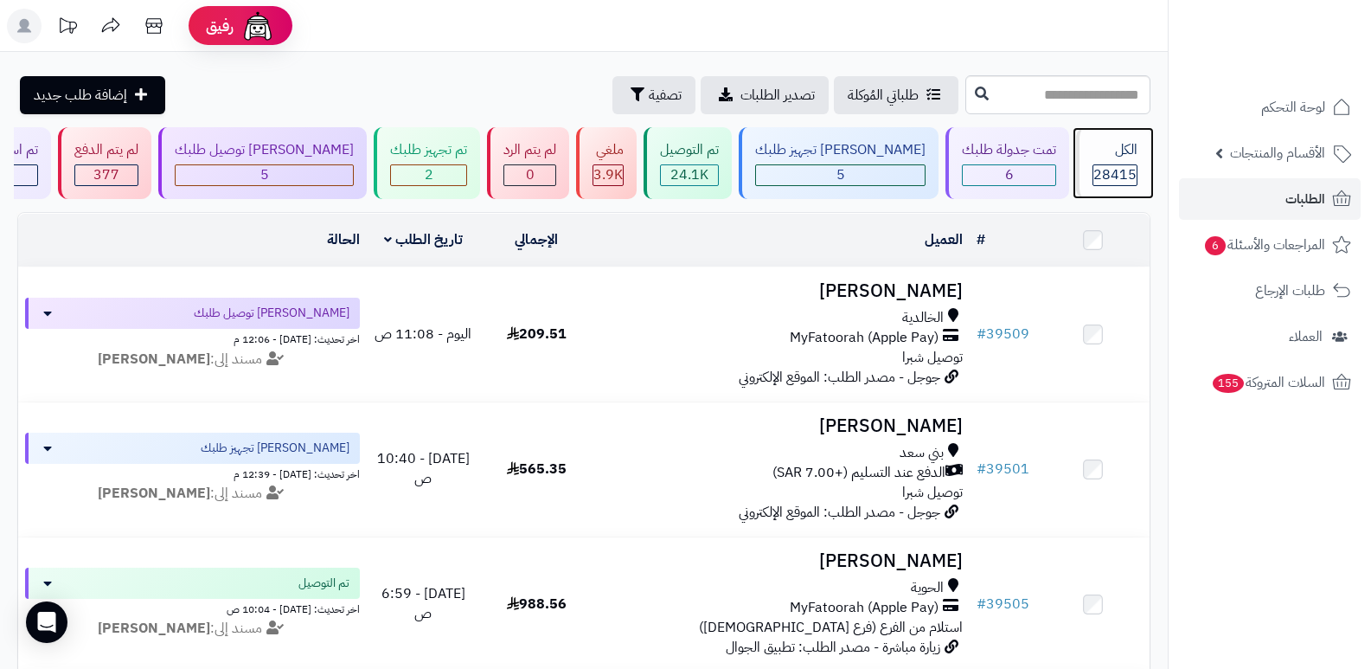
click at [1124, 146] on div "الكل" at bounding box center [1114, 150] width 45 height 20
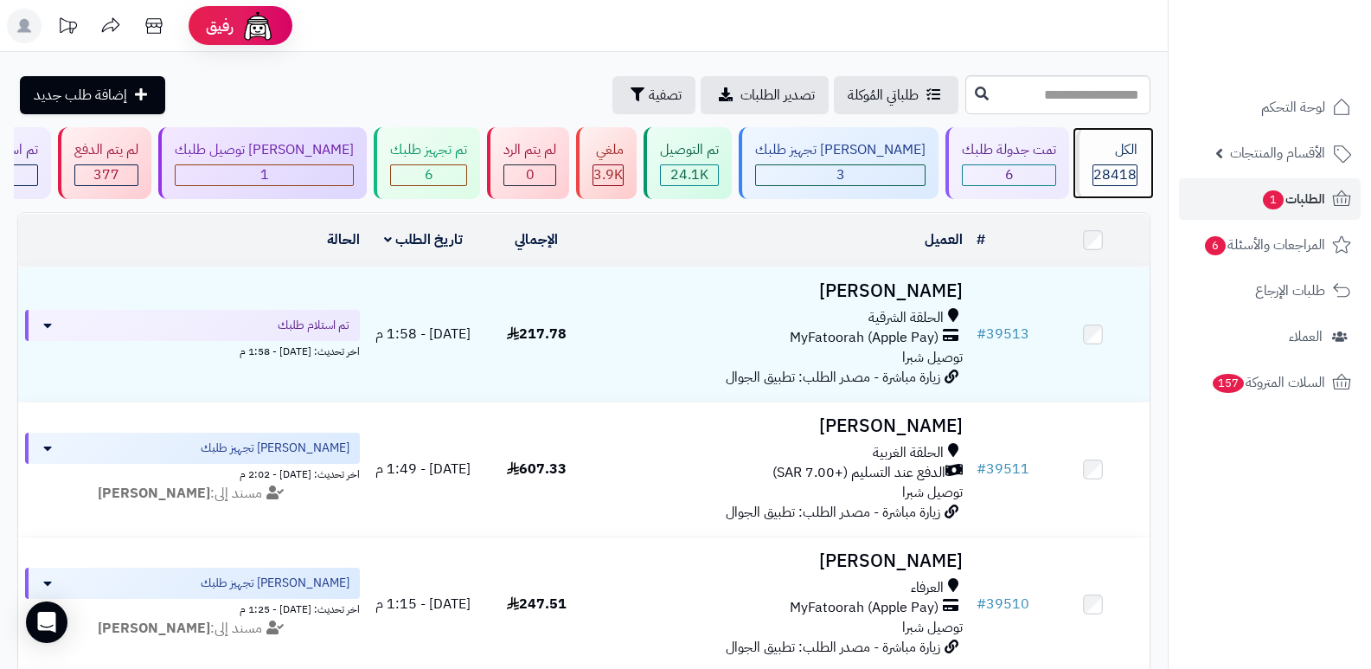
click at [1100, 176] on span "28418" at bounding box center [1114, 174] width 43 height 21
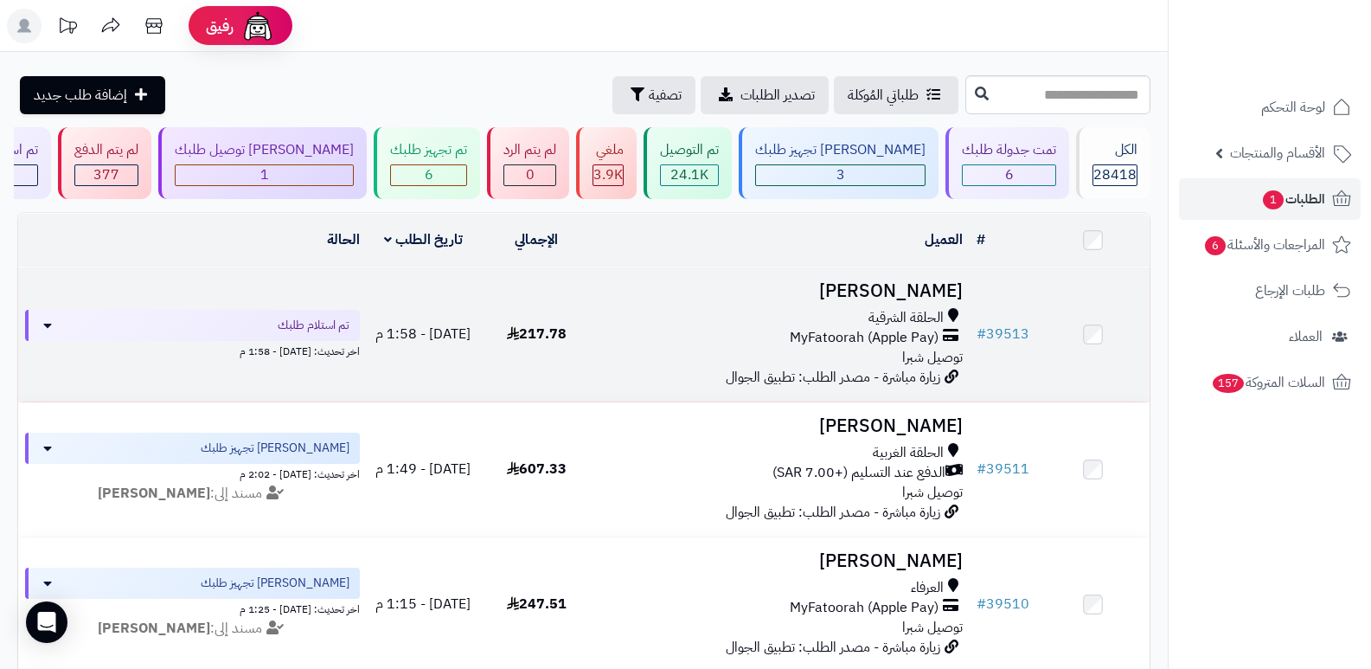
click at [903, 285] on h3 "[PERSON_NAME]" at bounding box center [781, 291] width 363 height 20
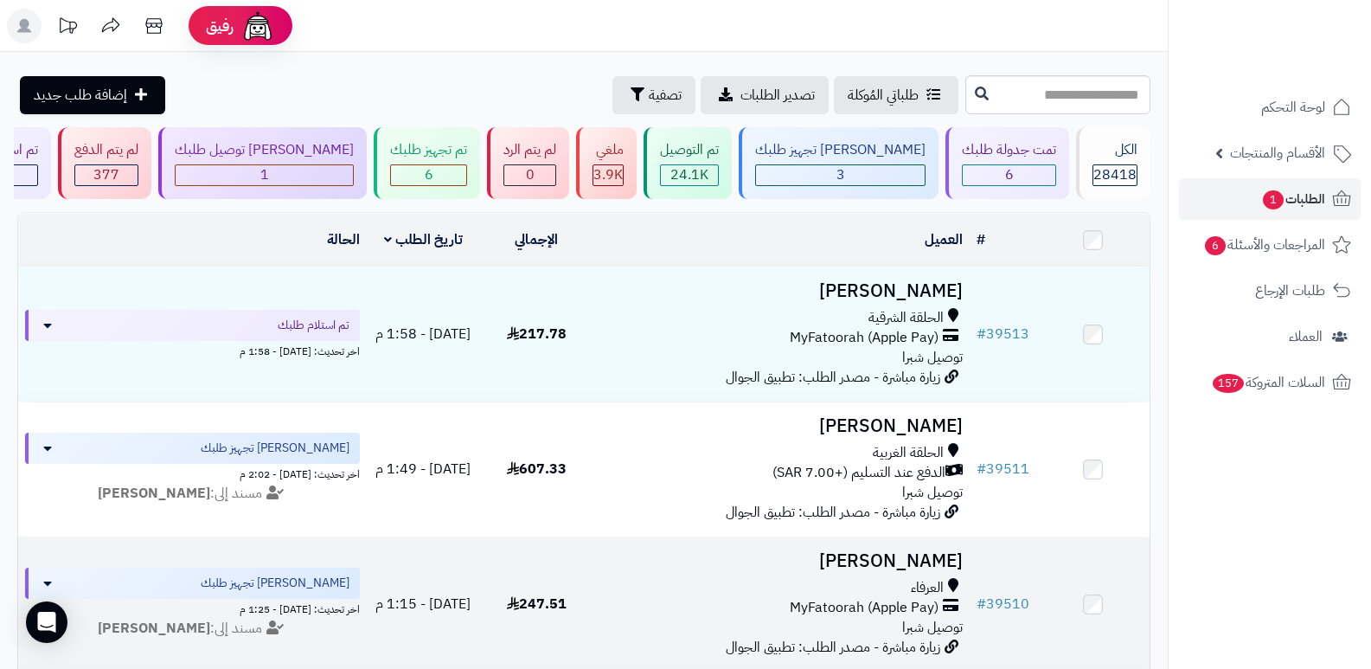
click at [883, 559] on h3 "عبدالعزيز العتيبي" at bounding box center [781, 561] width 363 height 20
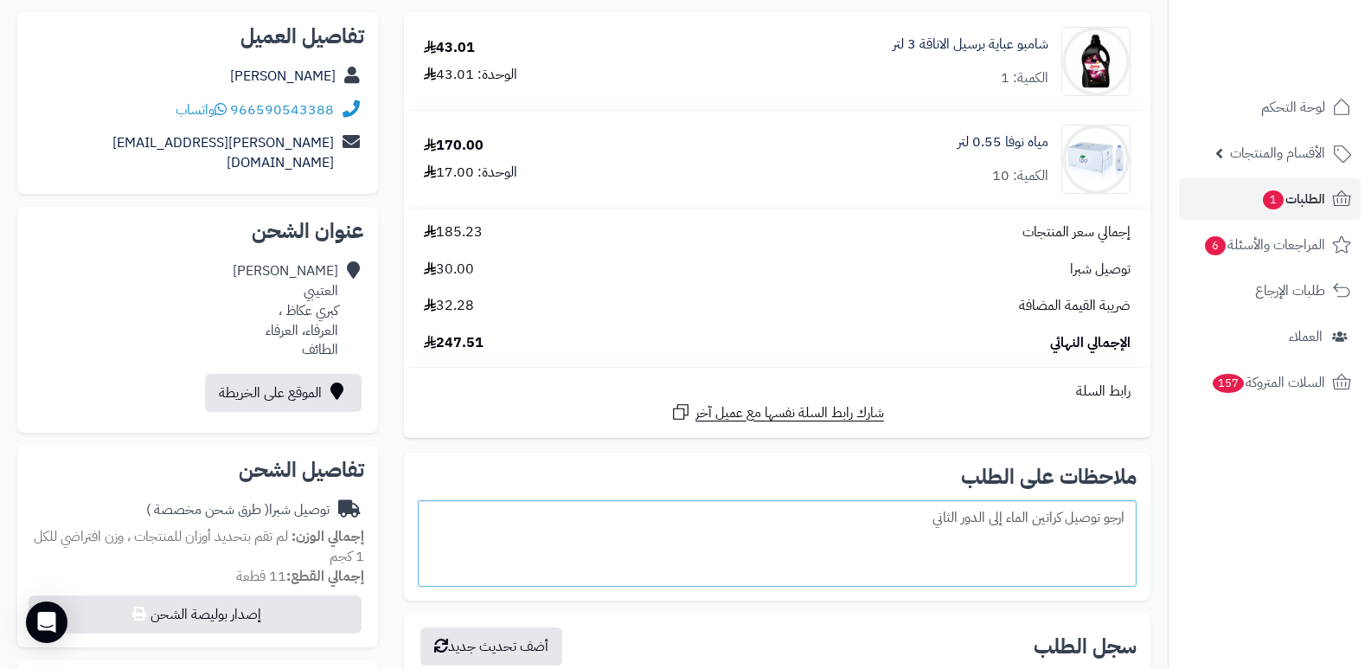
scroll to position [173, 0]
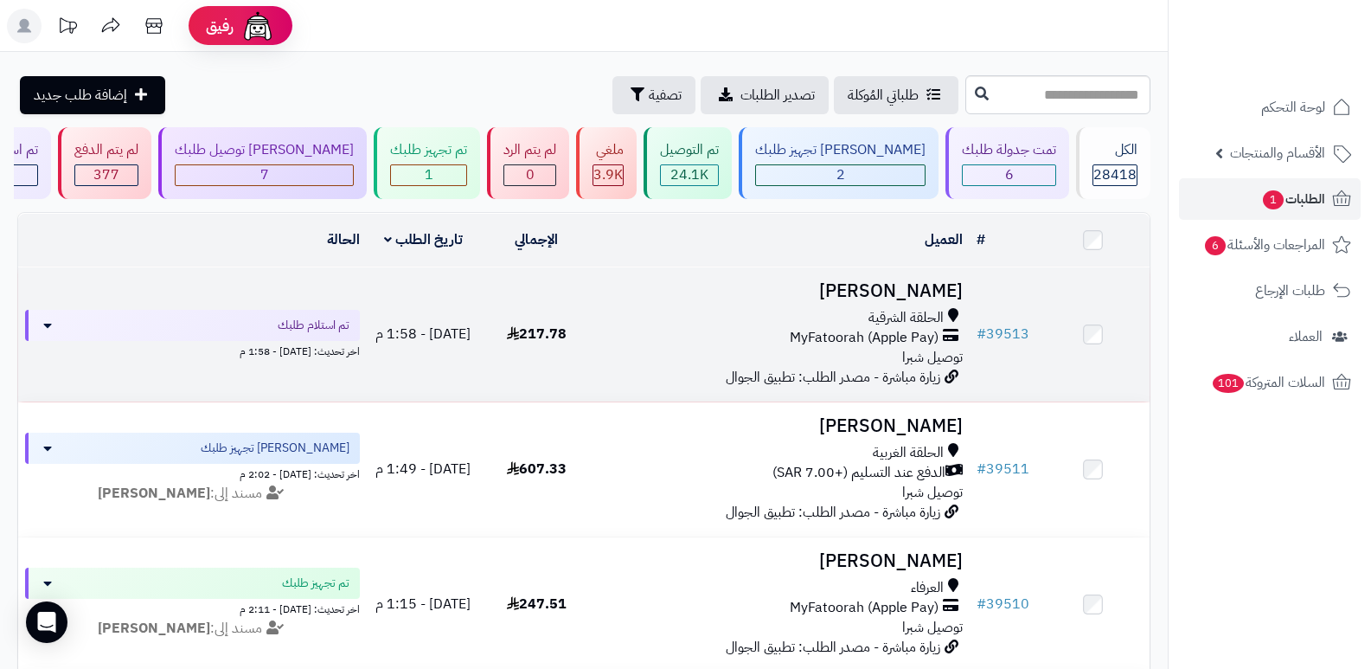
click at [884, 291] on h3 "[PERSON_NAME]" at bounding box center [781, 291] width 363 height 20
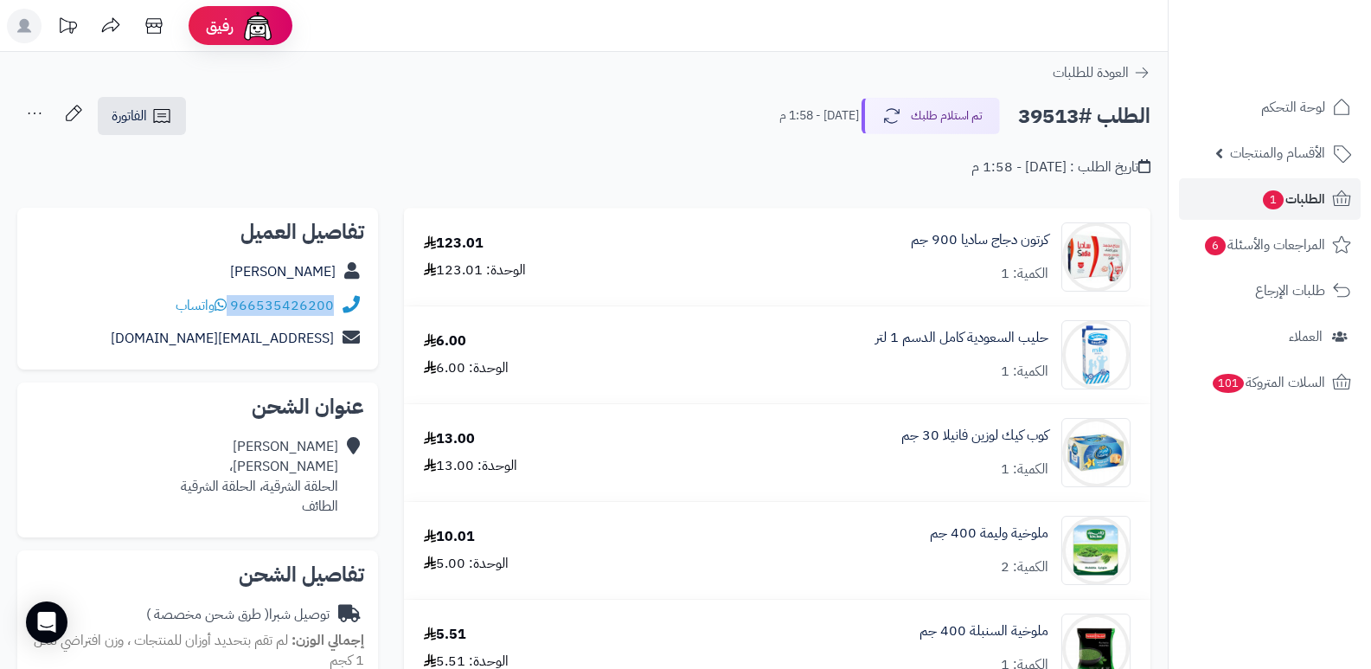
drag, startPoint x: 231, startPoint y: 302, endPoint x: 344, endPoint y: 305, distance: 113.4
click at [344, 305] on div "966535426200 واتساب" at bounding box center [197, 306] width 333 height 34
copy div "966535426200"
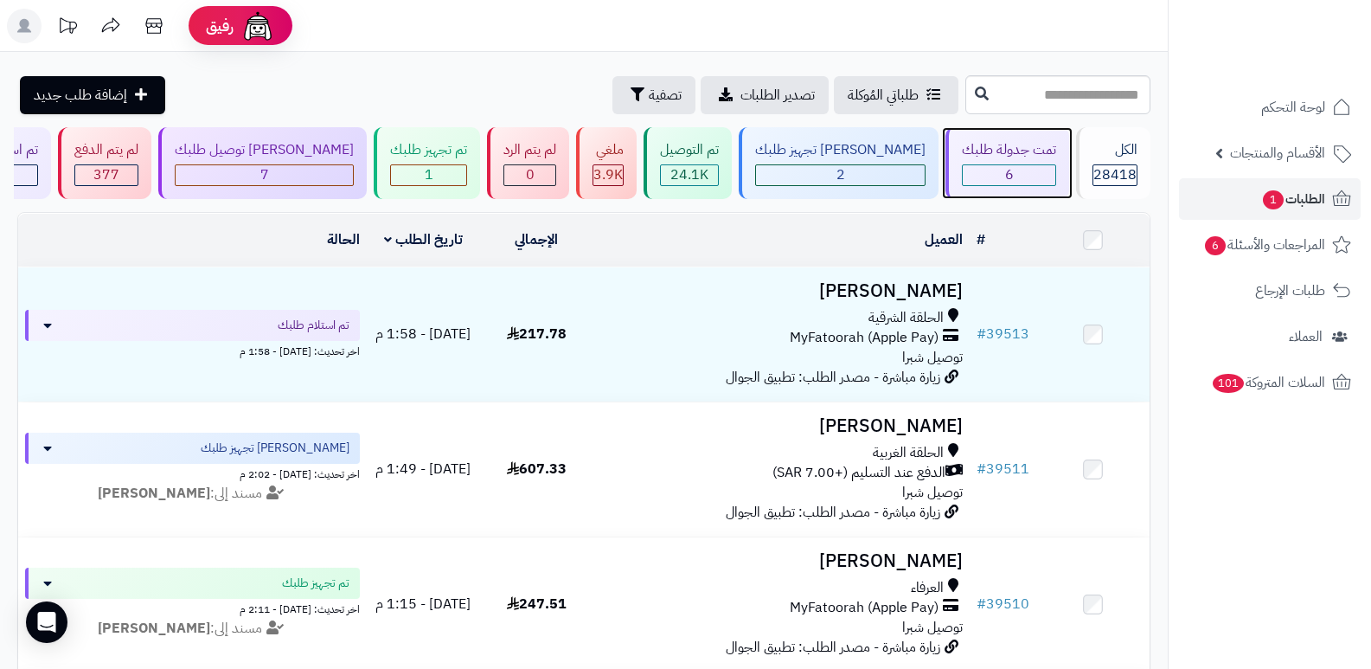
click at [983, 152] on div "تمت جدولة طلبك" at bounding box center [1009, 150] width 94 height 20
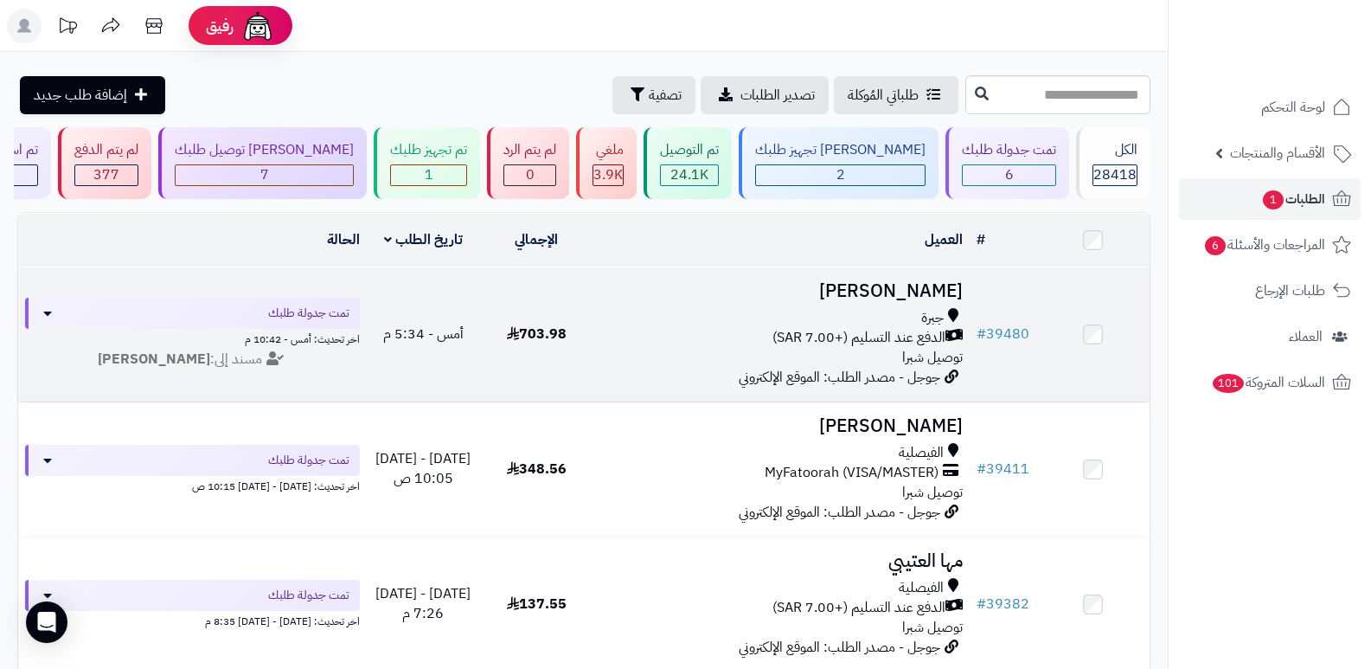
click at [895, 298] on h3 "[PERSON_NAME]" at bounding box center [781, 291] width 363 height 20
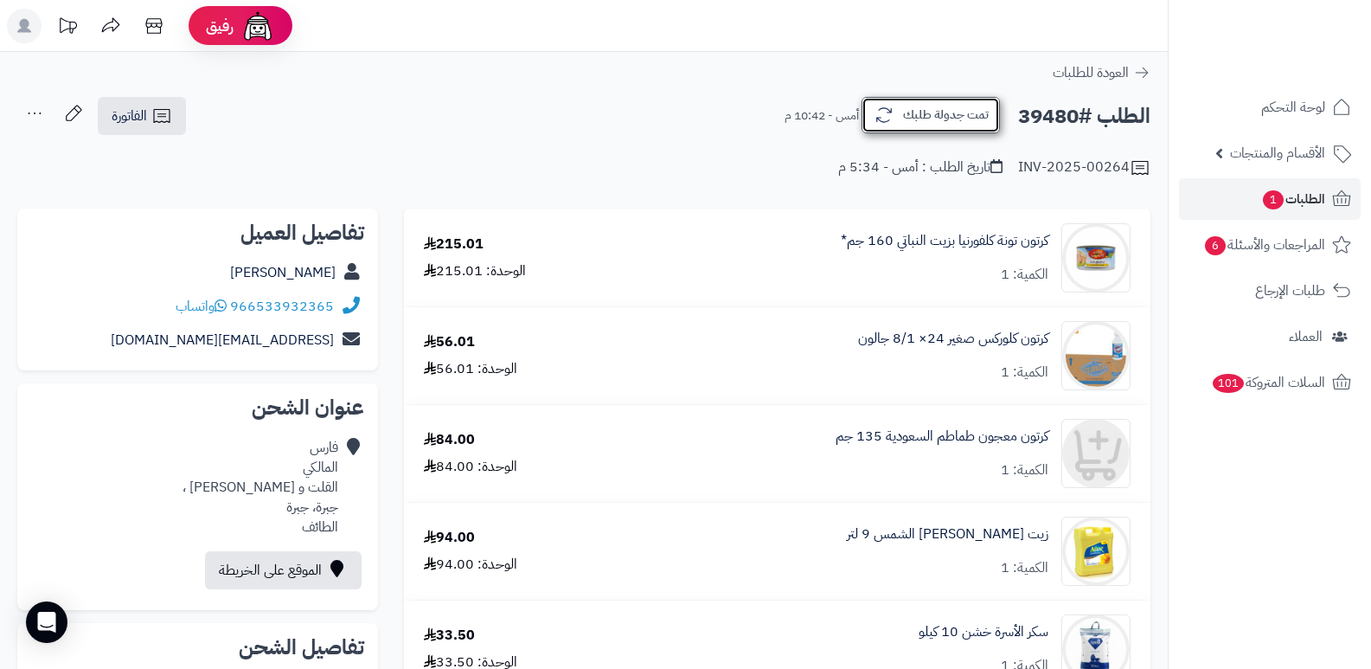
click at [953, 101] on button "تمت جدولة طلبك" at bounding box center [931, 115] width 138 height 36
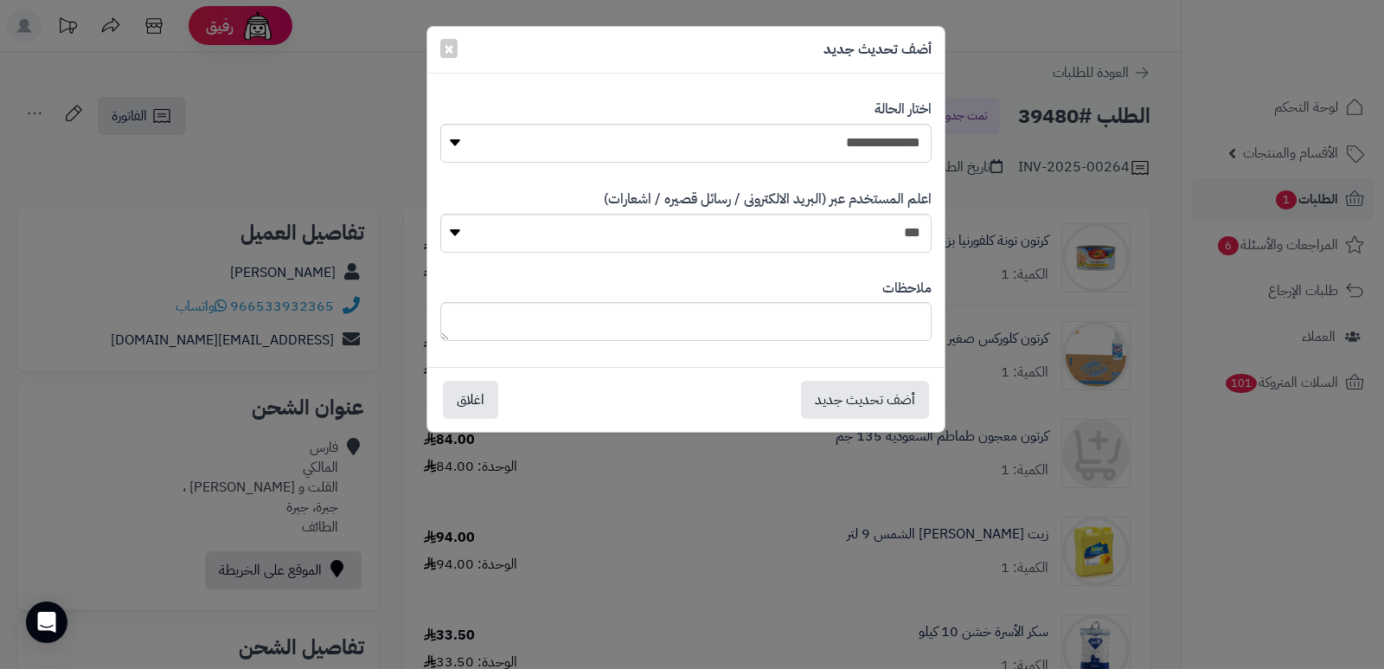
click at [892, 122] on div "**********" at bounding box center [685, 130] width 491 height 89
click at [888, 132] on select "**********" at bounding box center [685, 143] width 491 height 39
click at [1235, 494] on div "**********" at bounding box center [692, 334] width 1384 height 669
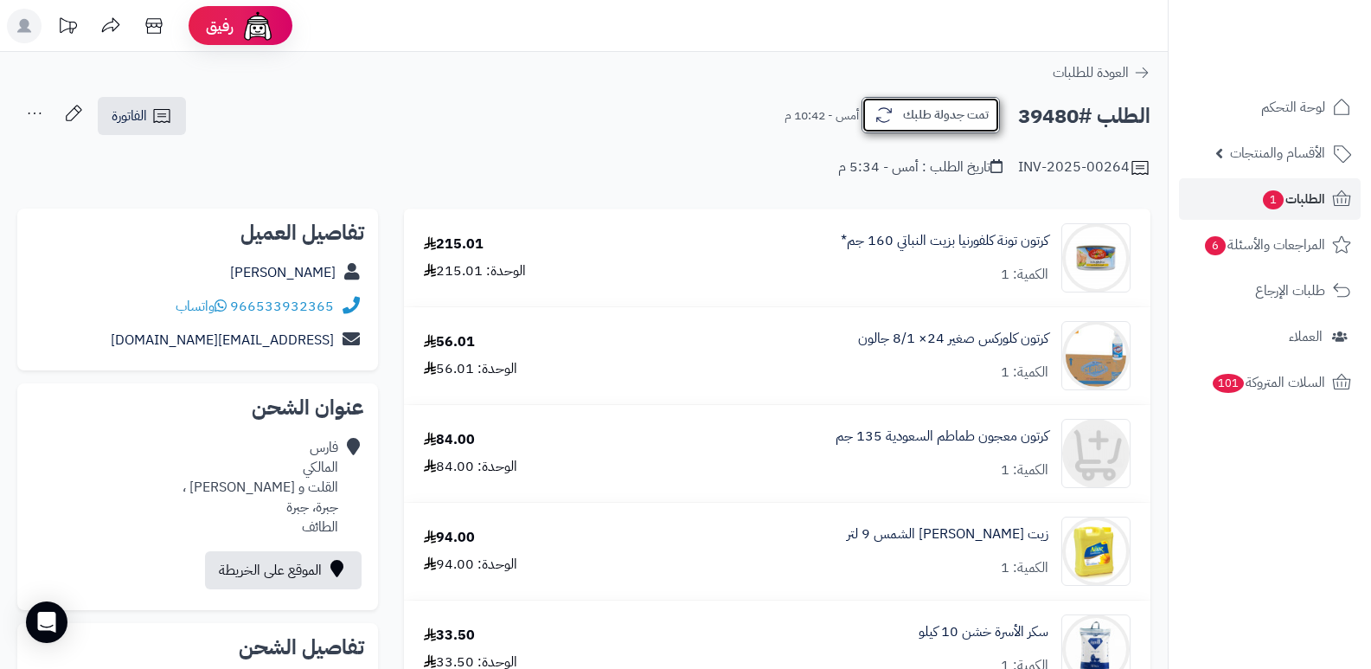
click at [964, 119] on button "تمت جدولة طلبك" at bounding box center [931, 115] width 138 height 36
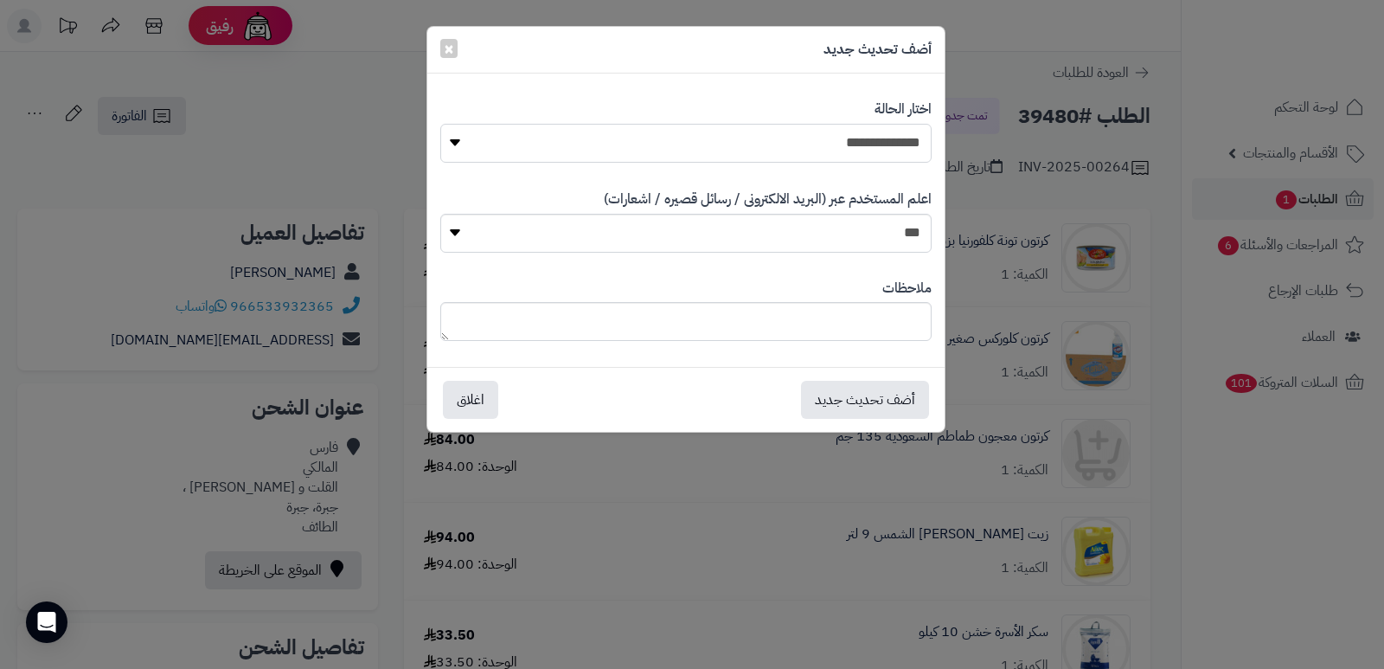
click at [849, 146] on select "**********" at bounding box center [685, 143] width 491 height 39
select select "*"
click at [440, 124] on select "**********" at bounding box center [685, 143] width 491 height 39
click at [847, 300] on div "ملاحظات" at bounding box center [685, 310] width 491 height 89
click at [847, 318] on textarea at bounding box center [685, 321] width 491 height 39
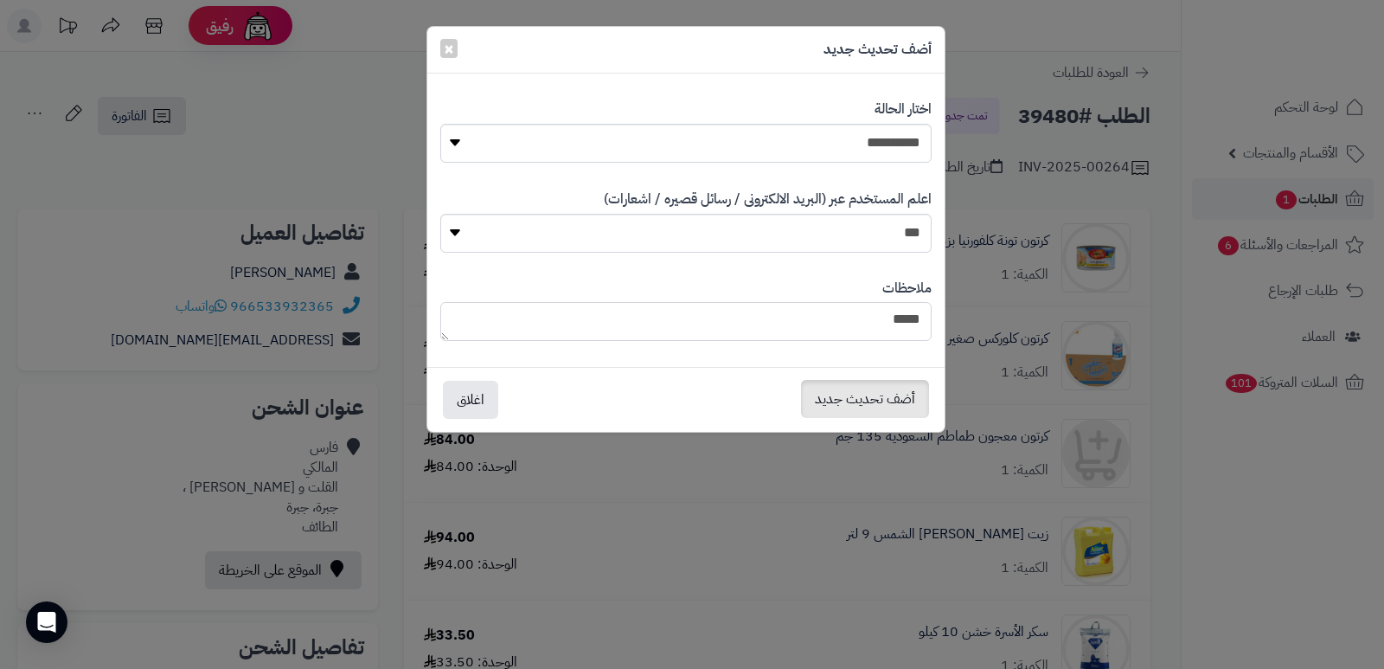
type textarea "****"
click at [902, 400] on button "أضف تحديث جديد" at bounding box center [865, 399] width 128 height 38
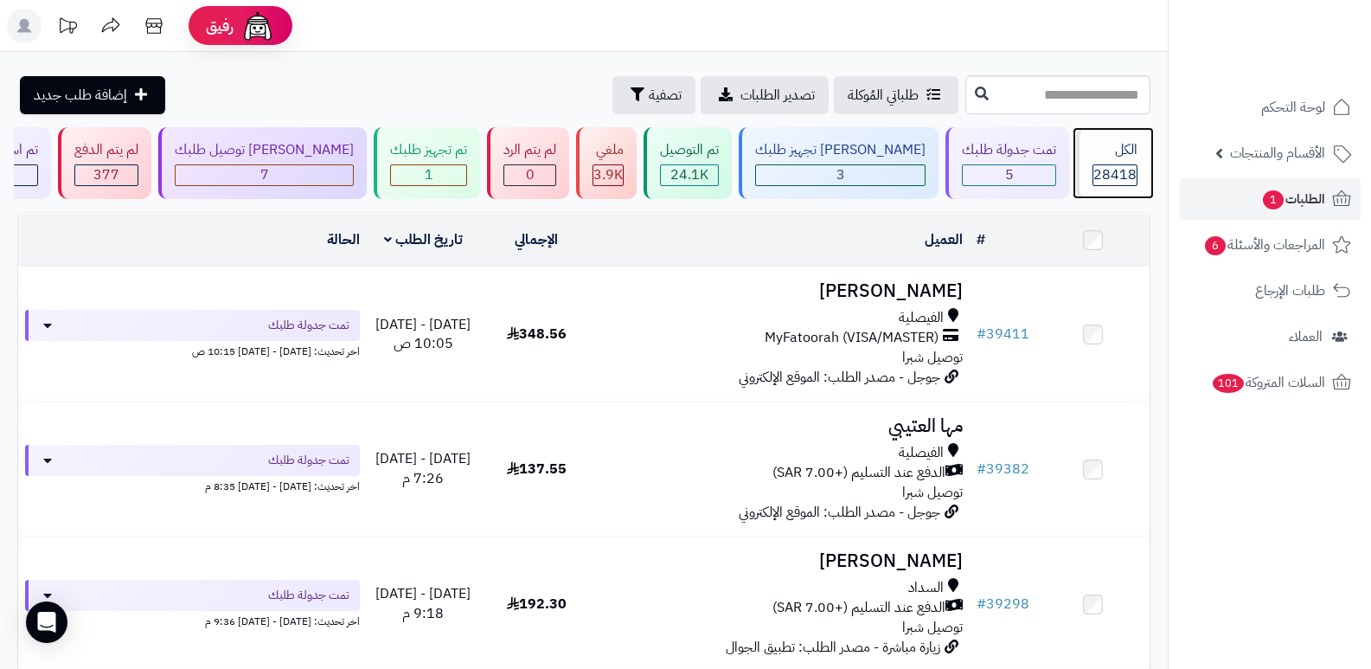
click at [1111, 182] on span "28418" at bounding box center [1114, 174] width 43 height 21
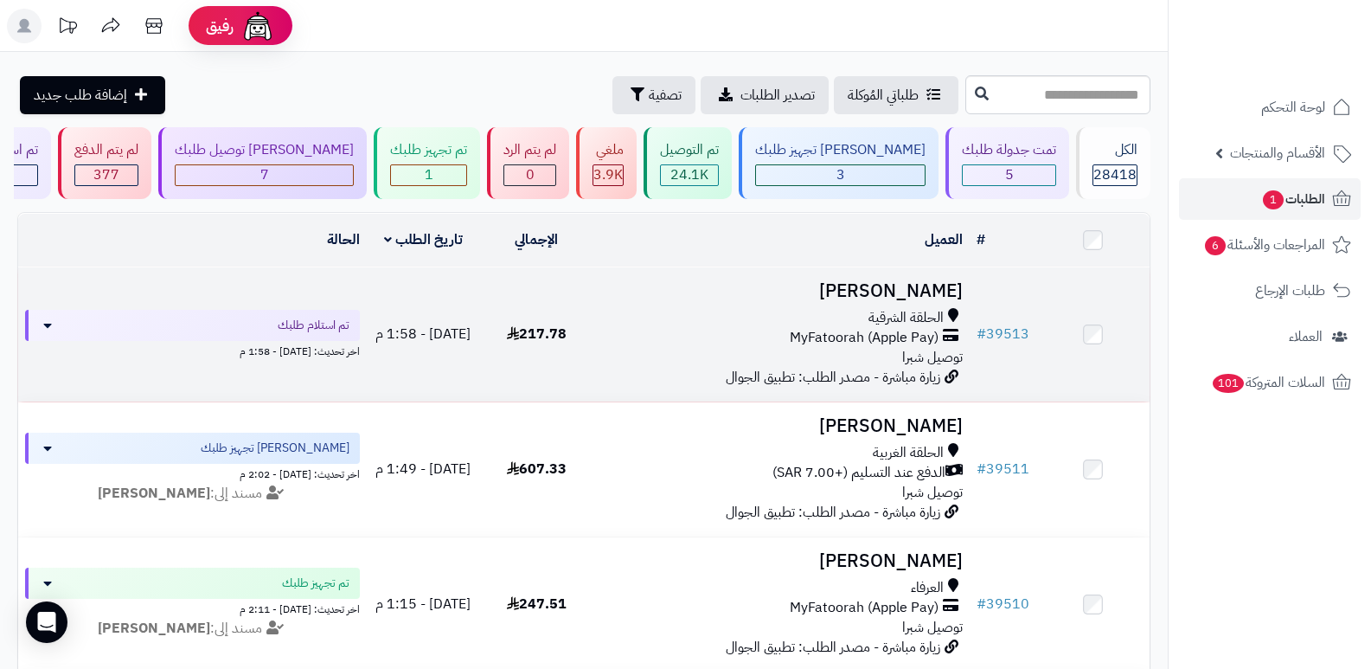
click at [930, 290] on h3 "[PERSON_NAME]" at bounding box center [781, 291] width 363 height 20
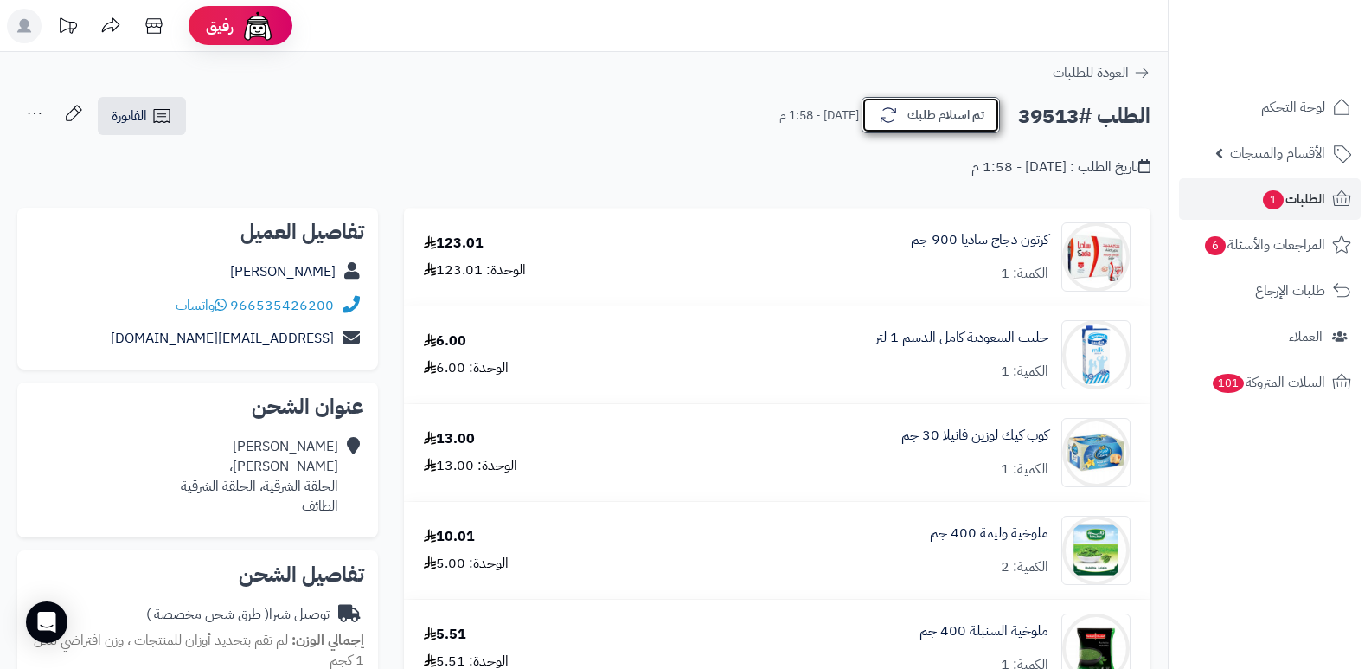
click at [924, 112] on button "تم استلام طلبك" at bounding box center [931, 115] width 138 height 36
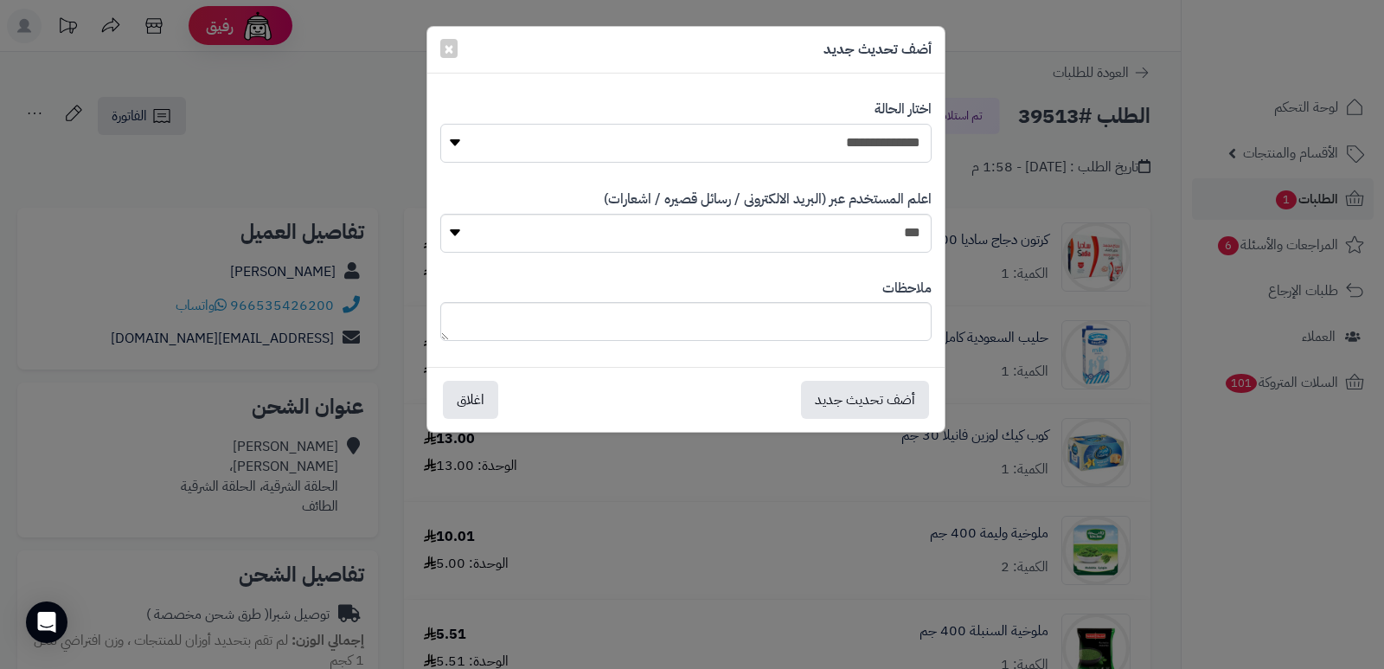
click at [897, 145] on select "**********" at bounding box center [685, 143] width 491 height 39
drag, startPoint x: 1239, startPoint y: 501, endPoint x: 1242, endPoint y: 459, distance: 41.7
click at [1239, 501] on div "**********" at bounding box center [692, 334] width 1384 height 669
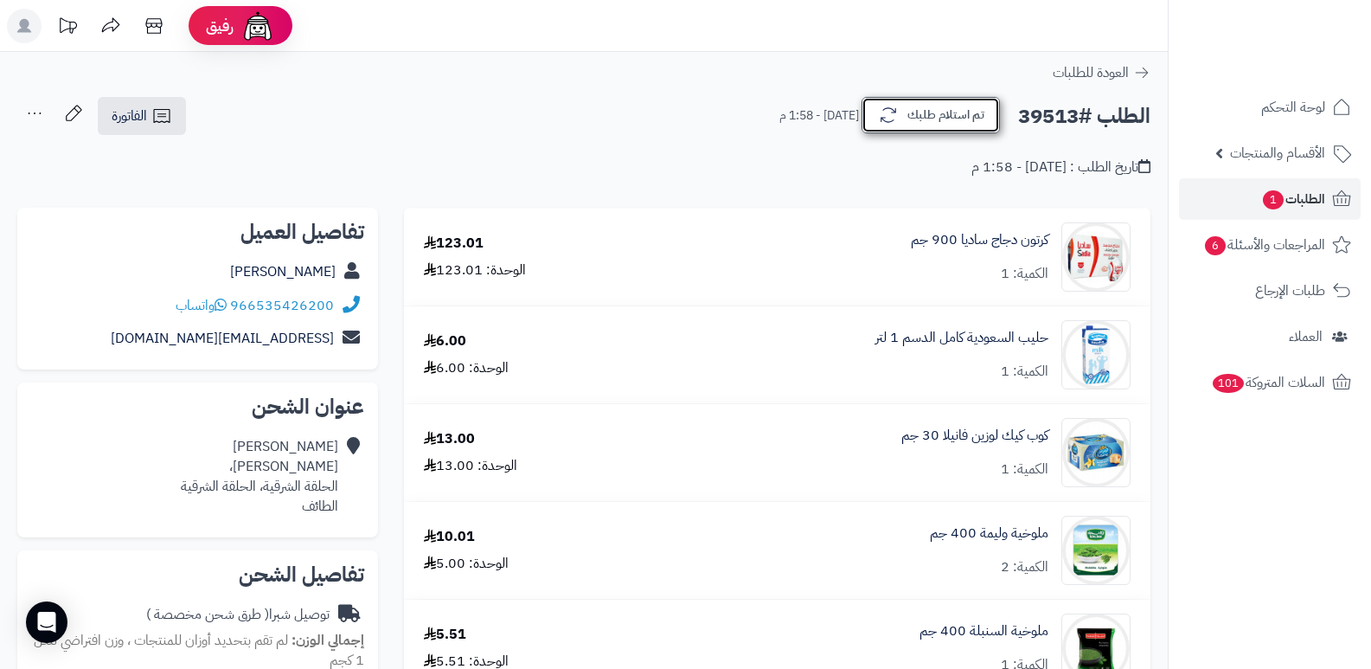
click at [900, 98] on button "تم استلام طلبك" at bounding box center [931, 115] width 138 height 36
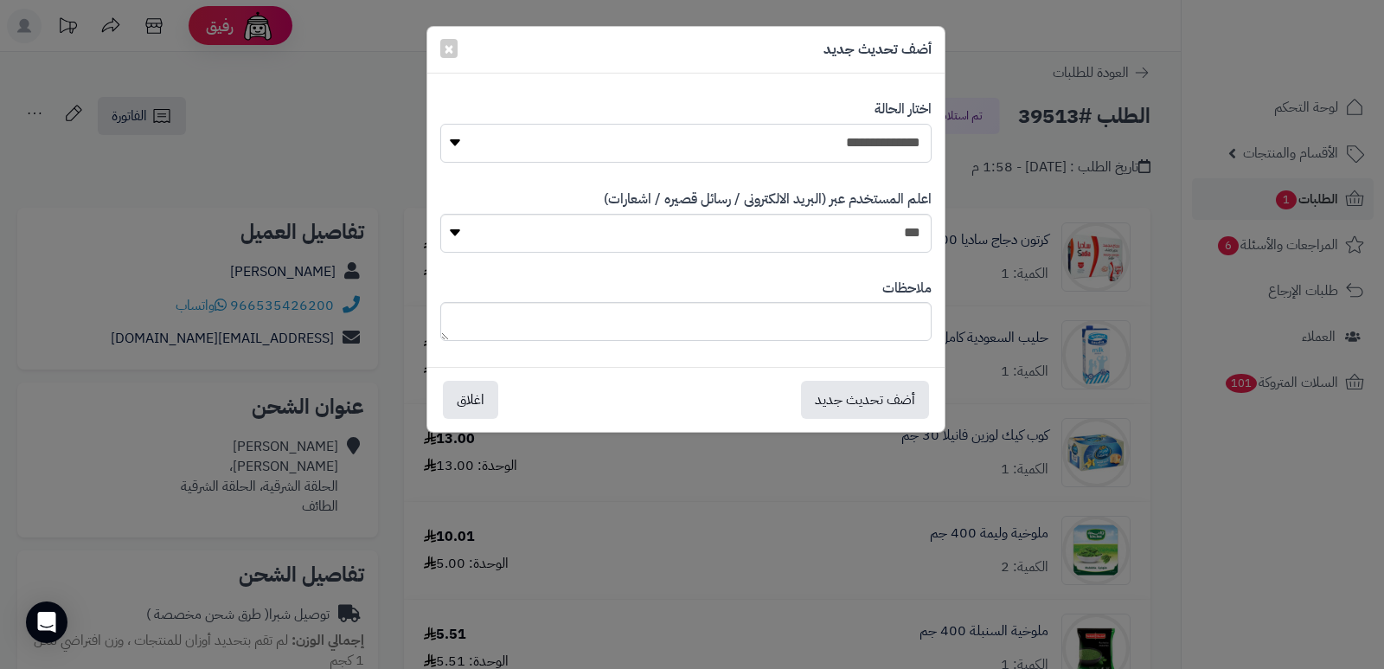
click at [881, 129] on select "**********" at bounding box center [685, 143] width 491 height 39
select select "*"
click at [440, 124] on select "**********" at bounding box center [685, 143] width 491 height 39
click at [863, 388] on button "أضف تحديث جديد" at bounding box center [865, 399] width 128 height 38
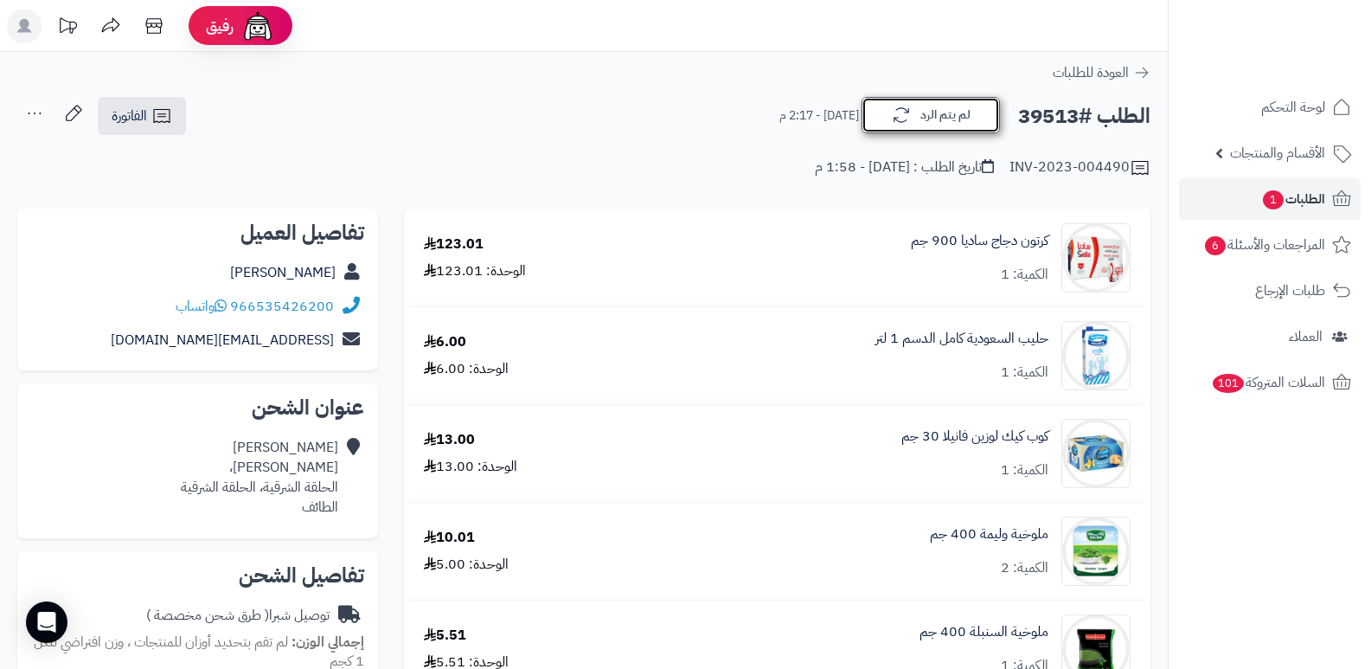
click at [944, 114] on button "لم يتم الرد" at bounding box center [931, 115] width 138 height 36
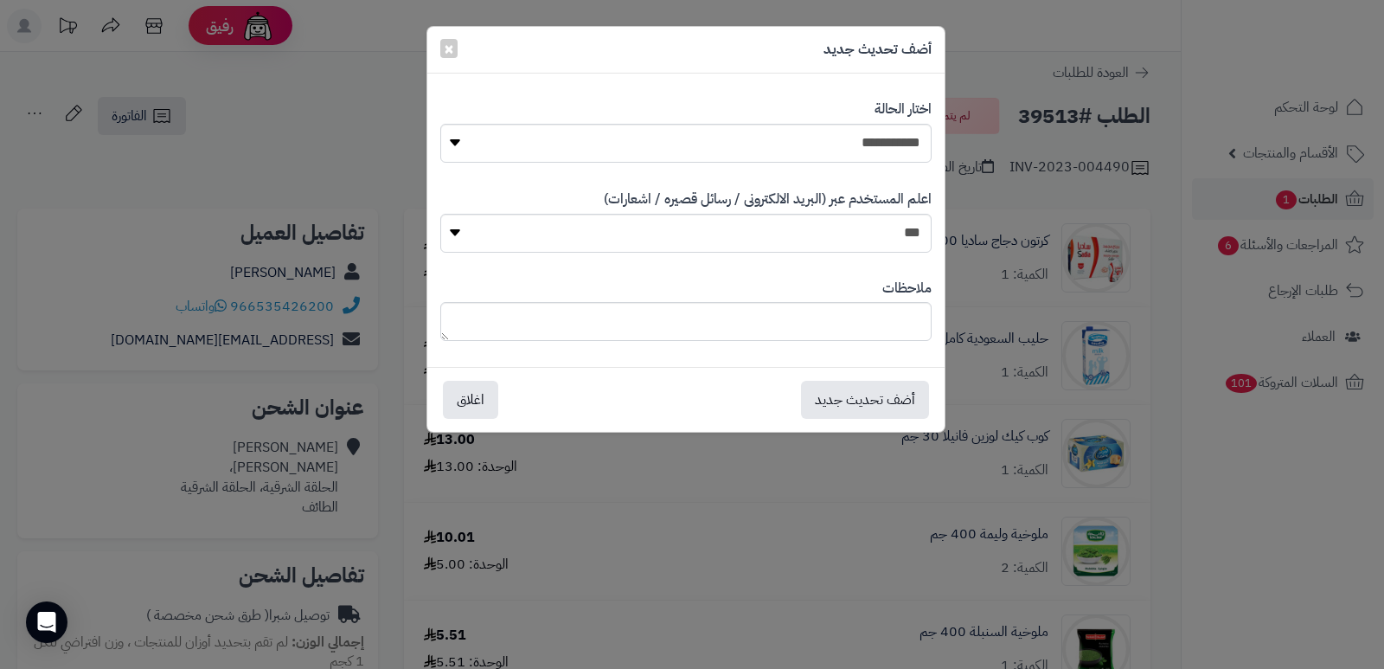
click at [873, 163] on div "**********" at bounding box center [685, 130] width 491 height 89
click at [877, 161] on select "**********" at bounding box center [685, 143] width 491 height 39
select select "*"
click at [440, 124] on select "**********" at bounding box center [685, 143] width 491 height 39
click at [877, 325] on textarea at bounding box center [685, 321] width 491 height 39
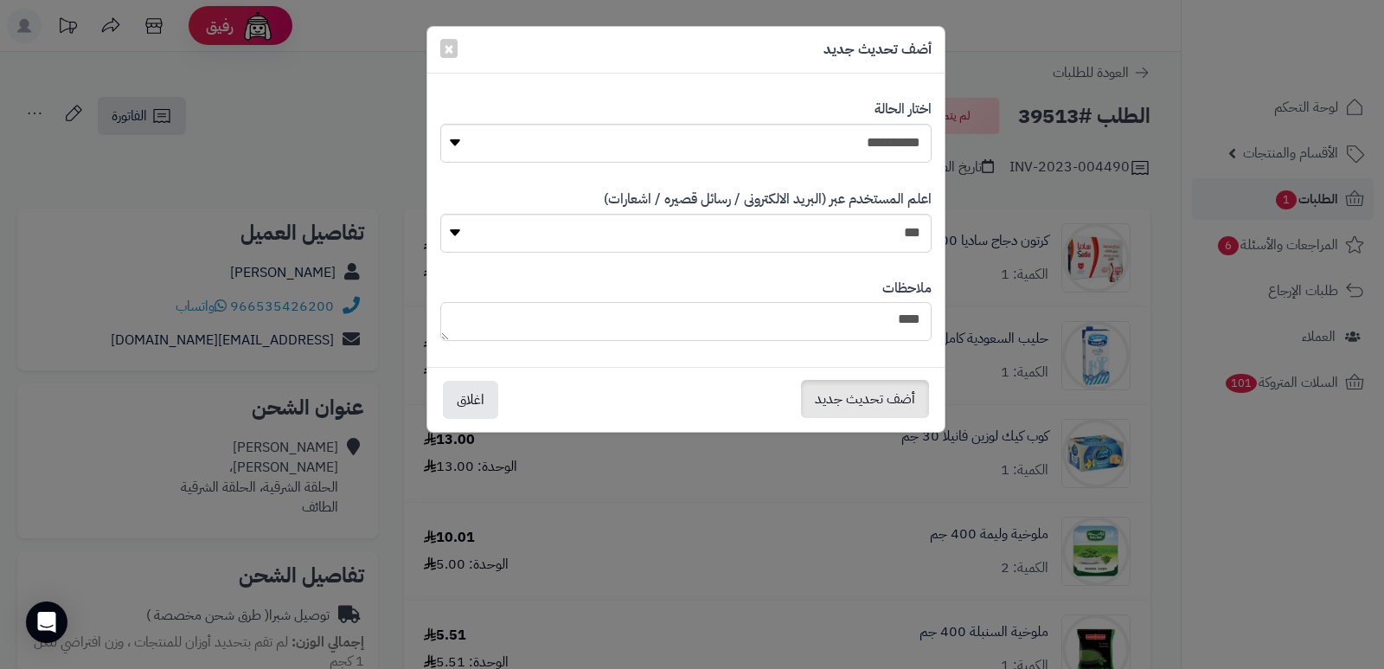
type textarea "***"
click at [849, 391] on button "أضف تحديث جديد" at bounding box center [865, 399] width 128 height 38
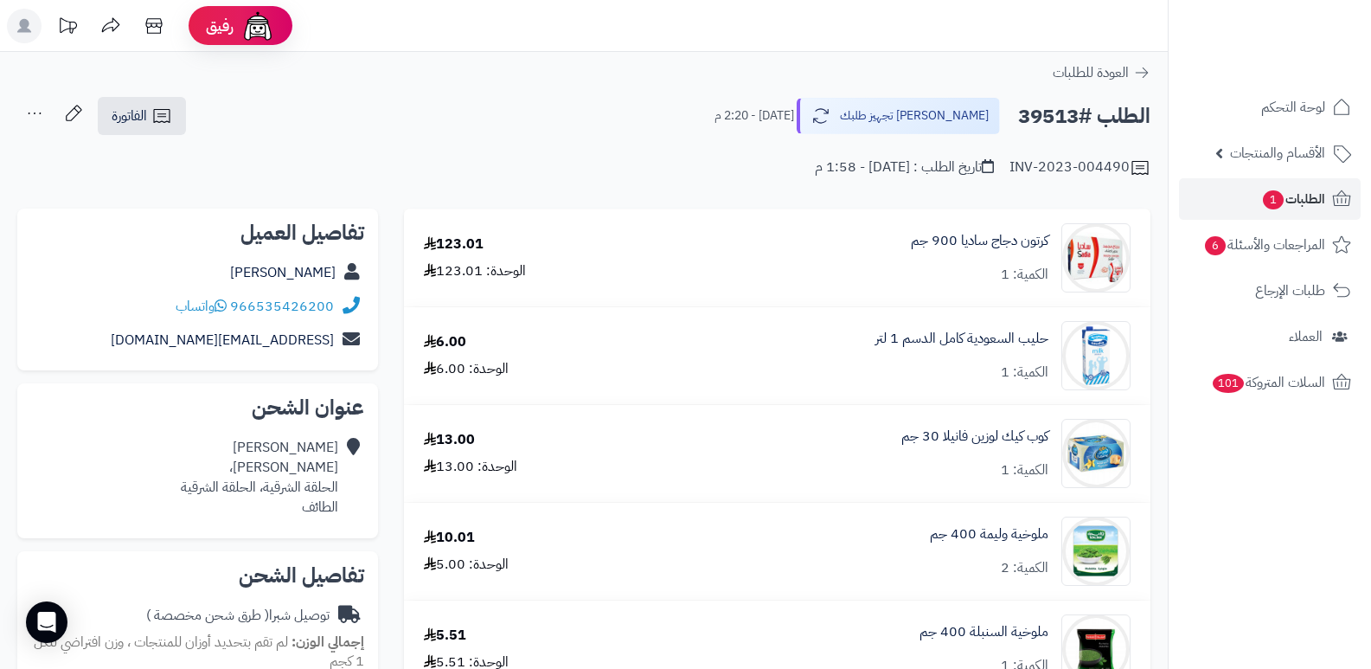
click at [23, 106] on icon at bounding box center [34, 113] width 35 height 35
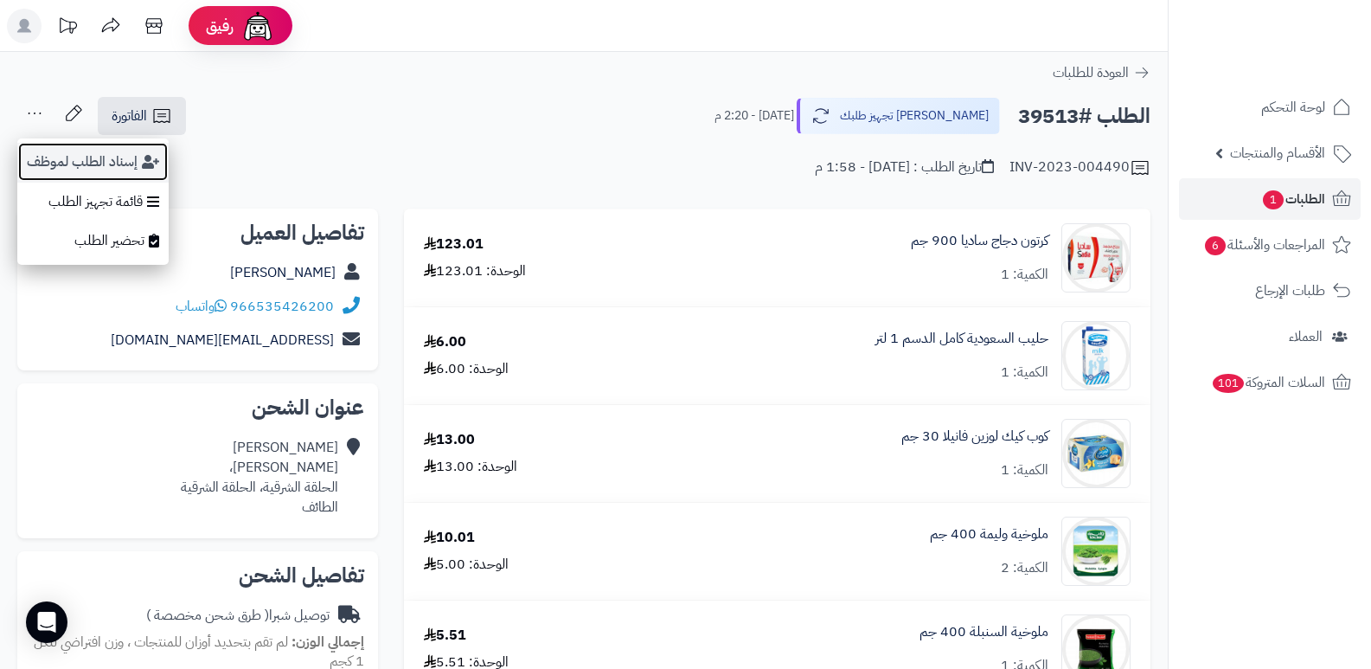
click at [71, 170] on button "إسناد الطلب لموظف" at bounding box center [92, 162] width 151 height 40
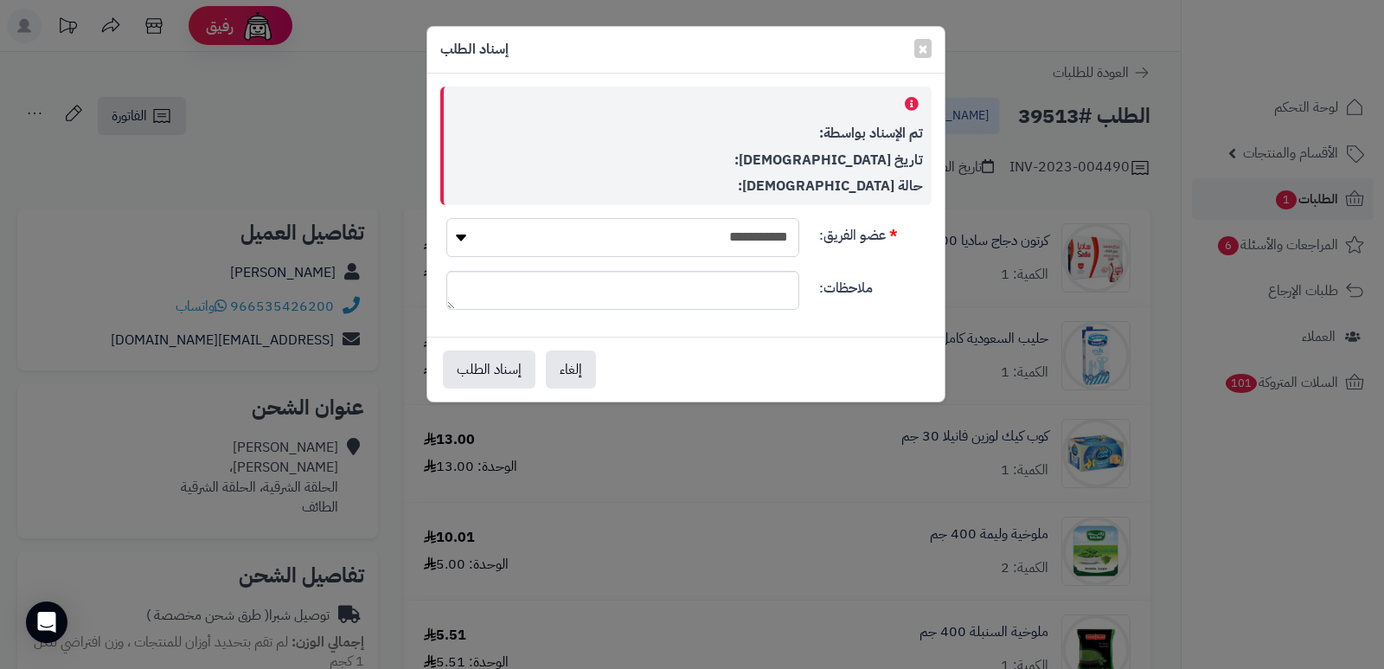
click at [743, 240] on select "**********" at bounding box center [622, 237] width 353 height 39
select select "**"
click at [446, 218] on select "**********" at bounding box center [622, 237] width 353 height 39
click at [453, 373] on button "إسناد الطلب" at bounding box center [489, 368] width 93 height 38
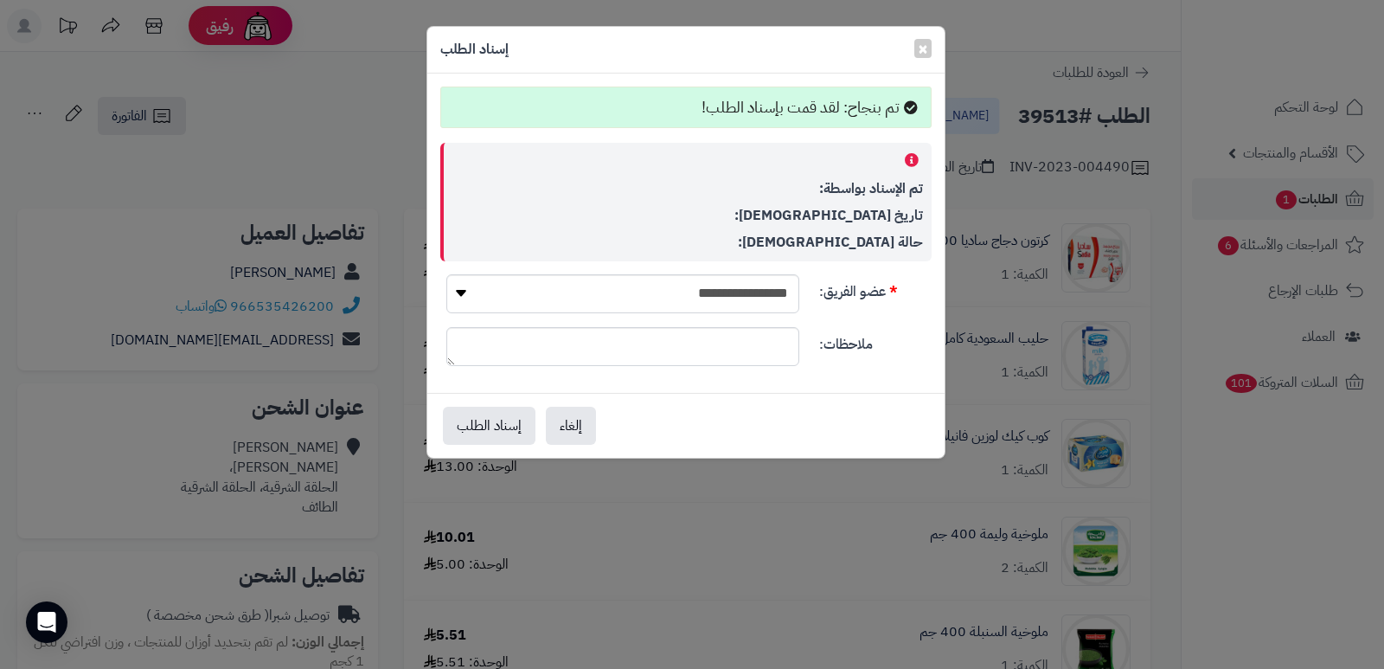
click at [1300, 506] on div "**********" at bounding box center [692, 334] width 1384 height 669
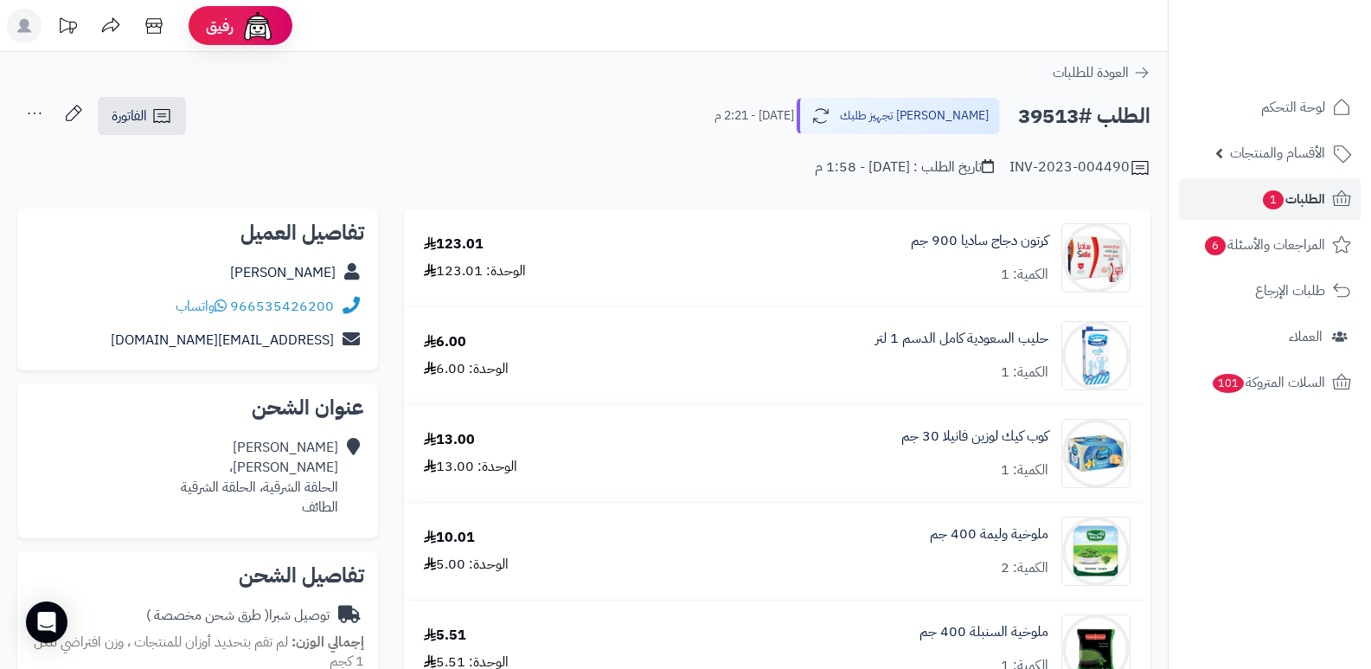
click at [1293, 554] on nav "لوحة التحكم الأقسام والمنتجات المنتجات الأقسام الماركات مواصفات المنتجات مواصفا…" at bounding box center [1269, 356] width 203 height 669
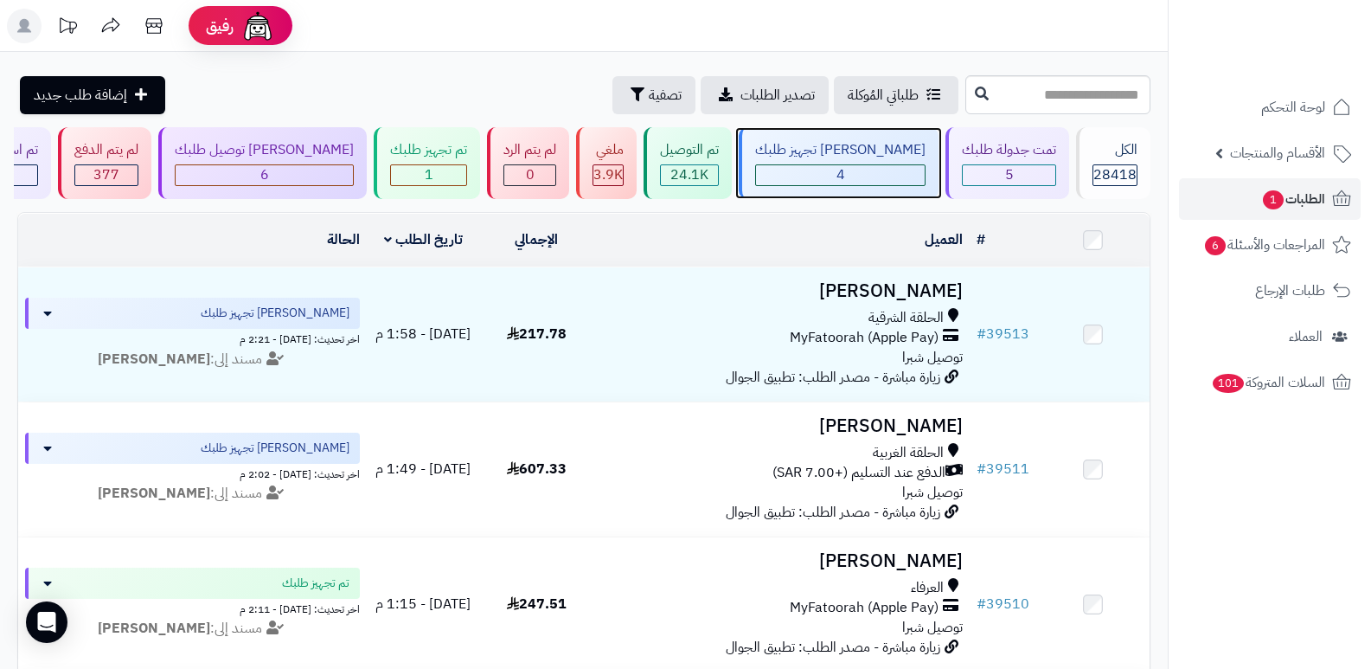
click at [869, 176] on div "4" at bounding box center [840, 175] width 169 height 20
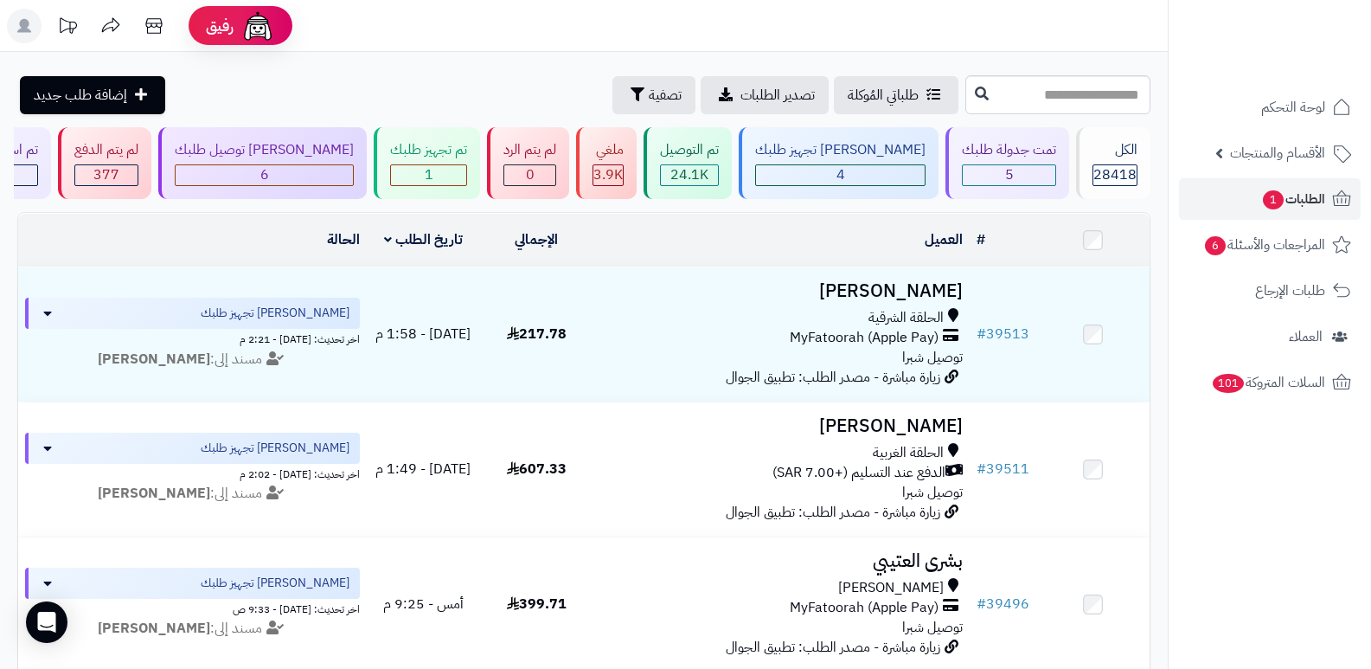
click at [1259, 535] on nav "لوحة التحكم الأقسام والمنتجات المنتجات الأقسام الماركات مواصفات المنتجات مواصفا…" at bounding box center [1269, 356] width 203 height 669
click at [467, 157] on div "تم تجهيز طلبك" at bounding box center [428, 150] width 77 height 20
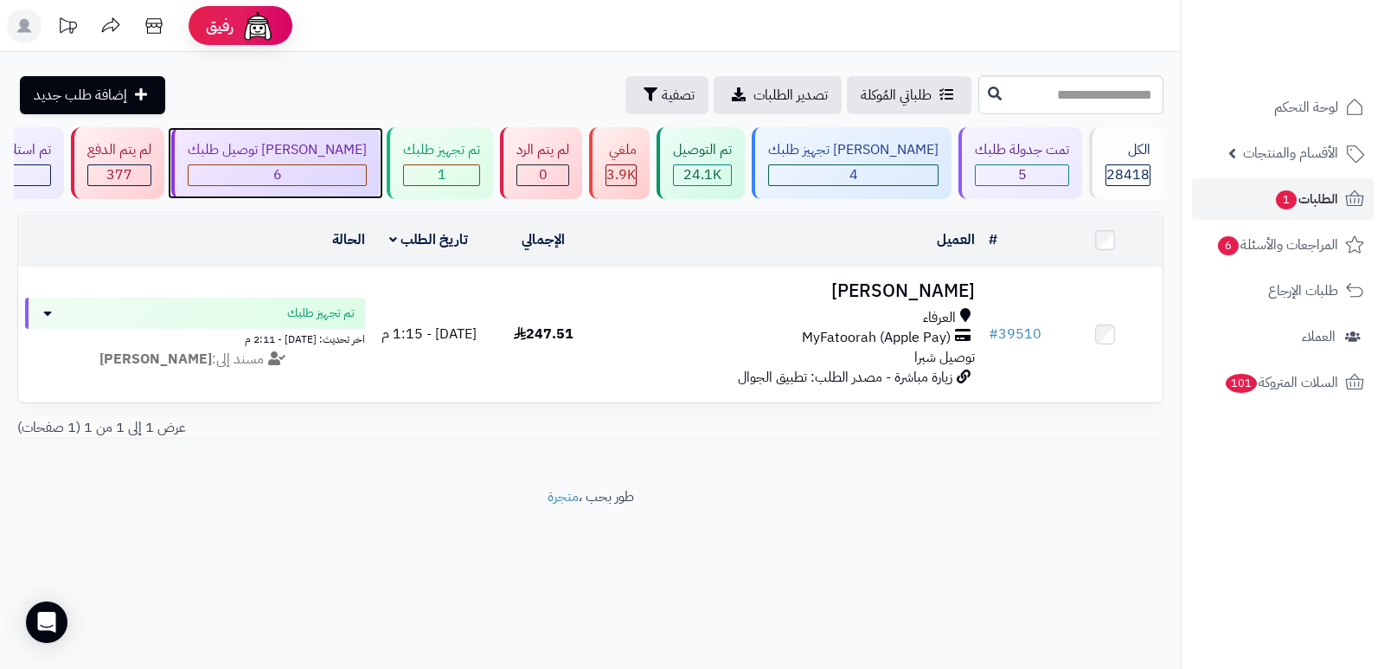
click at [338, 163] on div "جاري توصيل طلبك 6" at bounding box center [275, 163] width 208 height 72
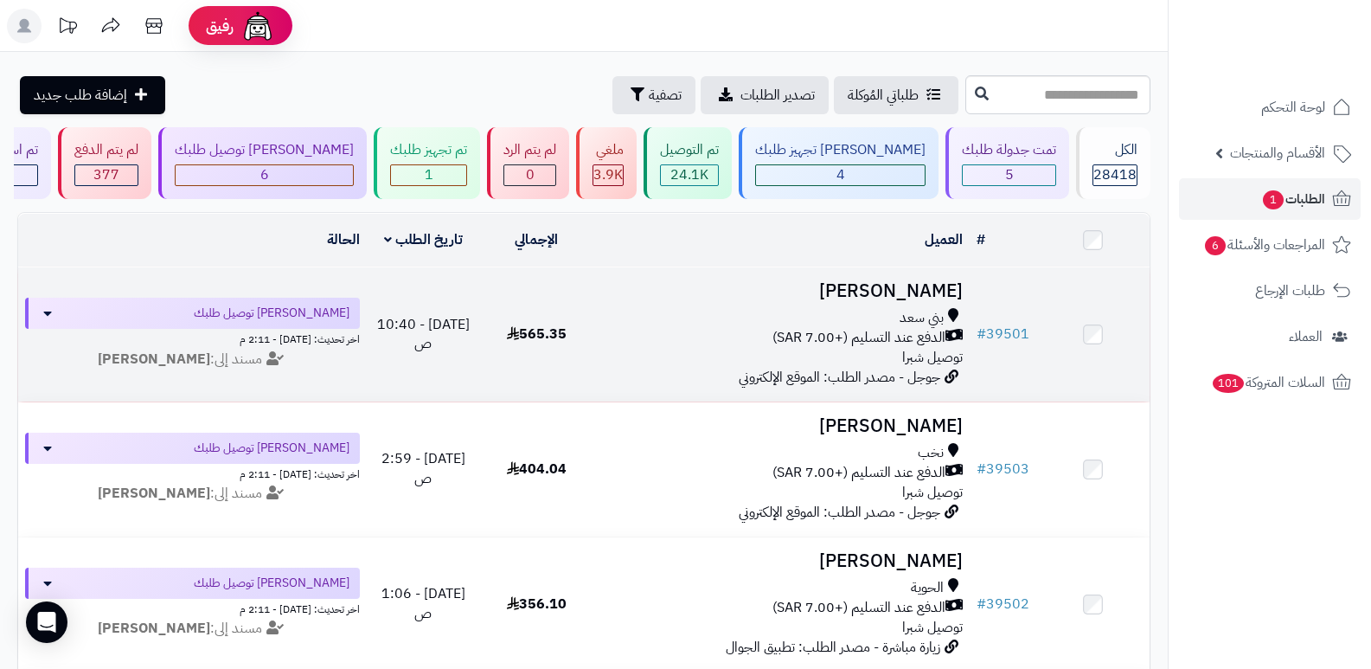
click at [931, 281] on h3 "[PERSON_NAME]" at bounding box center [781, 291] width 363 height 20
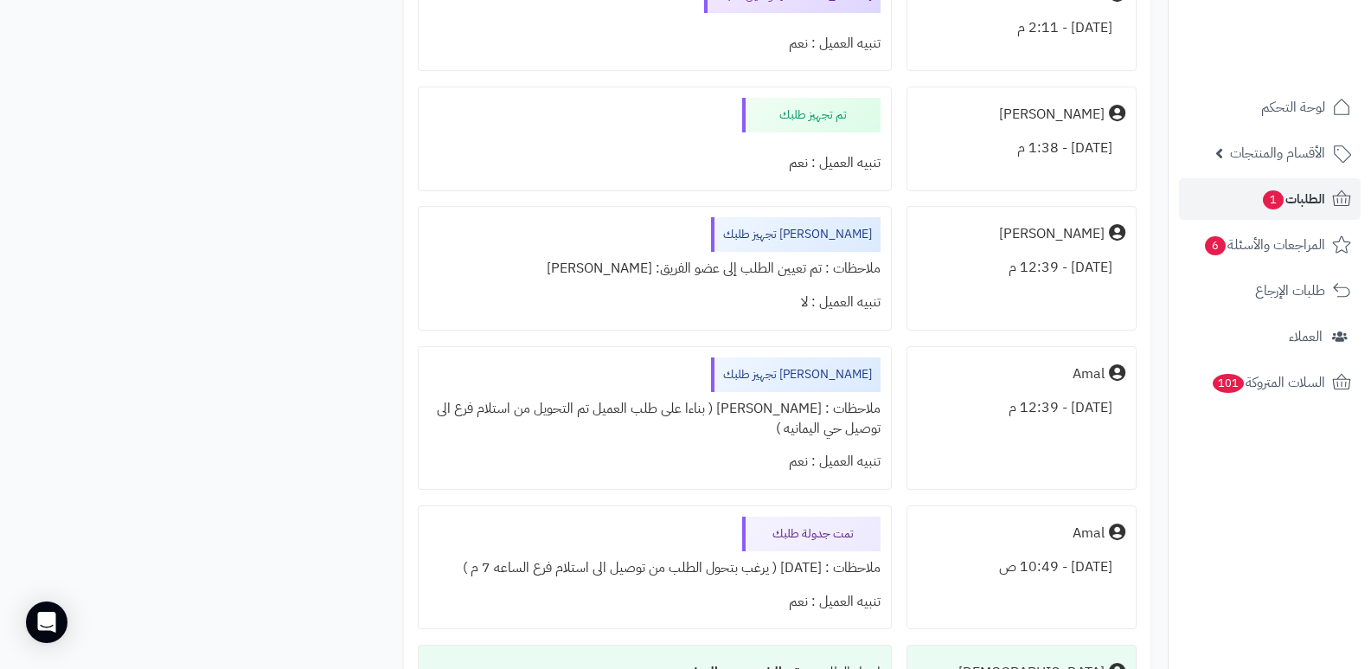
scroll to position [1816, 0]
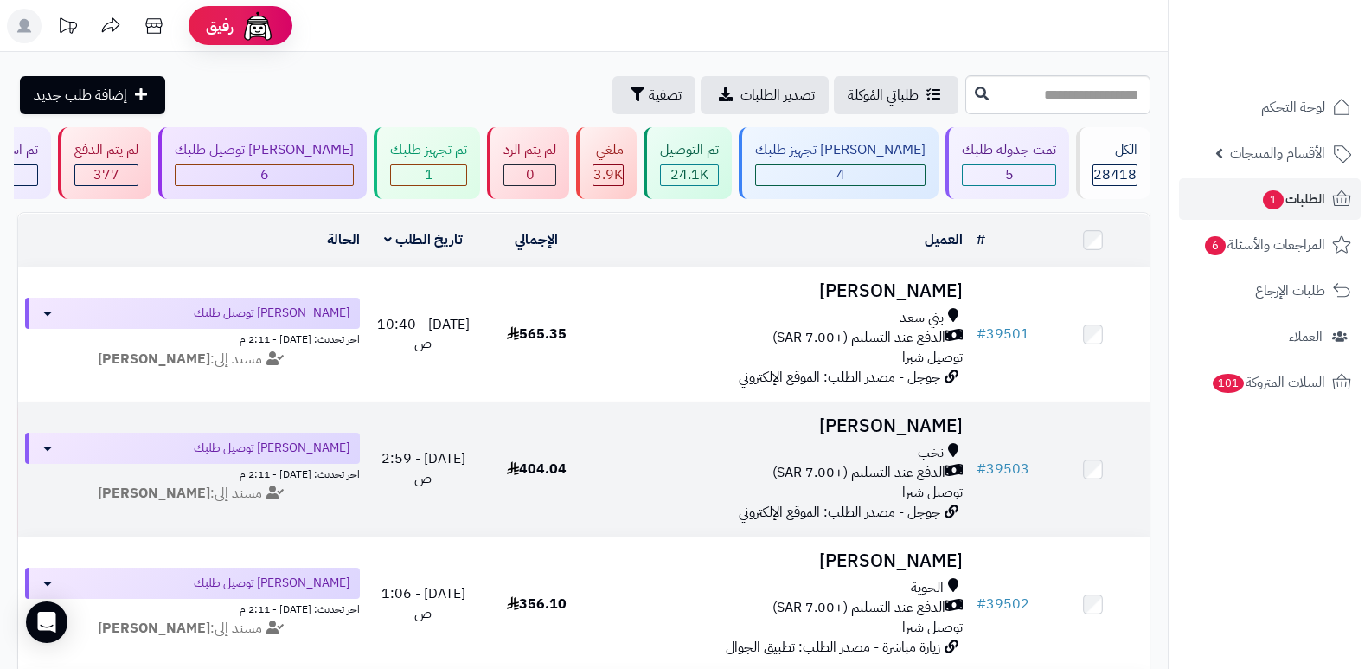
click at [887, 416] on h3 "[PERSON_NAME]" at bounding box center [781, 426] width 363 height 20
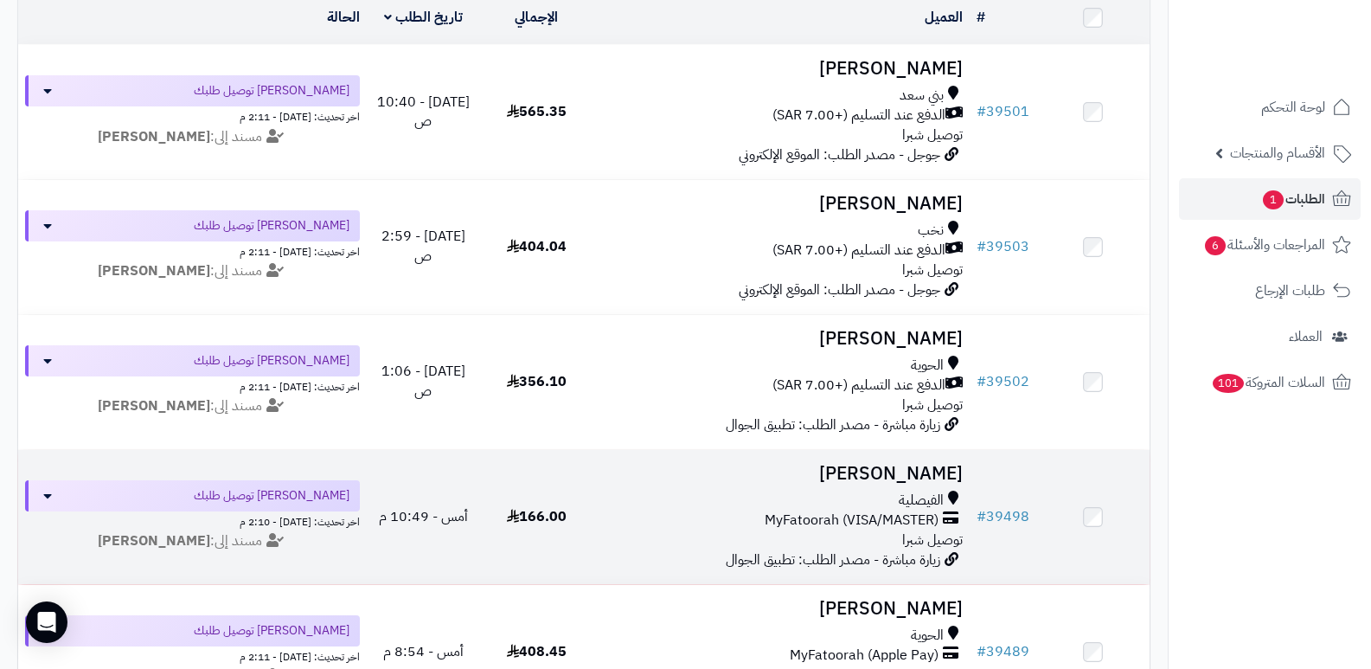
scroll to position [346, 0]
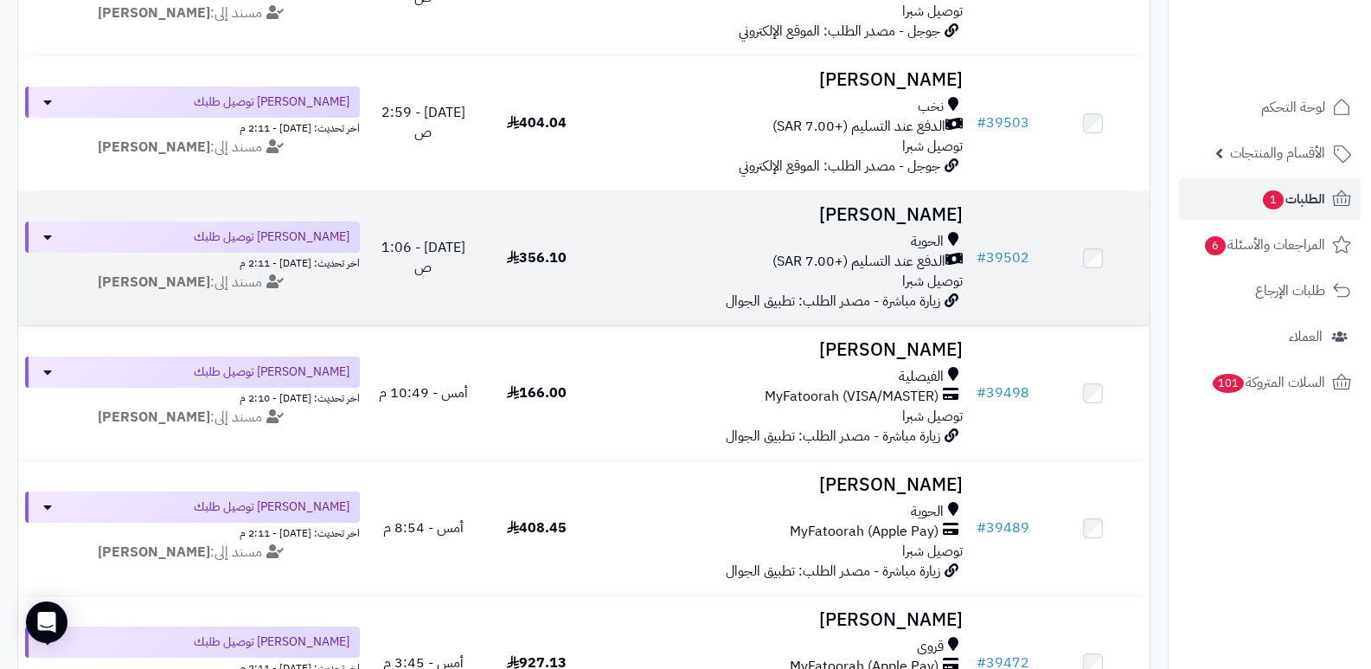
click at [926, 205] on h3 "[PERSON_NAME]" at bounding box center [781, 215] width 363 height 20
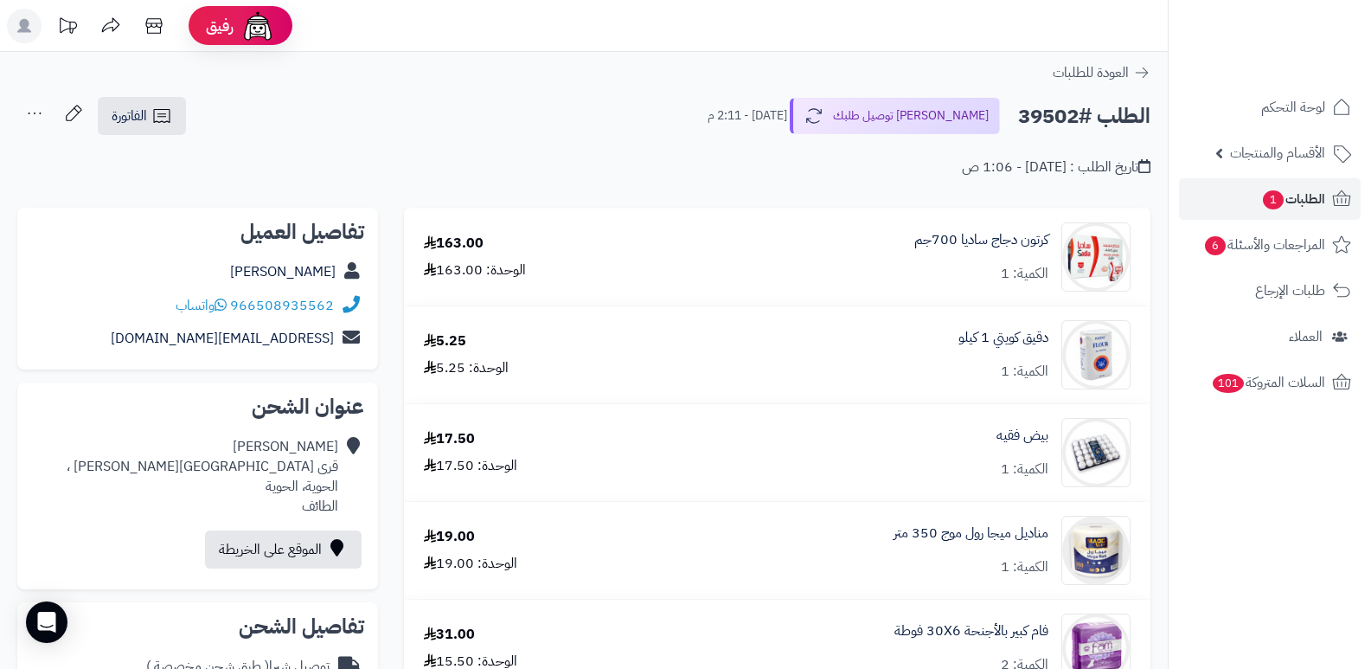
click at [1302, 560] on nav "لوحة التحكم الأقسام والمنتجات المنتجات الأقسام الماركات مواصفات المنتجات مواصفا…" at bounding box center [1269, 356] width 203 height 669
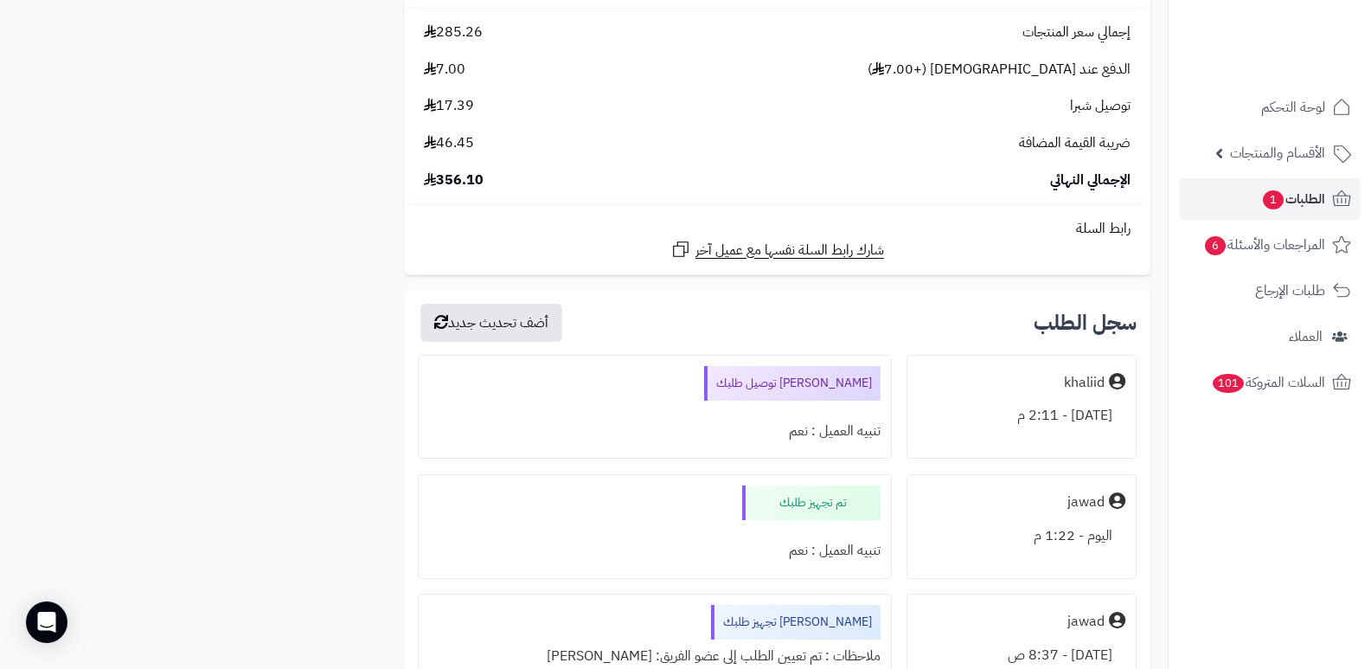
scroll to position [1297, 0]
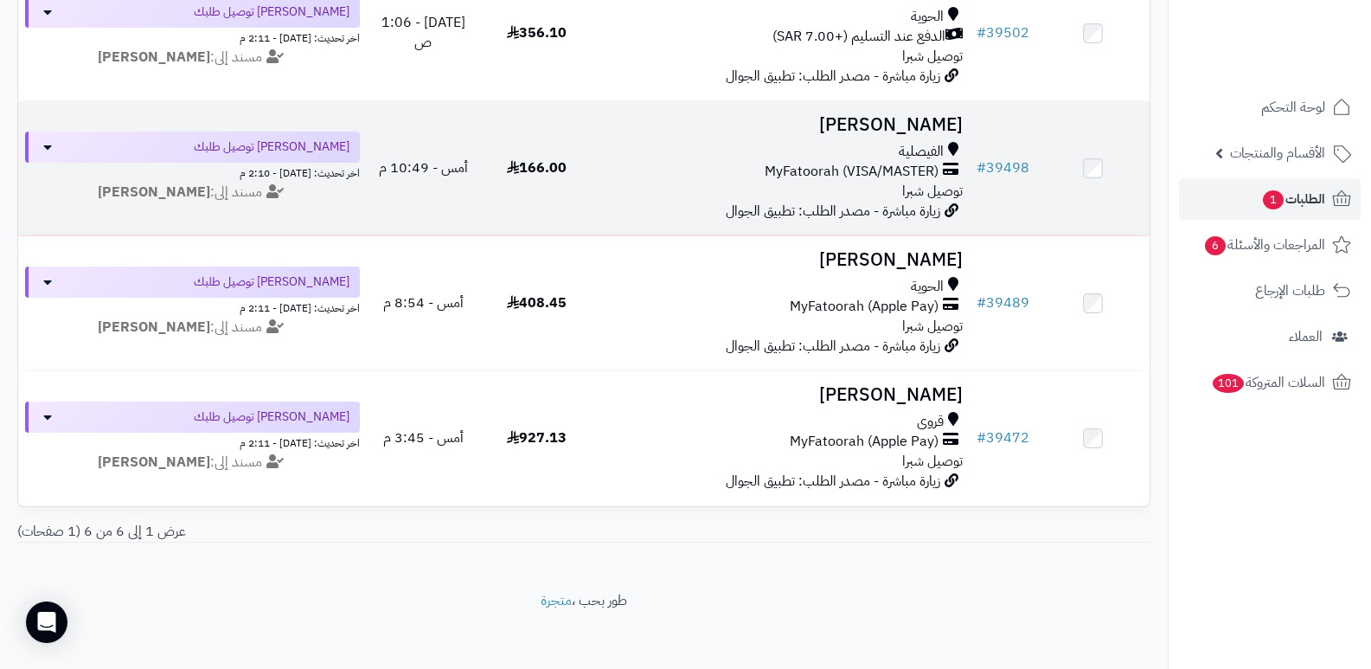
scroll to position [589, 0]
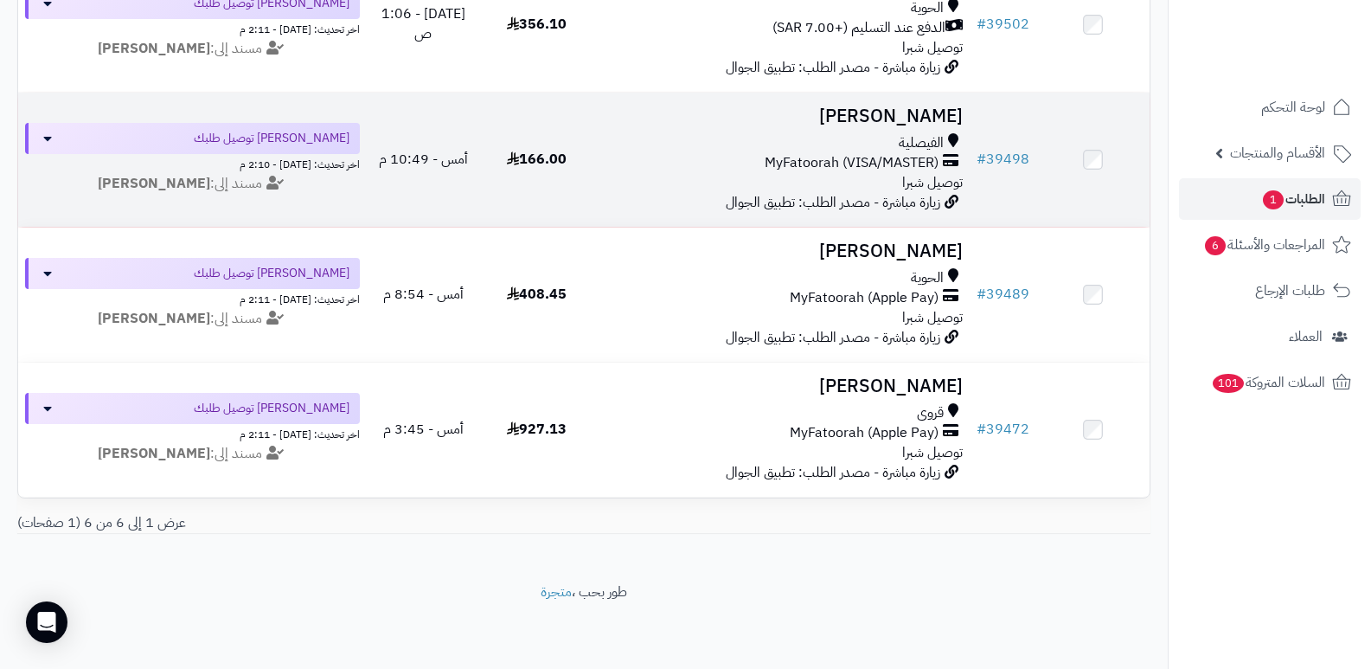
click at [916, 106] on h3 "[PERSON_NAME]" at bounding box center [781, 116] width 363 height 20
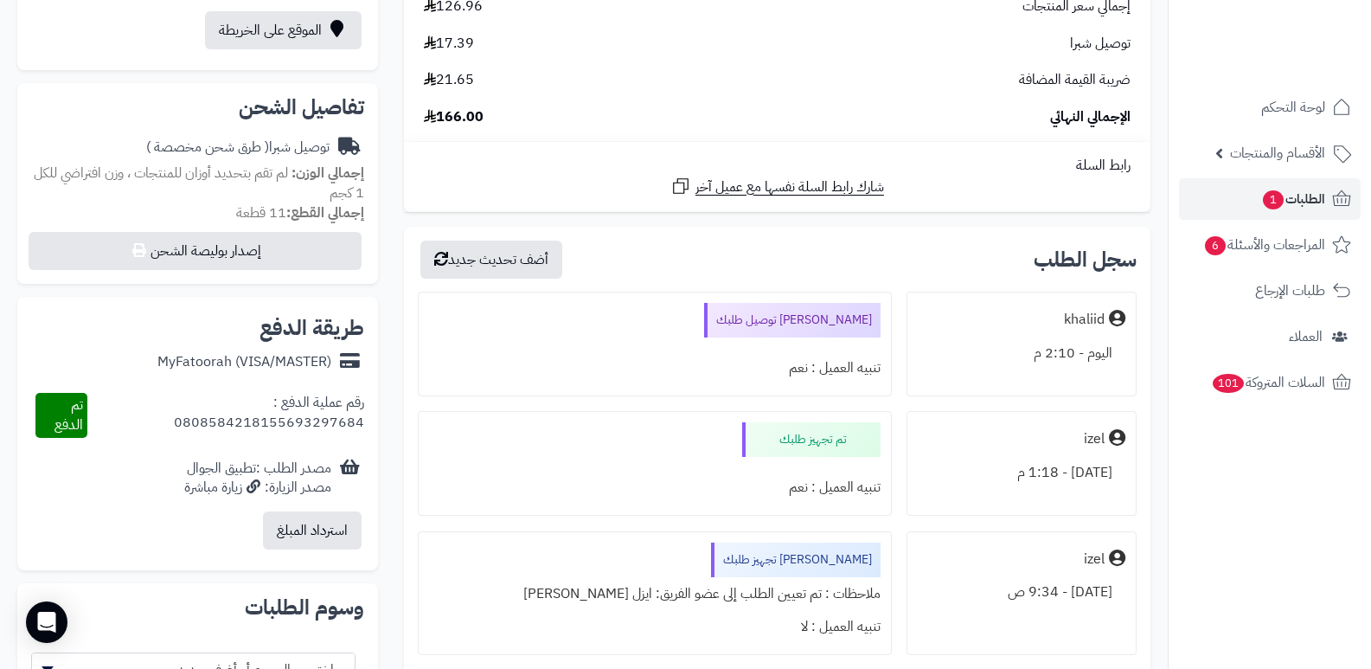
scroll to position [86, 0]
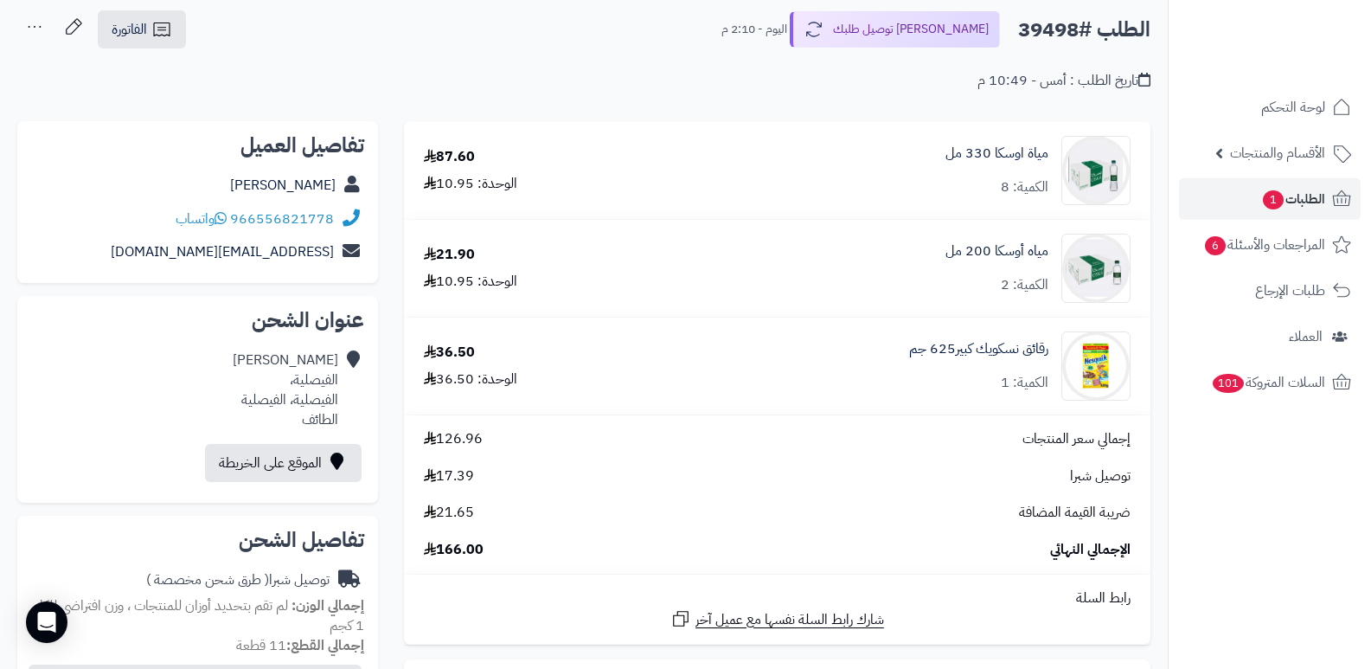
click at [1168, 484] on nav "لوحة التحكم الأقسام والمنتجات المنتجات الأقسام الماركات مواصفات المنتجات مواصفا…" at bounding box center [1269, 356] width 203 height 669
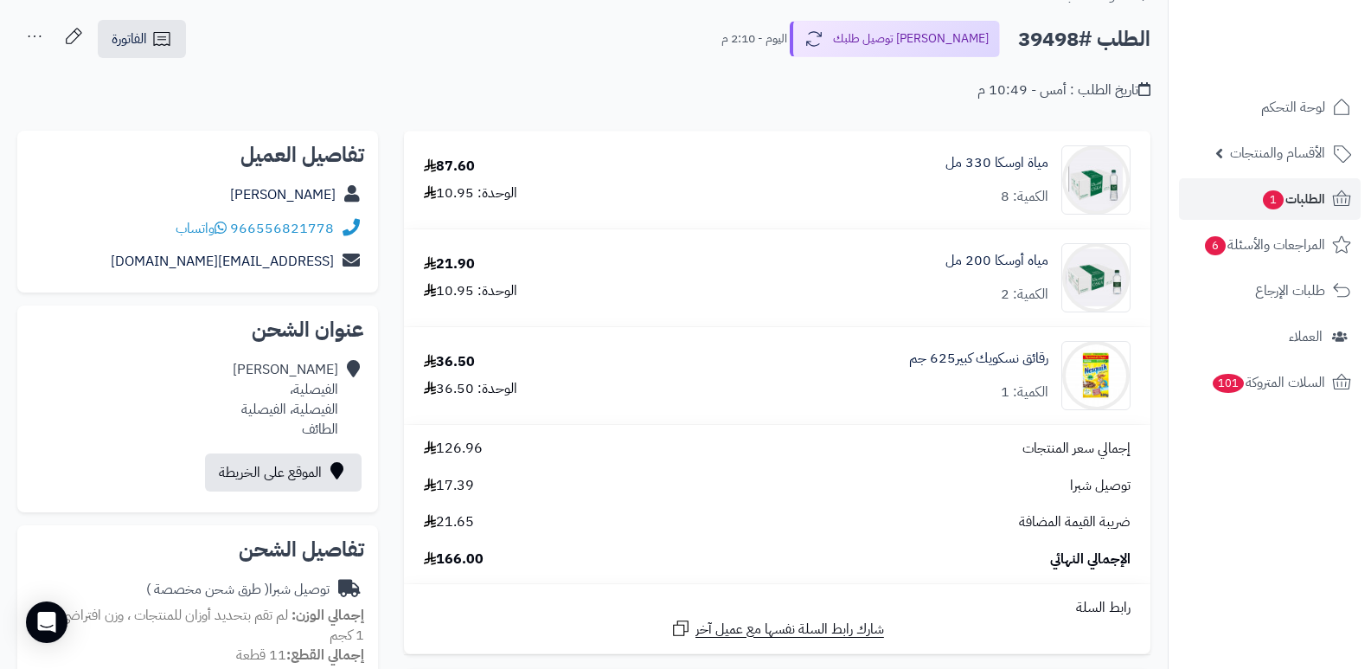
scroll to position [0, 0]
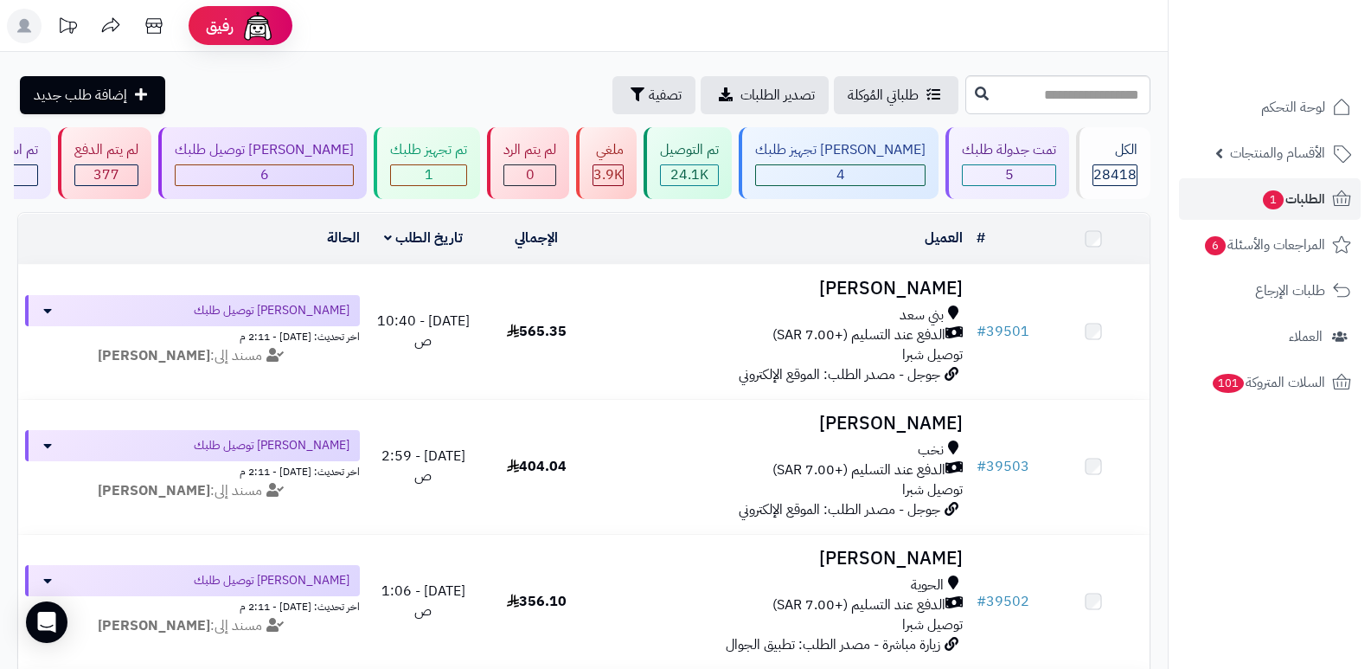
scroll to position [589, 0]
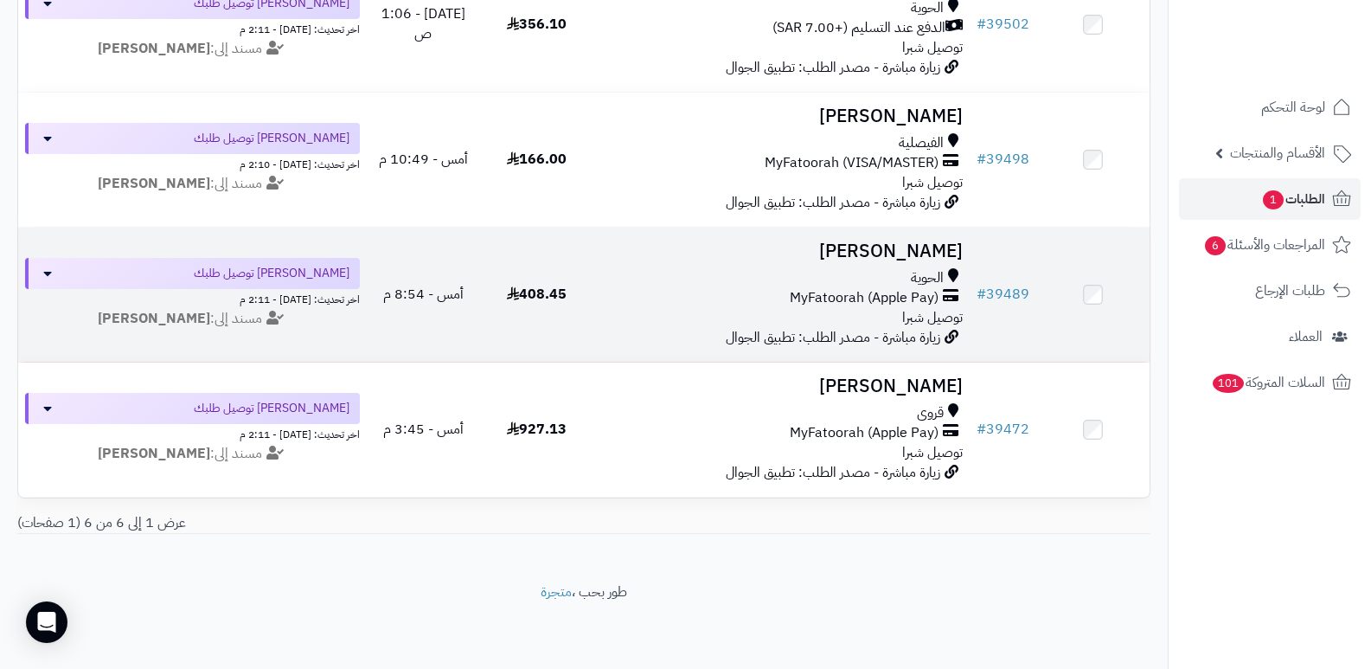
click at [942, 241] on h3 "[PERSON_NAME]" at bounding box center [781, 251] width 363 height 20
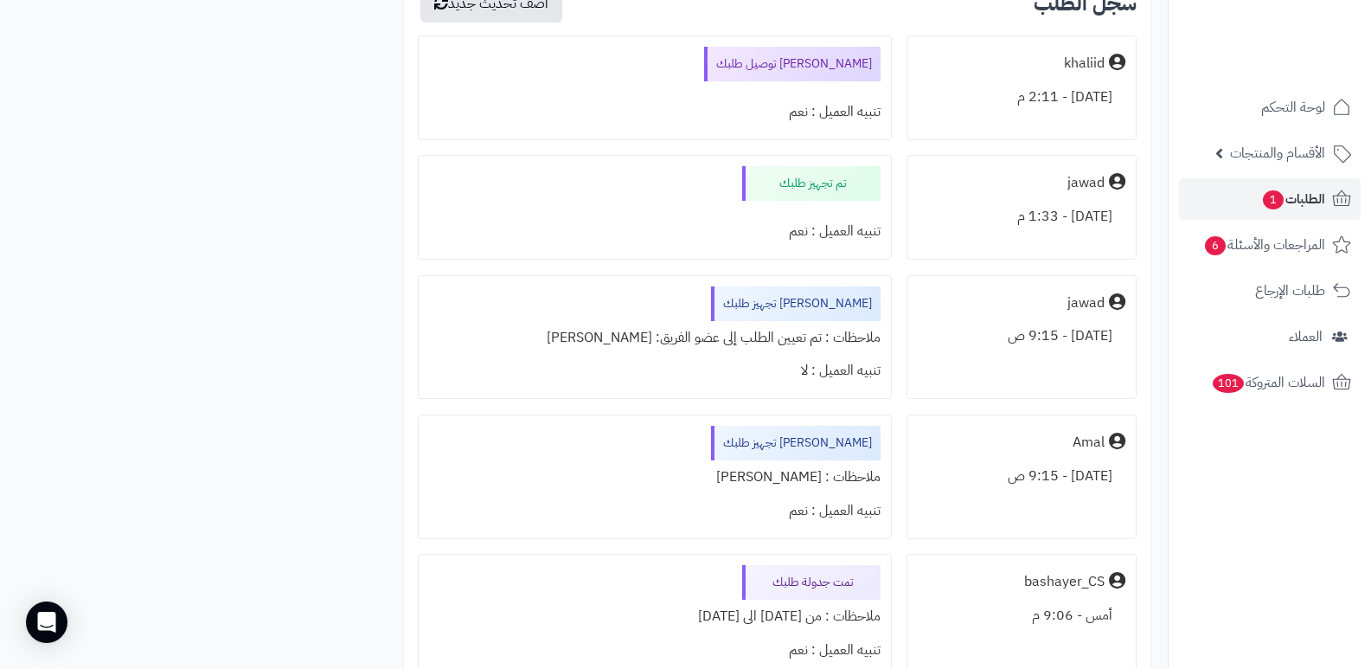
scroll to position [1297, 0]
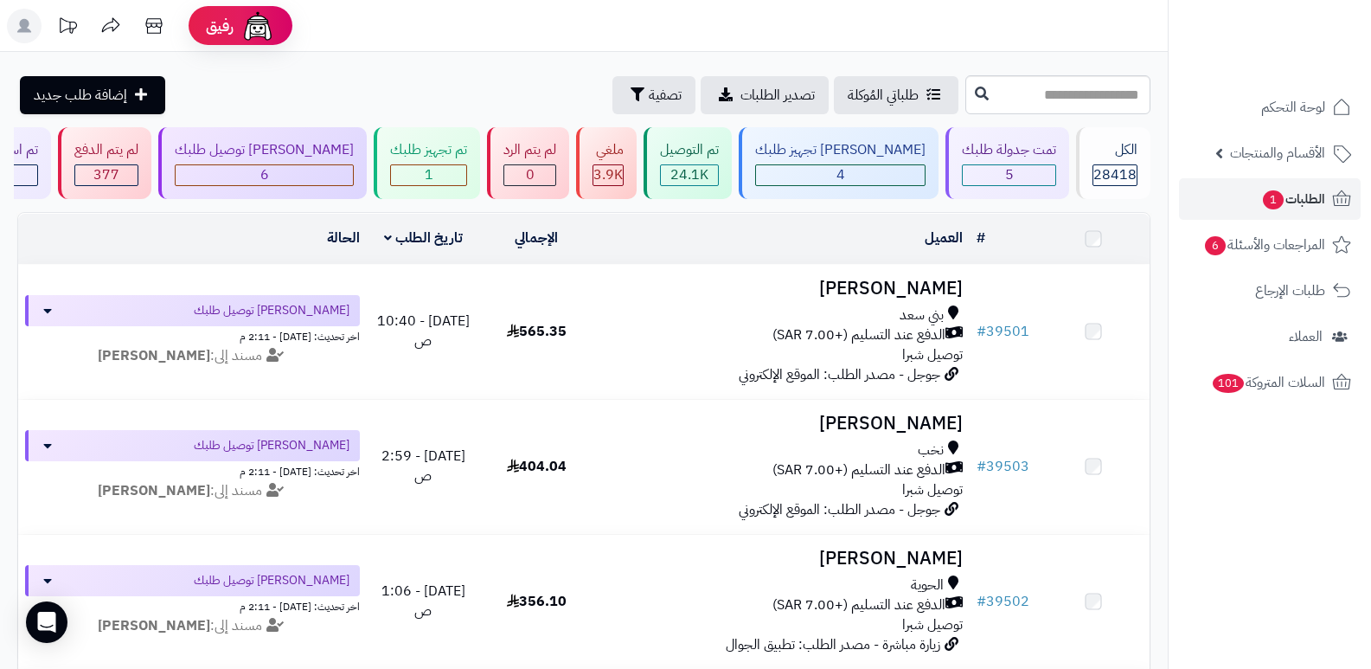
scroll to position [589, 0]
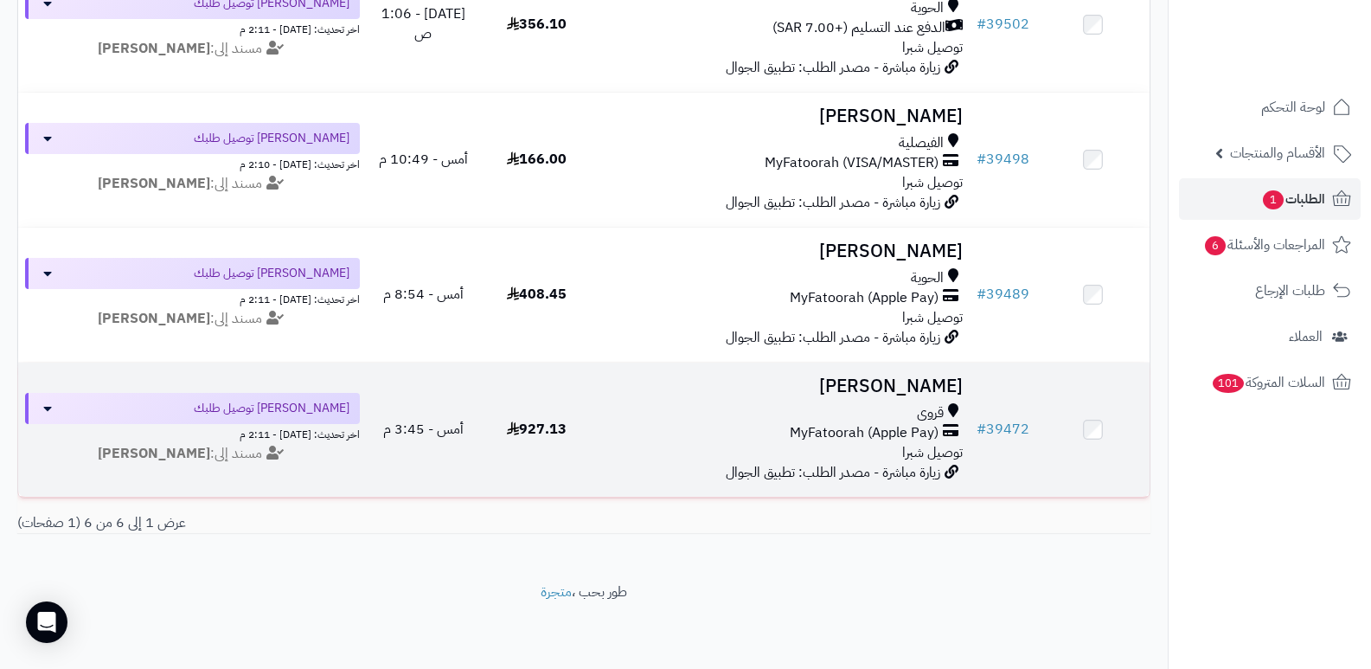
click at [926, 376] on h3 "[PERSON_NAME]" at bounding box center [781, 386] width 363 height 20
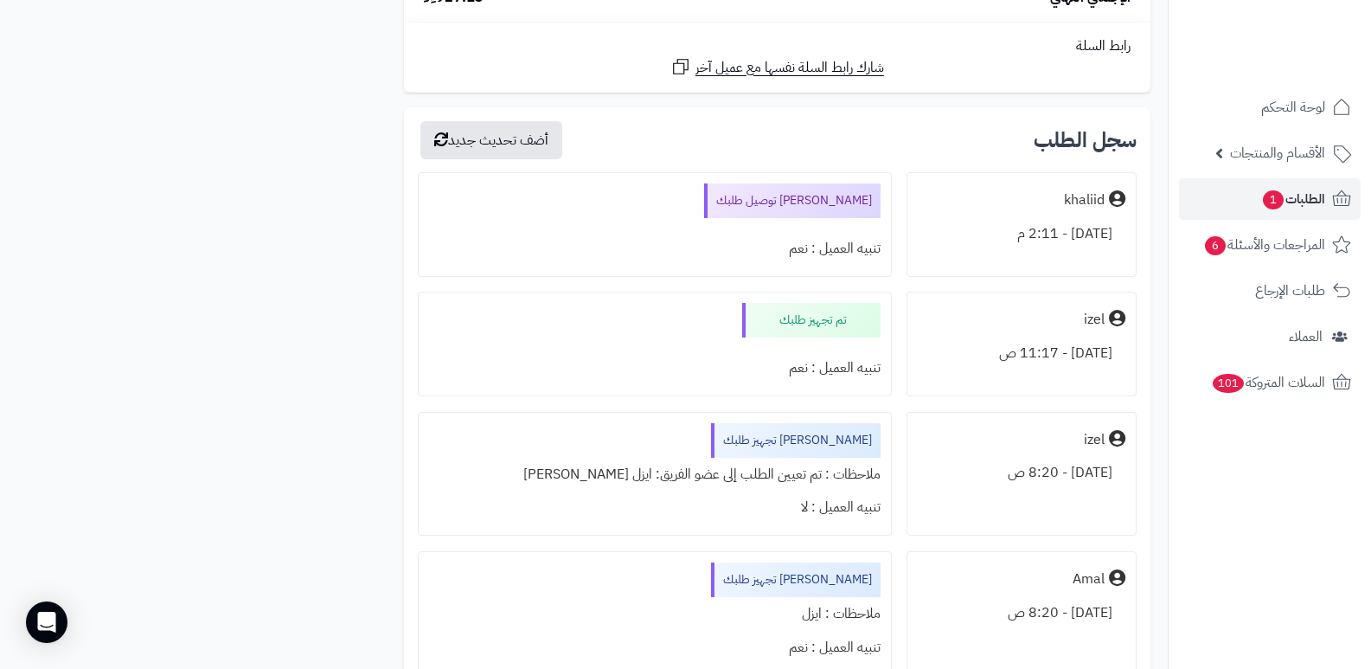
scroll to position [4844, 0]
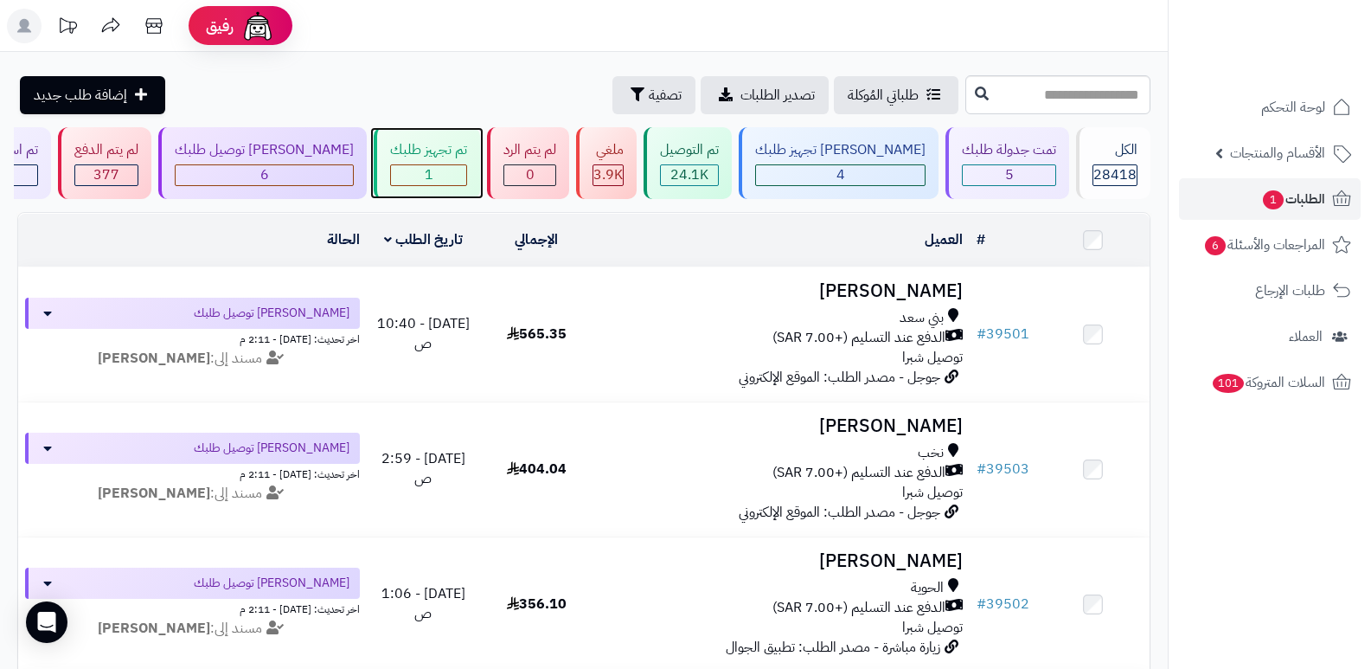
click at [467, 158] on div "تم تجهيز طلبك" at bounding box center [428, 150] width 77 height 20
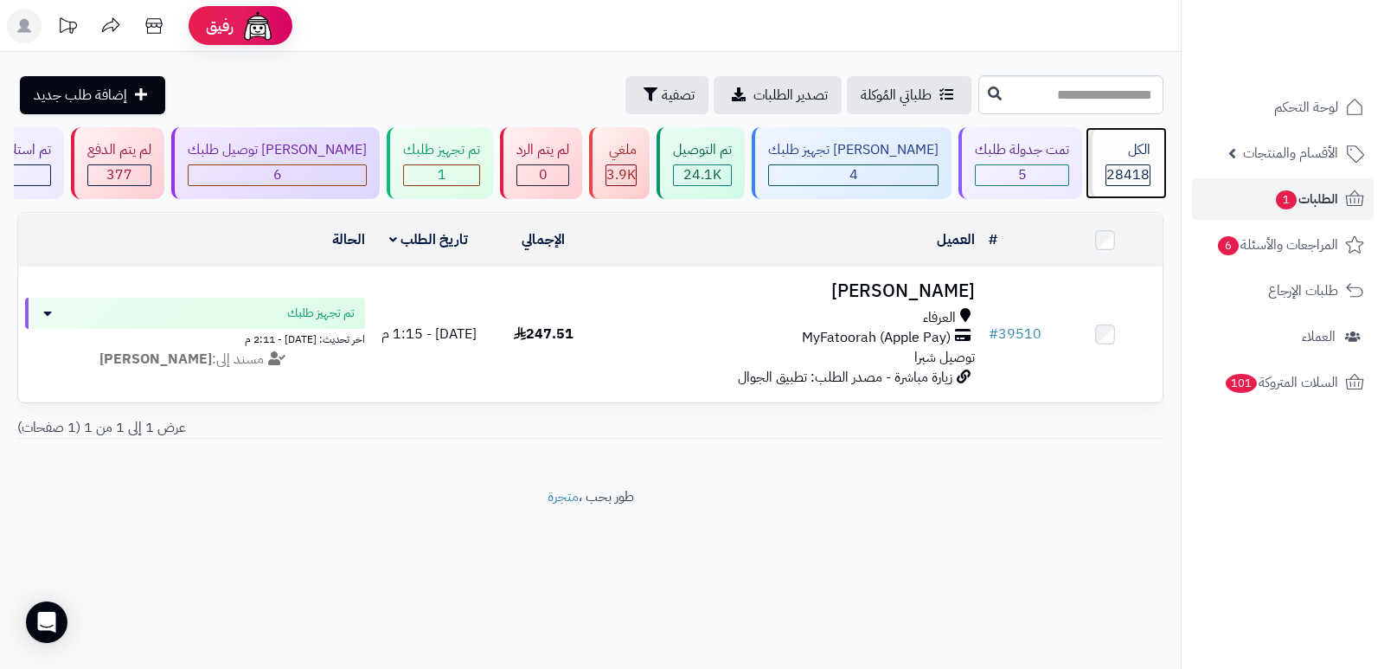
click at [1105, 156] on div "الكل" at bounding box center [1127, 150] width 45 height 20
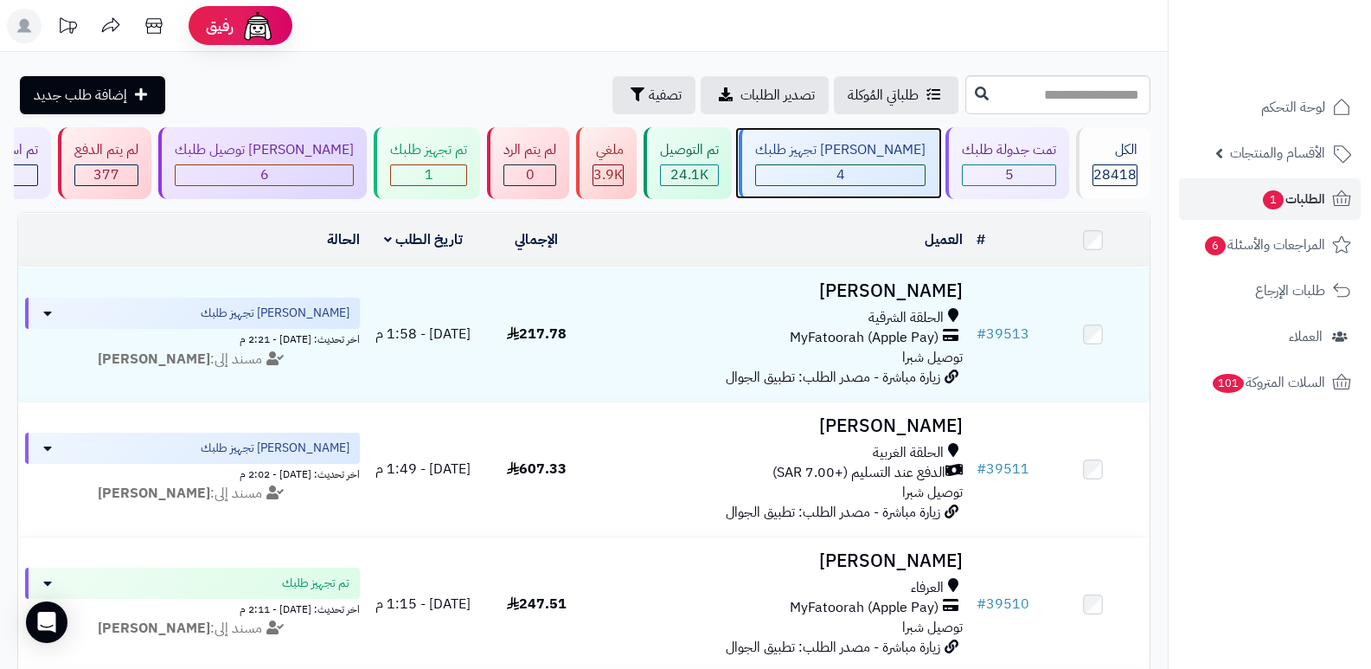
click at [908, 175] on div "4" at bounding box center [840, 175] width 169 height 20
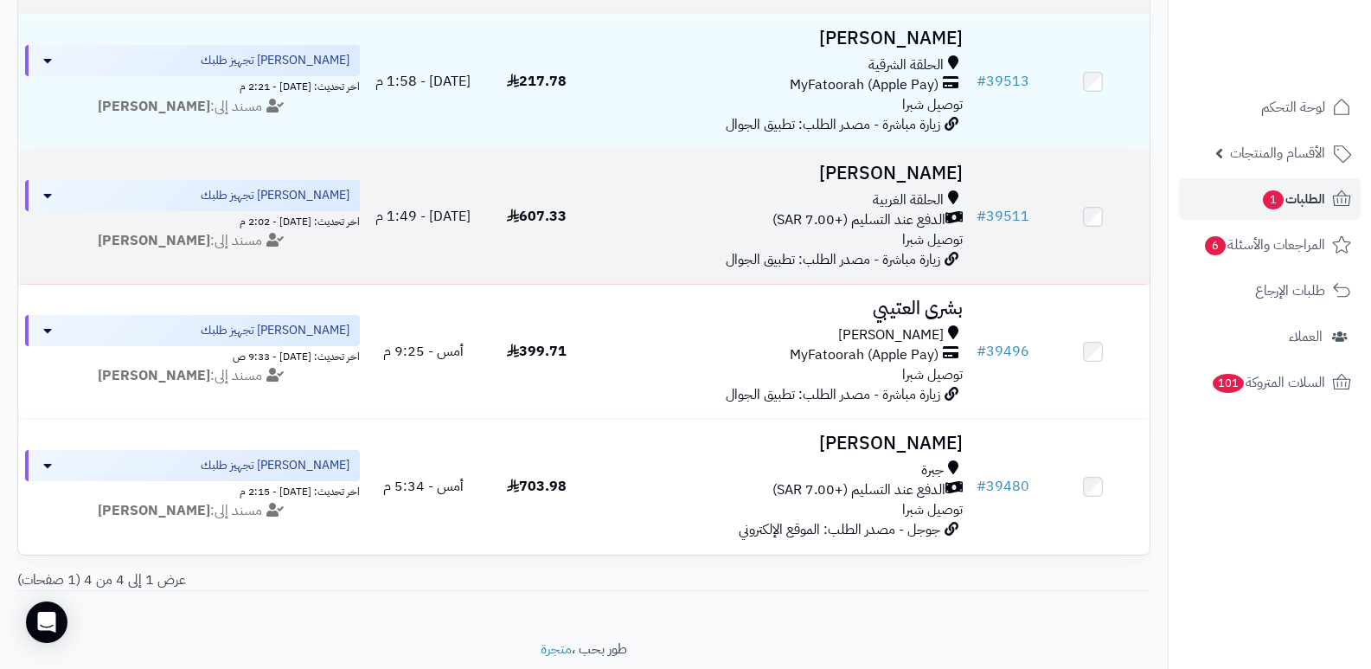
scroll to position [259, 0]
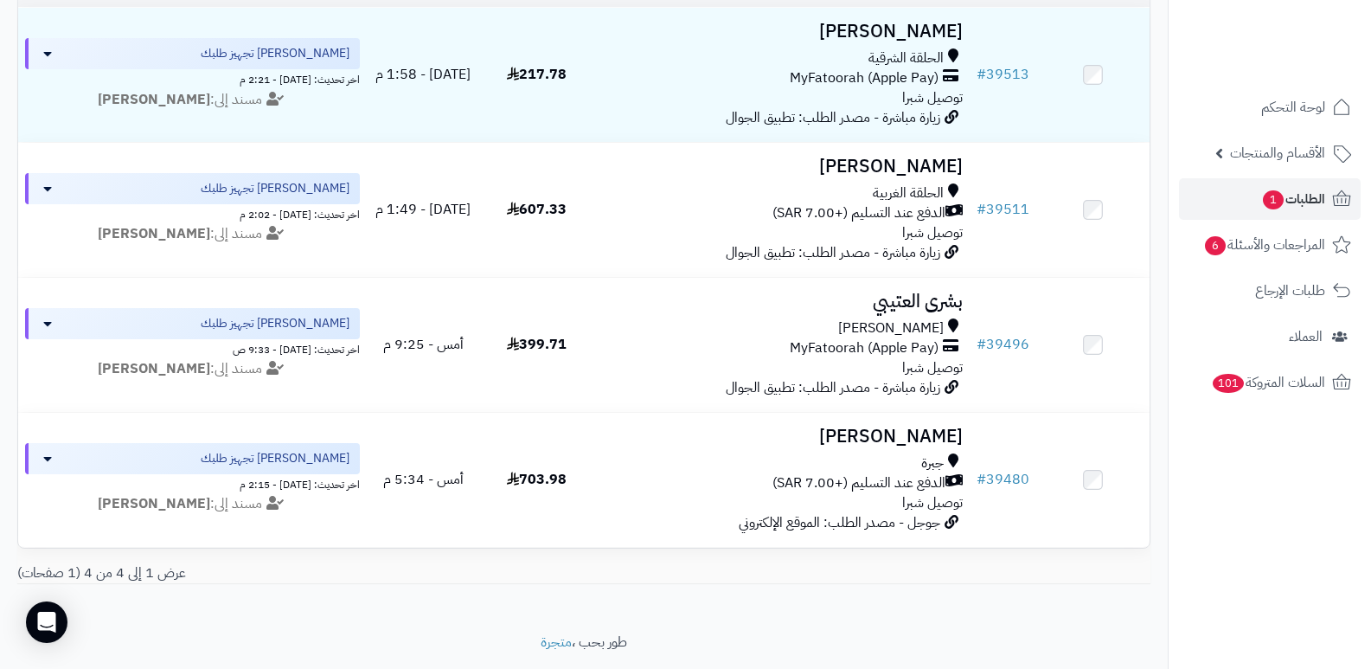
click at [1211, 508] on nav "لوحة التحكم الأقسام والمنتجات المنتجات الأقسام الماركات مواصفات المنتجات مواصفا…" at bounding box center [1269, 356] width 203 height 669
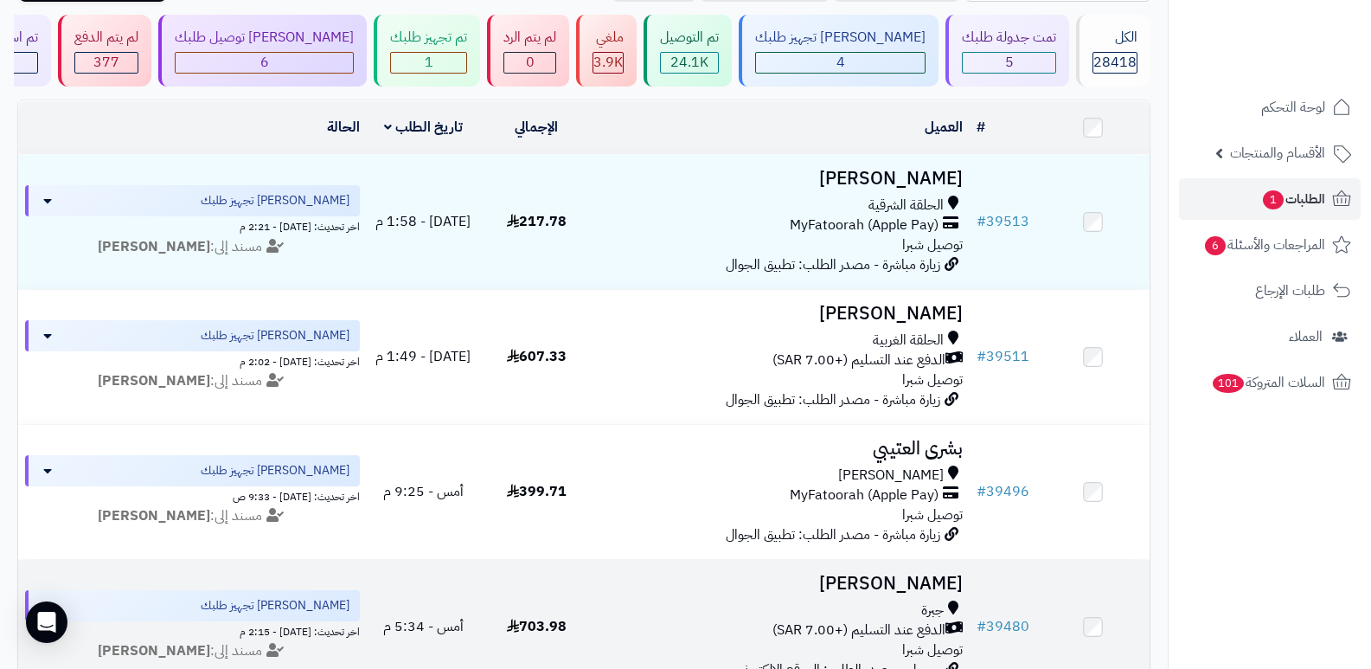
scroll to position [86, 0]
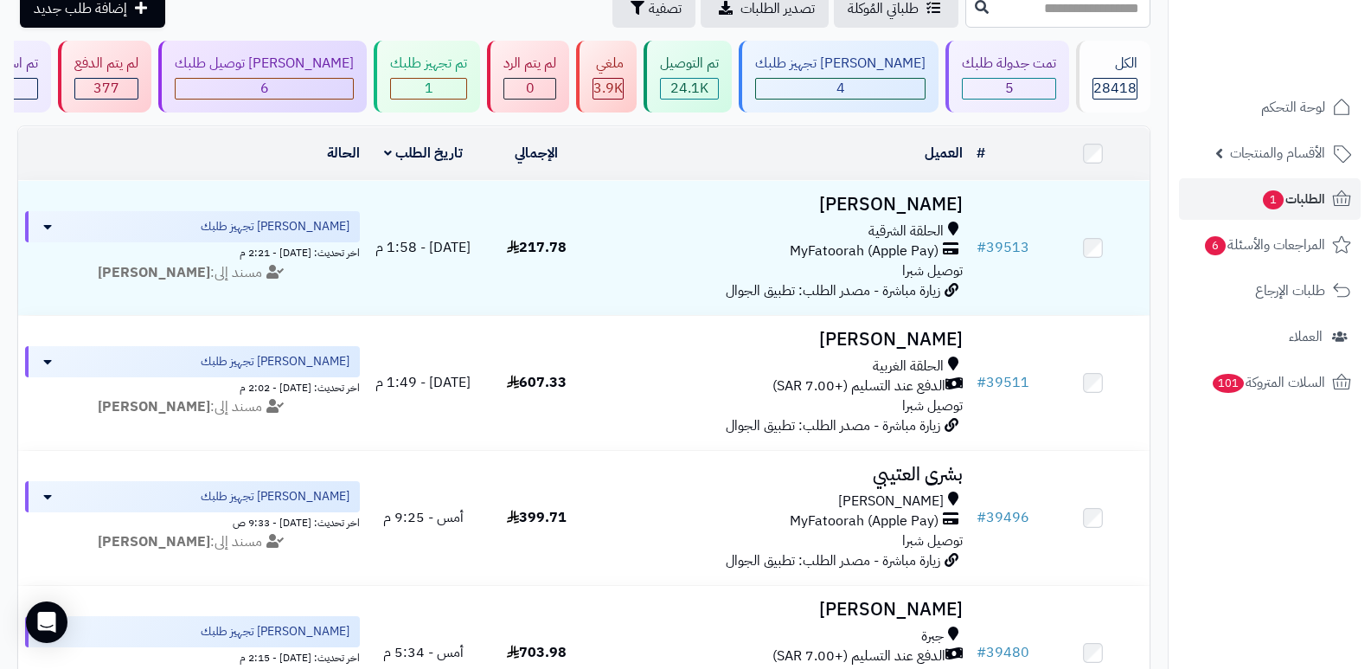
click at [1298, 625] on nav "لوحة التحكم الأقسام والمنتجات المنتجات الأقسام الماركات مواصفات المنتجات مواصفا…" at bounding box center [1269, 356] width 203 height 669
click at [1109, 66] on div "الكل" at bounding box center [1114, 64] width 45 height 20
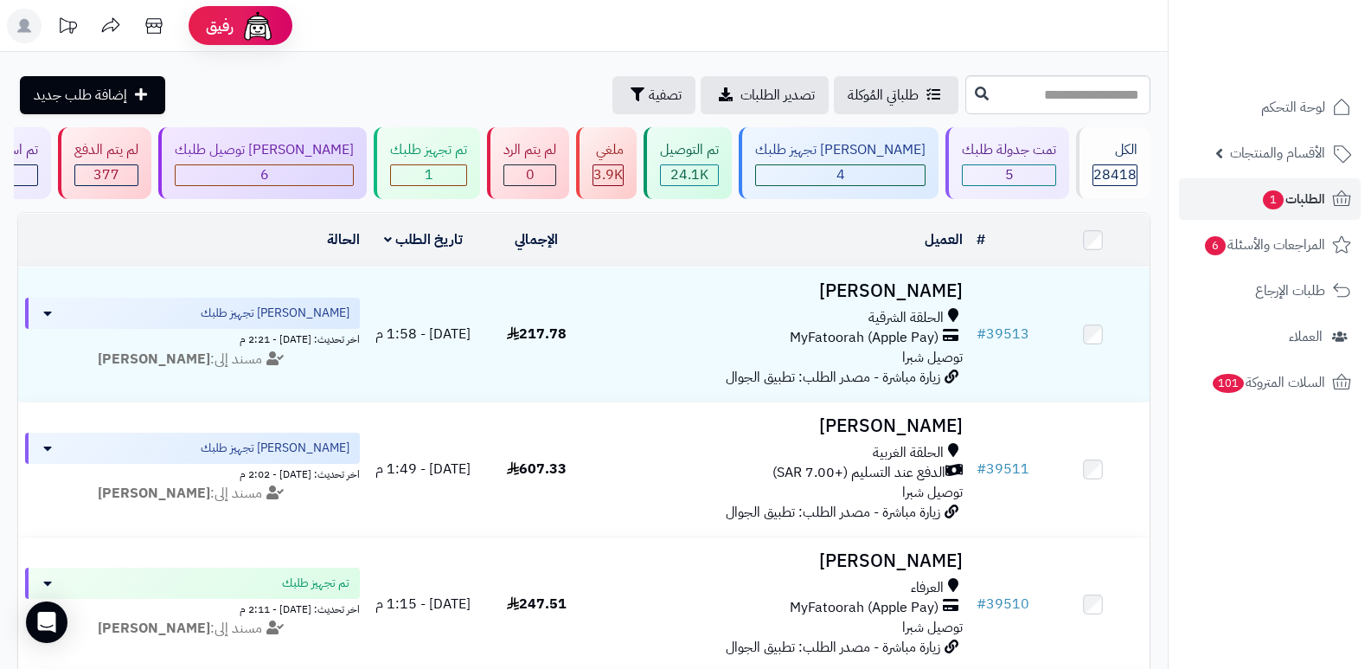
click at [989, 32] on header "رفيق ! الطلبات معالجة مكتمل إرجاع المنتجات العملاء المتواجدون الان 29269 عملاء …" at bounding box center [685, 26] width 1371 height 52
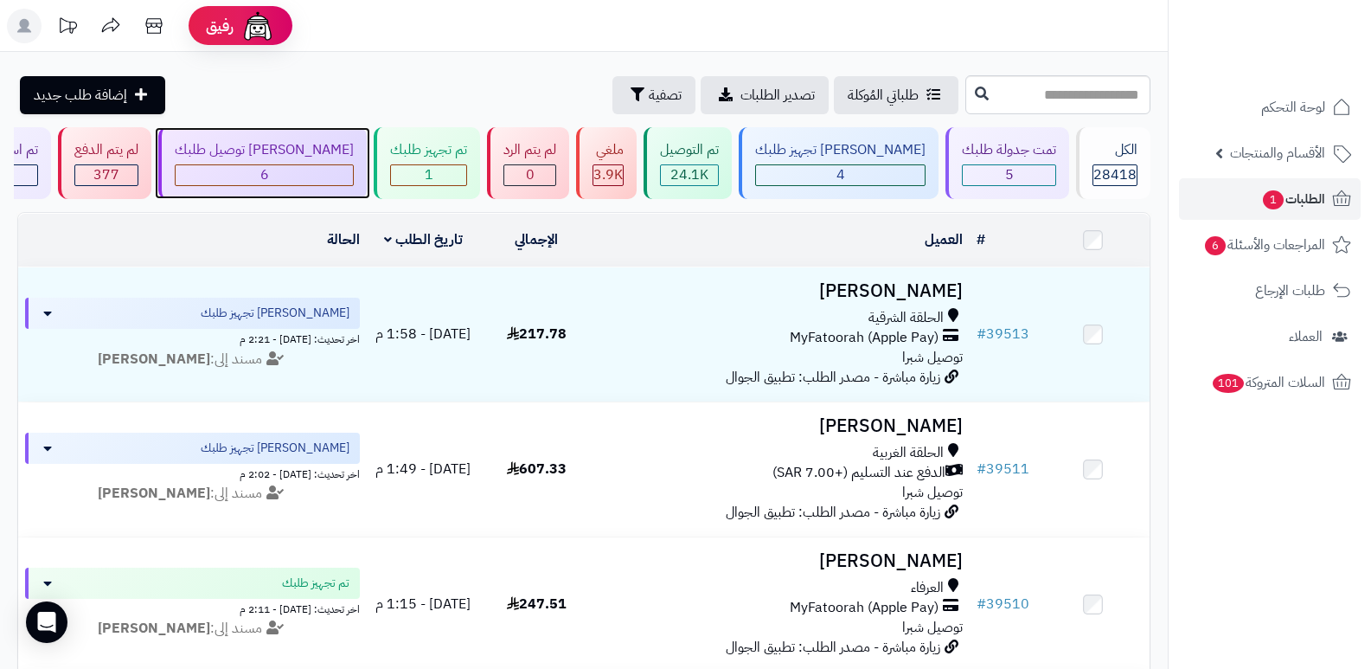
click at [333, 164] on div "6" at bounding box center [264, 175] width 179 height 22
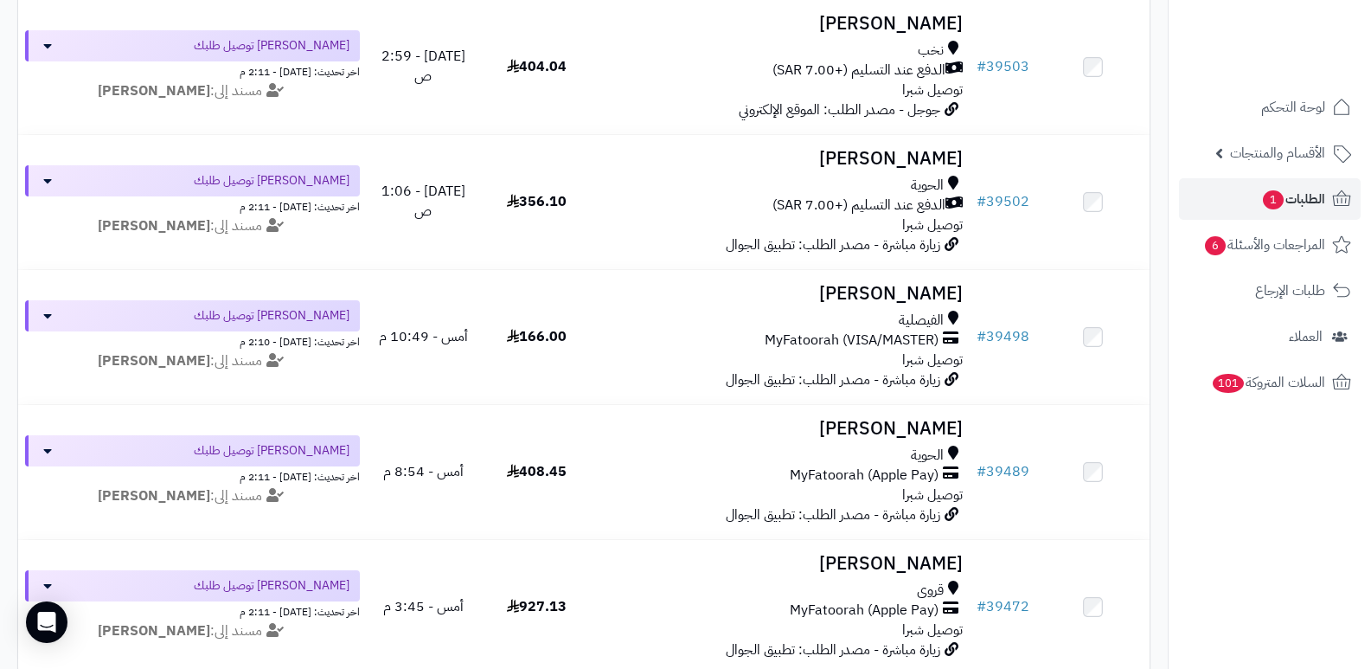
scroll to position [432, 0]
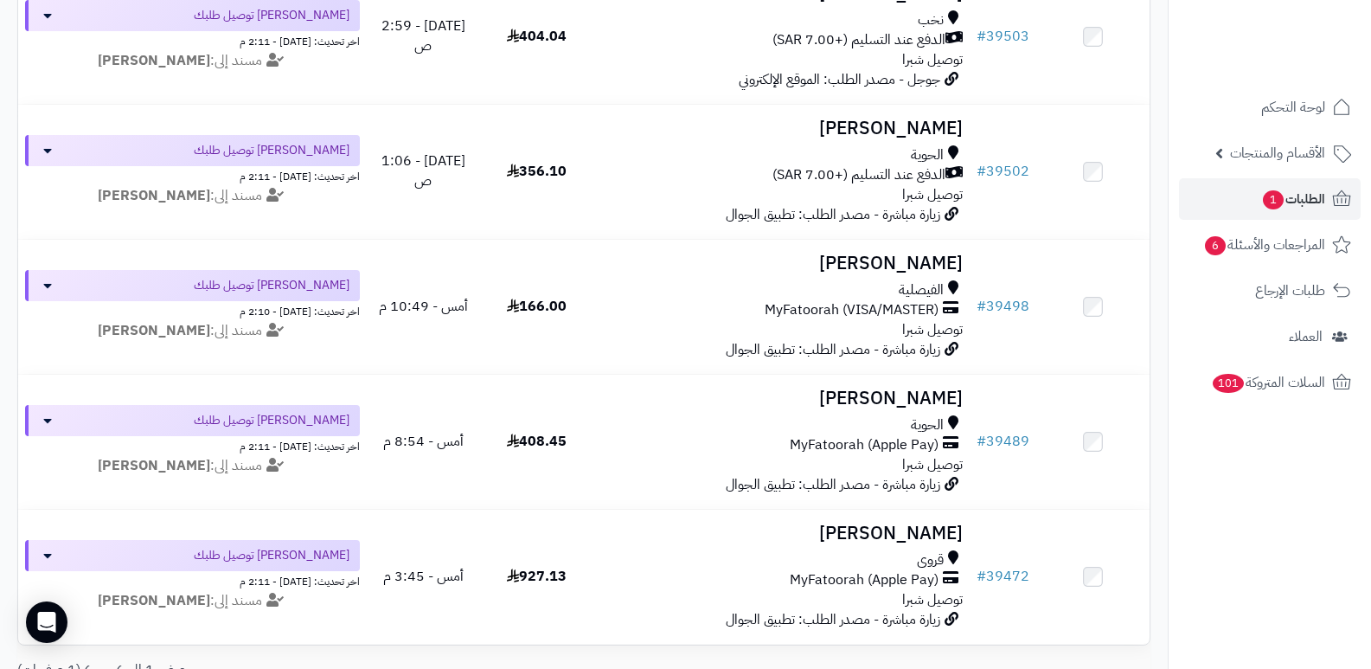
click at [1237, 517] on nav "لوحة التحكم الأقسام والمنتجات المنتجات الأقسام الماركات مواصفات المنتجات مواصفا…" at bounding box center [1269, 356] width 203 height 669
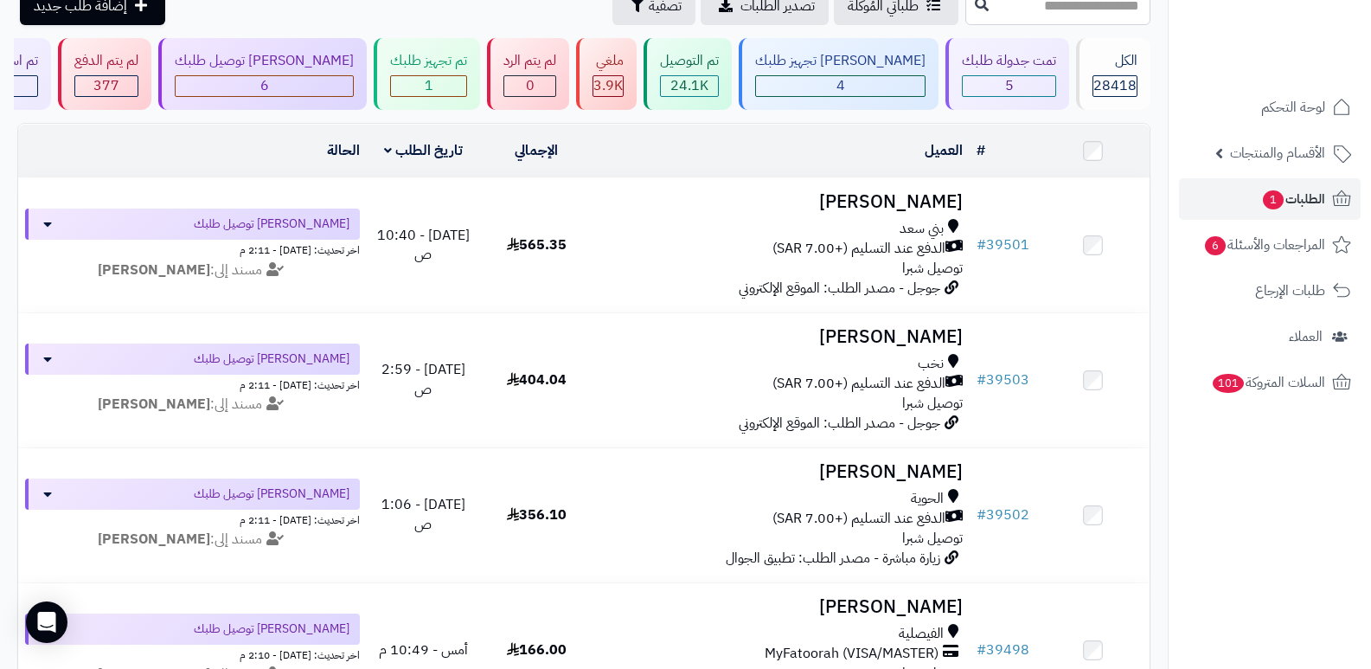
scroll to position [0, 0]
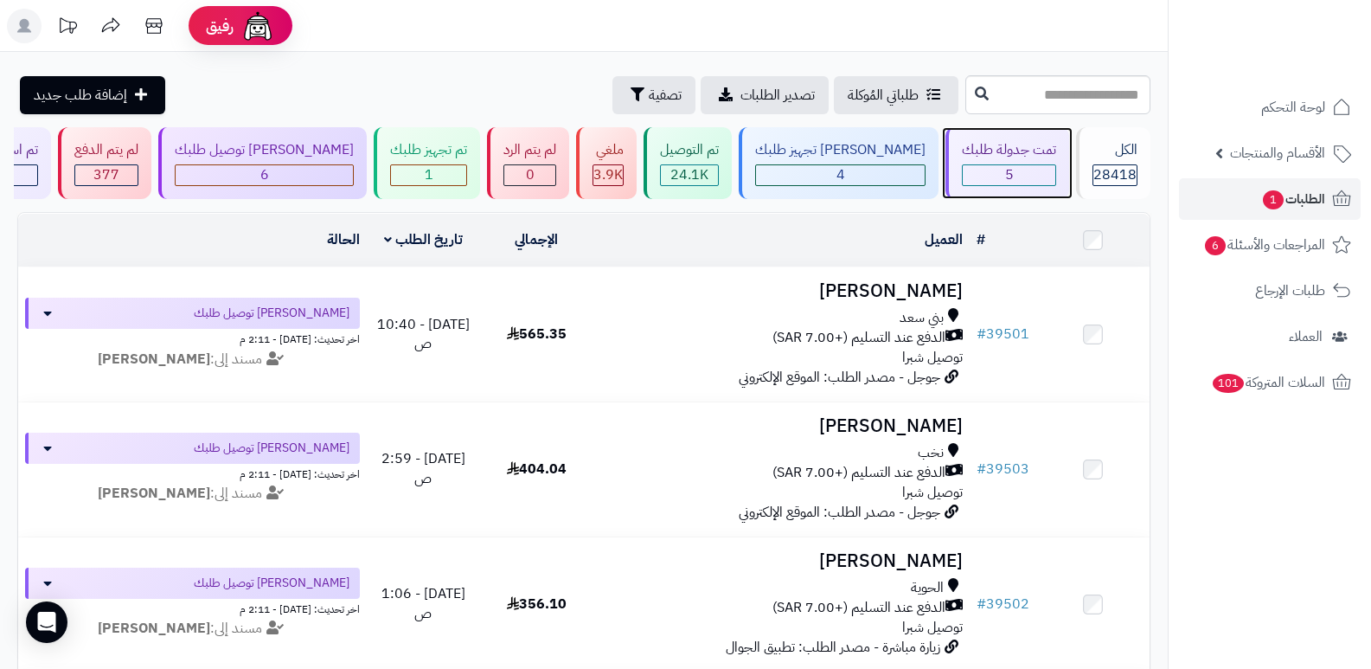
click at [962, 141] on div "تمت جدولة طلبك" at bounding box center [1009, 150] width 94 height 20
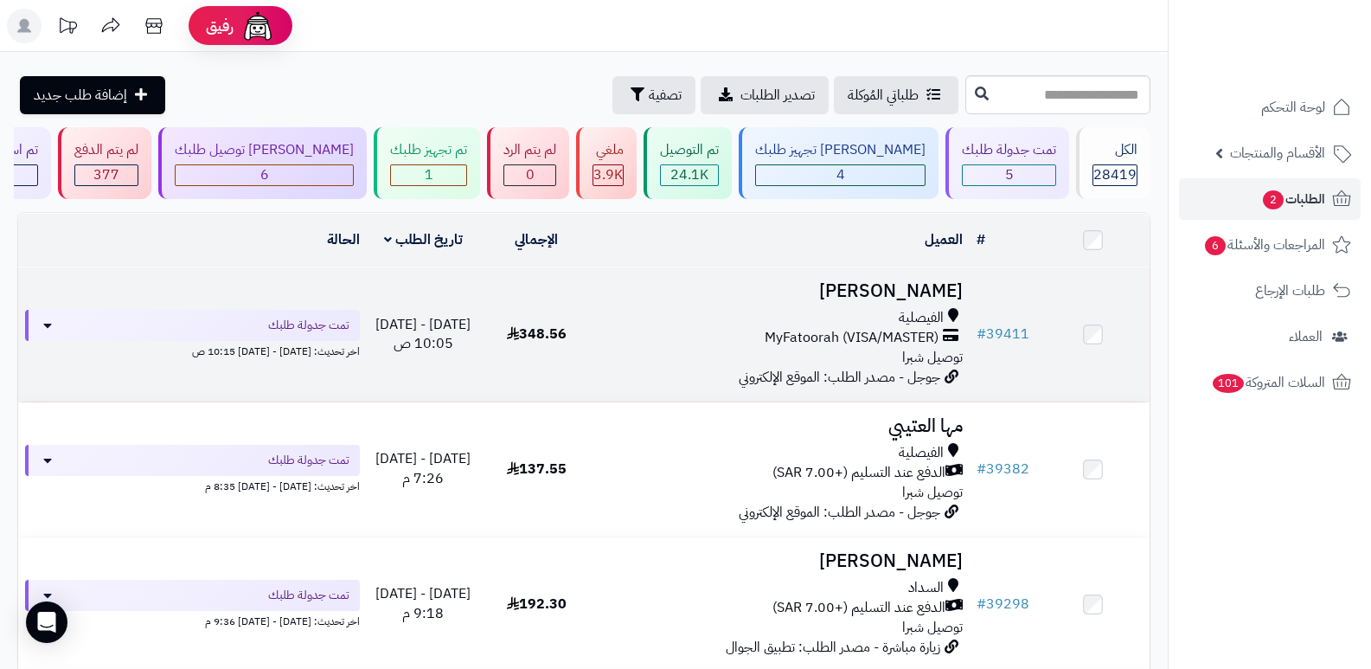
click at [931, 295] on h3 "[PERSON_NAME]" at bounding box center [781, 291] width 363 height 20
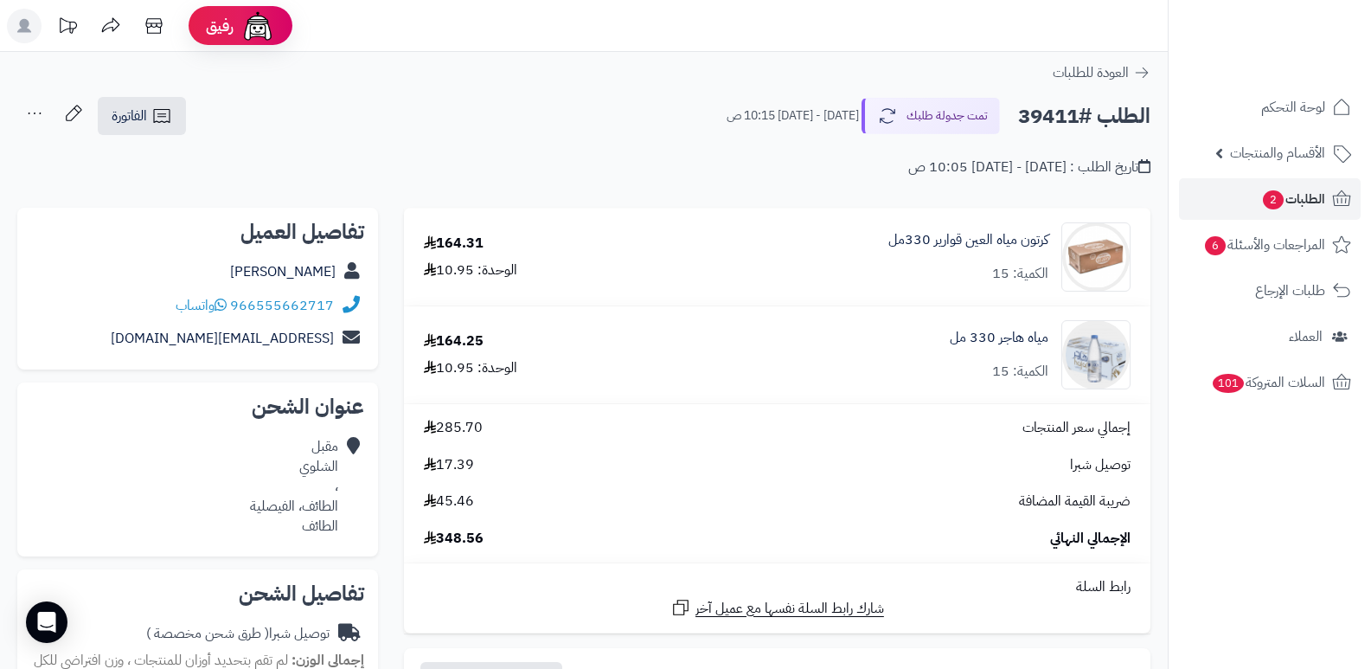
scroll to position [432, 0]
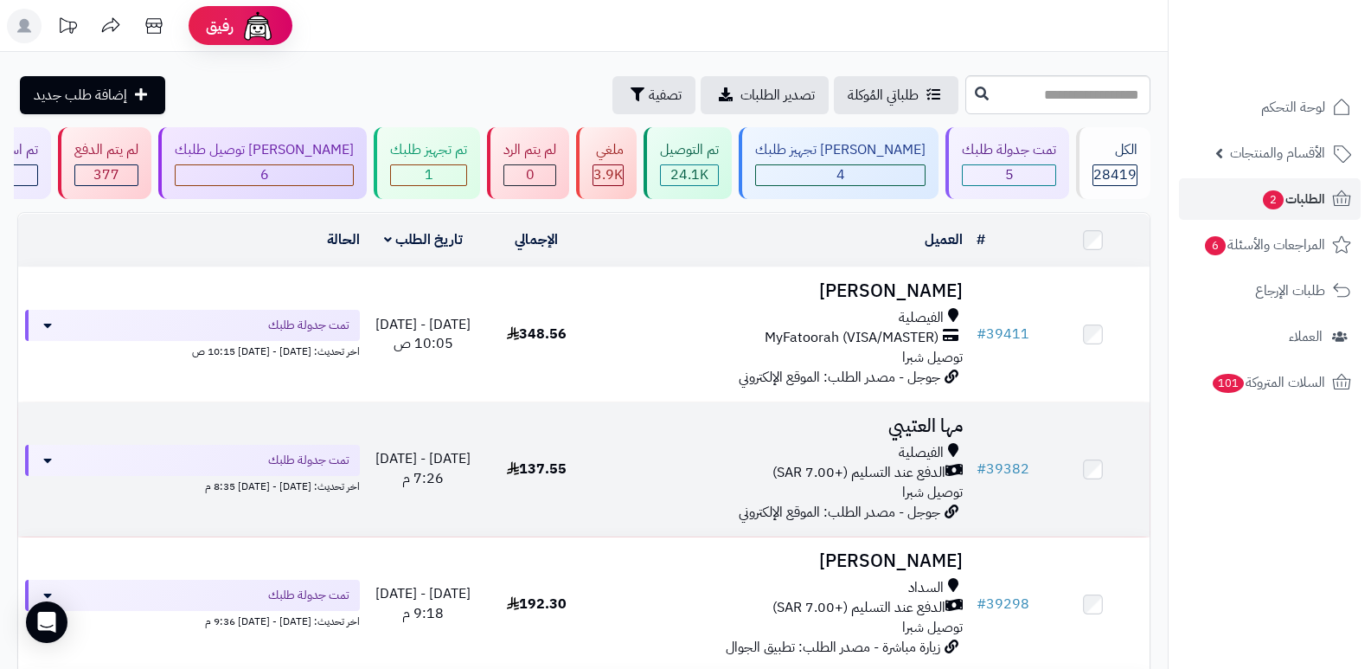
click at [919, 420] on h3 "مها العتيبي" at bounding box center [781, 426] width 363 height 20
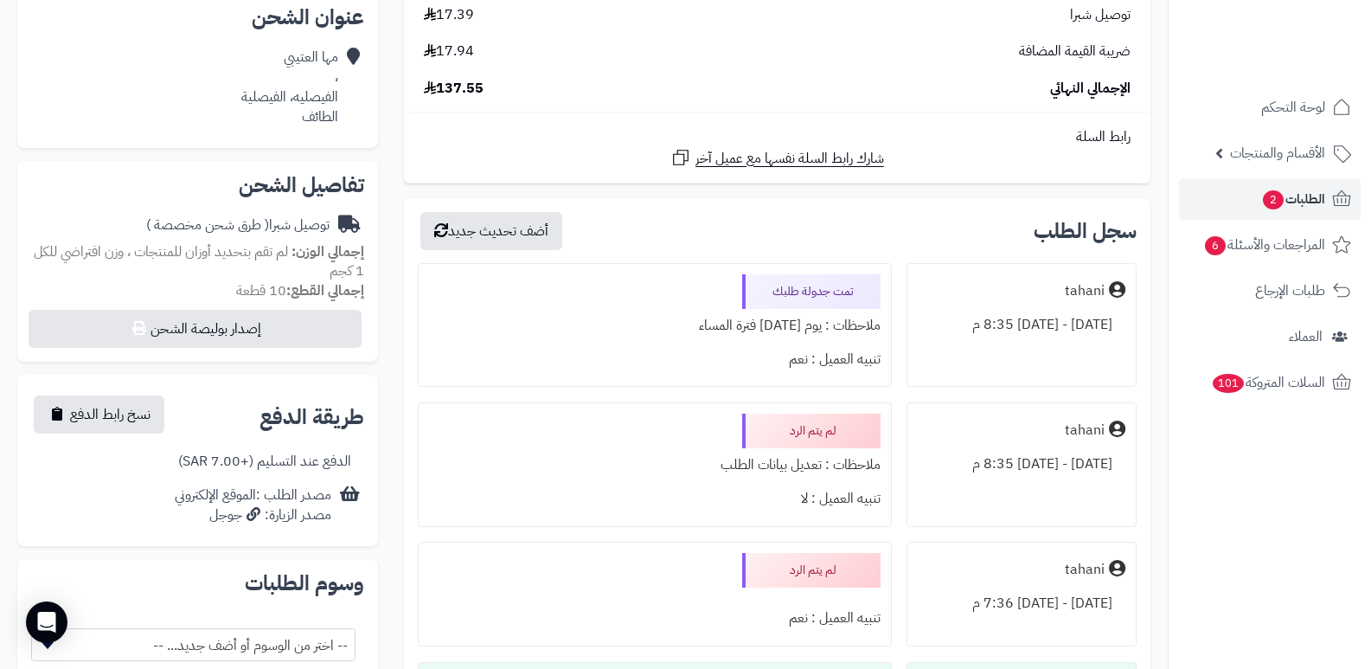
scroll to position [432, 0]
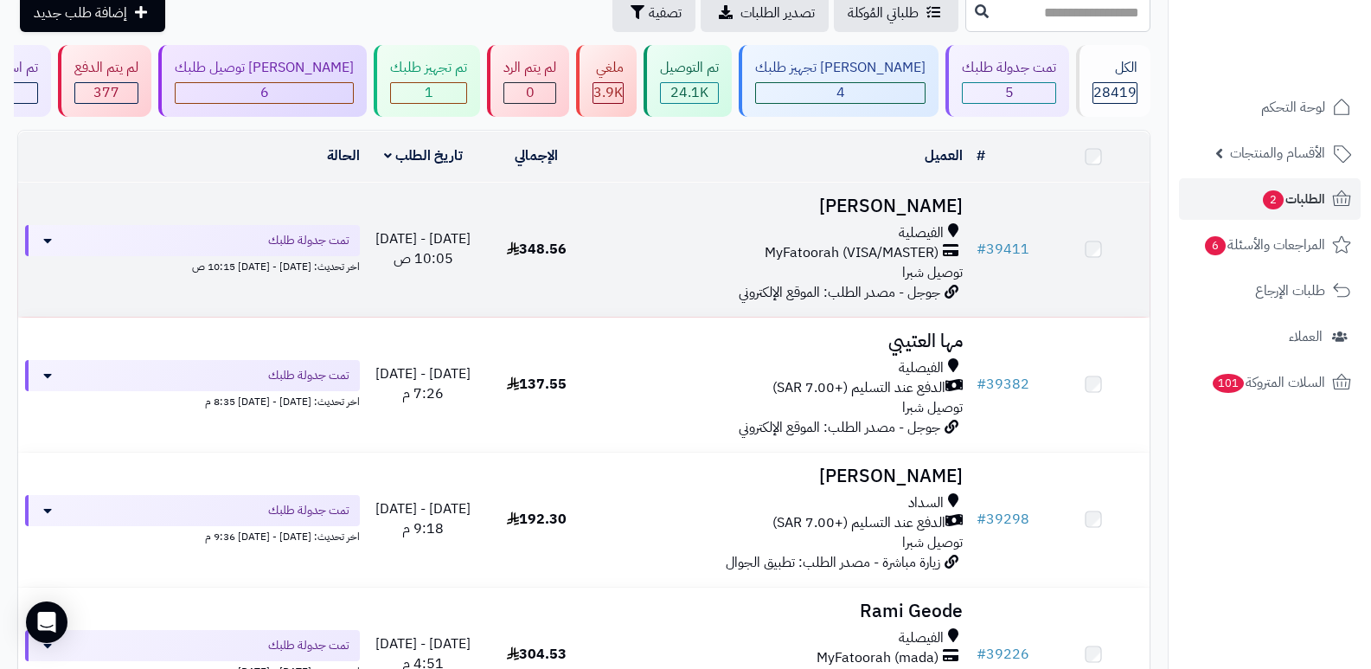
scroll to position [173, 0]
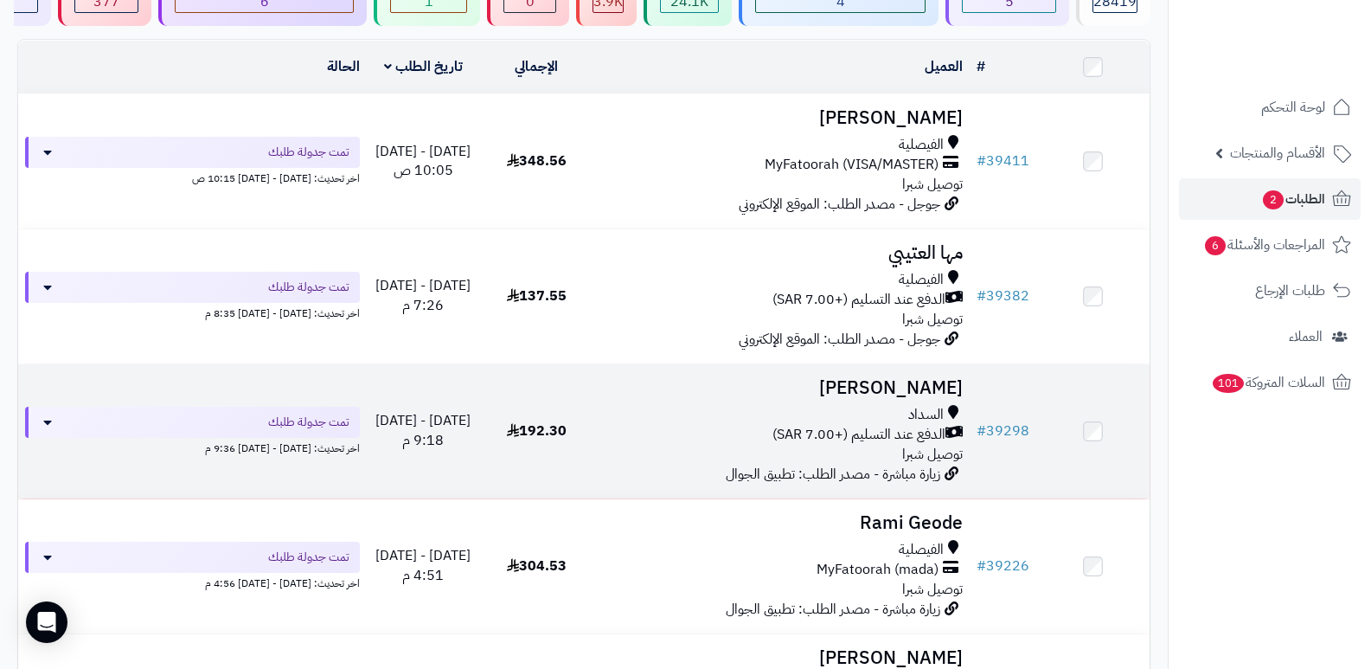
click at [903, 394] on h3 "[PERSON_NAME]" at bounding box center [781, 388] width 363 height 20
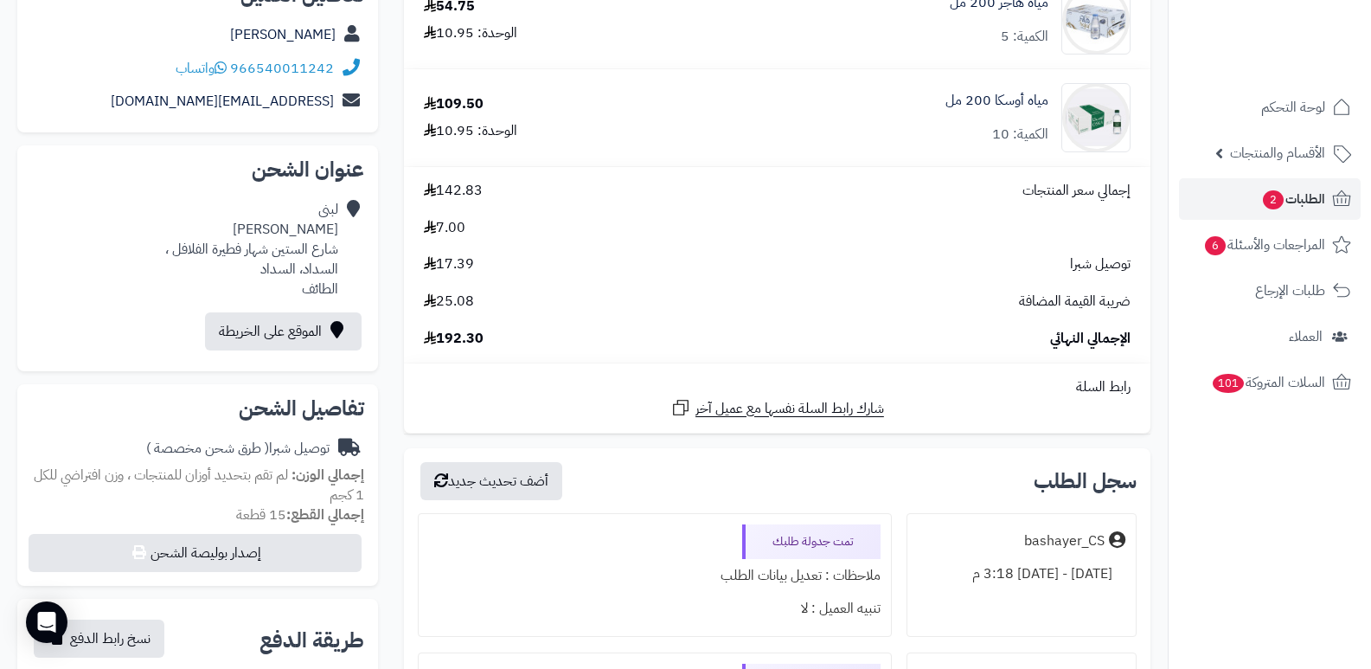
scroll to position [605, 0]
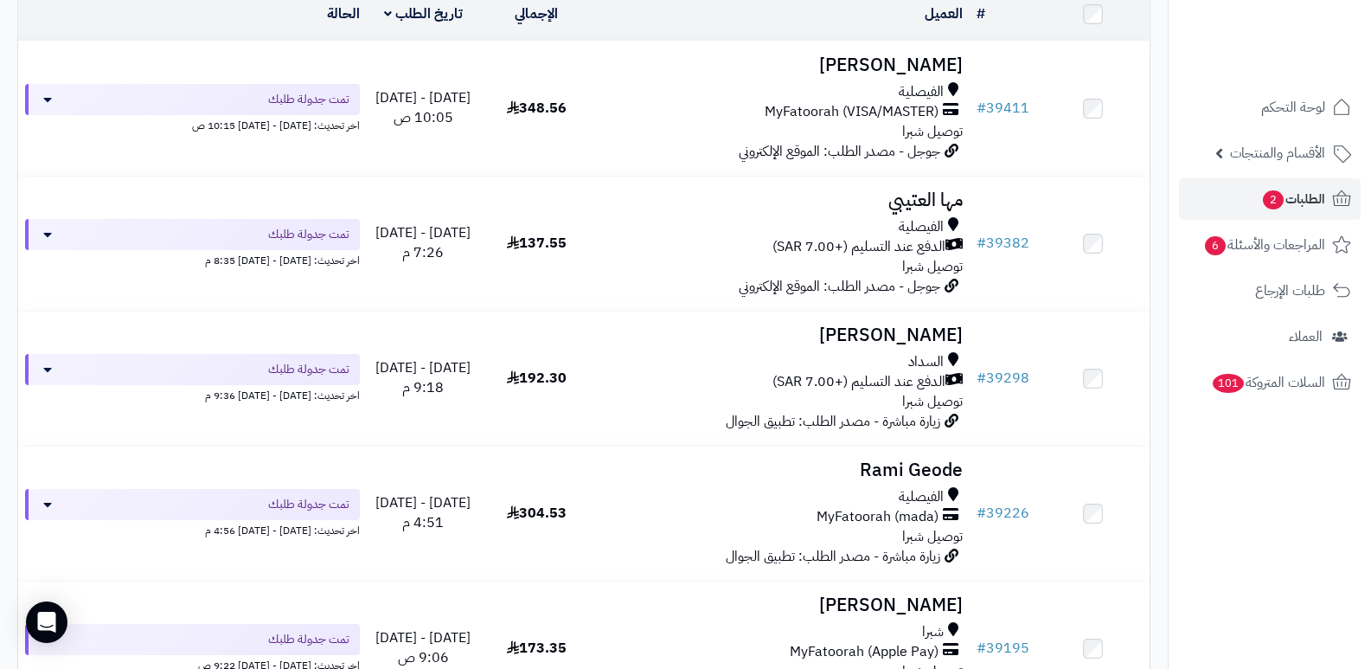
scroll to position [432, 0]
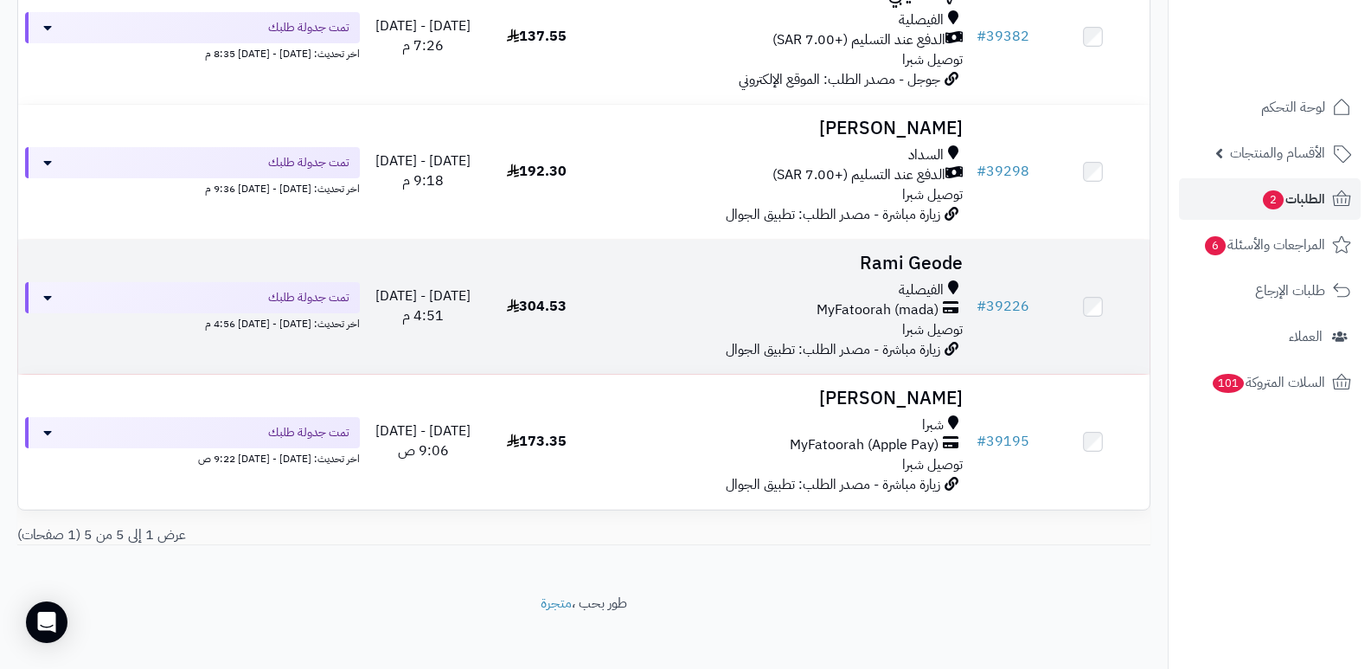
click at [945, 262] on h3 "Rami Geode" at bounding box center [781, 263] width 363 height 20
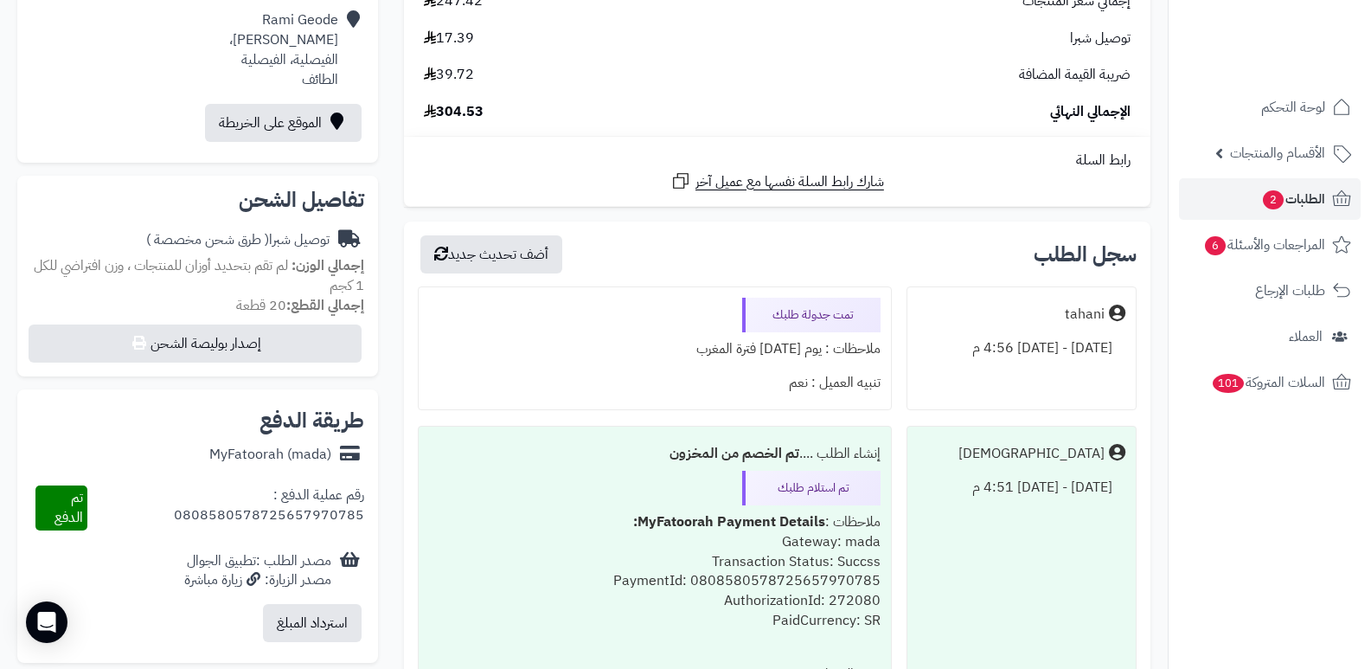
scroll to position [432, 0]
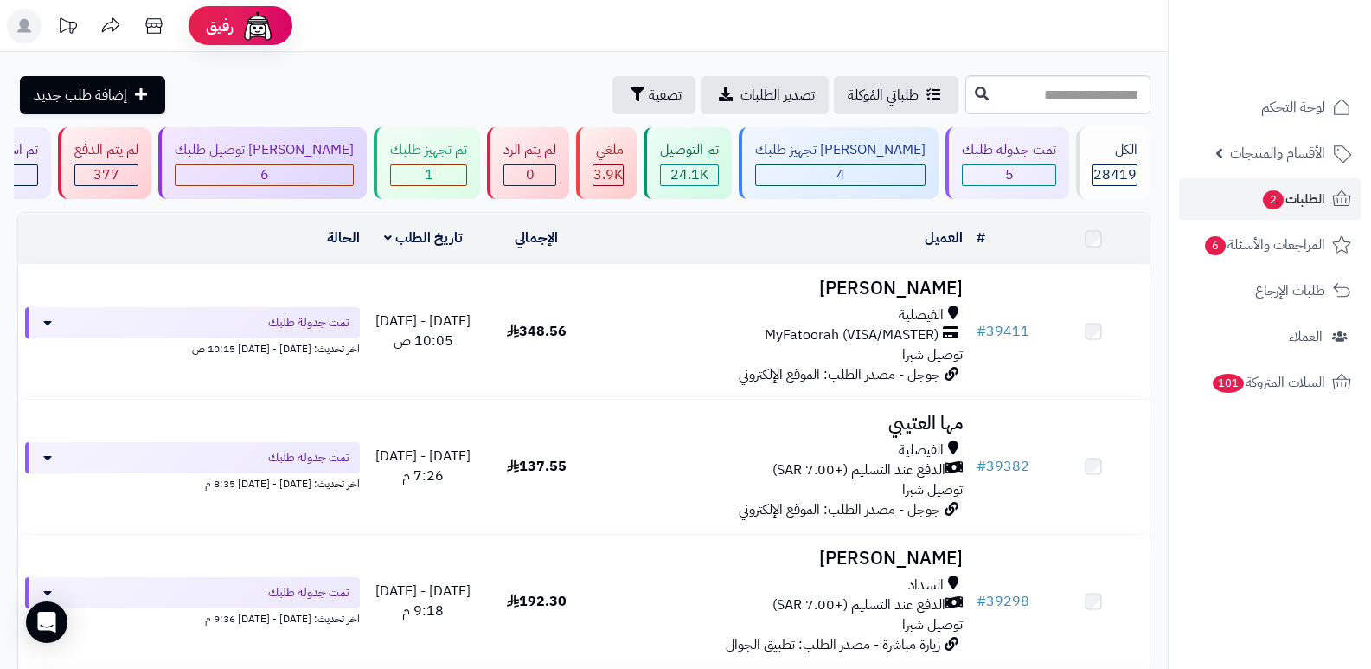
scroll to position [432, 0]
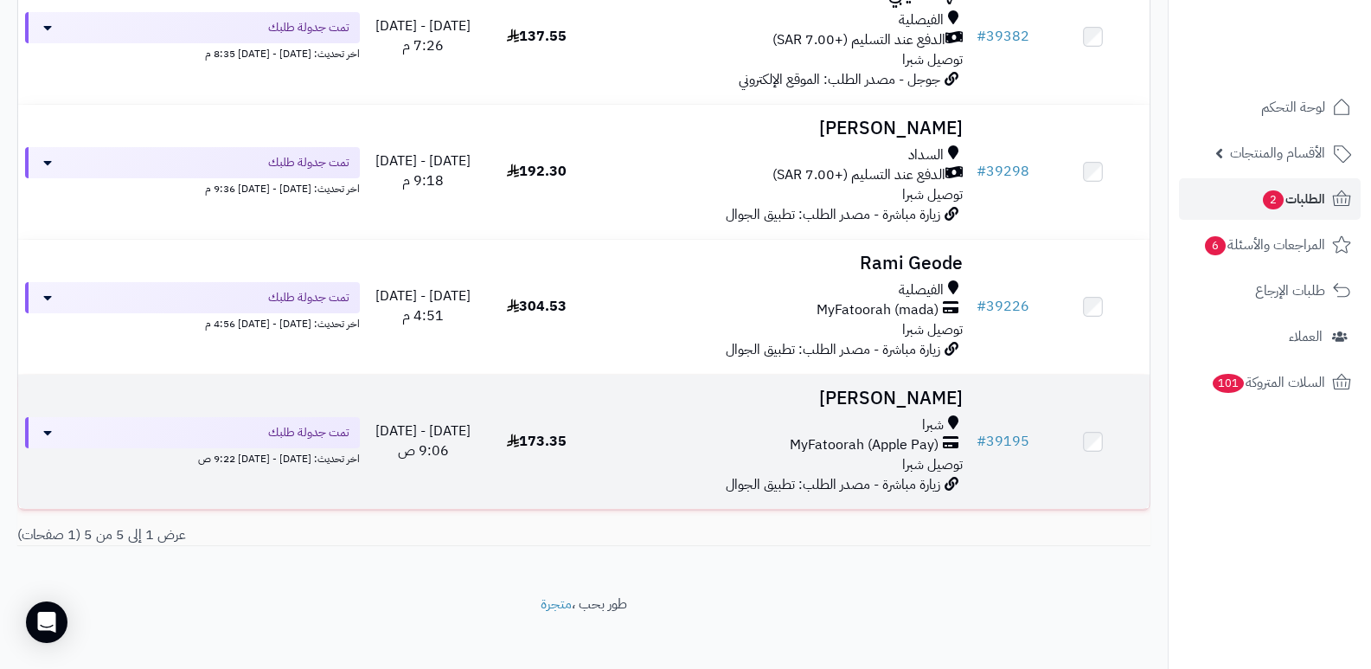
click at [919, 404] on h3 "محمد الحمياني" at bounding box center [781, 398] width 363 height 20
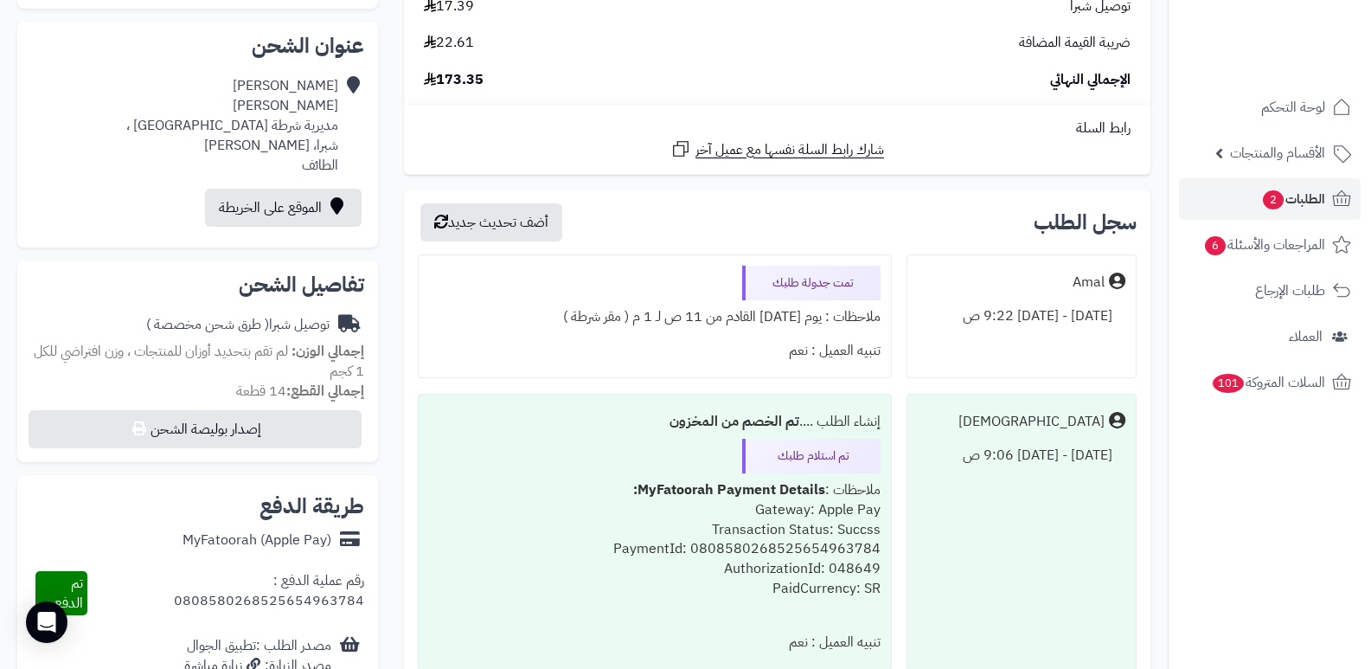
scroll to position [432, 0]
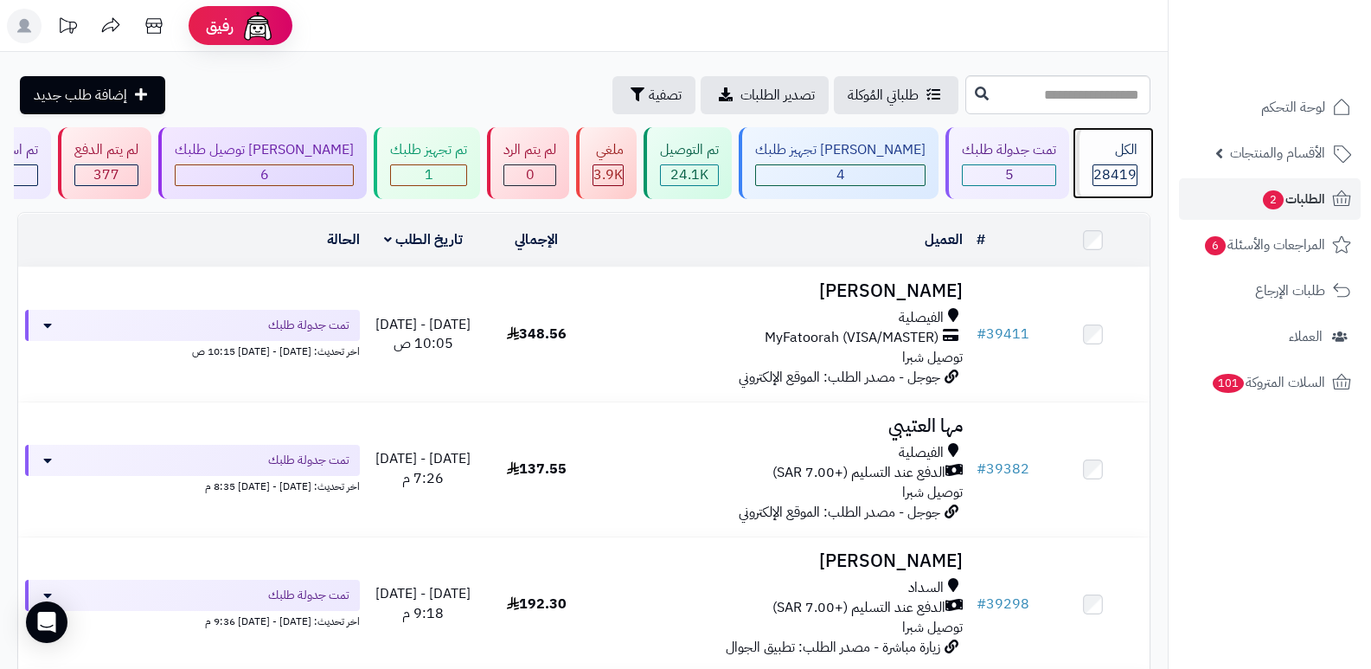
click at [1125, 161] on div "الكل 28419" at bounding box center [1113, 163] width 74 height 72
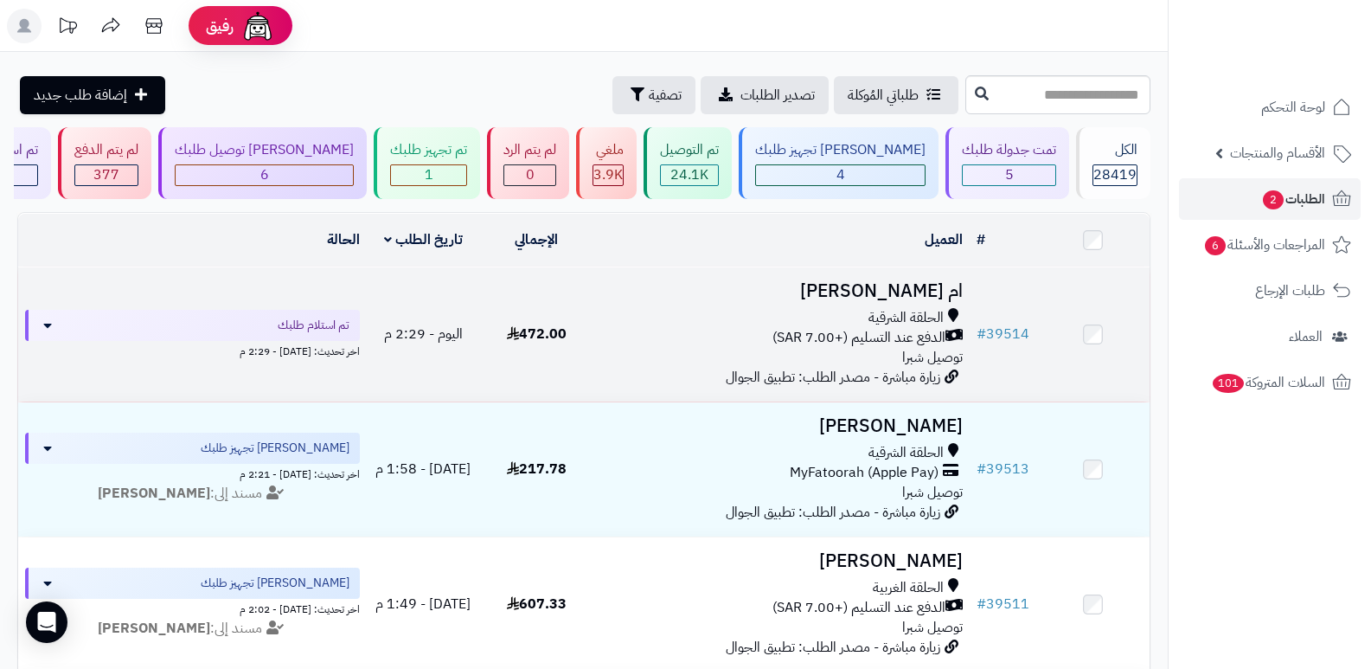
click at [887, 285] on h3 "ام [PERSON_NAME]" at bounding box center [781, 291] width 363 height 20
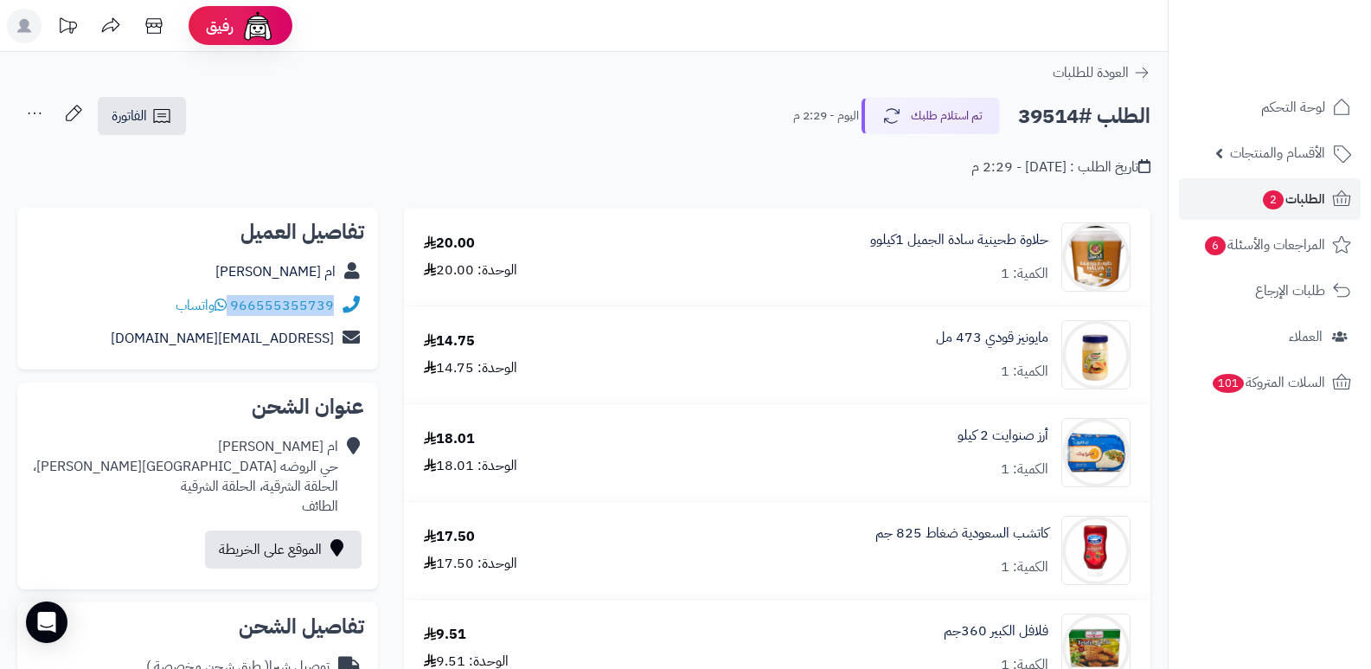
drag, startPoint x: 231, startPoint y: 303, endPoint x: 336, endPoint y: 304, distance: 105.5
click at [336, 304] on div "966555355739 واتساب" at bounding box center [197, 306] width 333 height 34
copy div "966555355739"
click at [1310, 564] on nav "لوحة التحكم الأقسام والمنتجات المنتجات الأقسام الماركات مواصفات المنتجات مواصفا…" at bounding box center [1269, 356] width 203 height 669
click at [1319, 582] on nav "لوحة التحكم الأقسام والمنتجات المنتجات الأقسام الماركات مواصفات المنتجات مواصفا…" at bounding box center [1269, 356] width 203 height 669
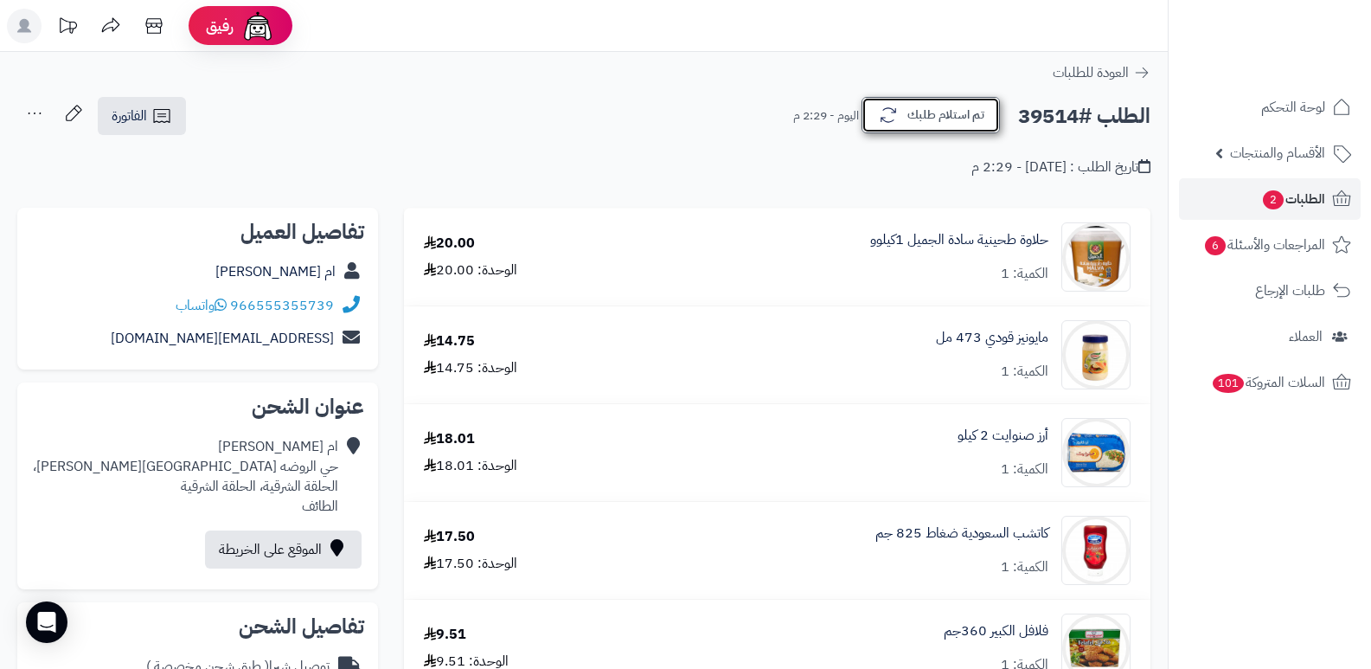
click at [977, 119] on button "تم استلام طلبك" at bounding box center [931, 115] width 138 height 36
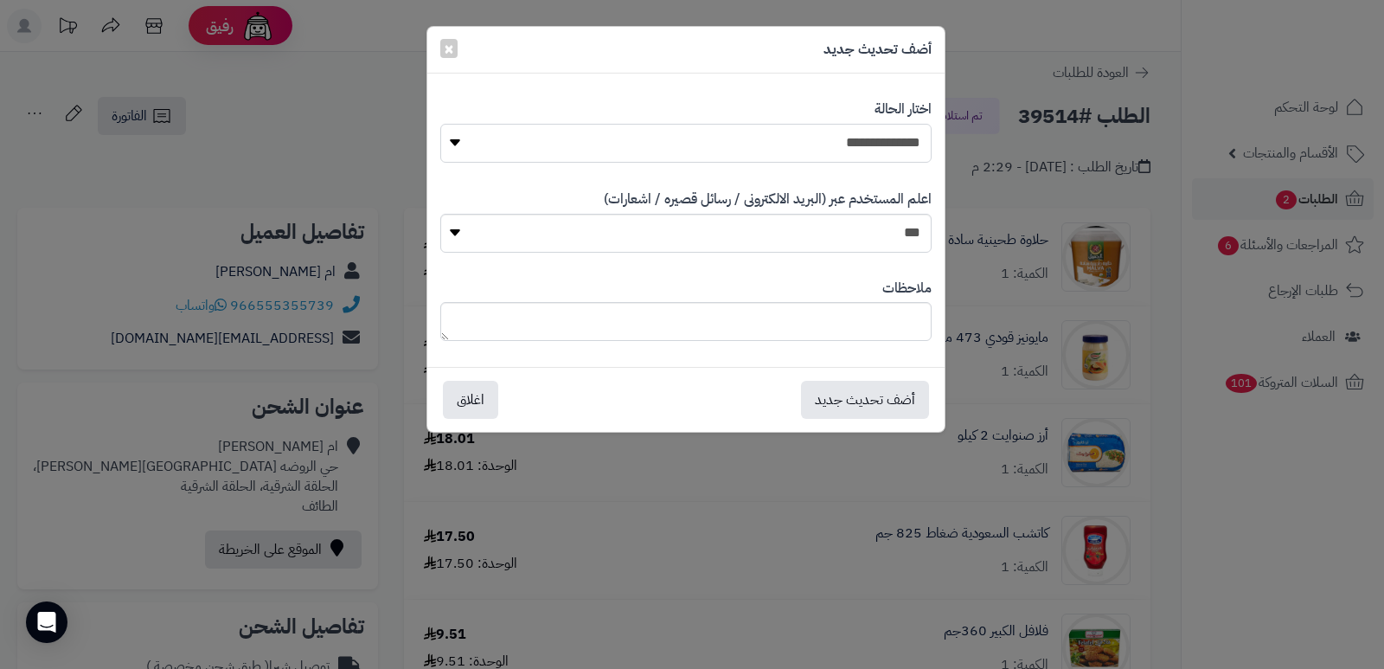
click at [817, 134] on select "**********" at bounding box center [685, 143] width 491 height 39
select select "*"
click at [440, 124] on select "**********" at bounding box center [685, 143] width 491 height 39
click at [844, 326] on textarea at bounding box center [685, 321] width 491 height 39
type textarea "*"
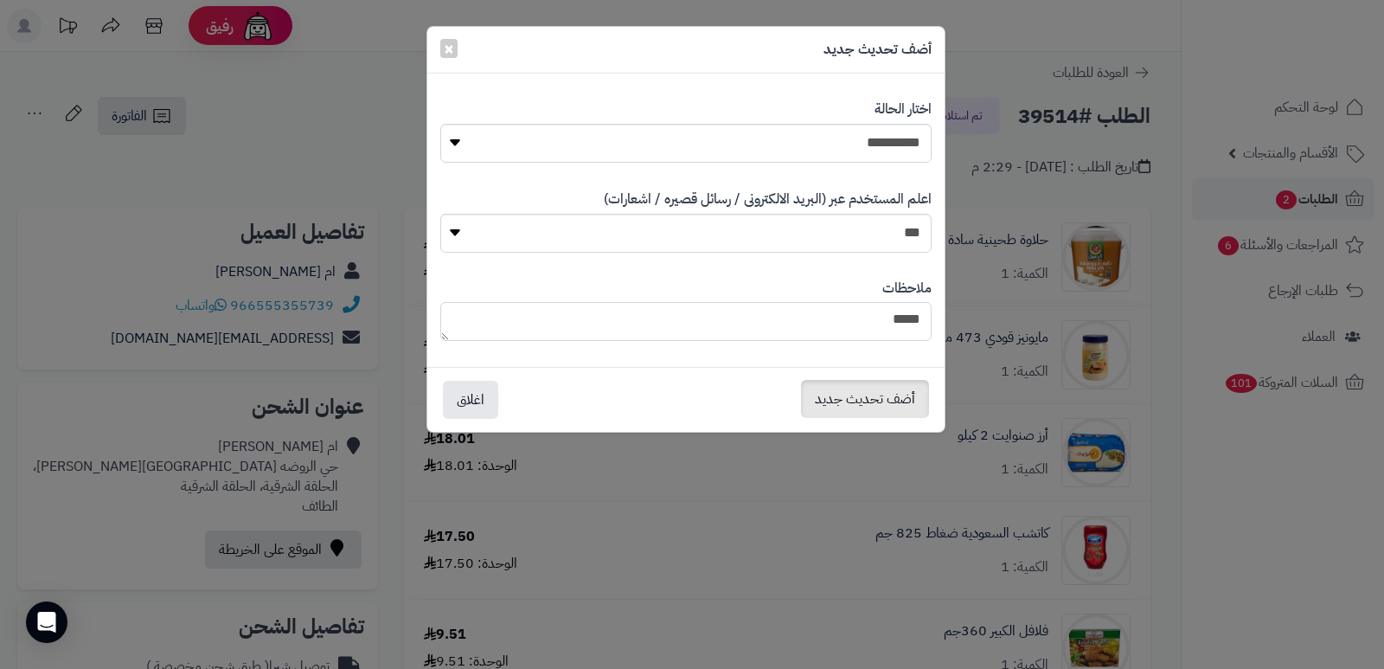
type textarea "****"
click at [880, 395] on button "أضف تحديث جديد" at bounding box center [865, 399] width 128 height 38
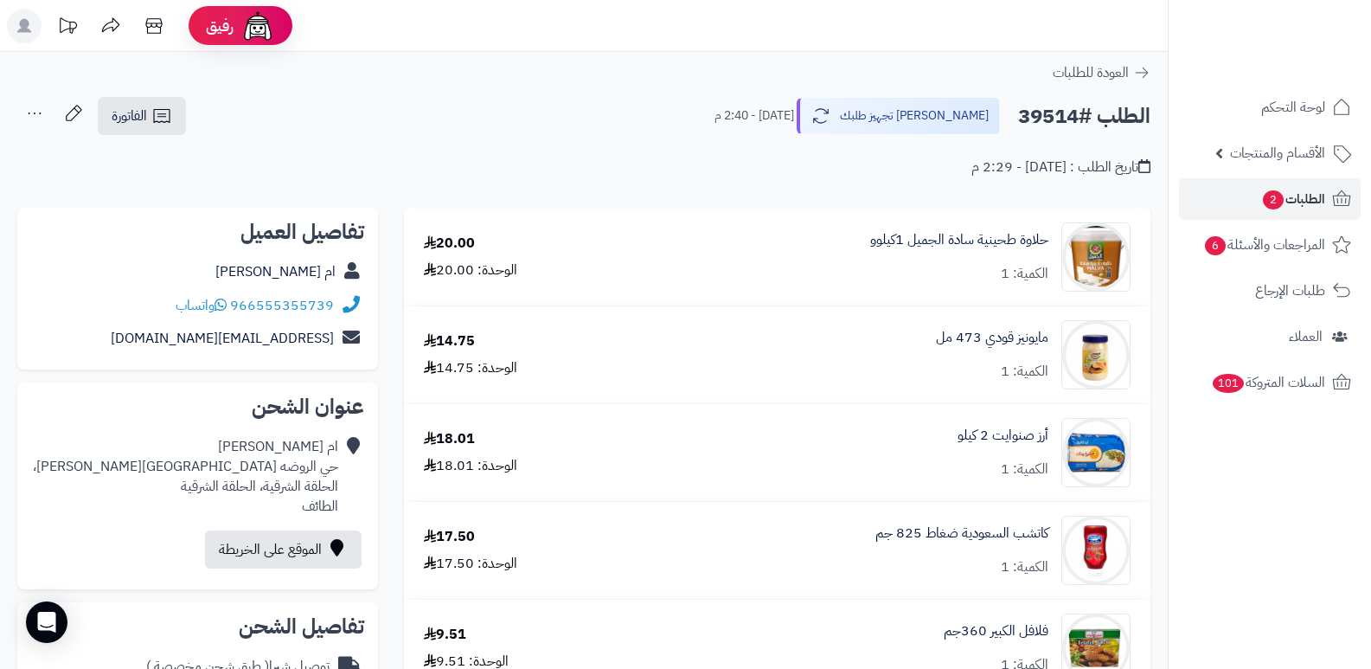
click at [40, 111] on icon at bounding box center [34, 113] width 35 height 35
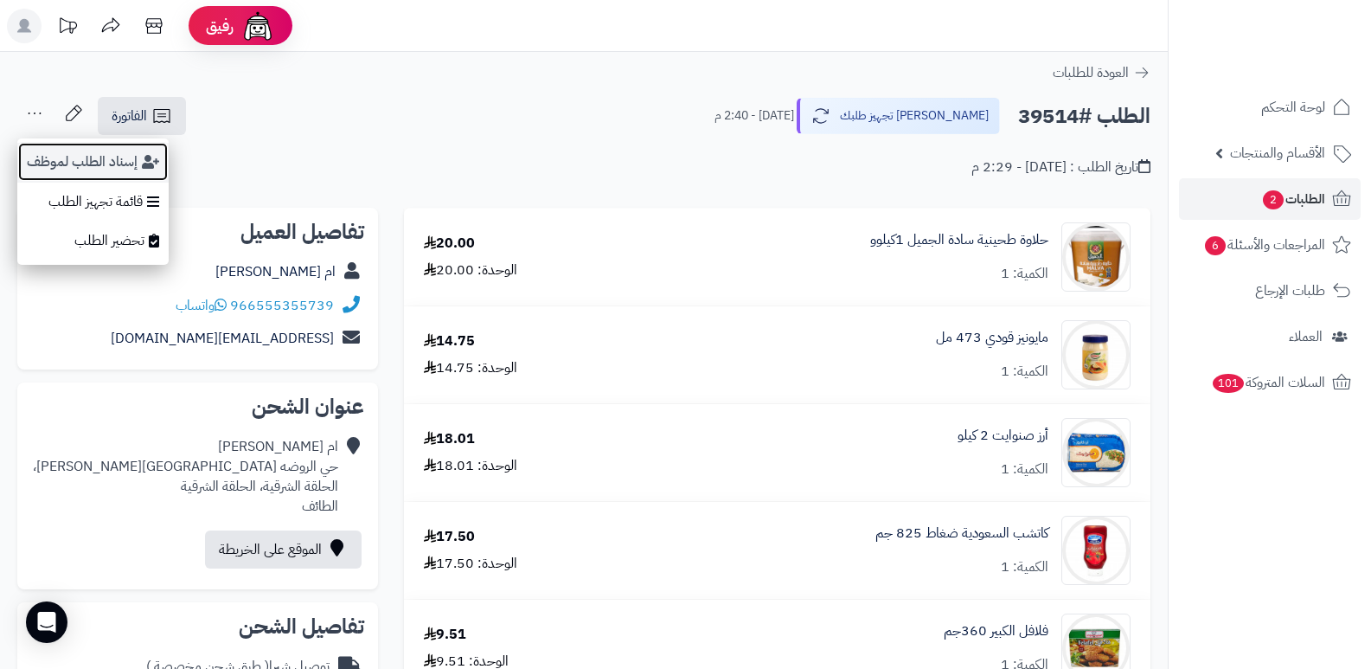
click at [82, 157] on button "إسناد الطلب لموظف" at bounding box center [92, 162] width 151 height 40
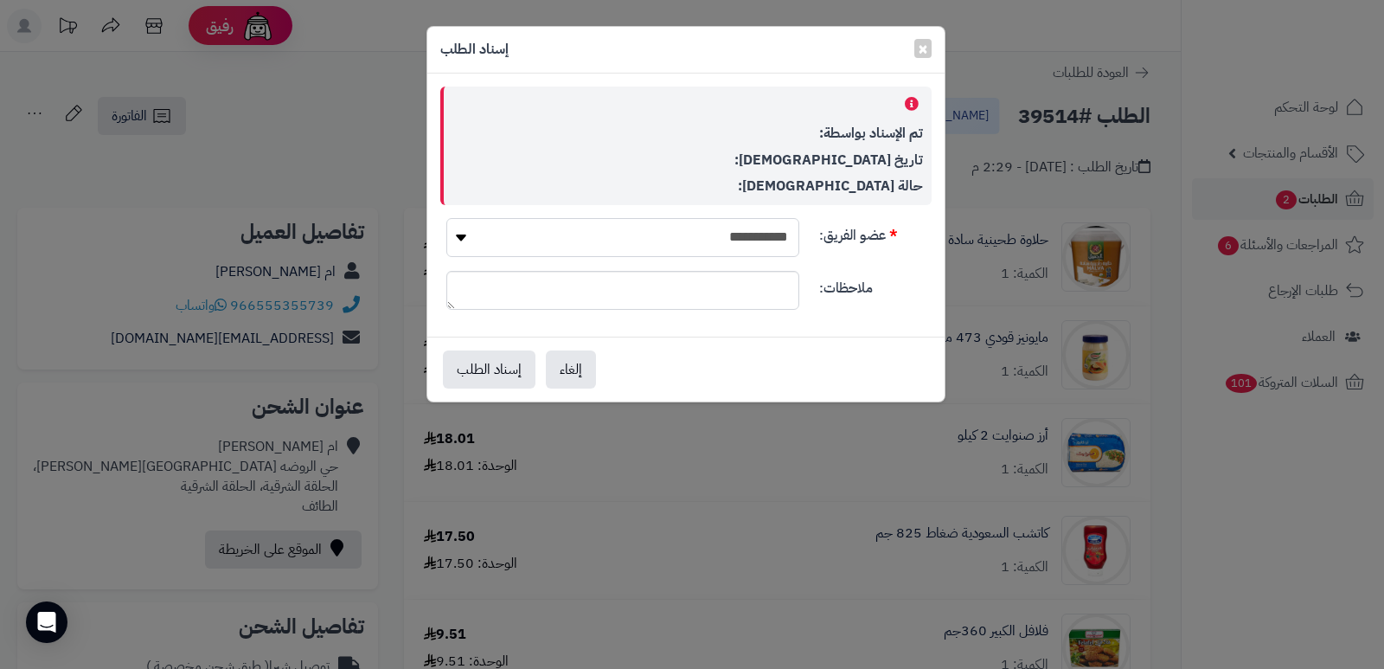
click at [761, 244] on select "**********" at bounding box center [622, 237] width 353 height 39
select select "**"
click at [446, 218] on select "**********" at bounding box center [622, 237] width 353 height 39
click at [466, 368] on button "إسناد الطلب" at bounding box center [489, 368] width 93 height 38
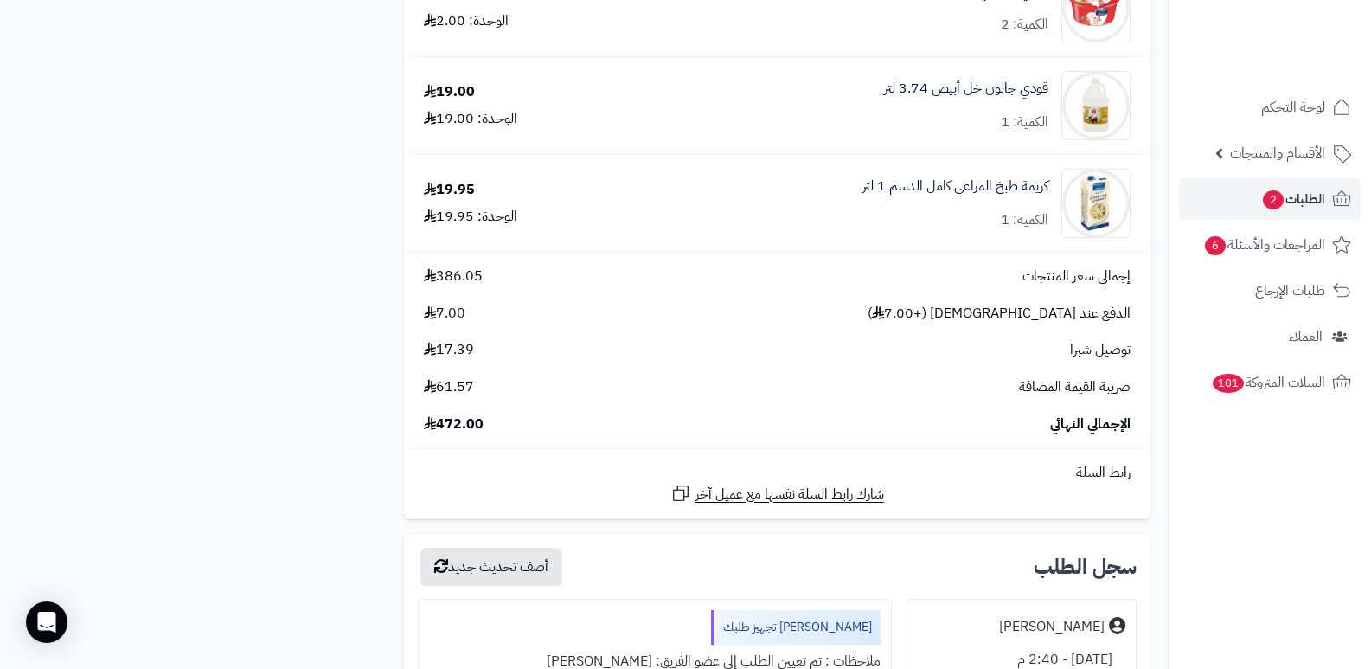
scroll to position [2941, 0]
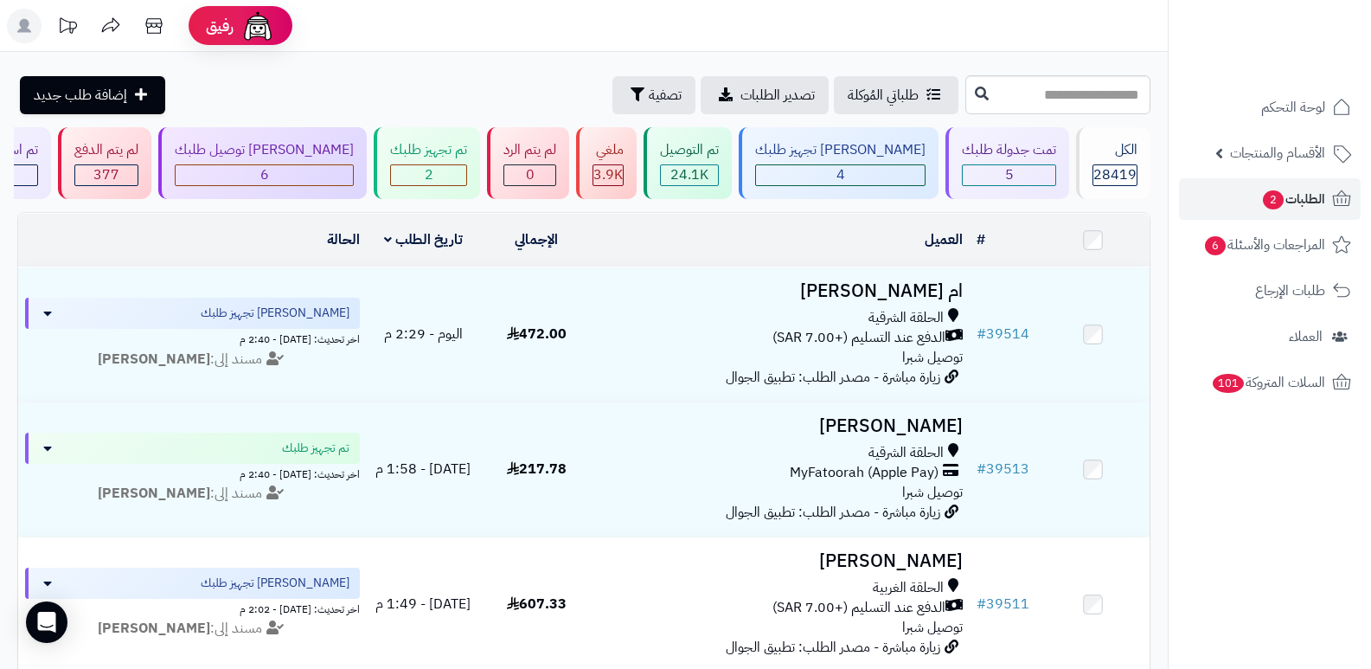
click at [1298, 523] on nav "لوحة التحكم الأقسام والمنتجات المنتجات الأقسام الماركات مواصفات المنتجات مواصفا…" at bounding box center [1269, 356] width 203 height 669
click at [1103, 167] on span "28419" at bounding box center [1114, 174] width 43 height 21
click at [1093, 152] on div "الكل" at bounding box center [1114, 150] width 45 height 20
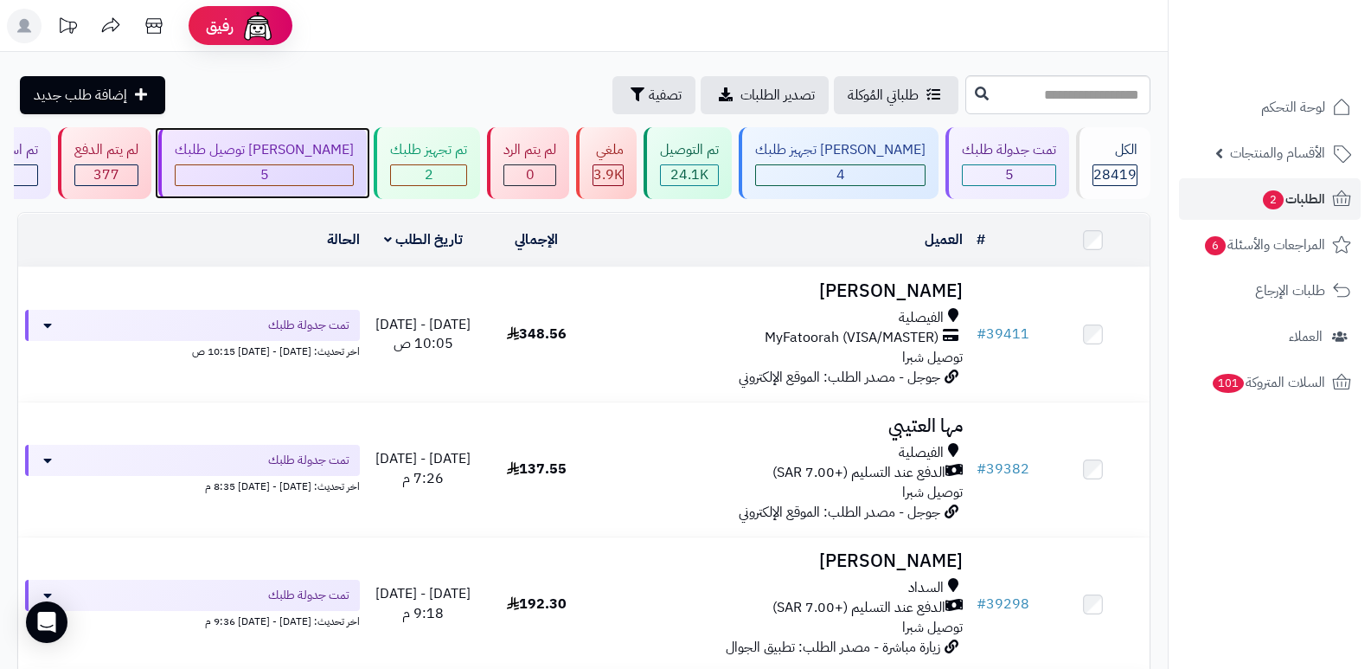
click at [340, 171] on div "5" at bounding box center [264, 175] width 177 height 20
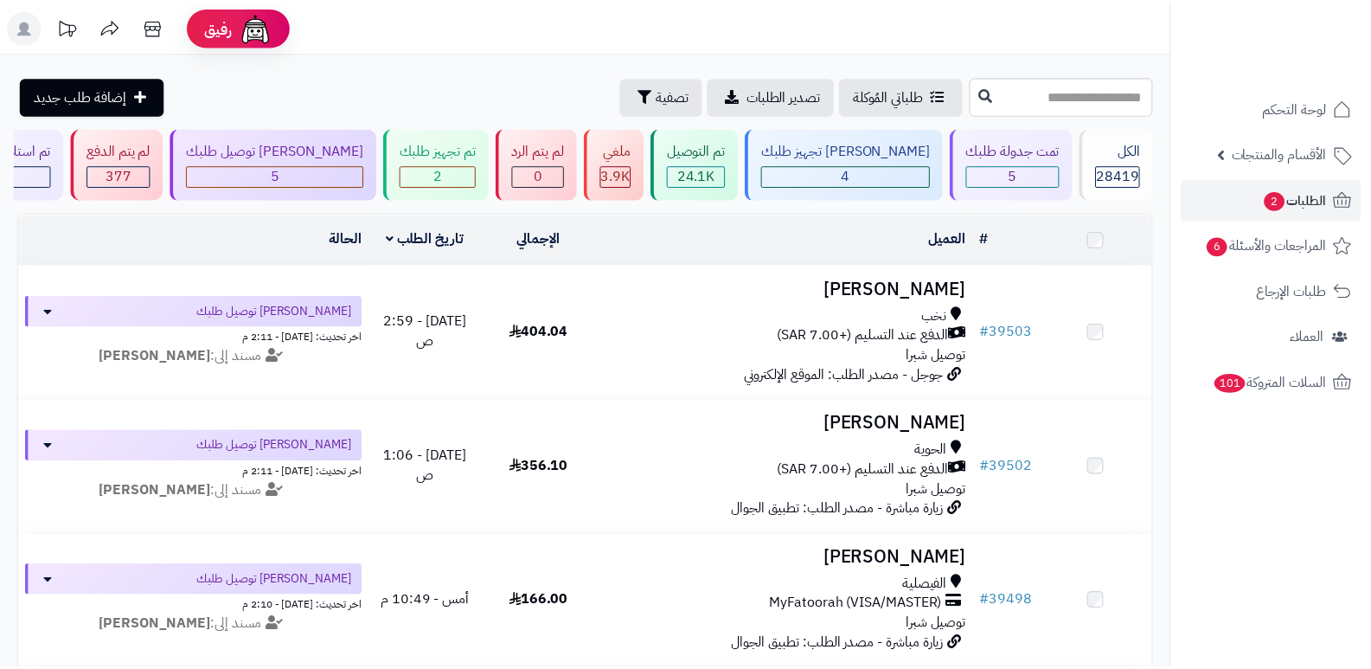
scroll to position [259, 0]
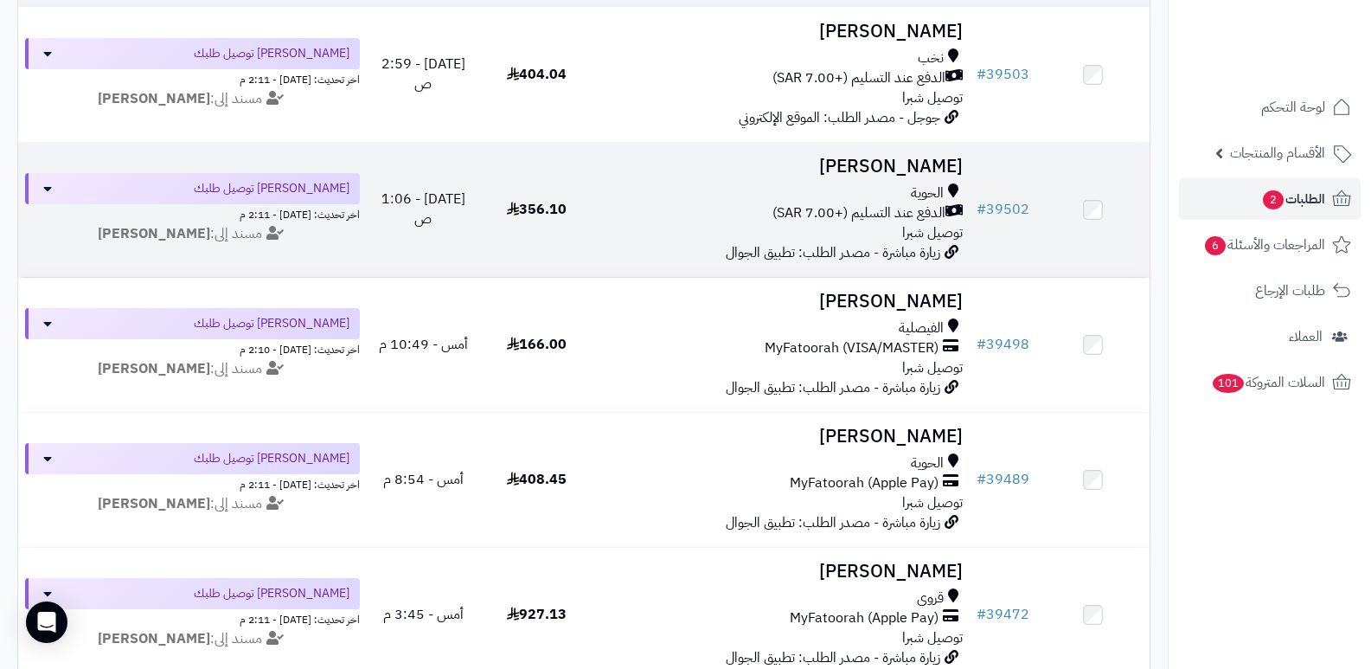
click at [928, 165] on h3 "[PERSON_NAME]" at bounding box center [781, 167] width 363 height 20
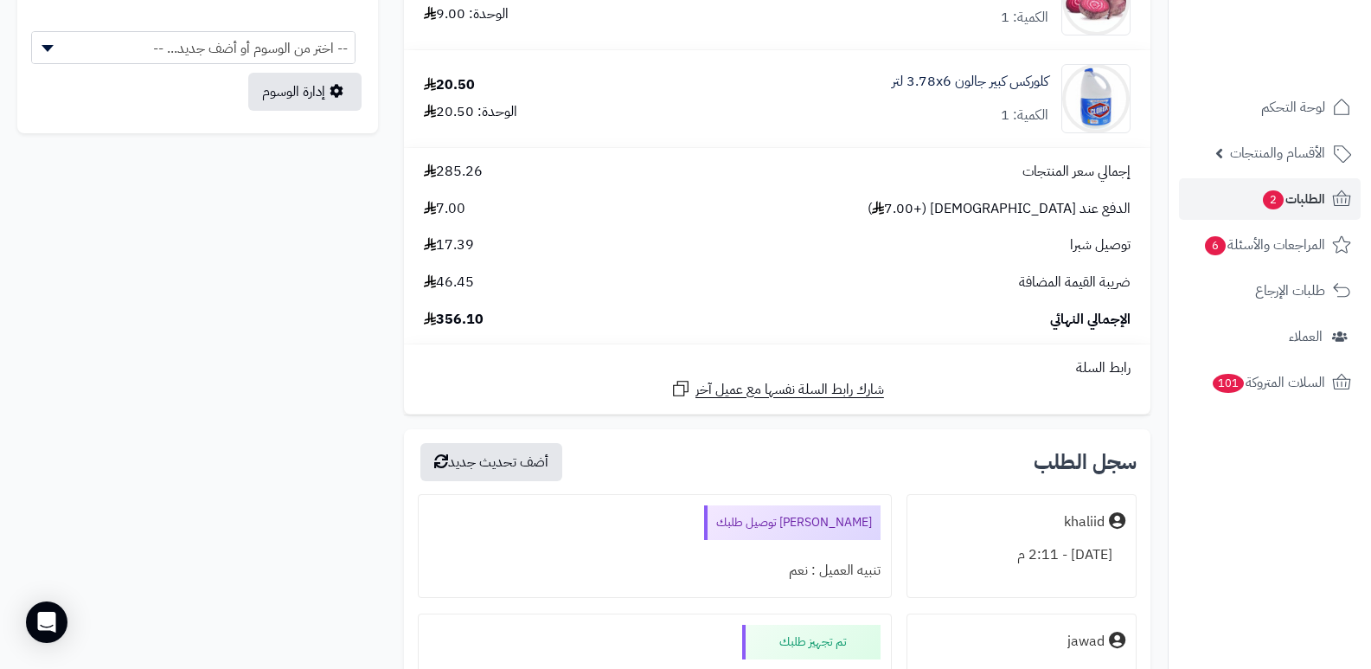
scroll to position [1038, 0]
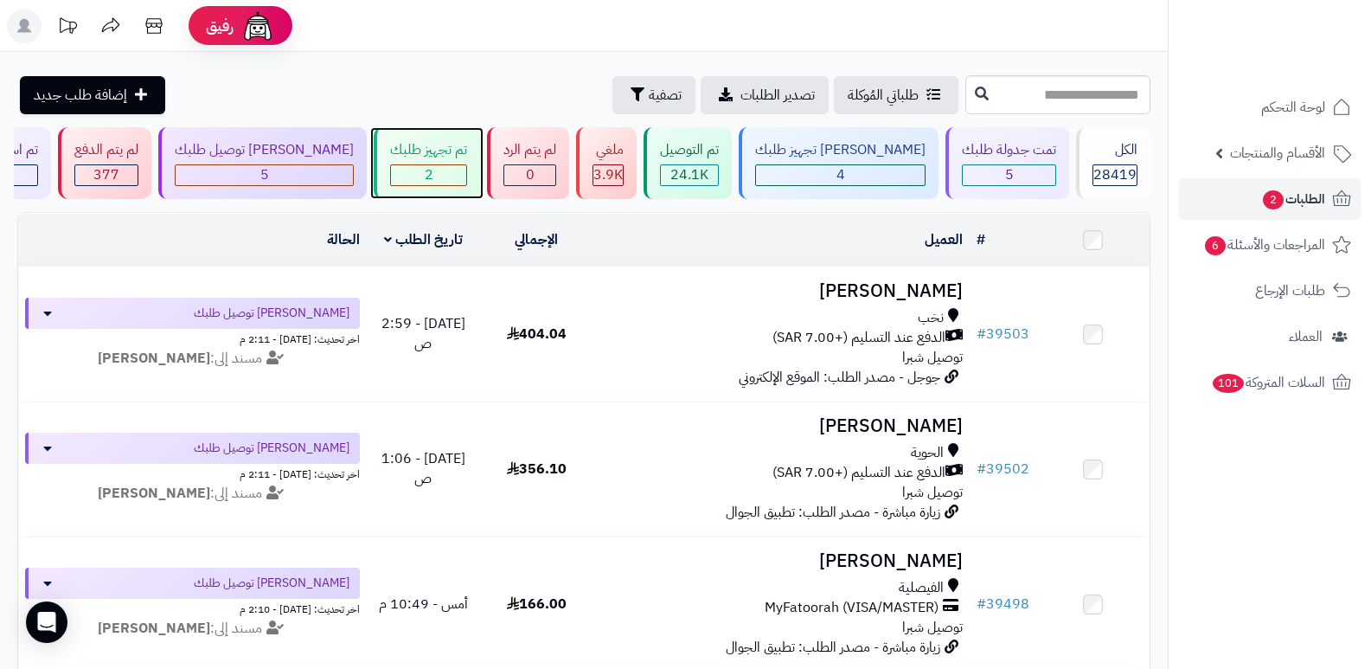
click at [466, 171] on div "2" at bounding box center [428, 175] width 75 height 20
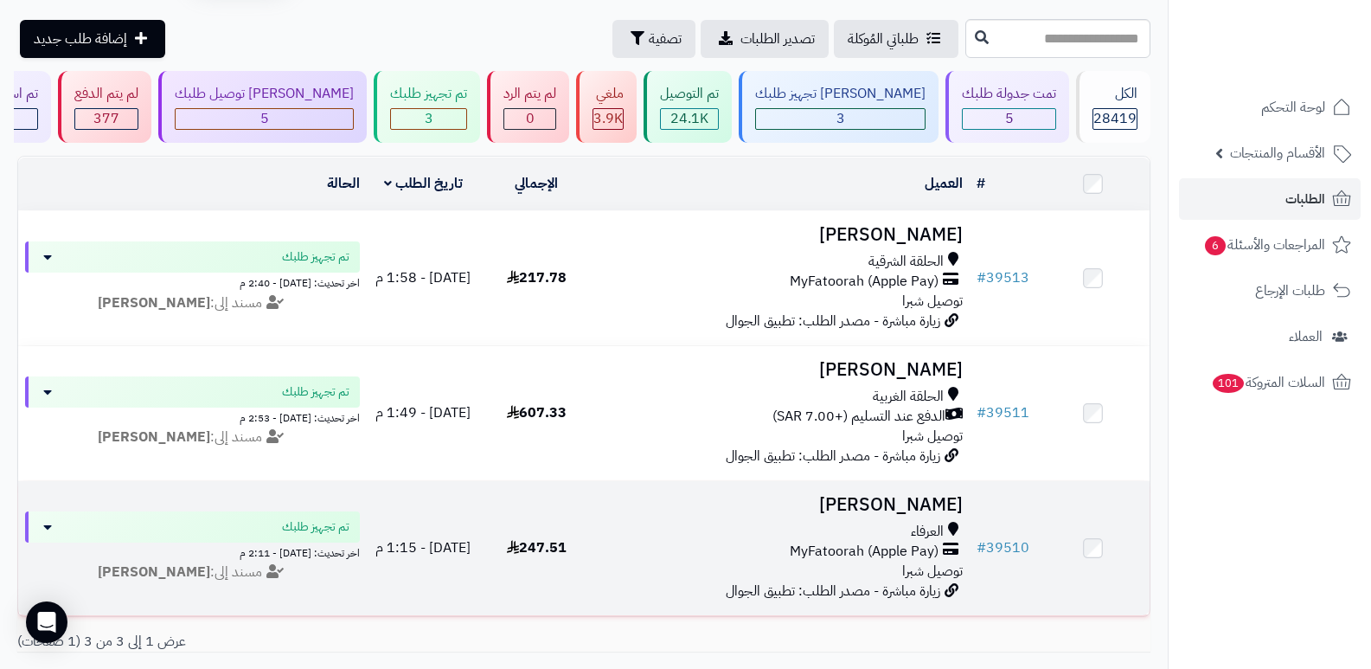
scroll to position [86, 0]
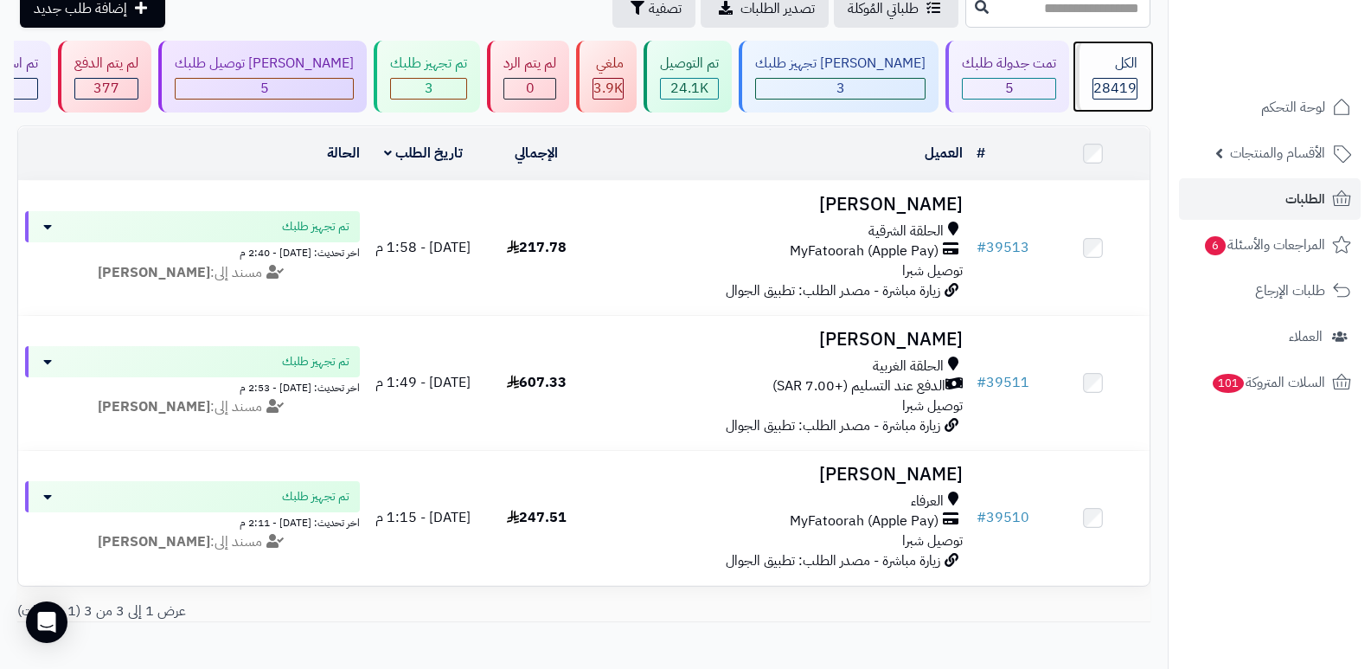
click at [1128, 71] on div "الكل" at bounding box center [1114, 64] width 45 height 20
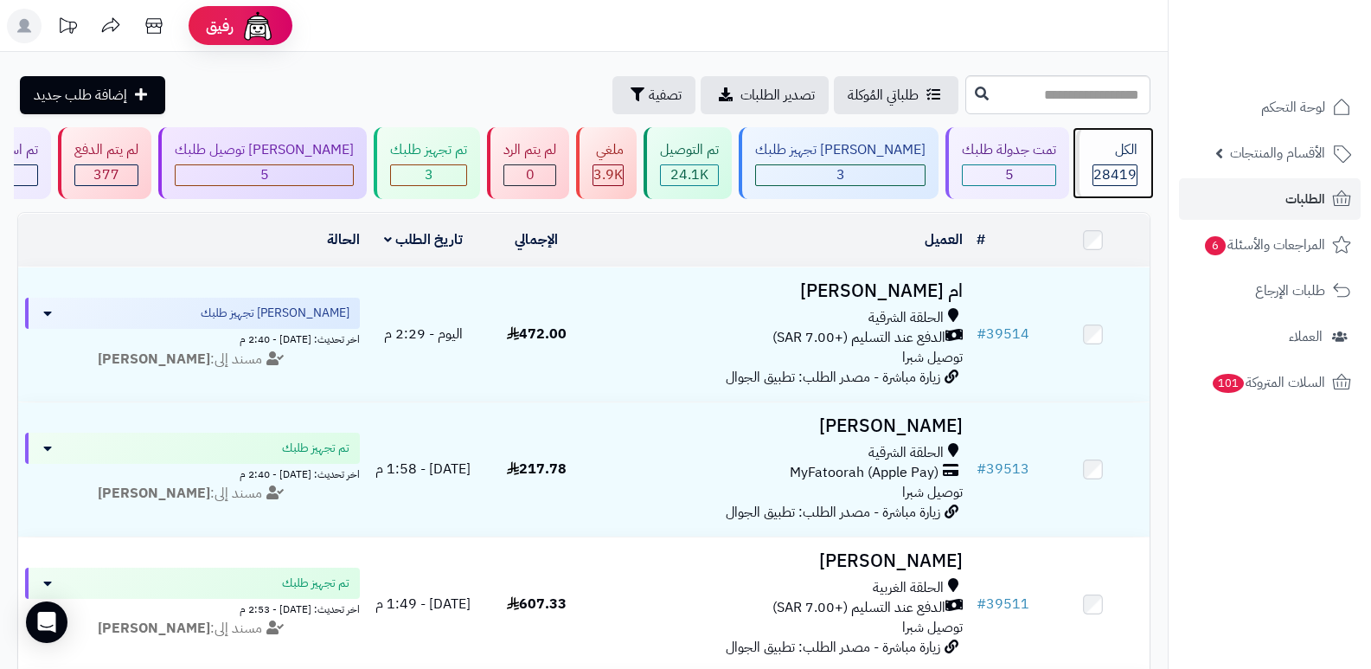
click at [1094, 148] on div "الكل" at bounding box center [1114, 150] width 45 height 20
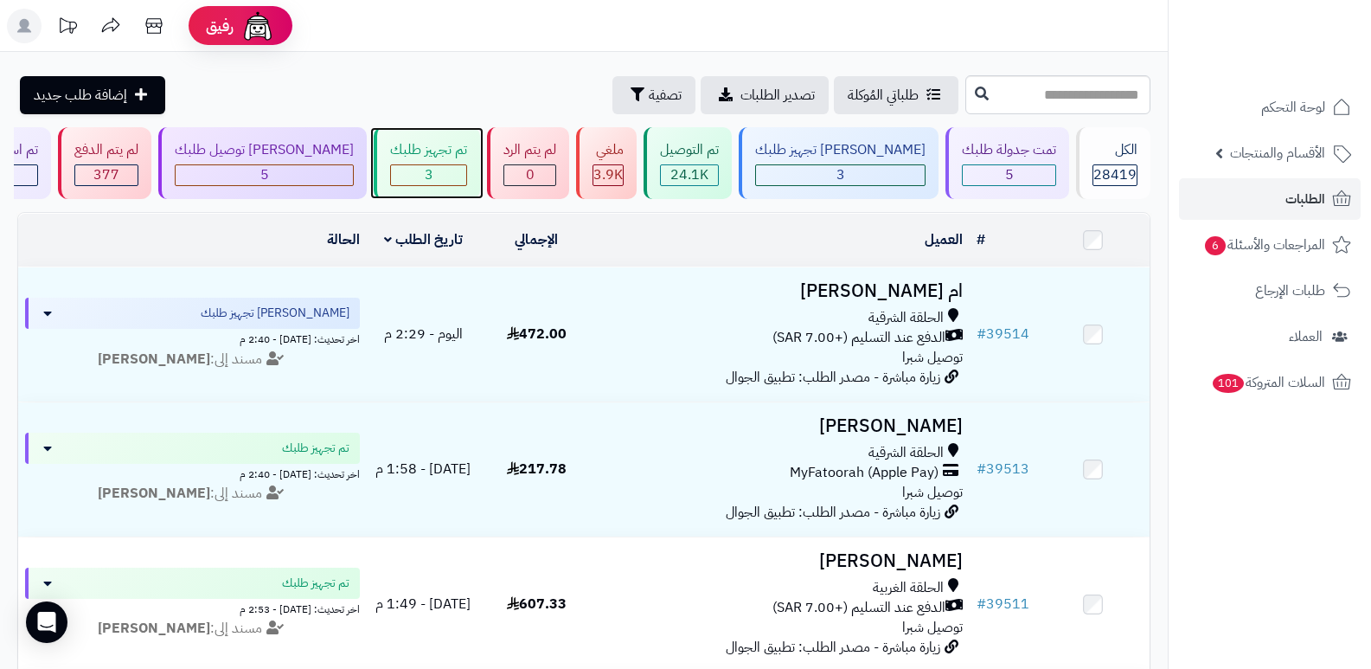
click at [441, 183] on div "3" at bounding box center [428, 175] width 75 height 20
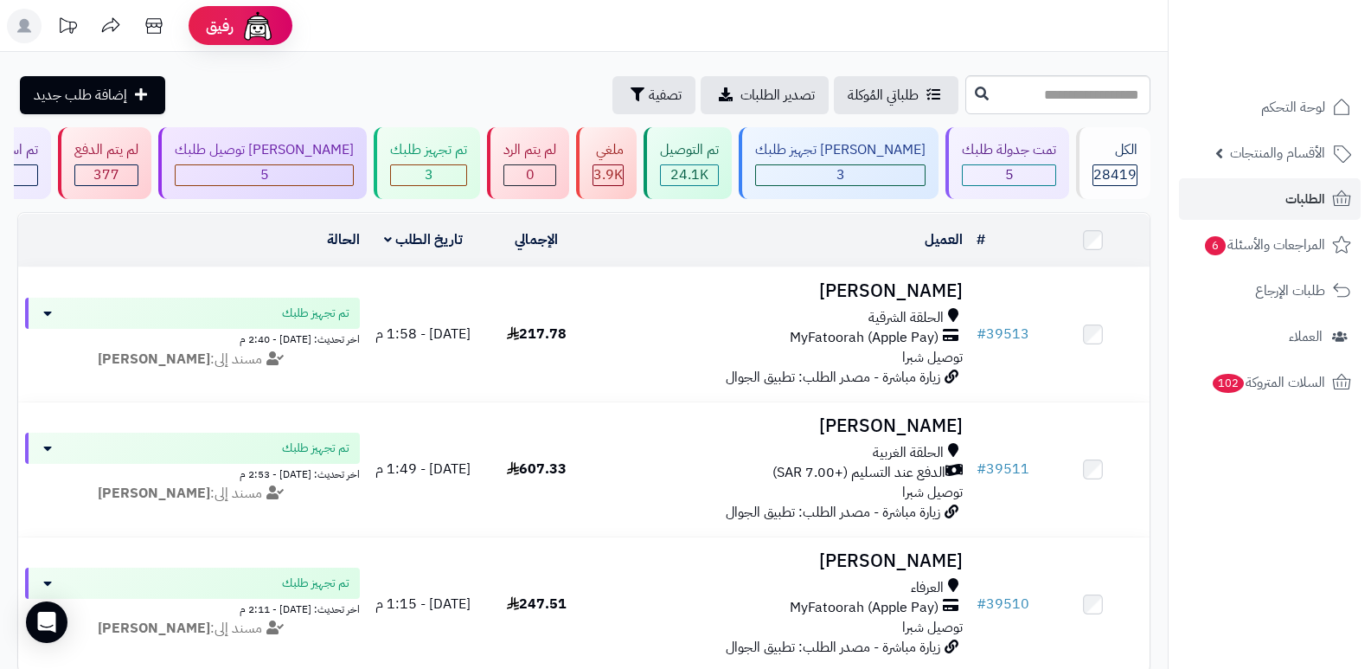
click at [1015, 48] on header "رفيق ! الطلبات معالجة مكتمل إرجاع المنتجات العملاء المتواجدون الان 29269 عملاء …" at bounding box center [685, 26] width 1371 height 52
click at [1102, 154] on div "الكل" at bounding box center [1114, 150] width 45 height 20
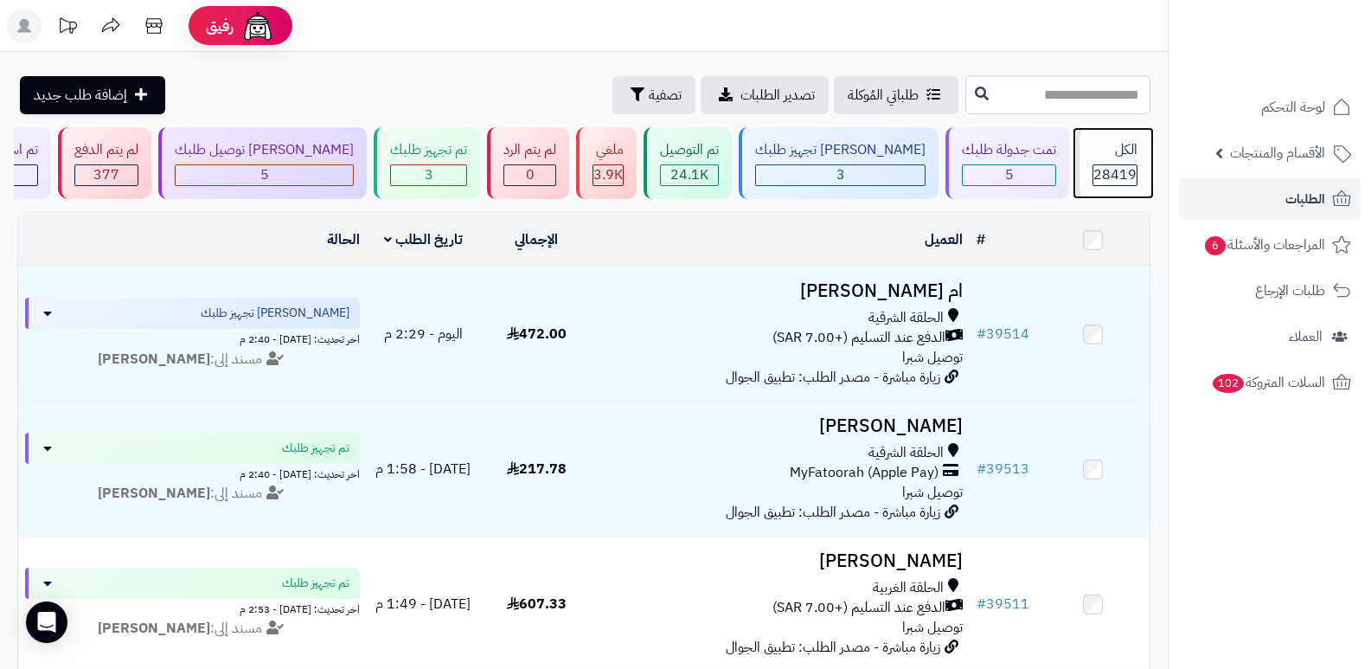
click at [1108, 169] on span "28419" at bounding box center [1114, 174] width 43 height 21
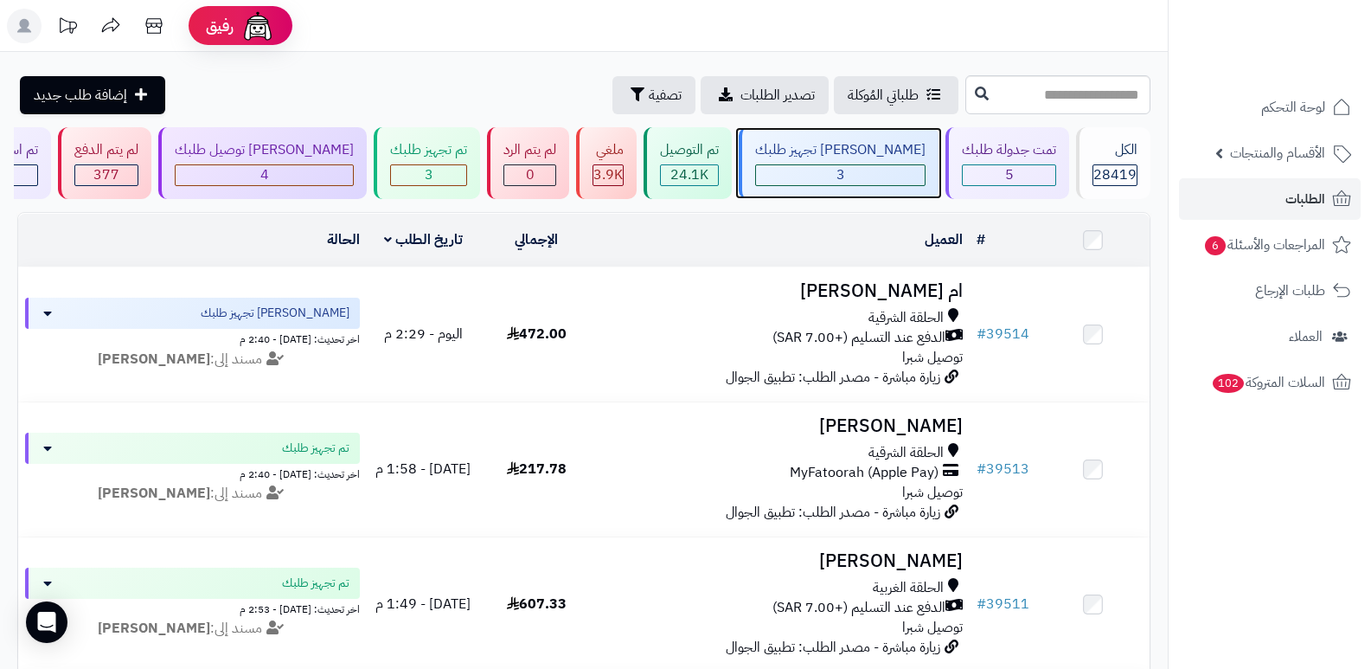
click at [851, 157] on div "[PERSON_NAME] تجهيز طلبك" at bounding box center [840, 150] width 170 height 20
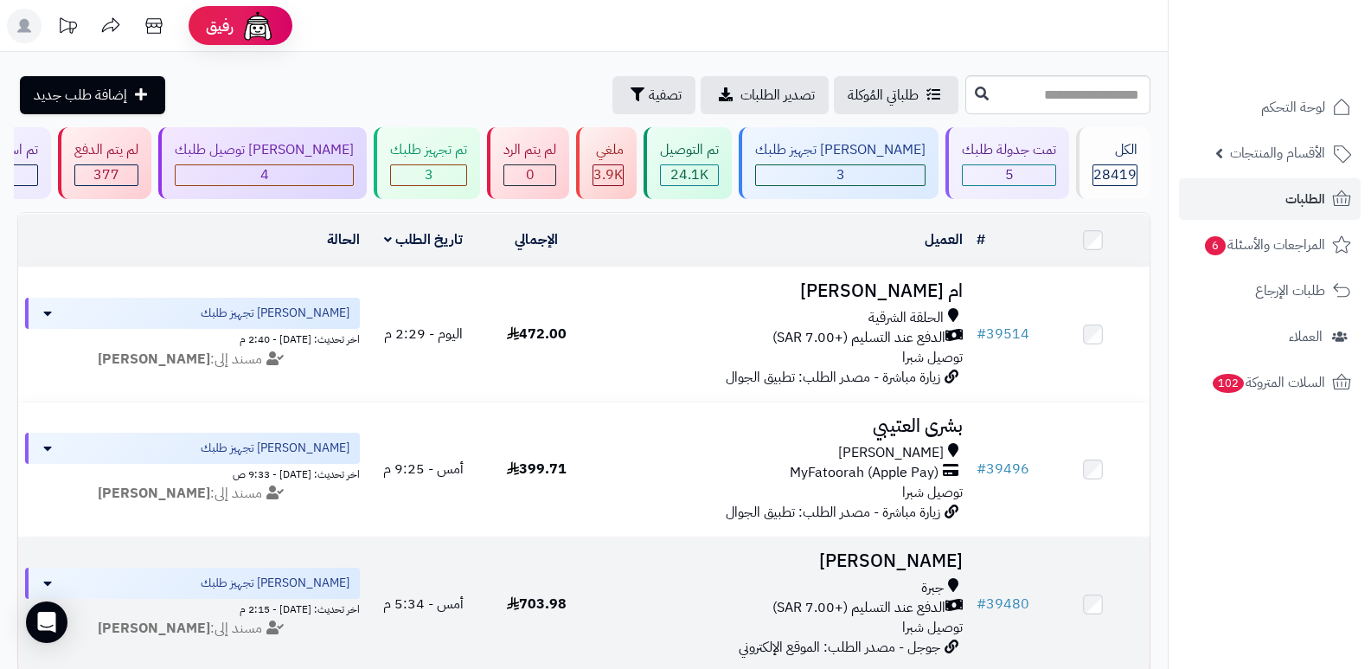
click at [904, 551] on h3 "[PERSON_NAME]" at bounding box center [781, 561] width 363 height 20
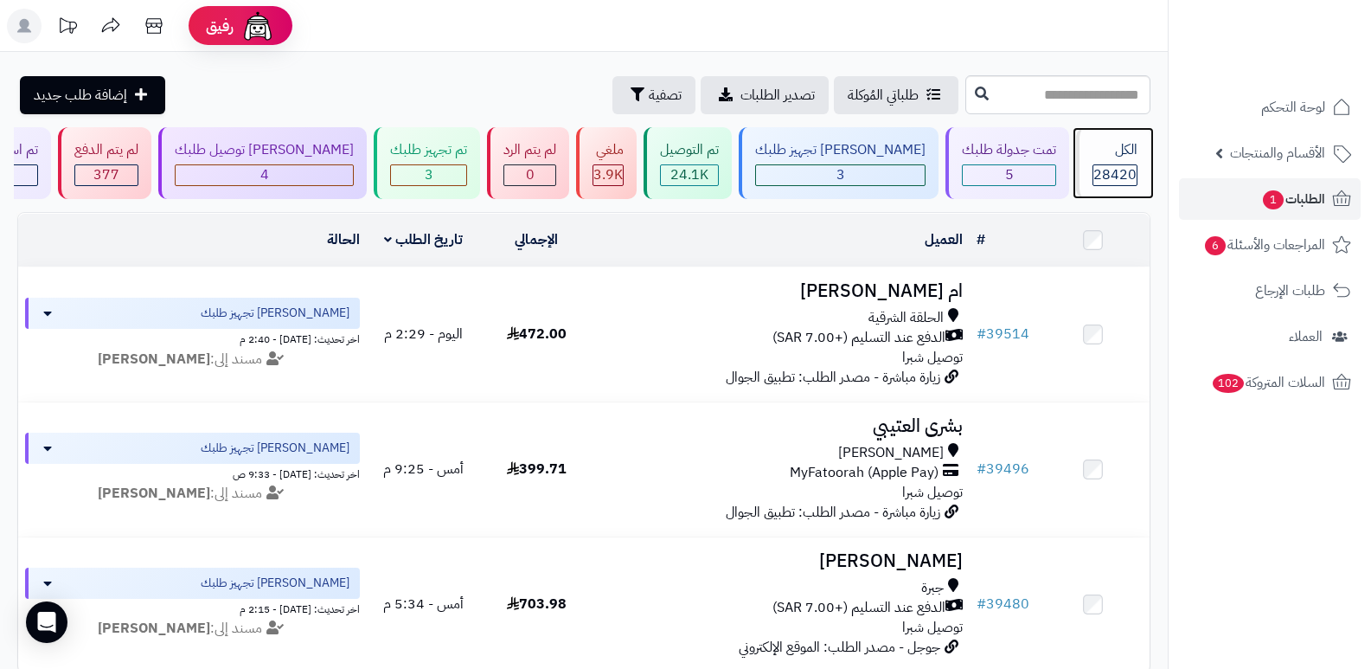
click at [1111, 172] on span "28420" at bounding box center [1114, 174] width 43 height 21
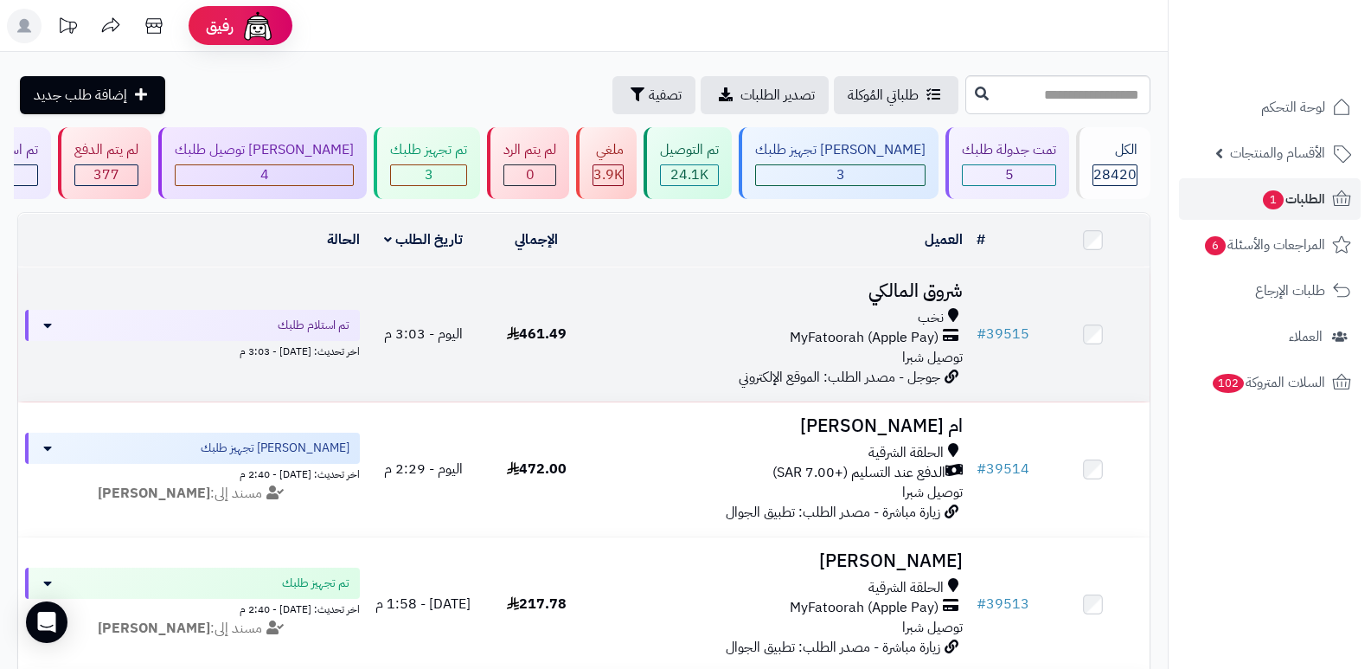
click at [948, 289] on h3 "شروق المالكي" at bounding box center [781, 291] width 363 height 20
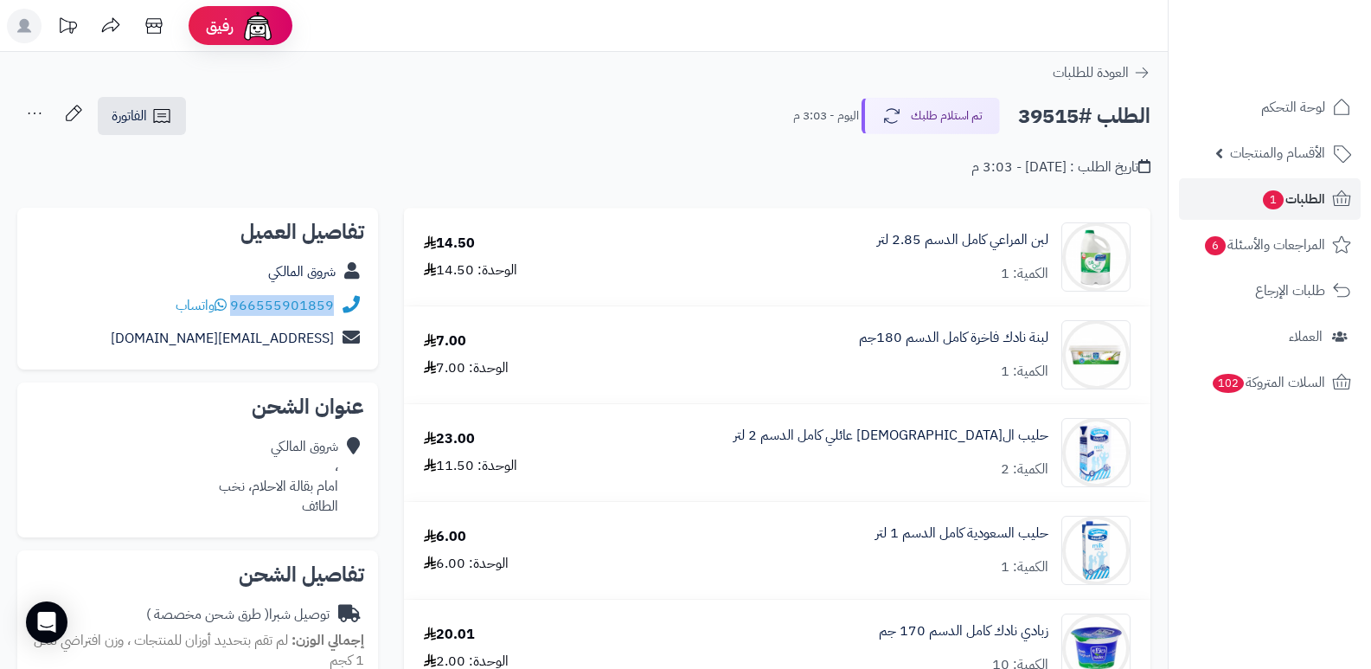
drag, startPoint x: 233, startPoint y: 307, endPoint x: 358, endPoint y: 321, distance: 126.2
click at [358, 321] on div "966555901859 واتساب" at bounding box center [197, 306] width 333 height 34
copy div "966555901859"
click at [951, 119] on button "تم استلام طلبك" at bounding box center [931, 115] width 138 height 36
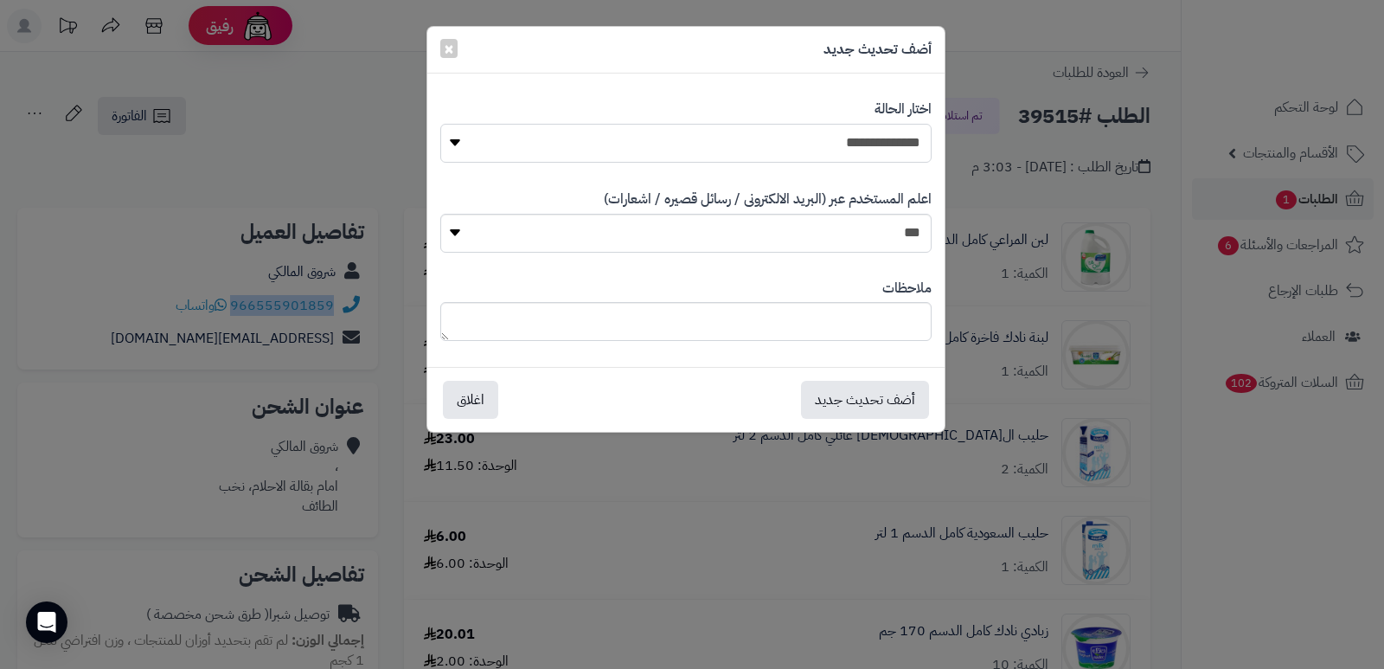
click at [889, 144] on select "**********" at bounding box center [685, 143] width 491 height 39
select select "*"
click at [440, 124] on select "**********" at bounding box center [685, 143] width 491 height 39
click at [862, 319] on textarea at bounding box center [685, 321] width 491 height 39
type textarea "***"
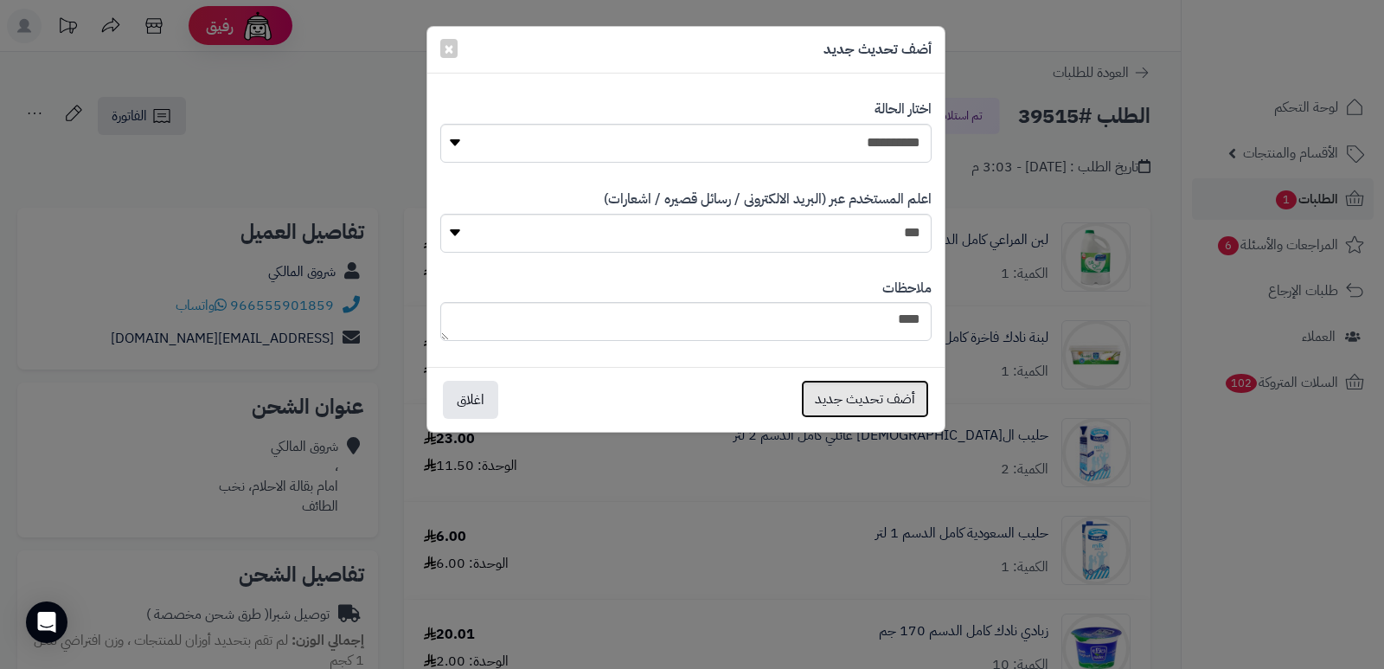
click at [852, 407] on button "أضف تحديث جديد" at bounding box center [865, 399] width 128 height 38
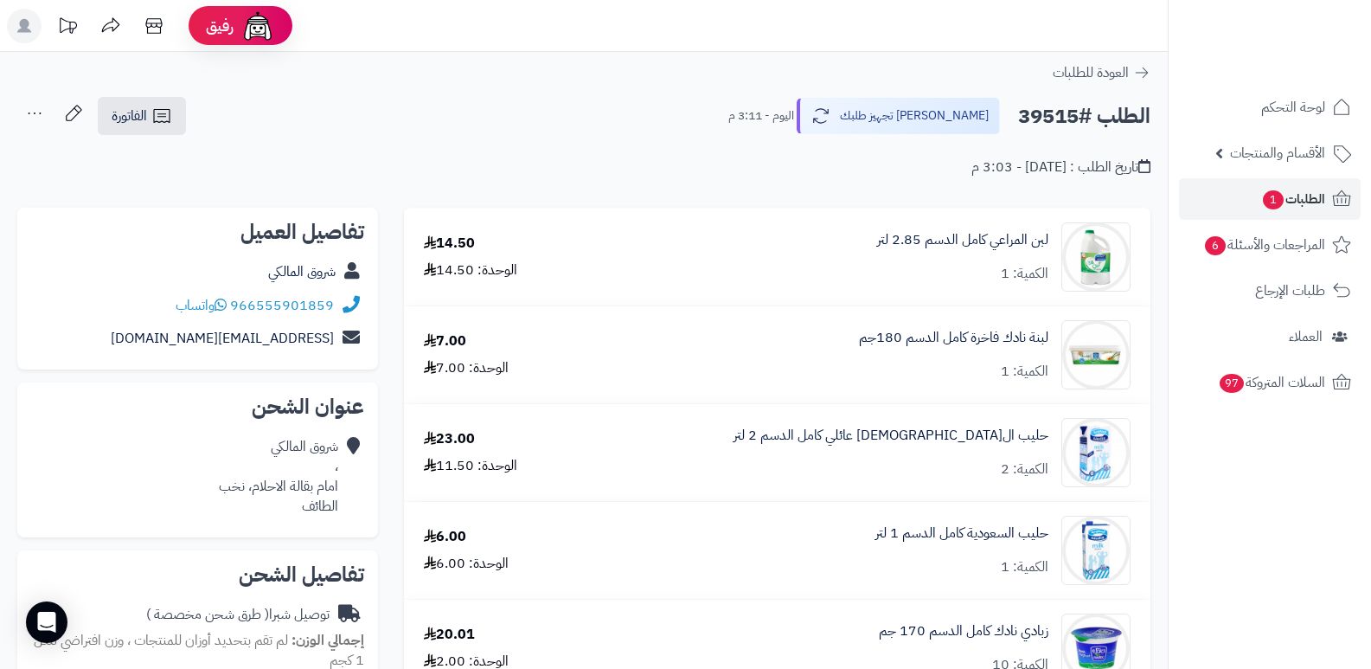
click at [27, 115] on icon at bounding box center [34, 113] width 35 height 35
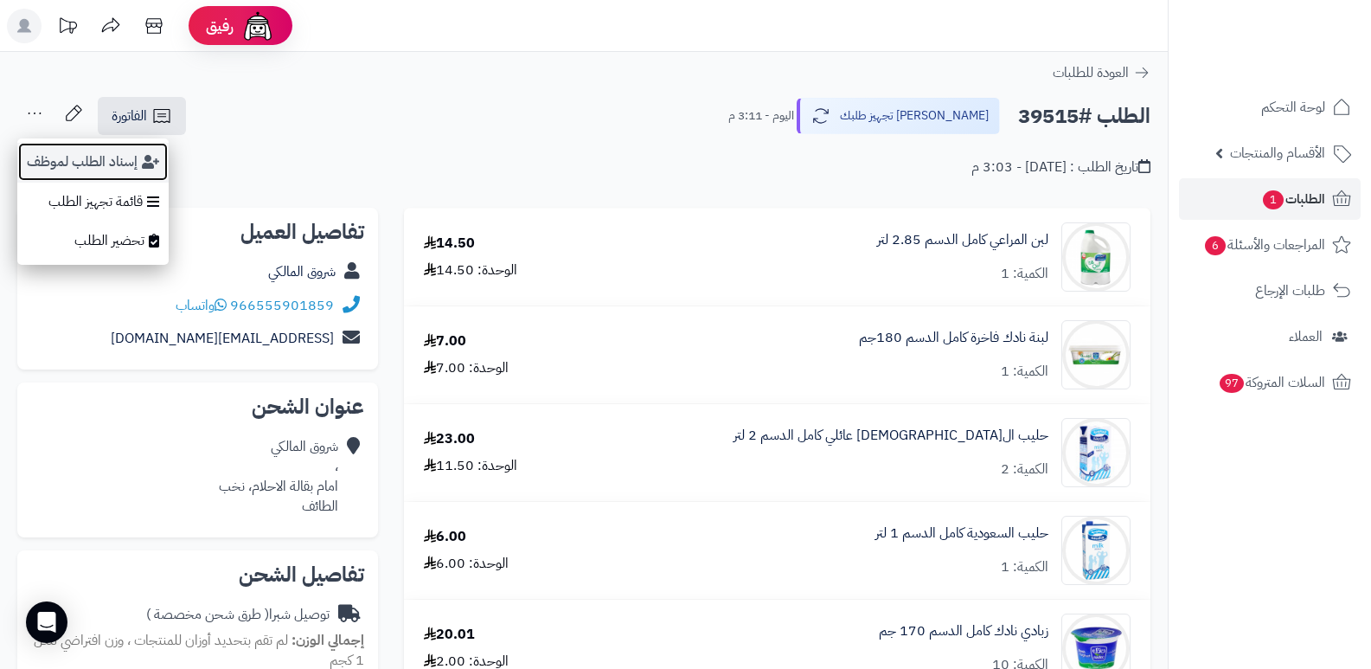
click at [71, 165] on button "إسناد الطلب لموظف" at bounding box center [92, 162] width 151 height 40
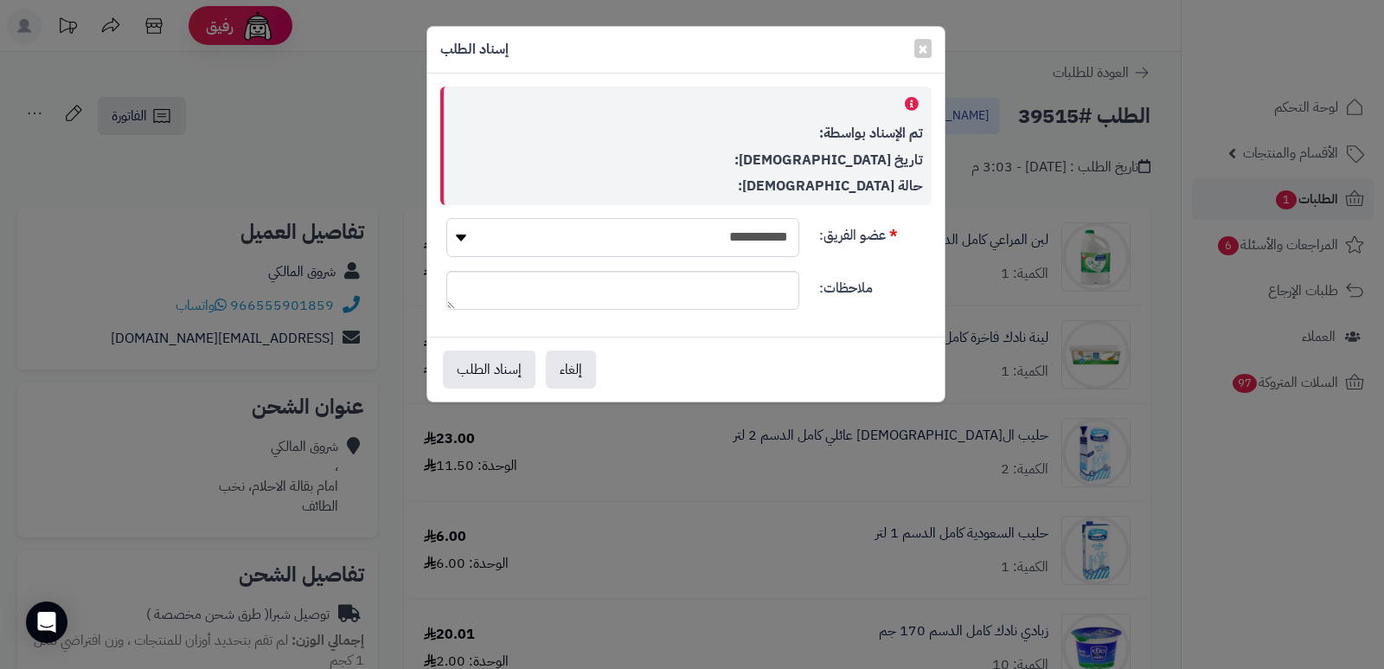
click at [705, 241] on select "**********" at bounding box center [622, 237] width 353 height 39
select select "**"
click at [446, 218] on select "**********" at bounding box center [622, 237] width 353 height 39
click at [479, 367] on button "إسناد الطلب" at bounding box center [489, 368] width 93 height 38
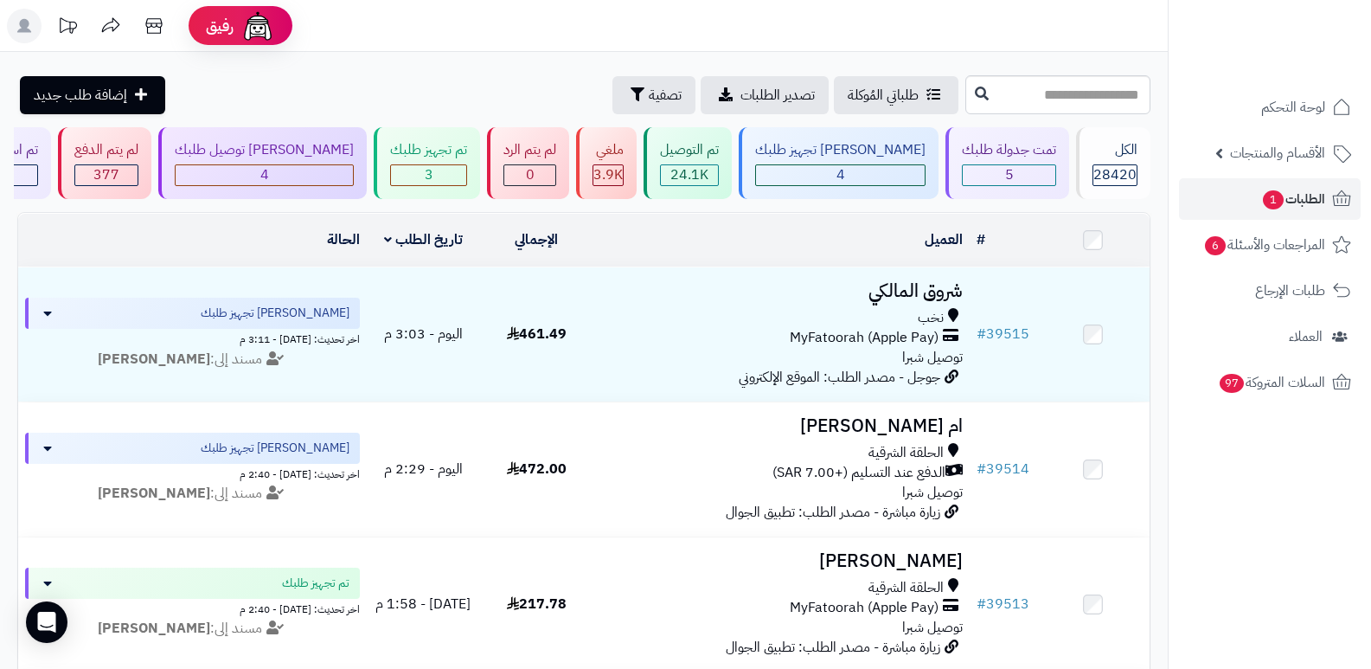
click at [1093, 177] on span "28420" at bounding box center [1114, 174] width 43 height 21
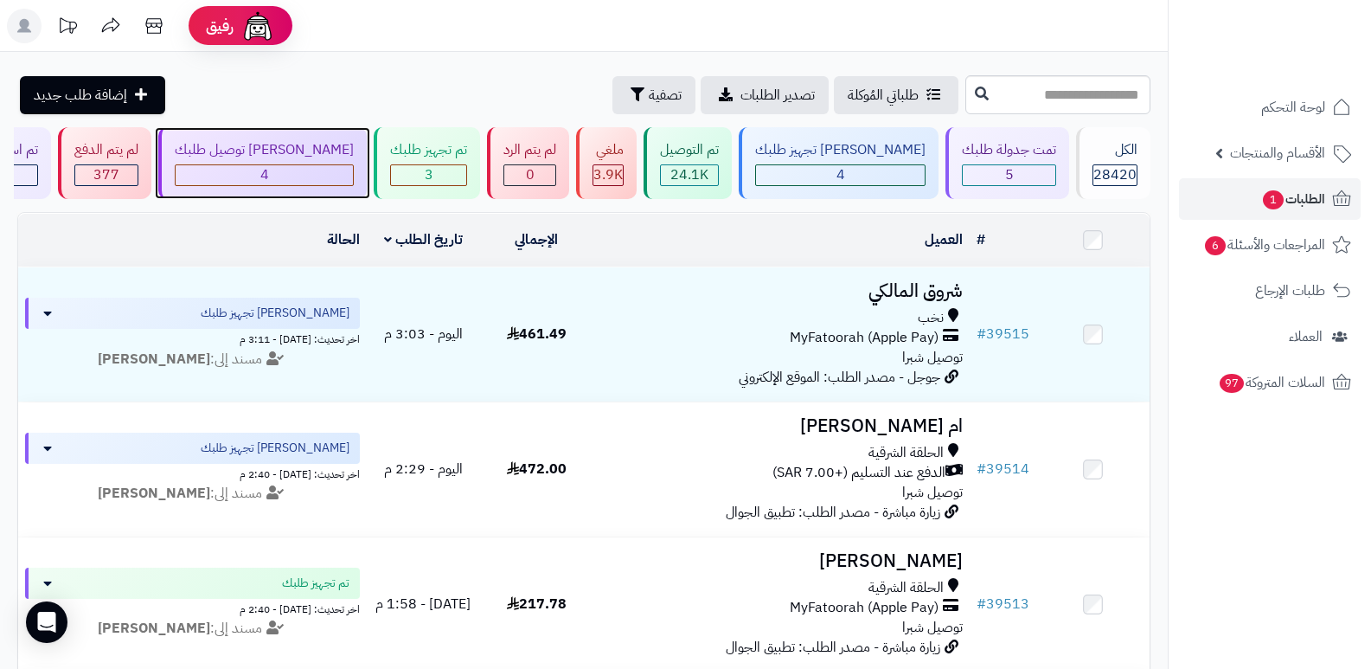
click at [343, 161] on div "جاري توصيل طلبك 4" at bounding box center [262, 163] width 208 height 72
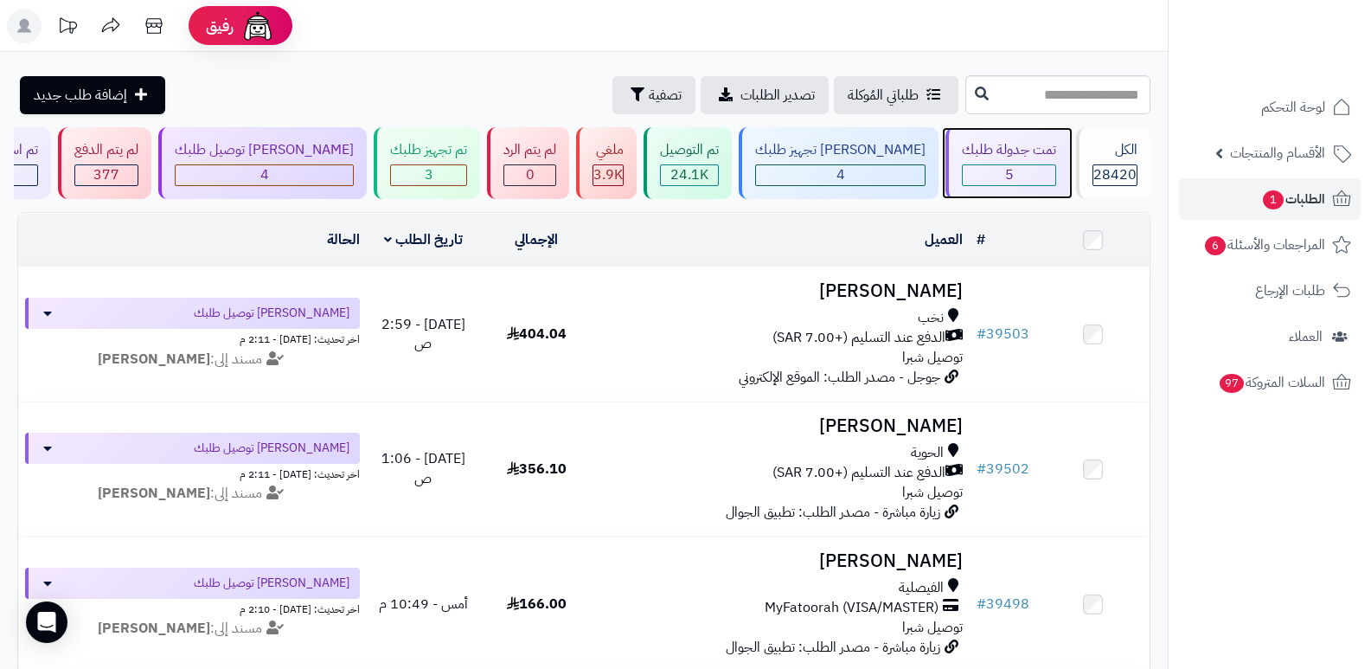
click at [1042, 161] on div "تمت جدولة طلبك 5" at bounding box center [1007, 163] width 124 height 72
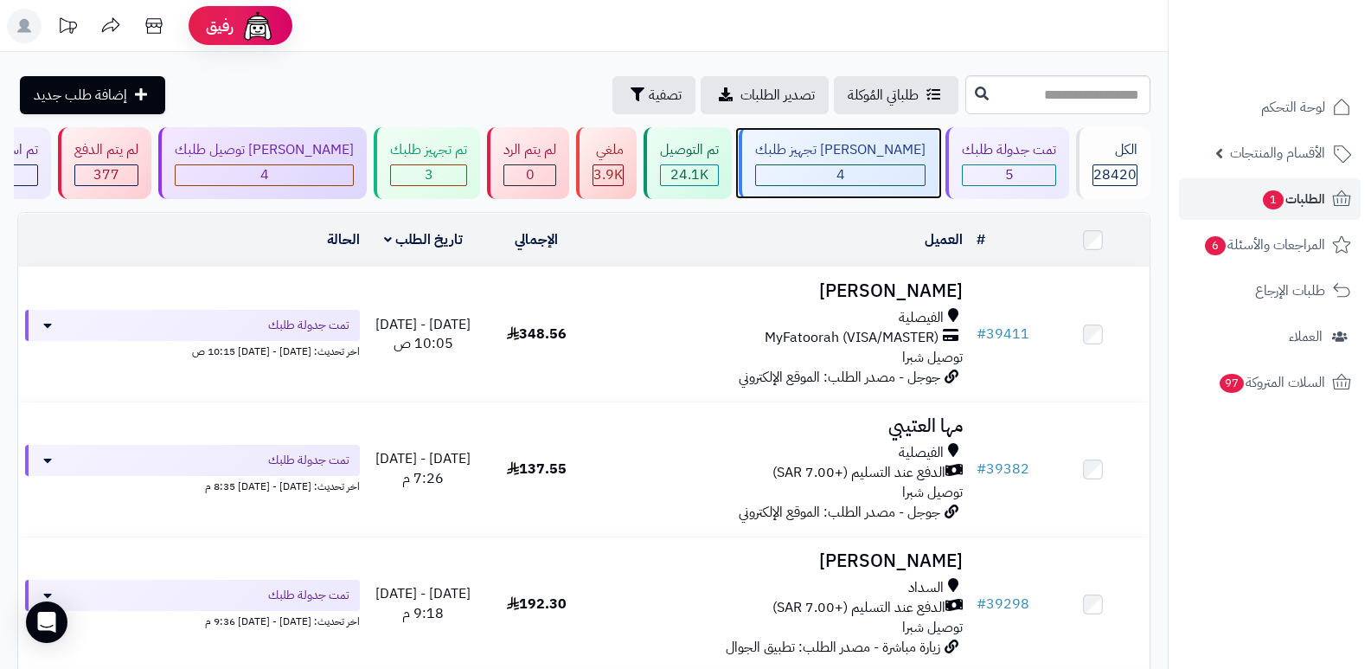
click at [881, 166] on div "4" at bounding box center [840, 175] width 169 height 20
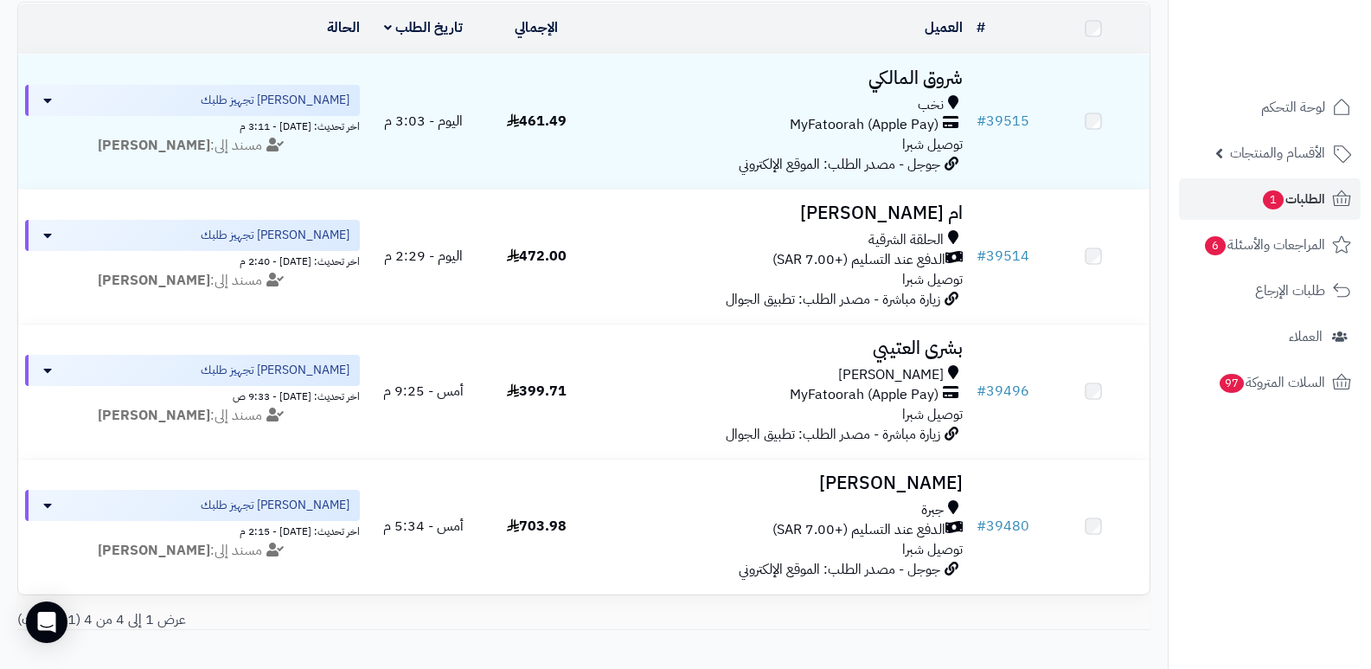
scroll to position [319, 0]
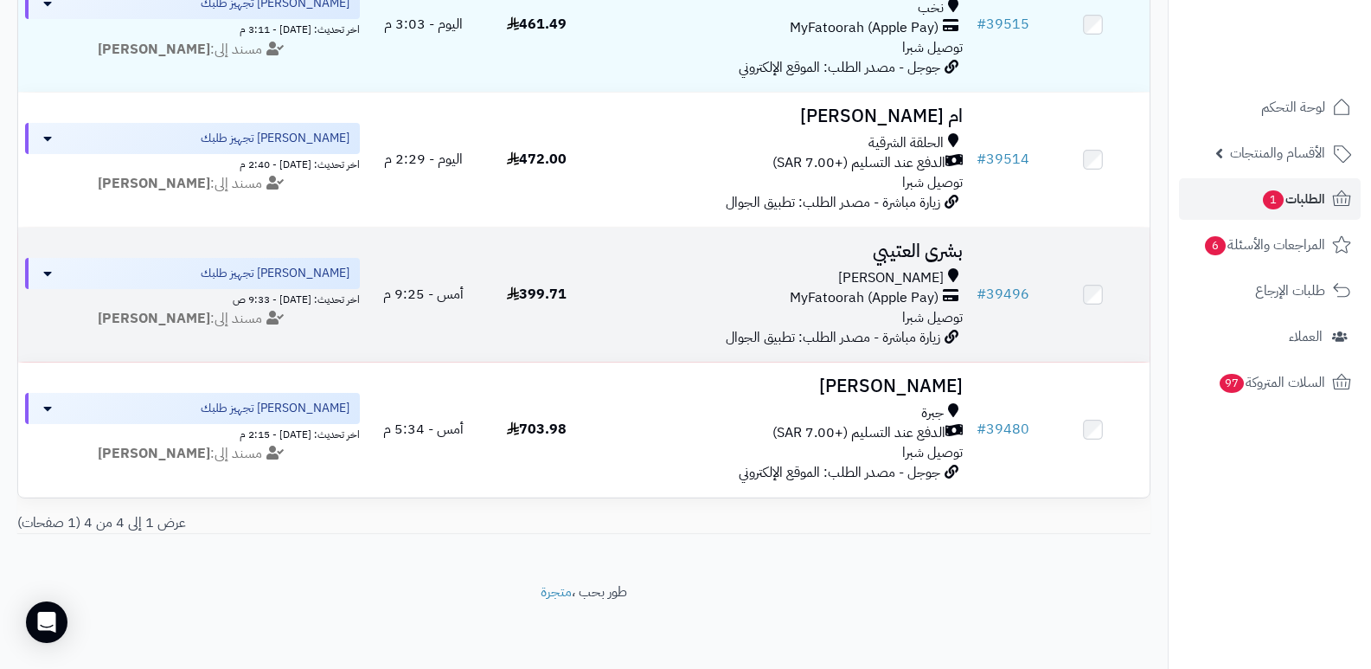
click at [932, 241] on h3 "بشرى العتيبي" at bounding box center [781, 251] width 363 height 20
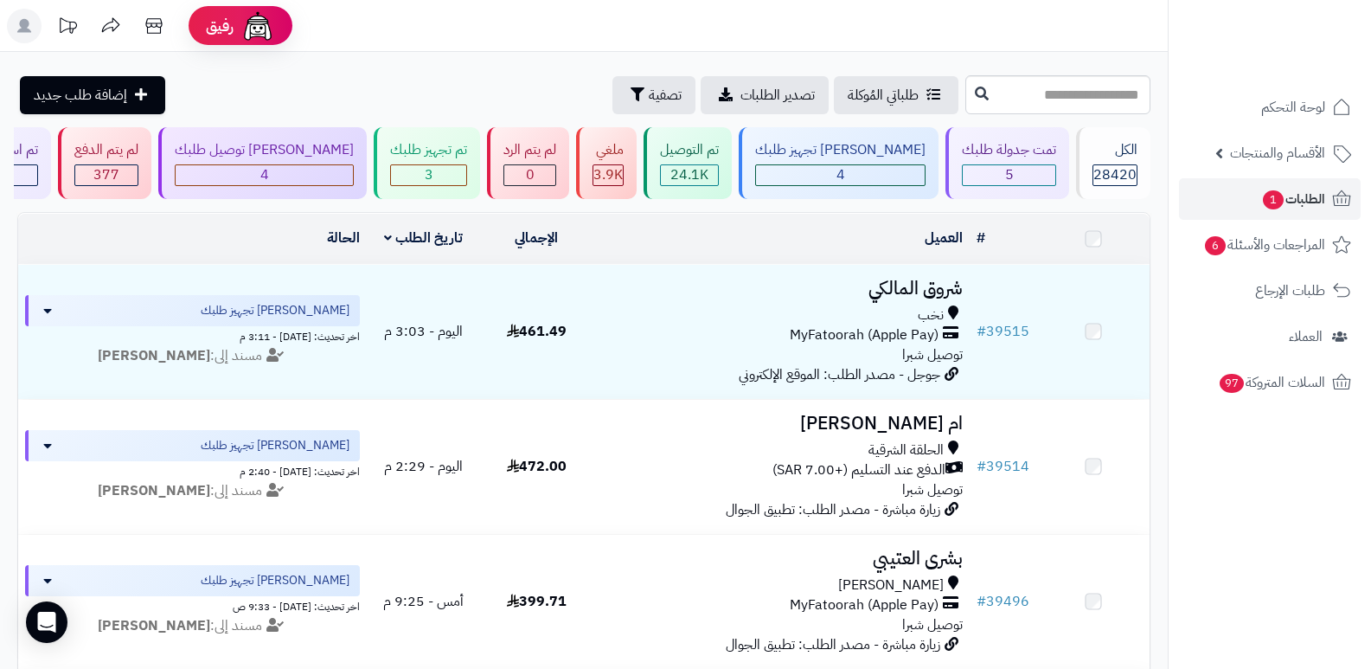
scroll to position [319, 0]
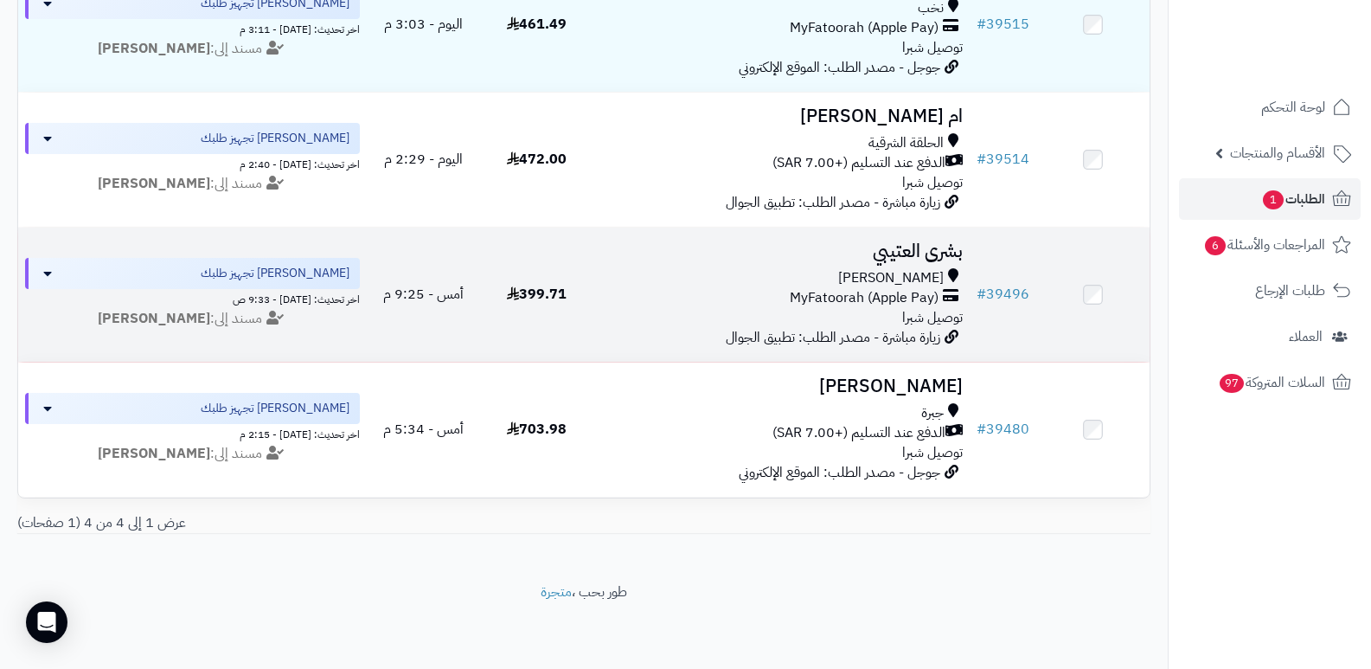
click at [910, 245] on h3 "بشرى العتيبي" at bounding box center [781, 251] width 363 height 20
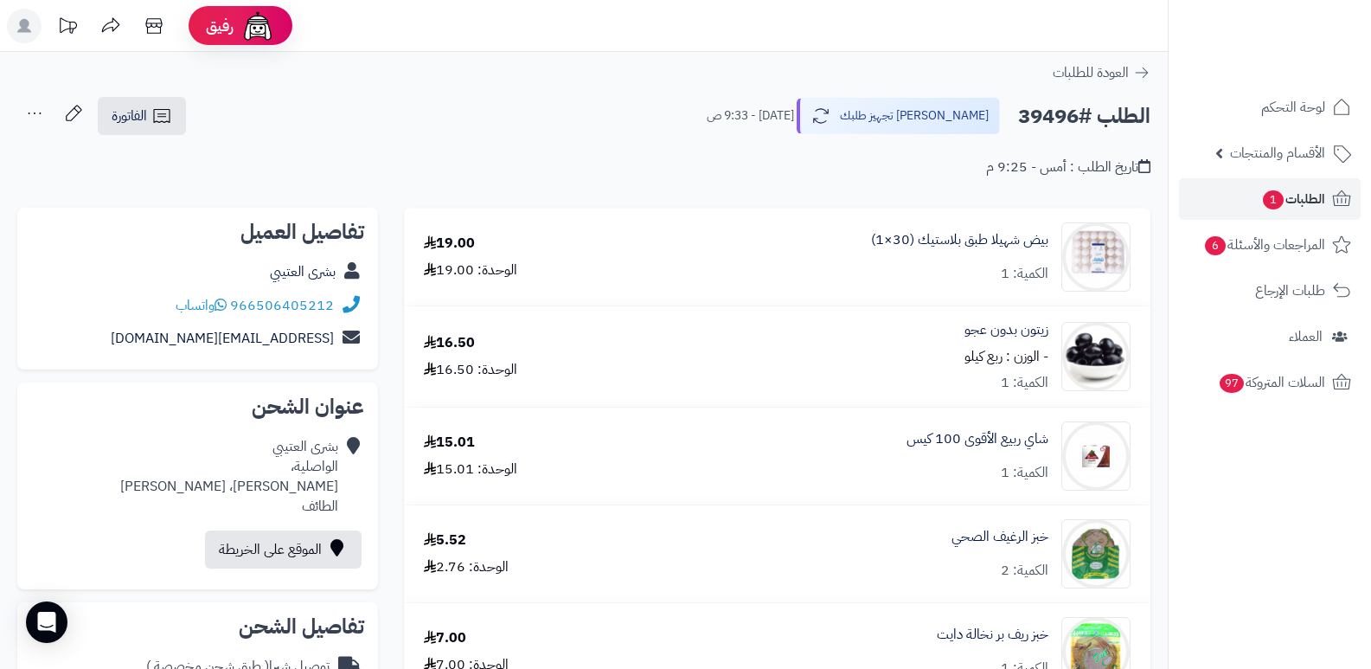
click at [885, 138] on div "تاريخ الطلب : أمس - 9:25 م" at bounding box center [583, 157] width 1133 height 41
click at [905, 125] on button "[PERSON_NAME] تجهيز طلبك" at bounding box center [896, 115] width 207 height 36
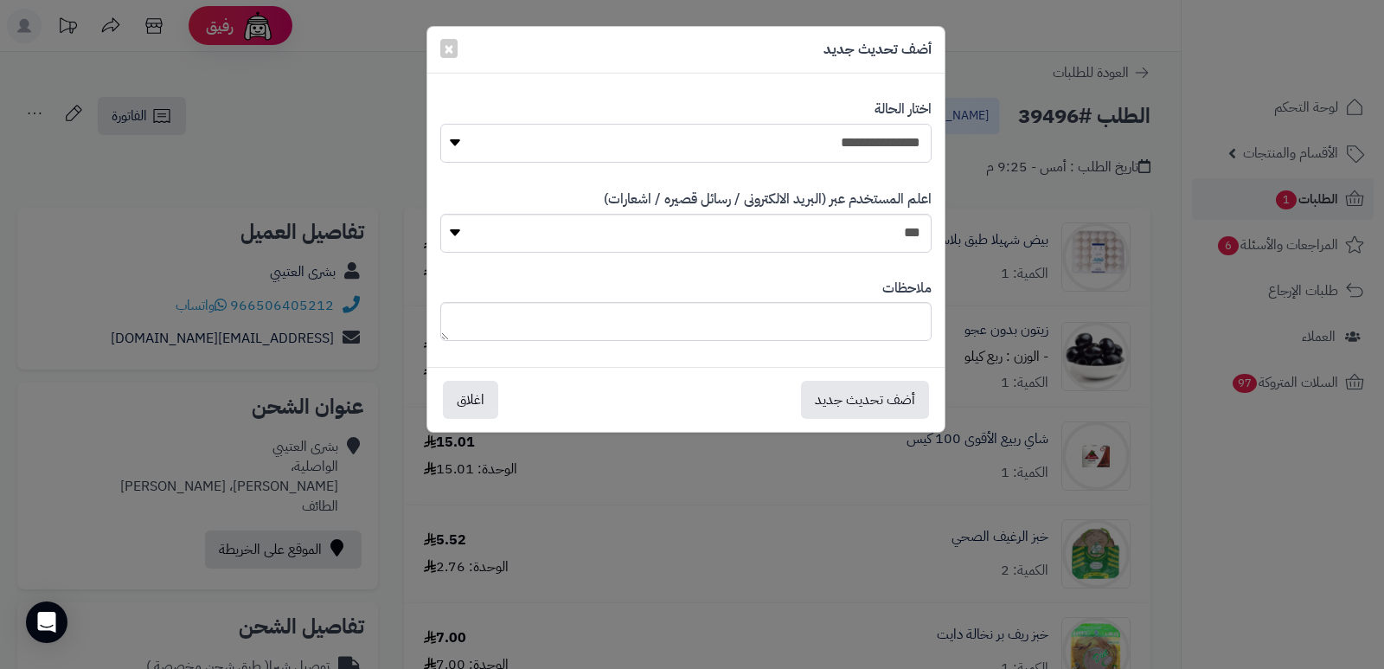
click at [850, 144] on select "**********" at bounding box center [685, 143] width 491 height 39
select select "*"
click at [440, 124] on select "**********" at bounding box center [685, 143] width 491 height 39
click at [892, 315] on textarea at bounding box center [685, 321] width 491 height 39
type textarea "********"
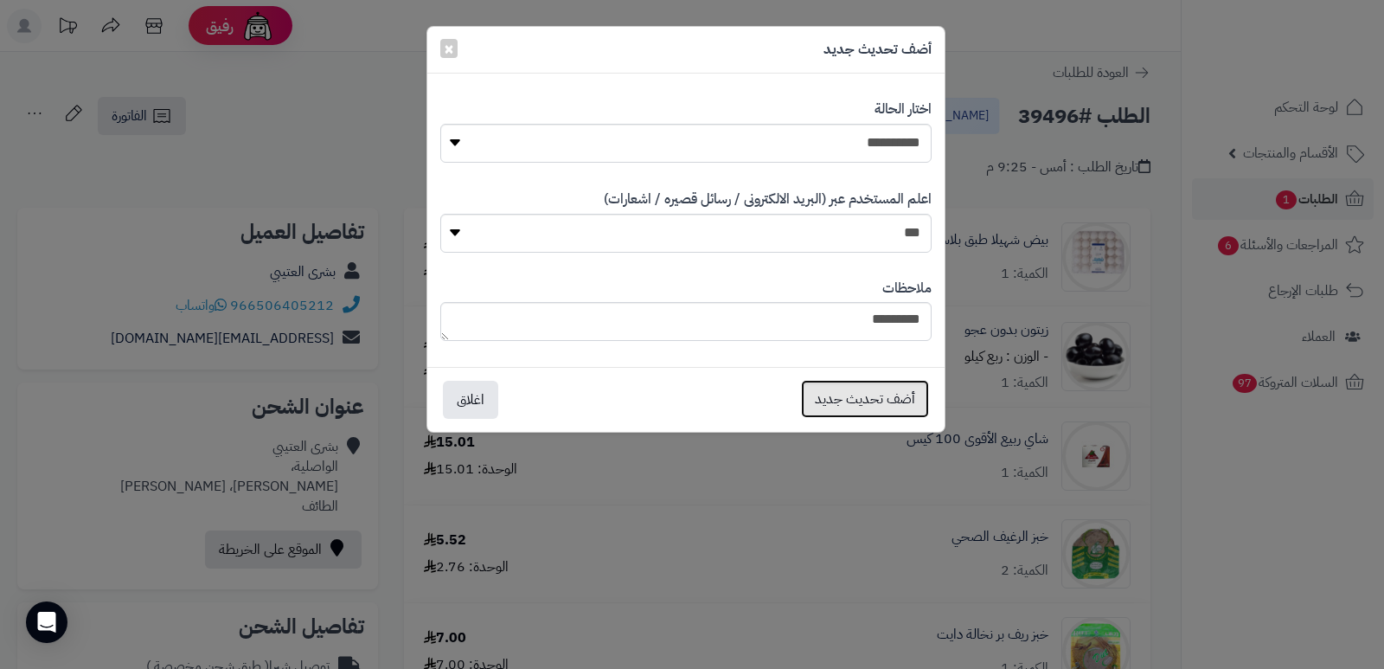
click at [879, 397] on button "أضف تحديث جديد" at bounding box center [865, 399] width 128 height 38
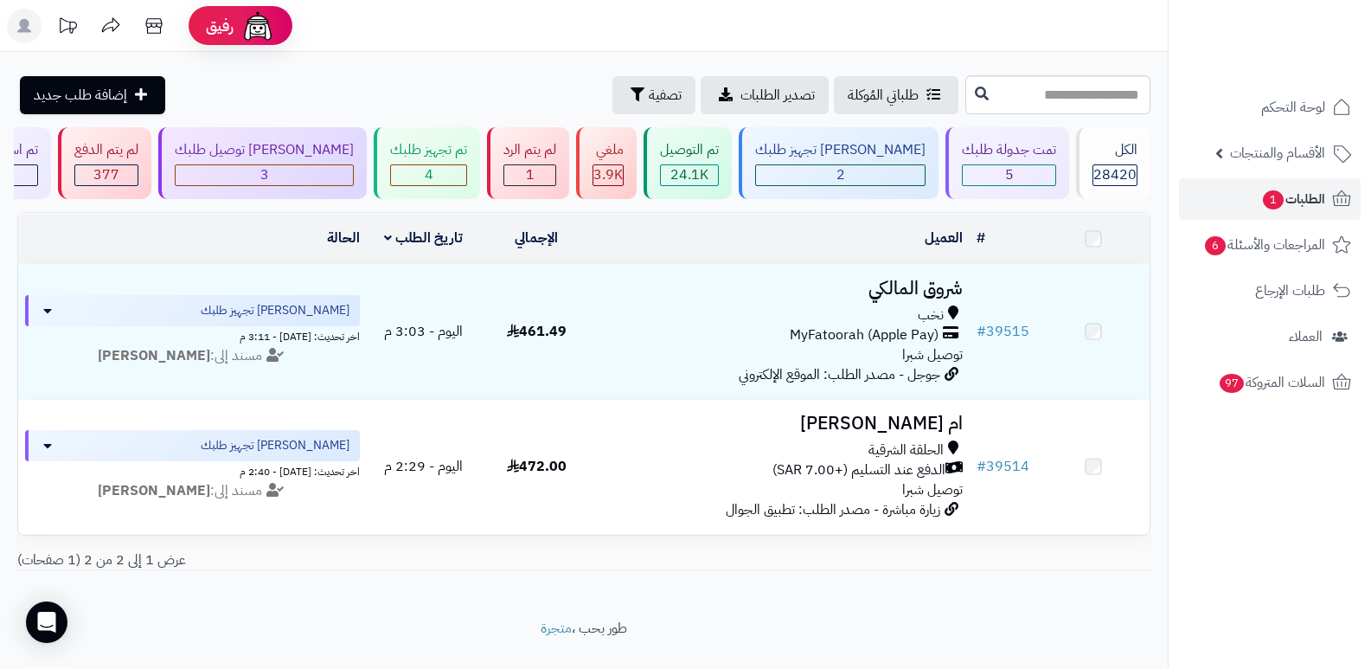
scroll to position [49, 0]
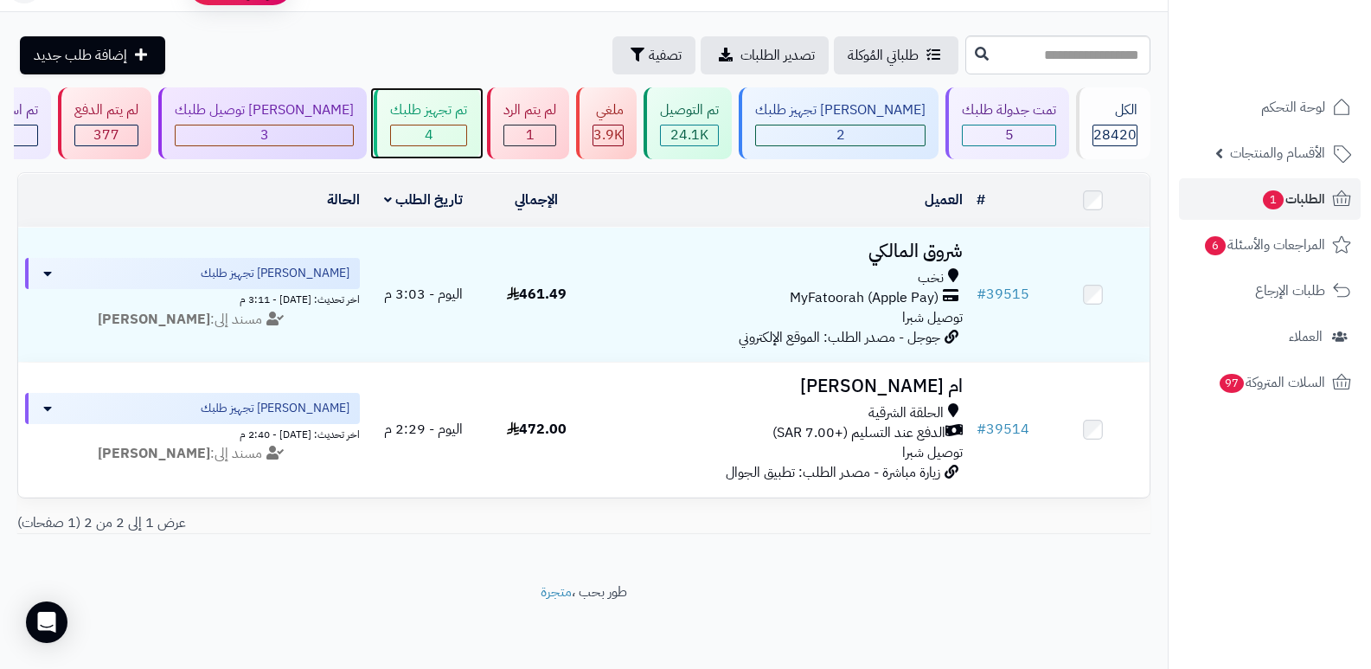
click at [478, 137] on div "تم تجهيز طلبك 4" at bounding box center [427, 123] width 106 height 72
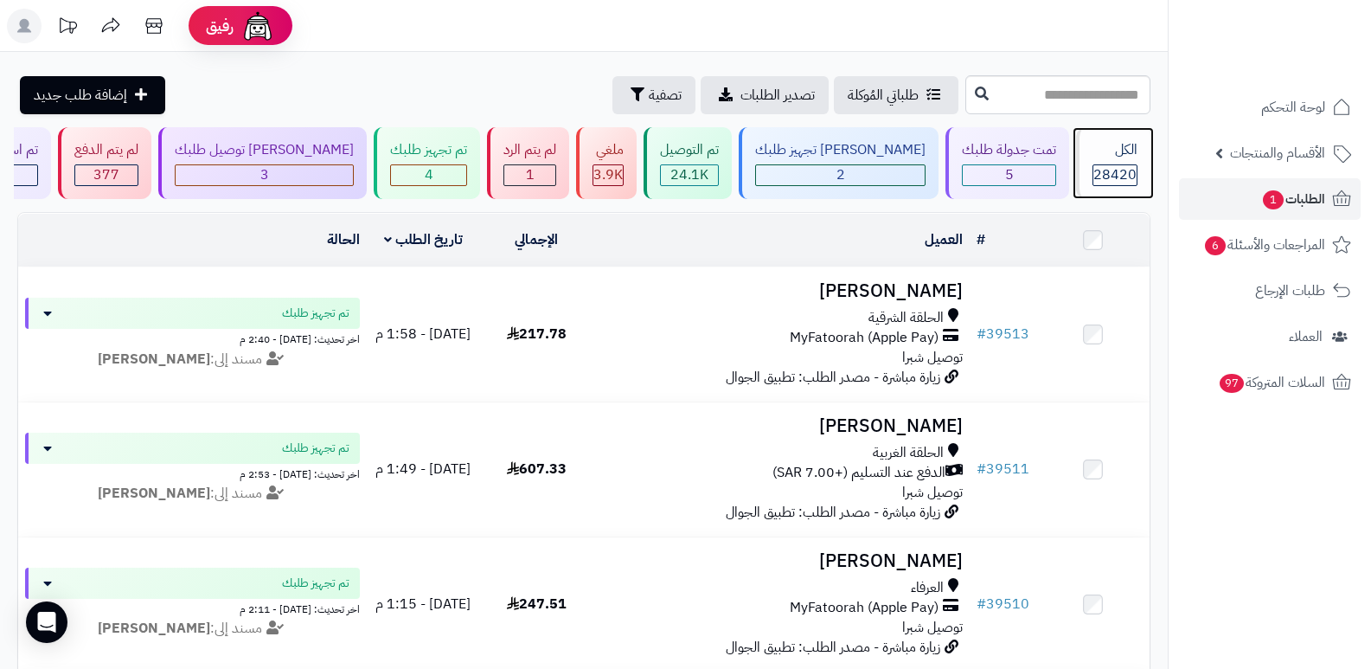
click at [1119, 140] on div "الكل" at bounding box center [1114, 150] width 45 height 20
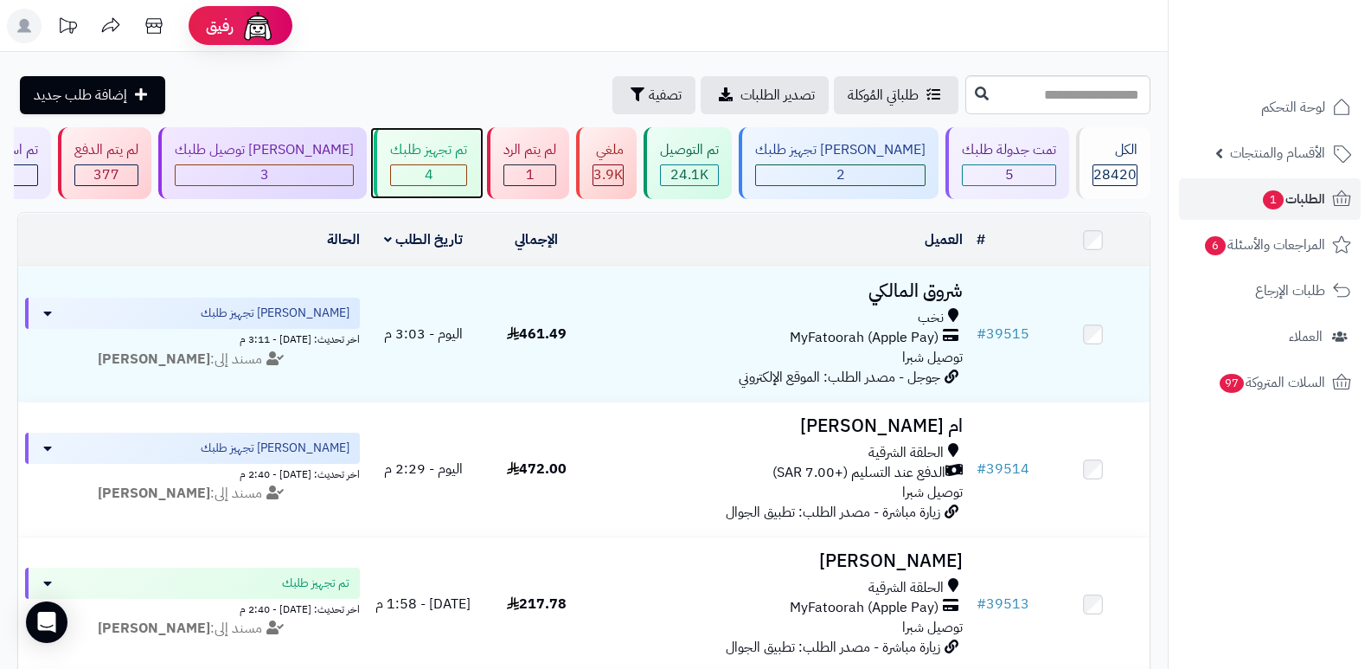
click at [480, 160] on div "تم تجهيز طلبك 4" at bounding box center [427, 163] width 106 height 72
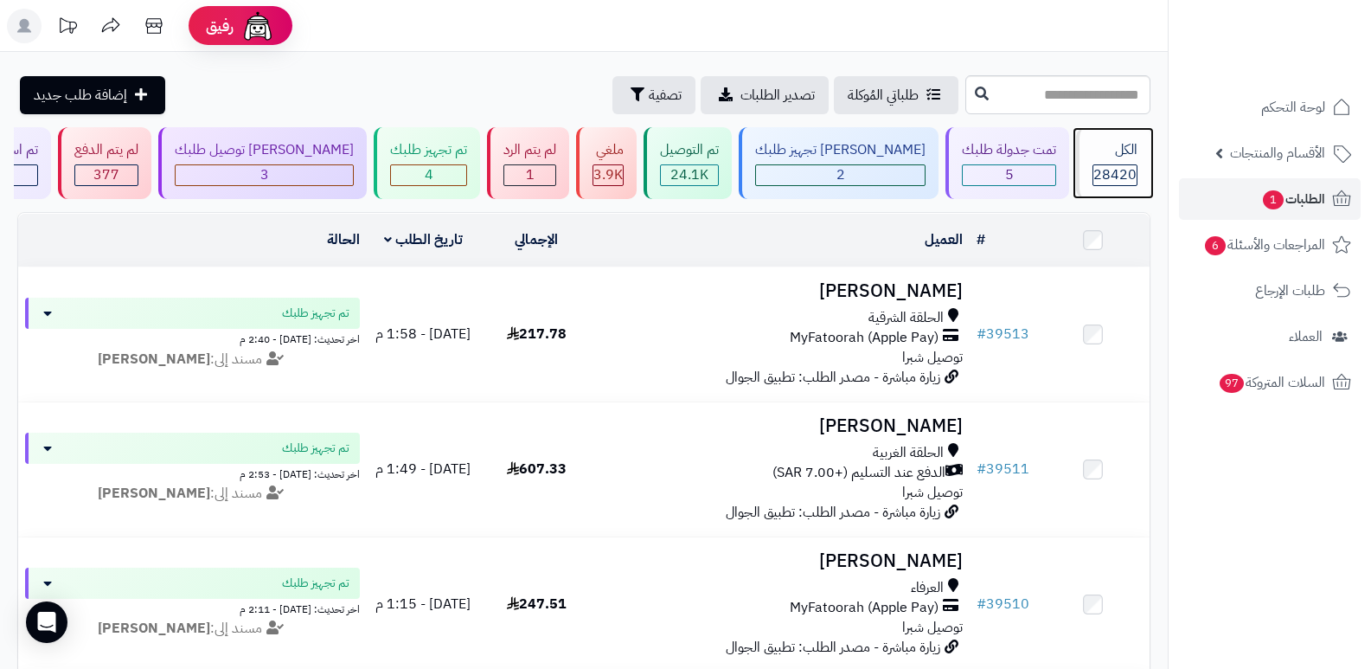
click at [1099, 178] on span "28420" at bounding box center [1114, 174] width 43 height 21
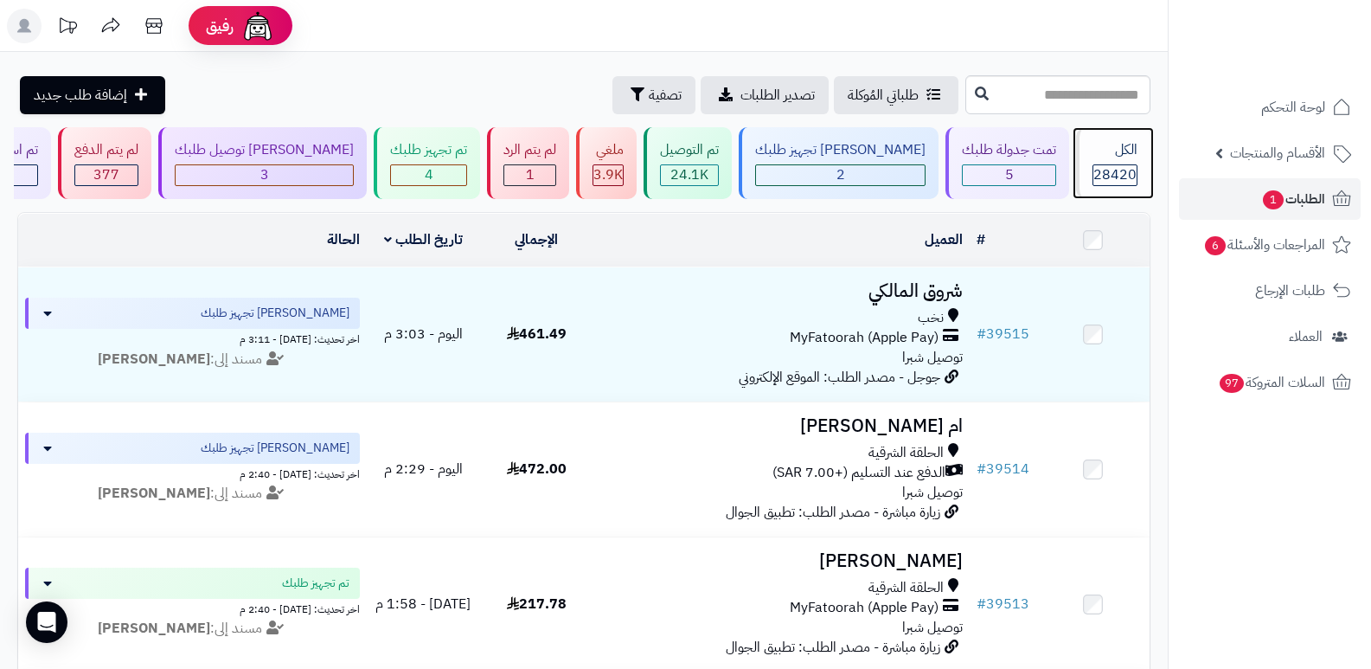
click at [1105, 155] on div "الكل" at bounding box center [1114, 150] width 45 height 20
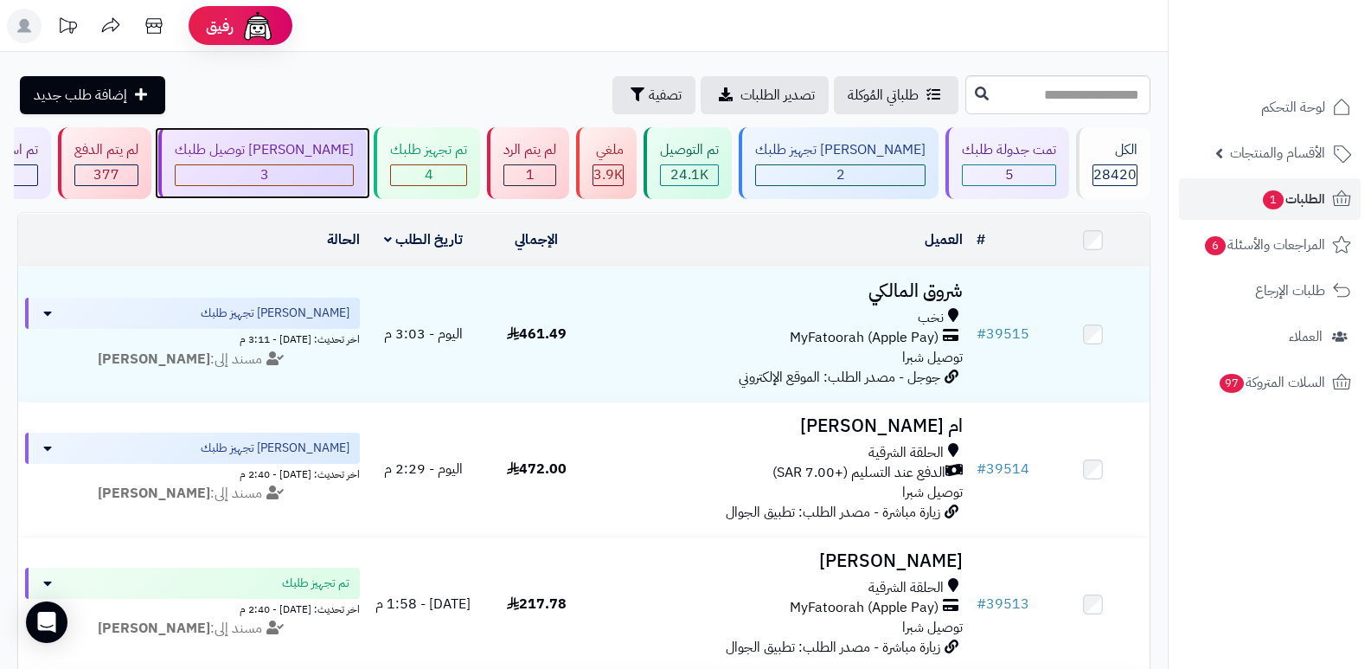
click at [339, 165] on div "3" at bounding box center [264, 175] width 177 height 20
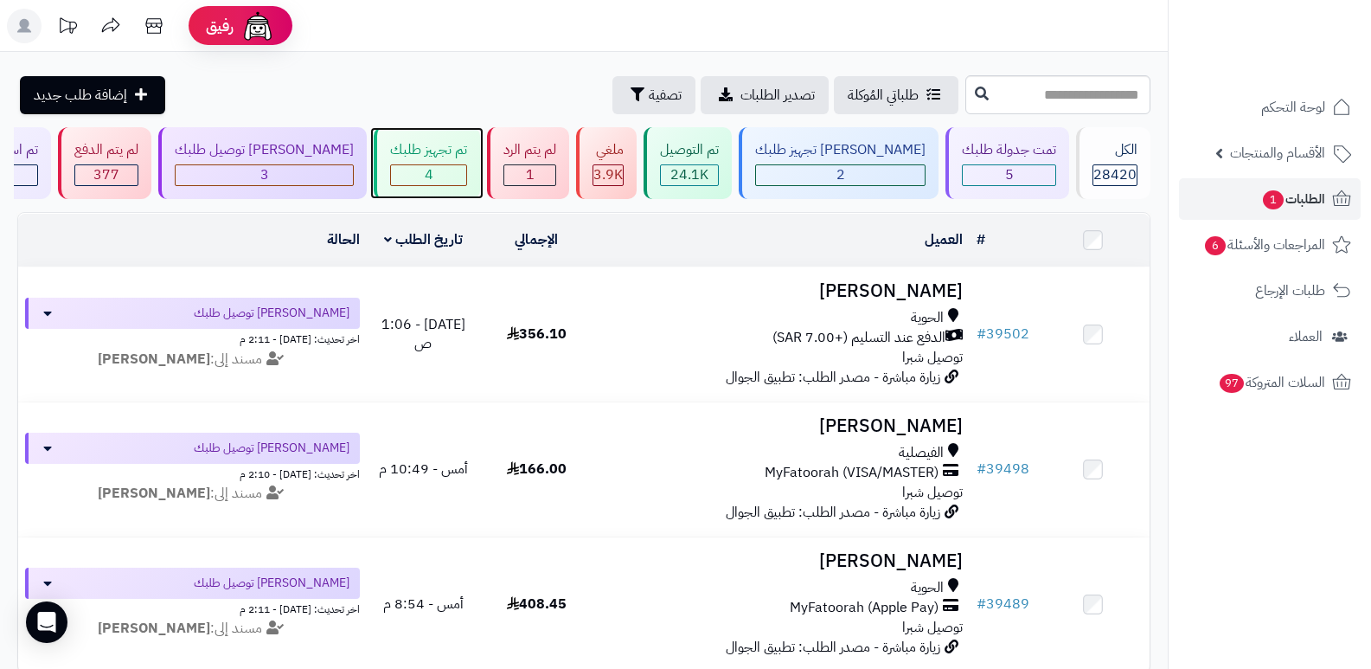
click at [433, 179] on span "4" at bounding box center [429, 174] width 9 height 21
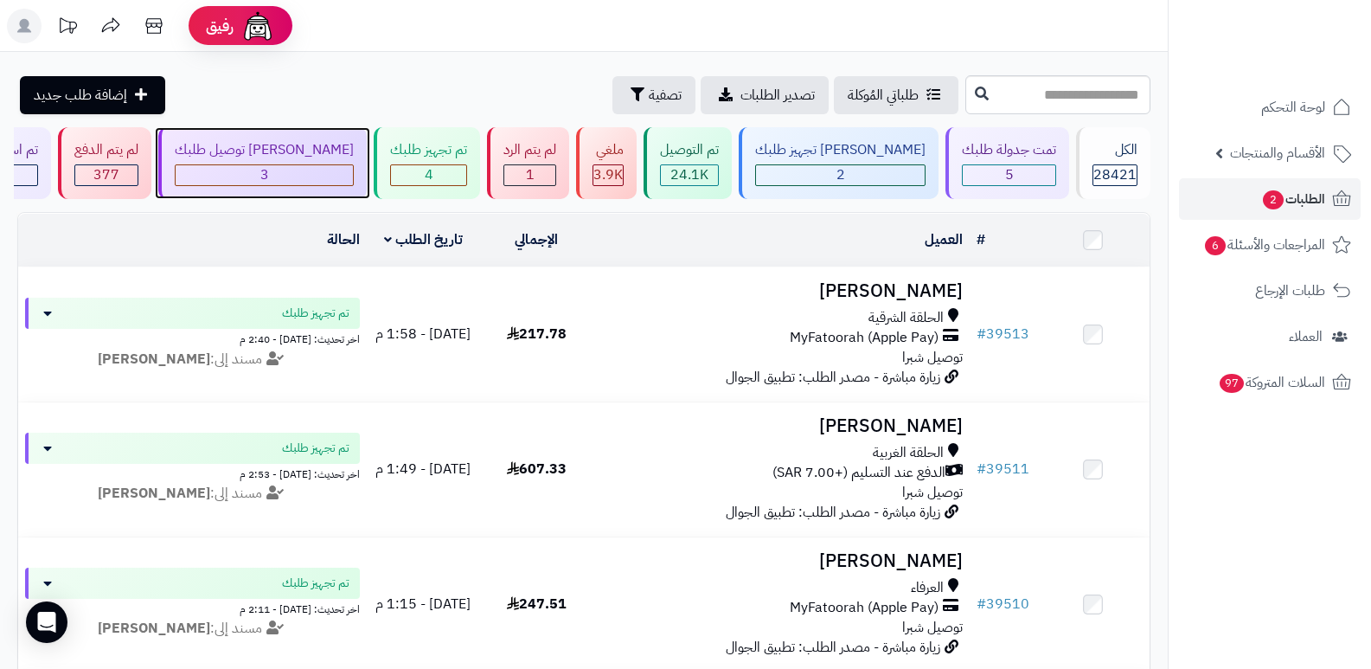
click at [306, 170] on div "3" at bounding box center [264, 175] width 177 height 20
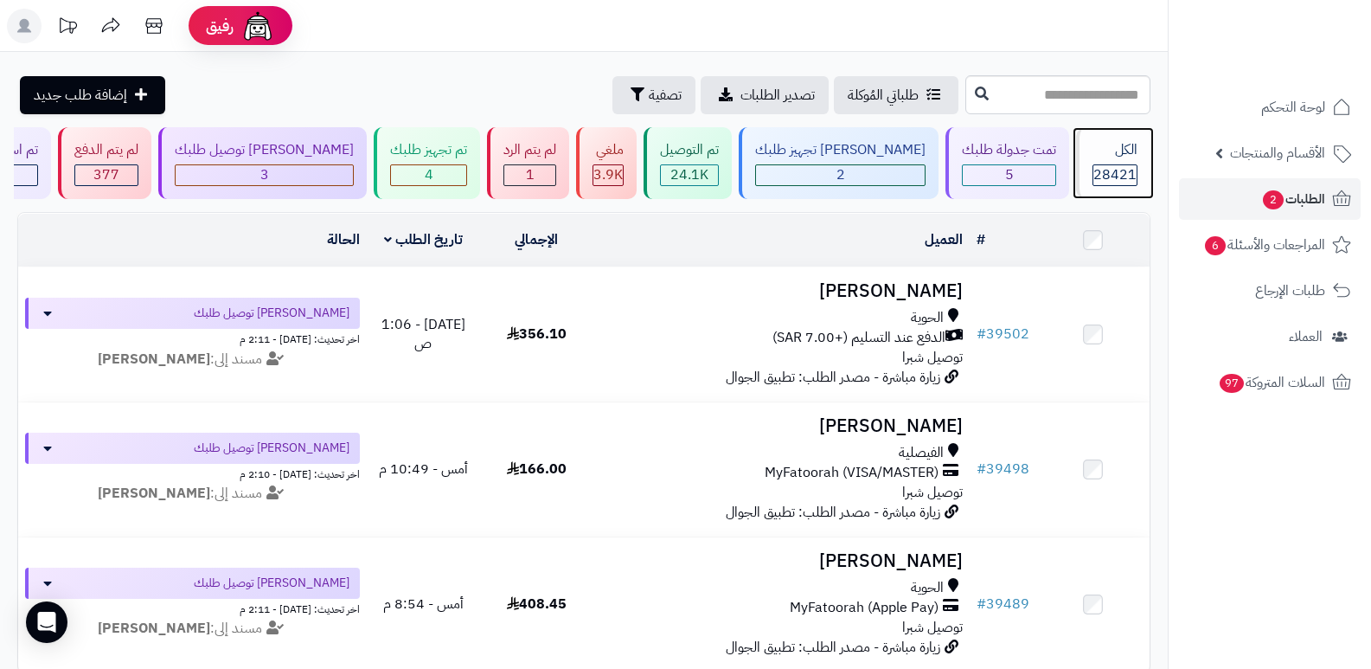
click at [1123, 166] on span "28421" at bounding box center [1114, 174] width 43 height 21
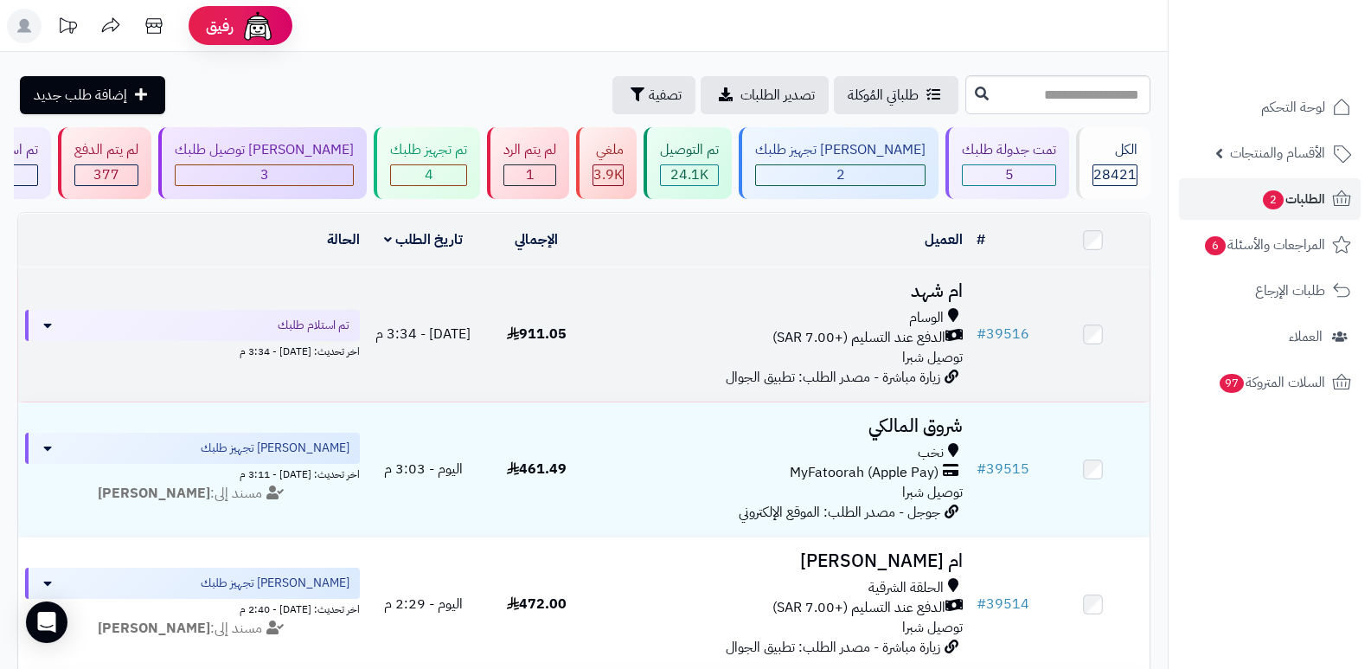
click at [941, 296] on h3 "ام شهد" at bounding box center [781, 291] width 363 height 20
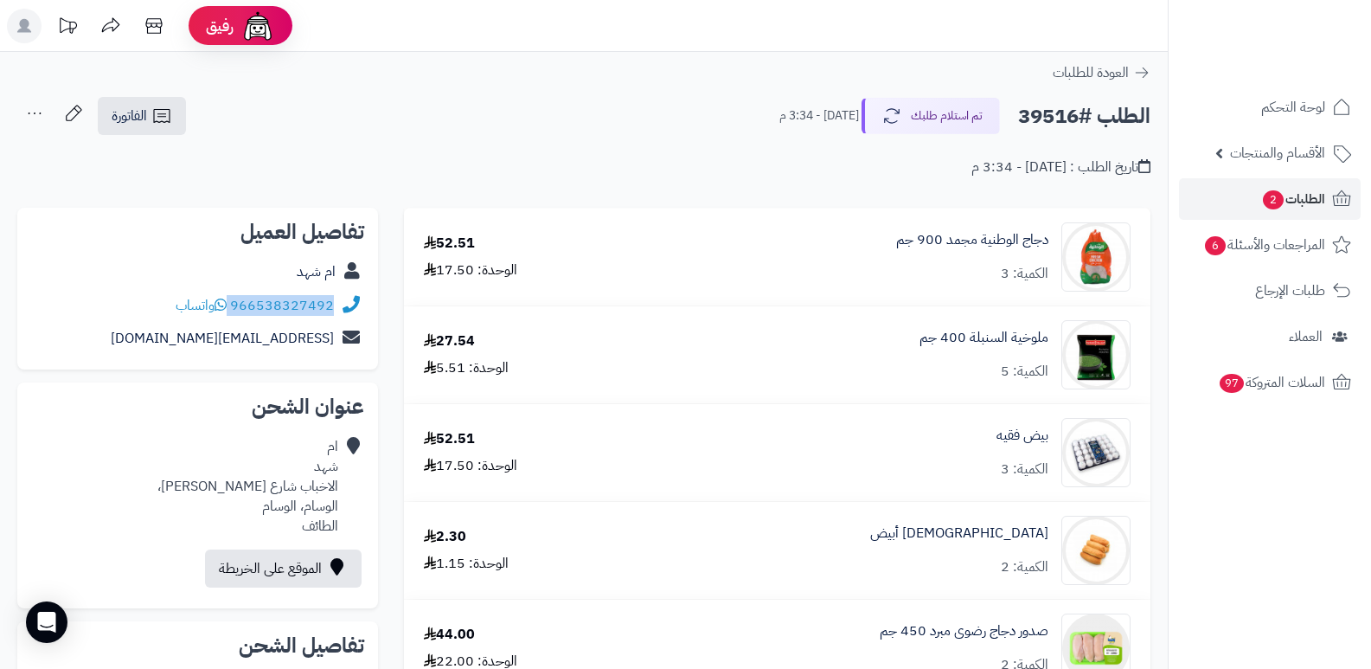
drag, startPoint x: 231, startPoint y: 306, endPoint x: 355, endPoint y: 313, distance: 123.9
click at [355, 313] on div "966538327492 واتساب" at bounding box center [197, 306] width 333 height 34
copy div "966538327492"
click at [953, 115] on button "تم استلام طلبك" at bounding box center [931, 115] width 138 height 36
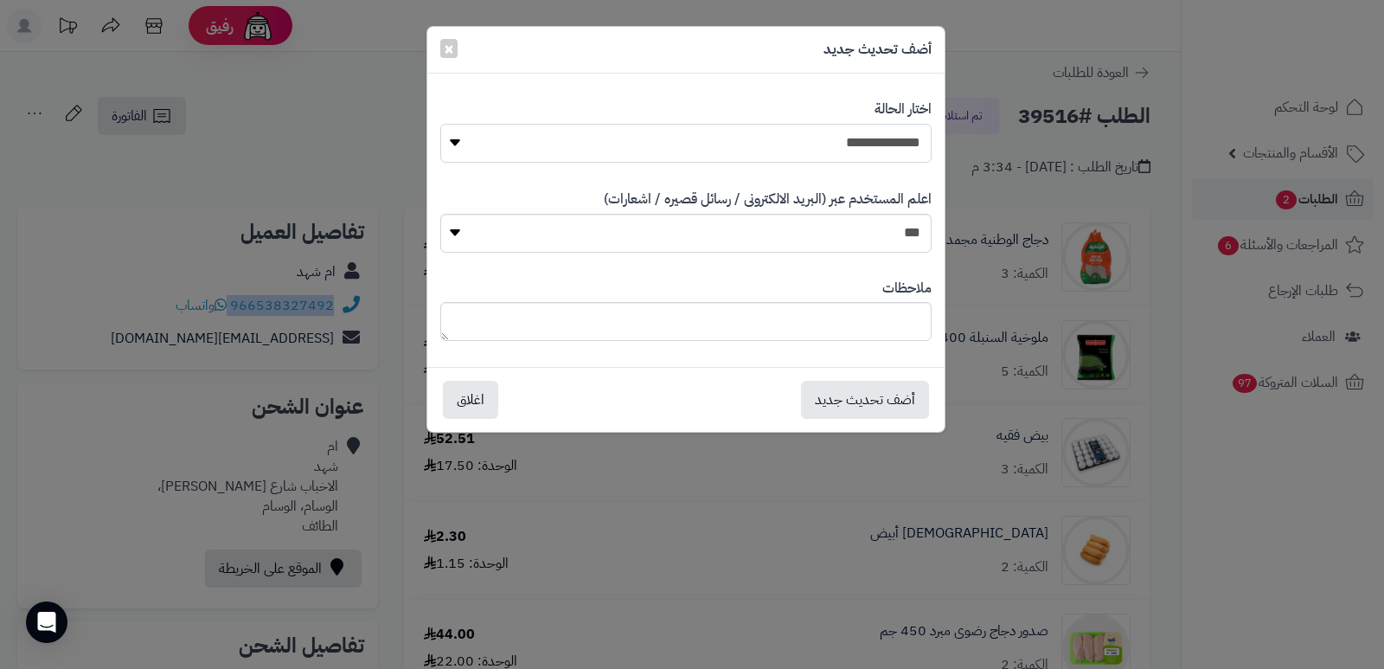
click at [902, 128] on select "**********" at bounding box center [685, 143] width 491 height 39
select select "*"
click at [440, 124] on select "**********" at bounding box center [685, 143] width 491 height 39
click at [867, 395] on button "أضف تحديث جديد" at bounding box center [865, 399] width 128 height 38
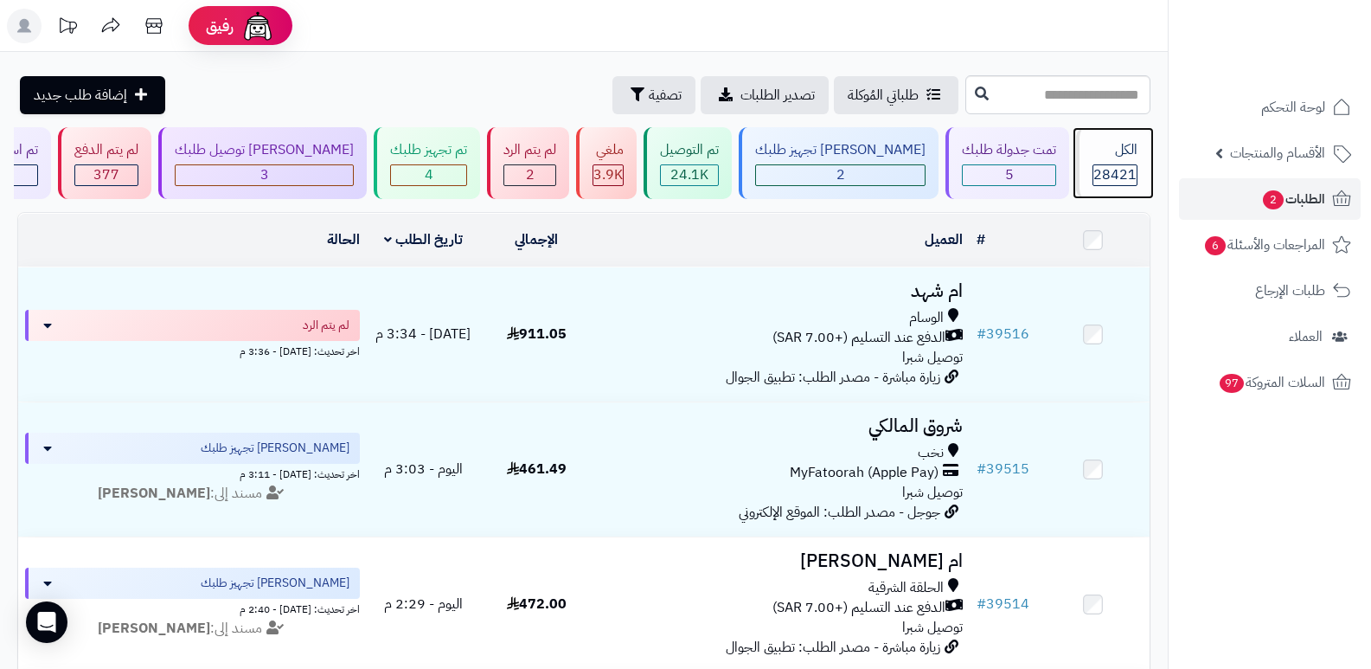
click at [1126, 157] on div "الكل" at bounding box center [1114, 150] width 45 height 20
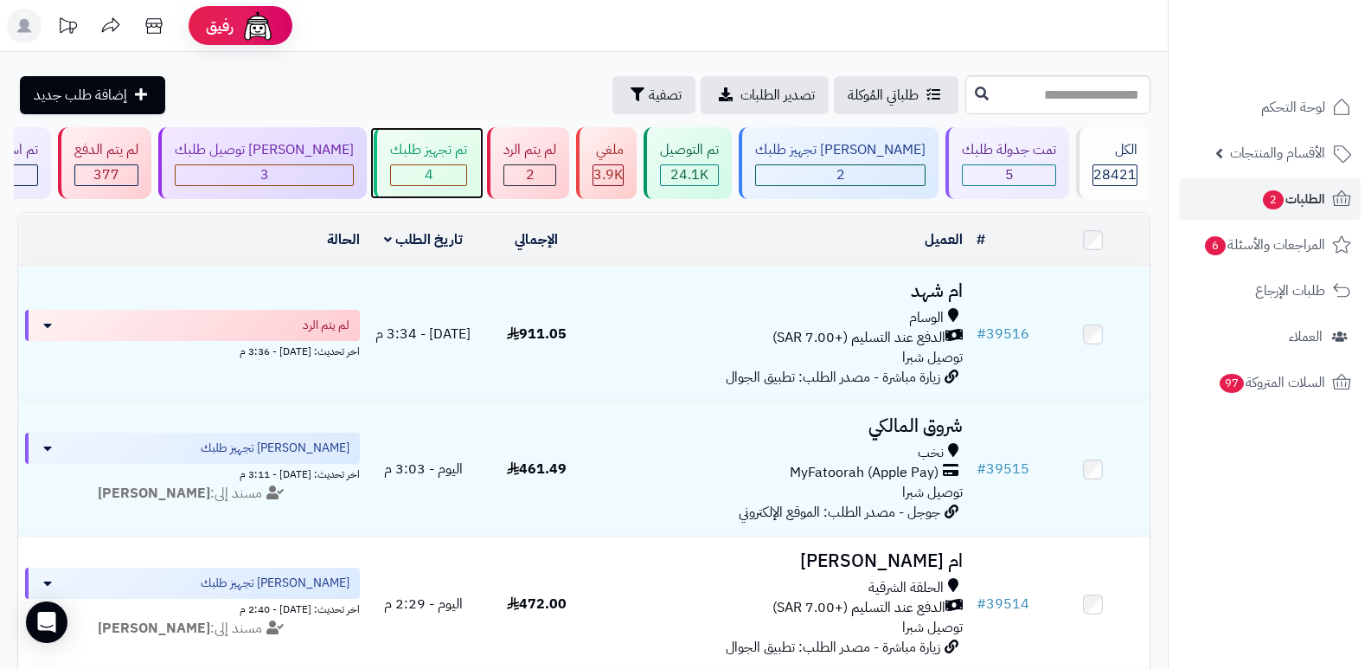
click at [464, 165] on div "4" at bounding box center [428, 175] width 75 height 20
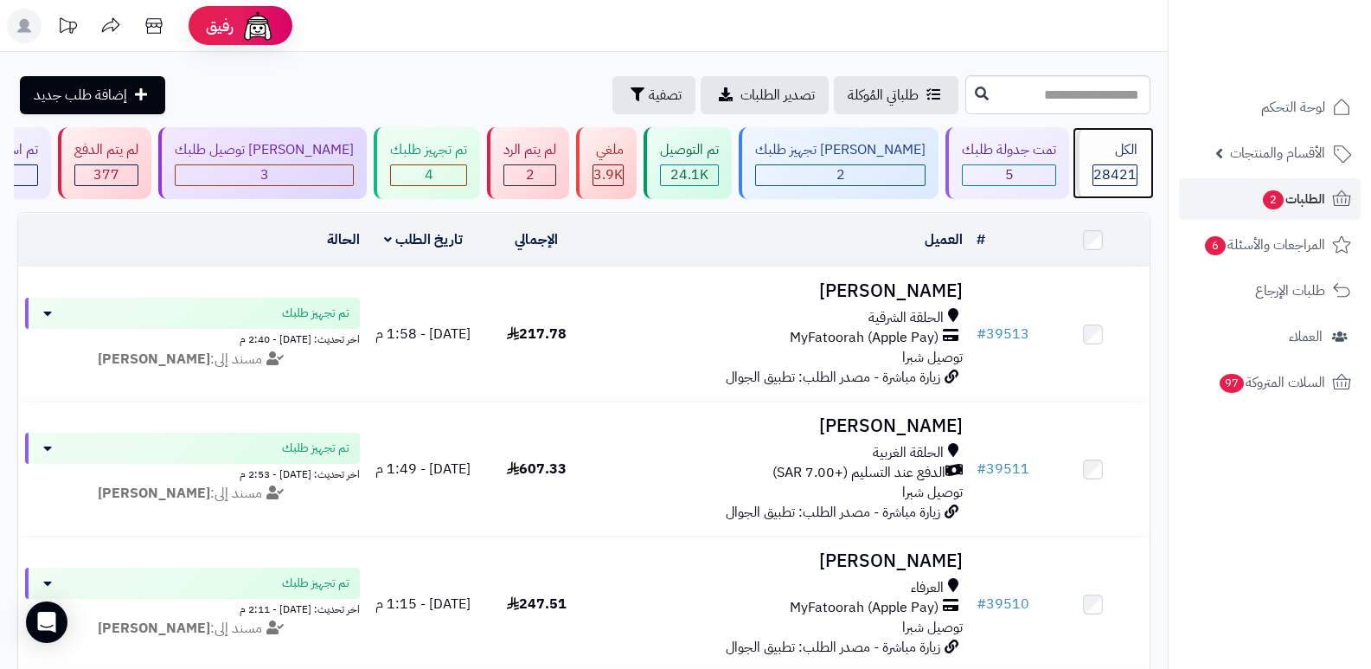
click at [1103, 167] on span "28421" at bounding box center [1114, 174] width 43 height 21
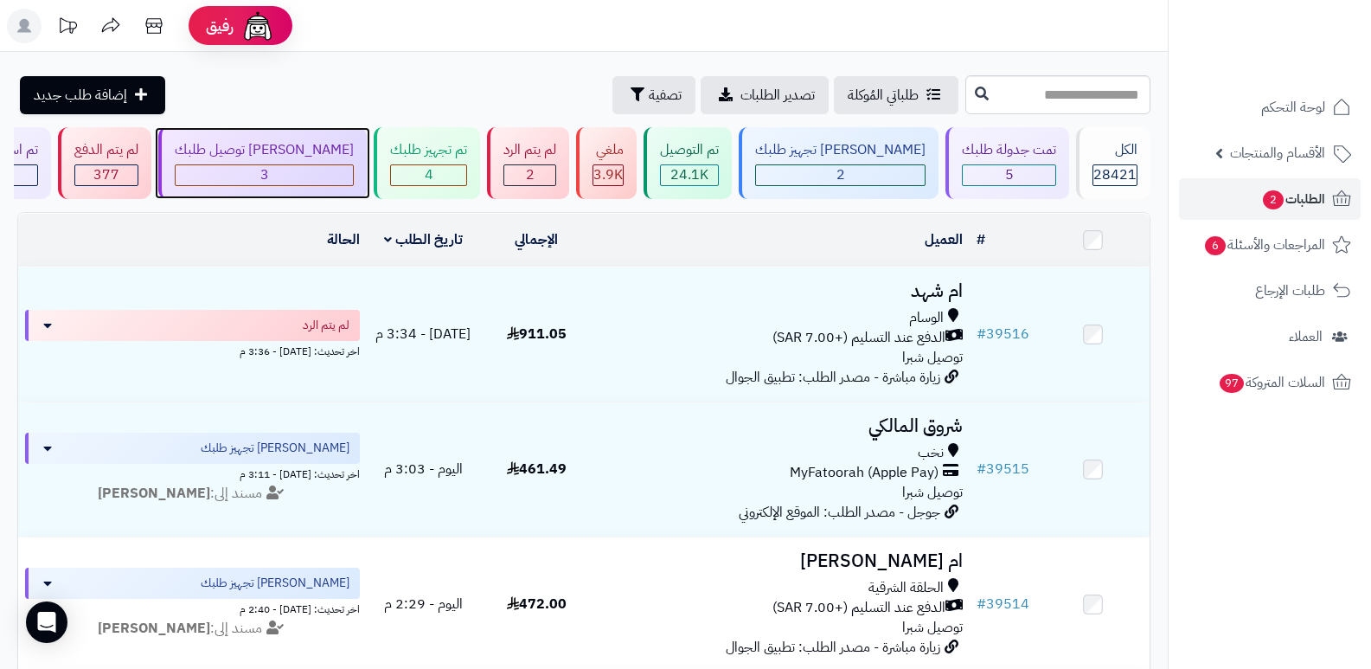
click at [343, 167] on div "3" at bounding box center [264, 175] width 177 height 20
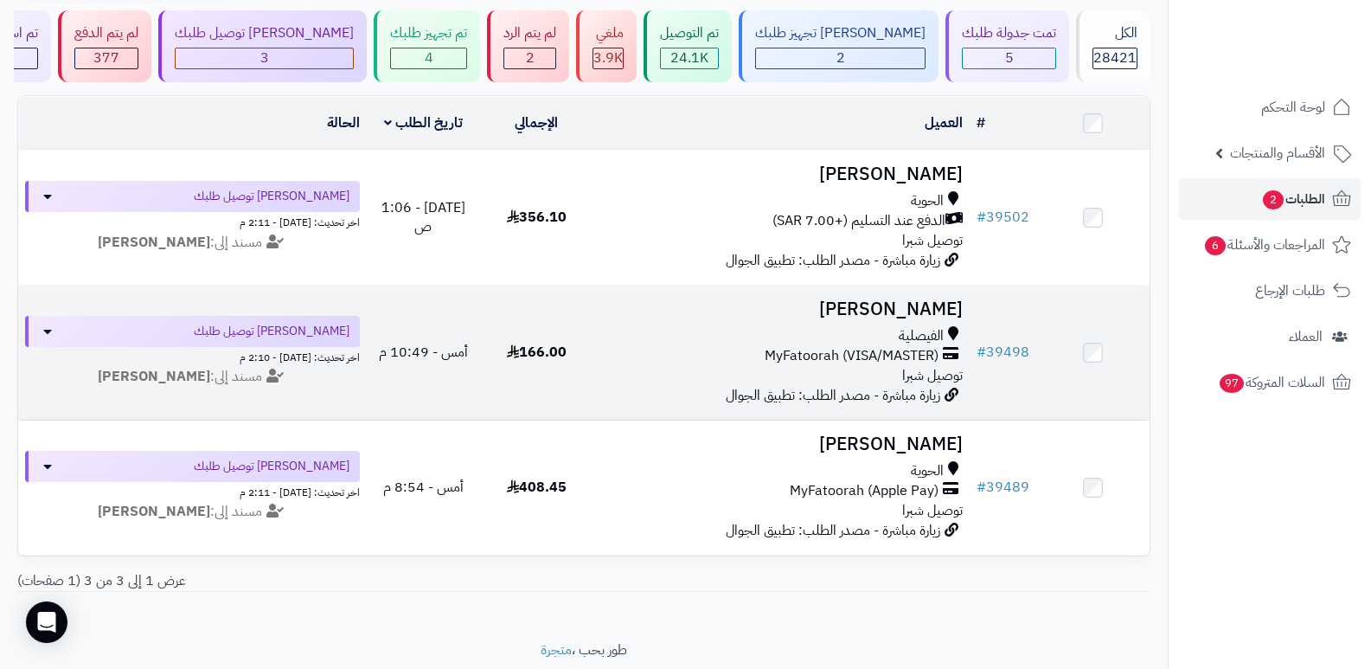
scroll to position [86, 0]
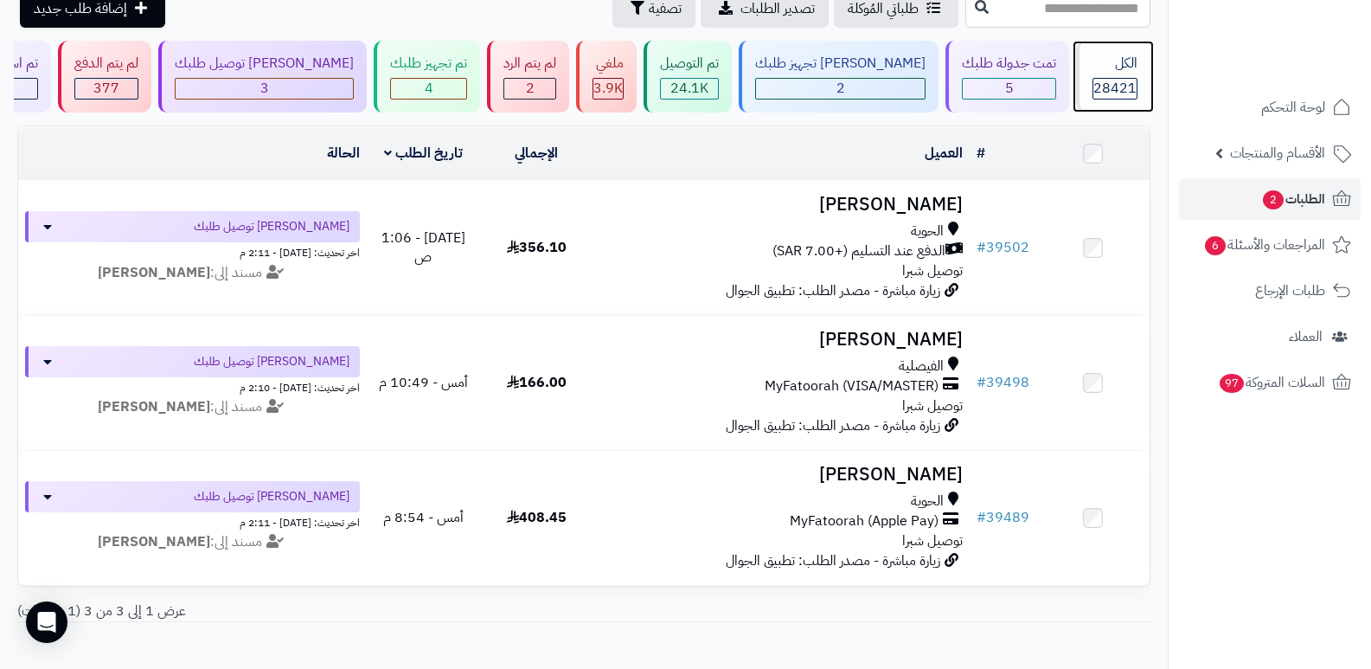
click at [1100, 67] on div "الكل" at bounding box center [1114, 64] width 45 height 20
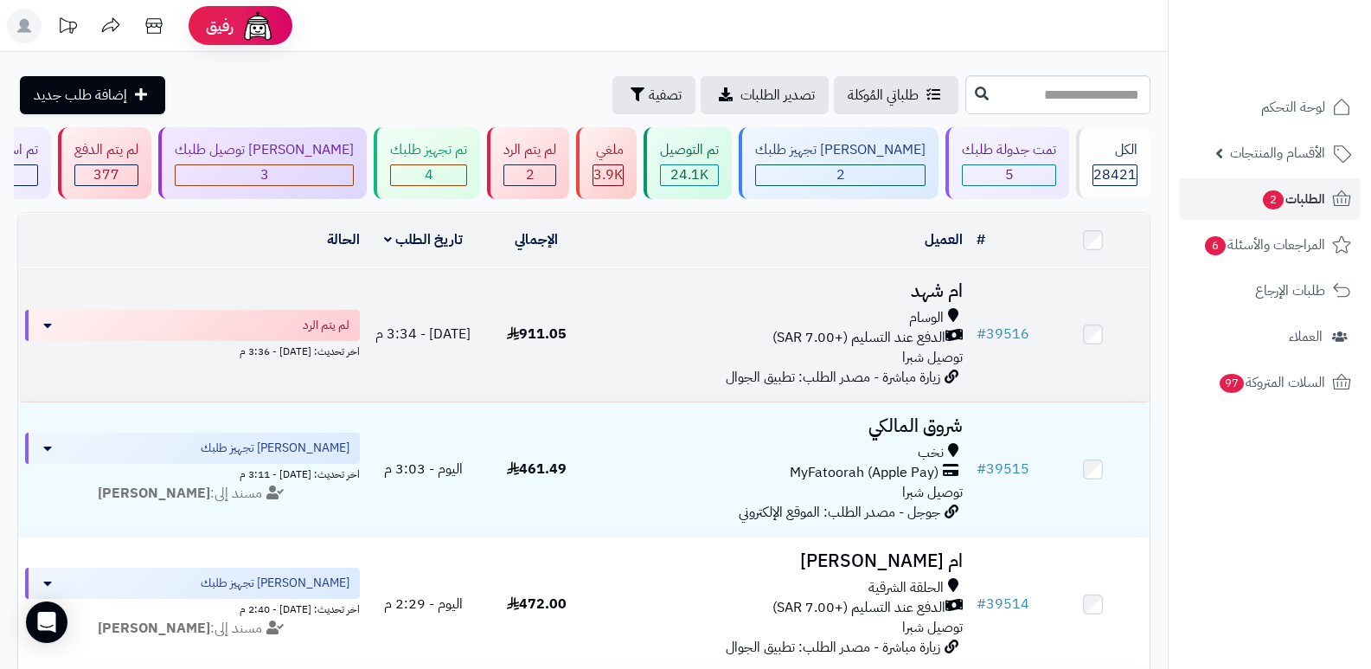
click at [942, 283] on h3 "ام شهد" at bounding box center [781, 291] width 363 height 20
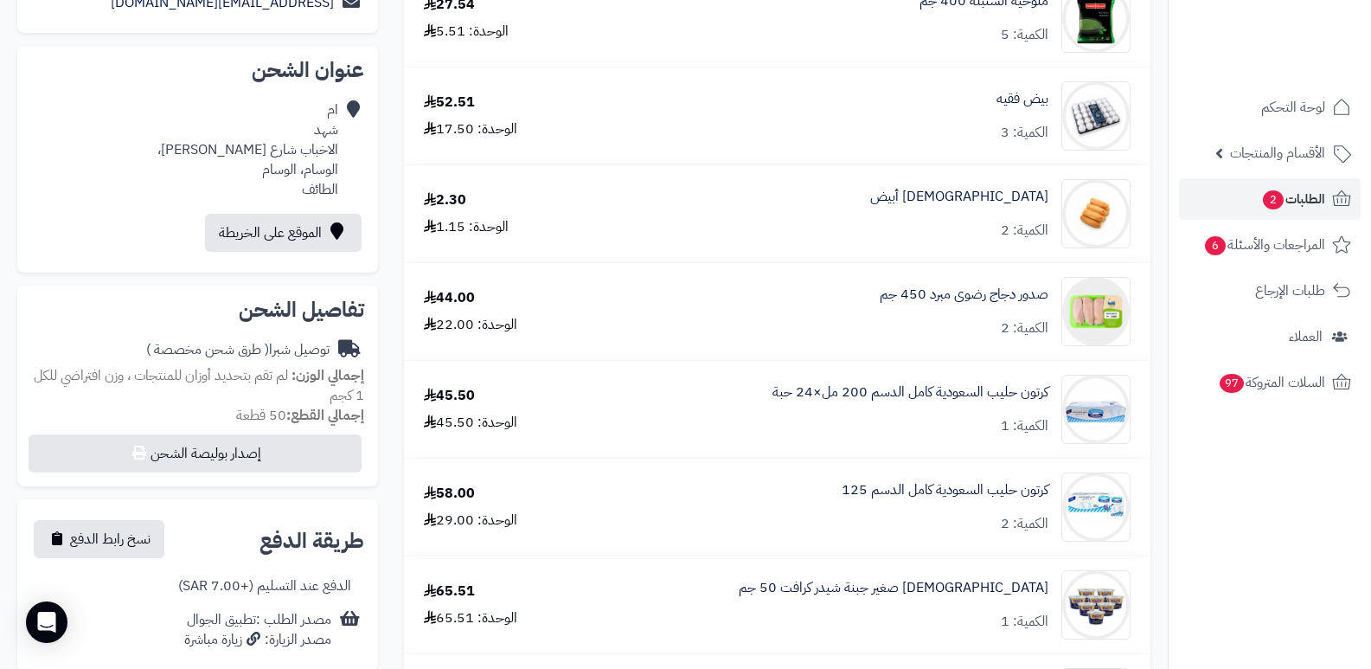
scroll to position [78, 0]
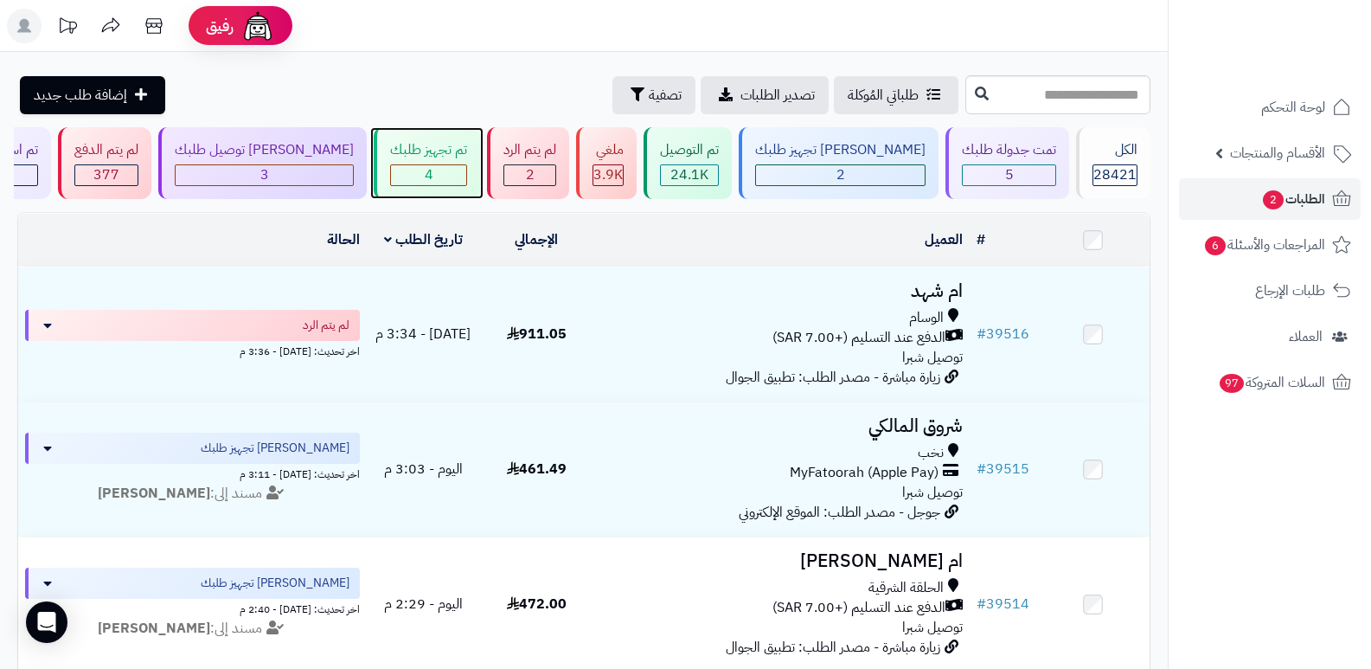
click at [432, 165] on div "4" at bounding box center [428, 175] width 75 height 20
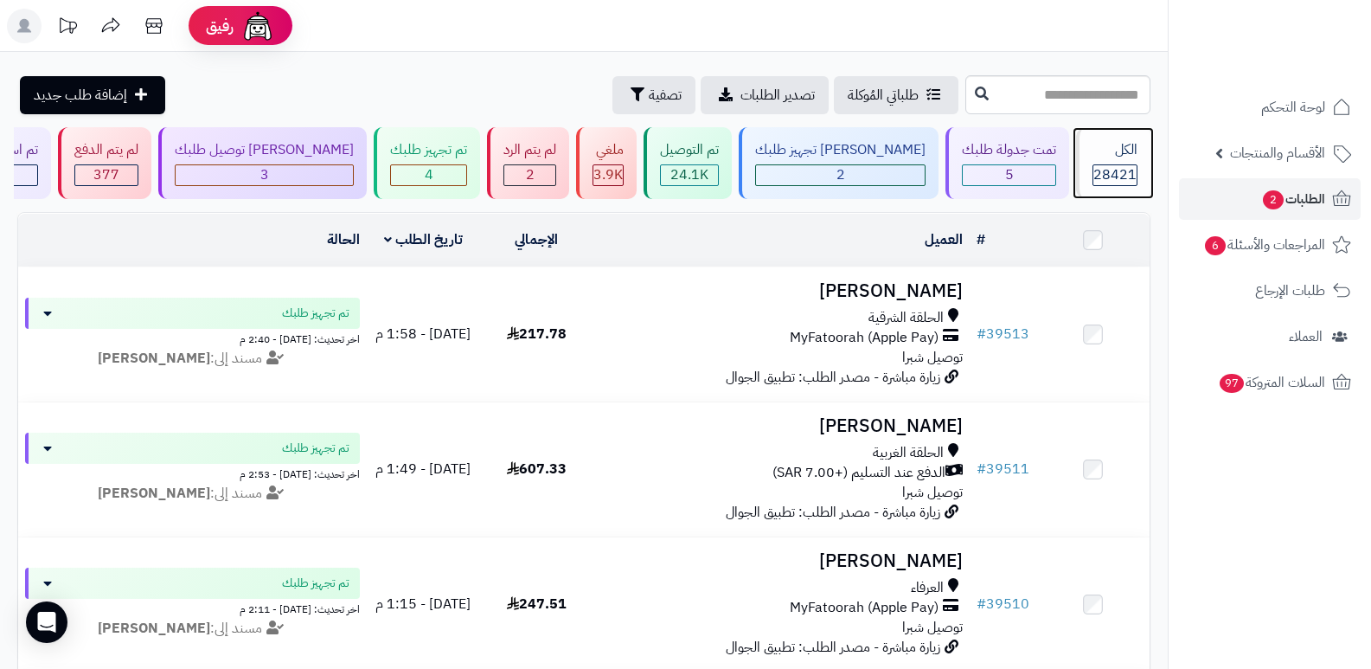
click at [1139, 147] on div "الكل 28421" at bounding box center [1113, 163] width 74 height 72
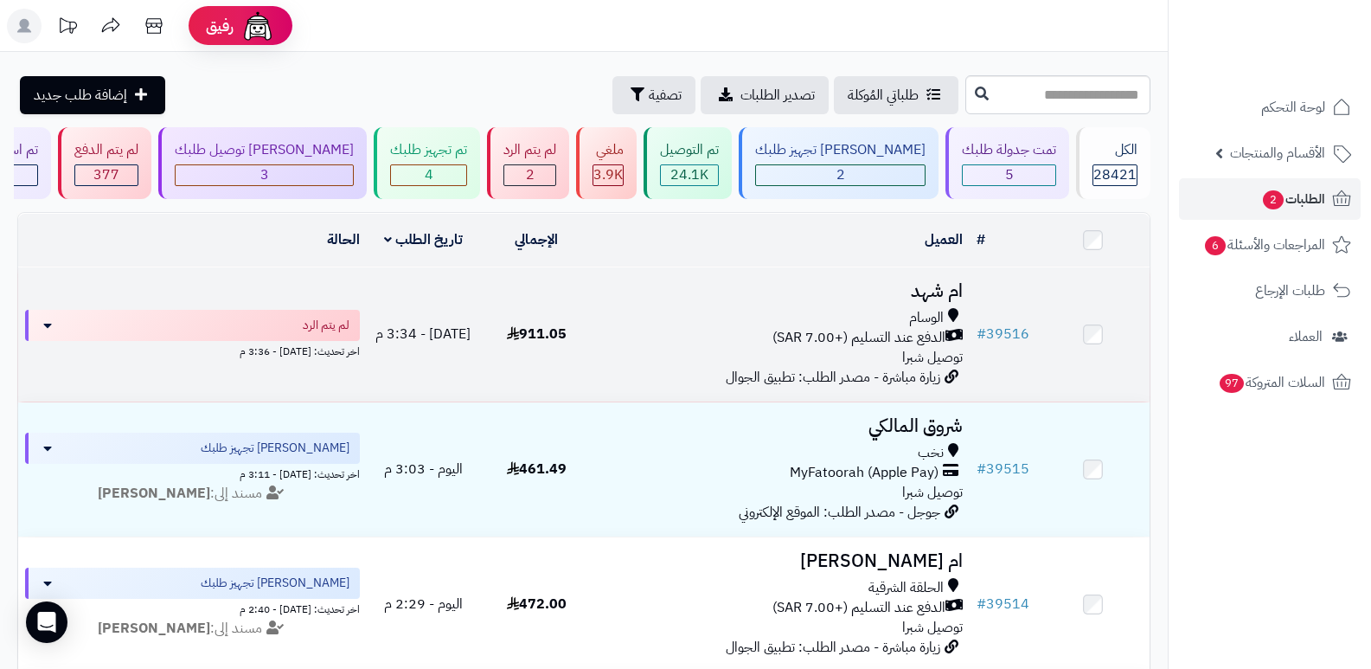
click at [914, 295] on h3 "ام شهد" at bounding box center [781, 291] width 363 height 20
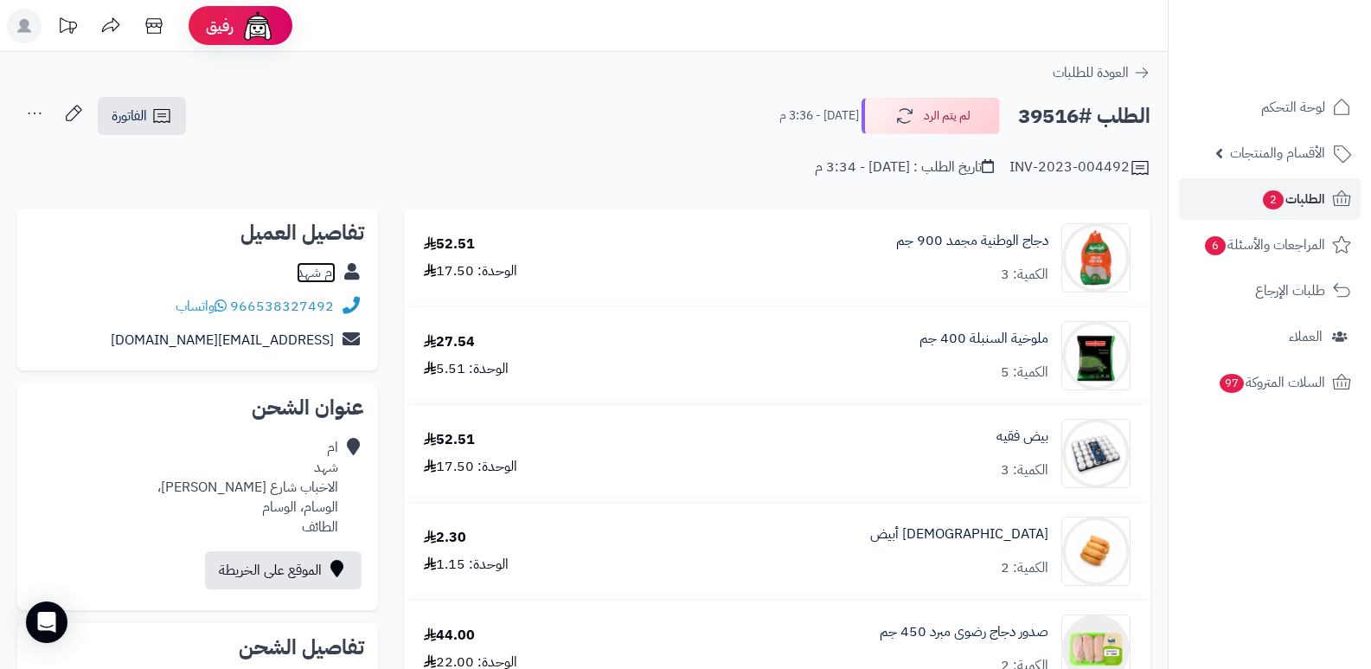
click at [311, 274] on link "ام شهد" at bounding box center [316, 272] width 39 height 21
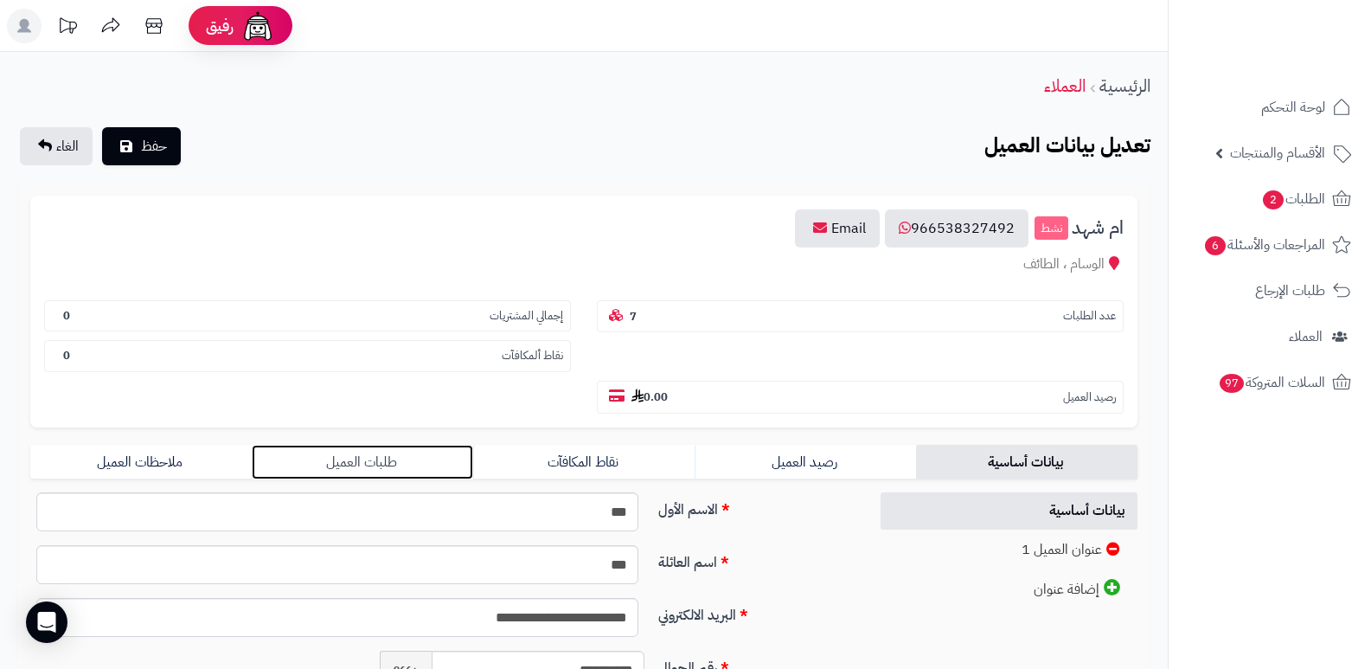
click at [370, 464] on link "طلبات العميل" at bounding box center [362, 462] width 221 height 35
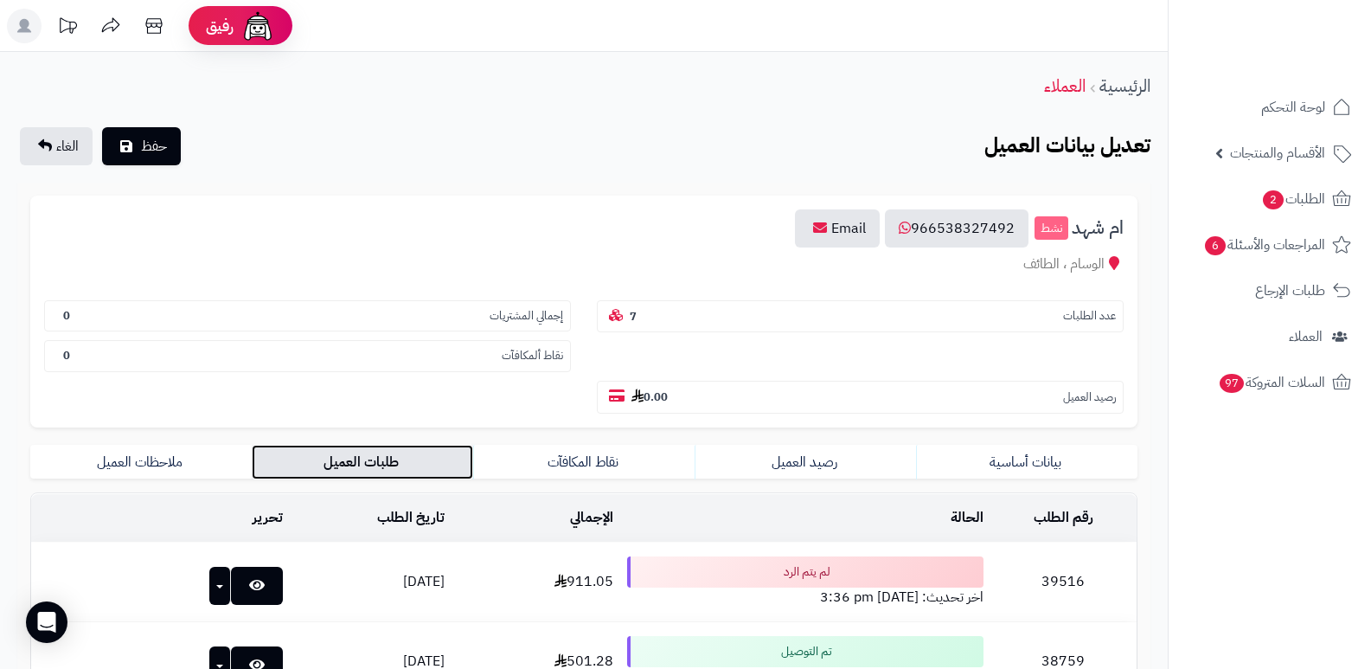
scroll to position [346, 0]
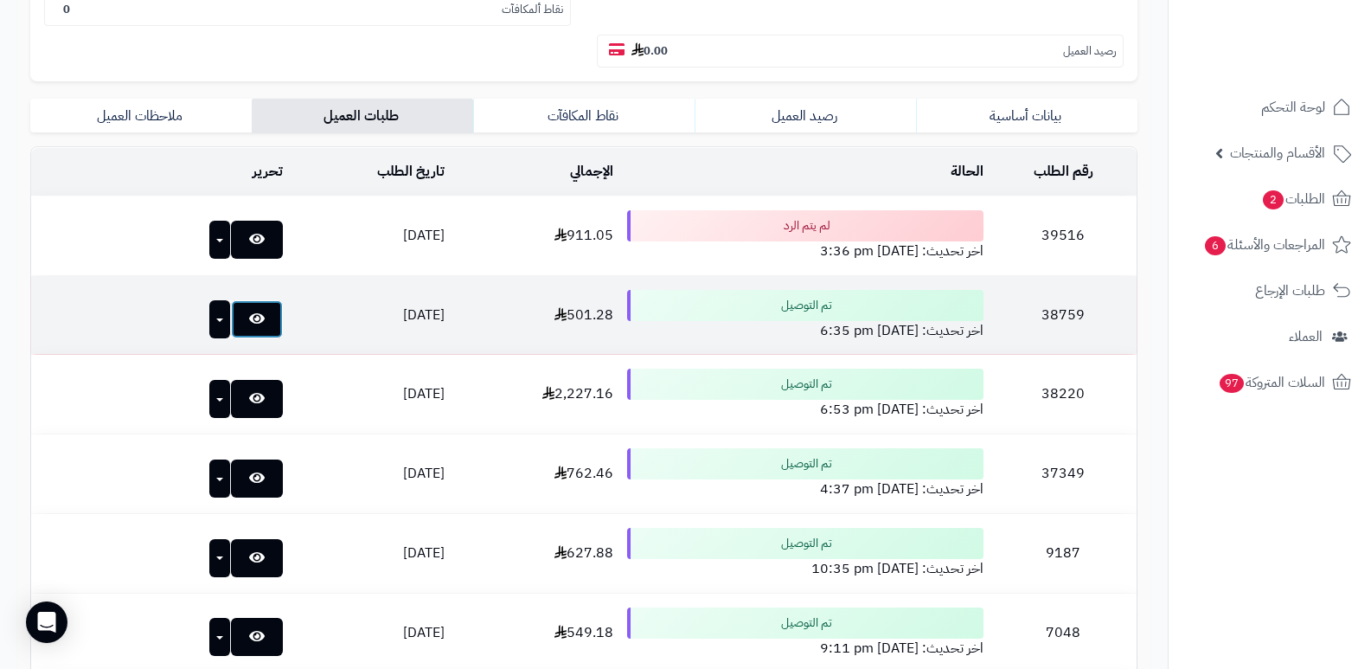
click at [237, 317] on link at bounding box center [257, 319] width 52 height 38
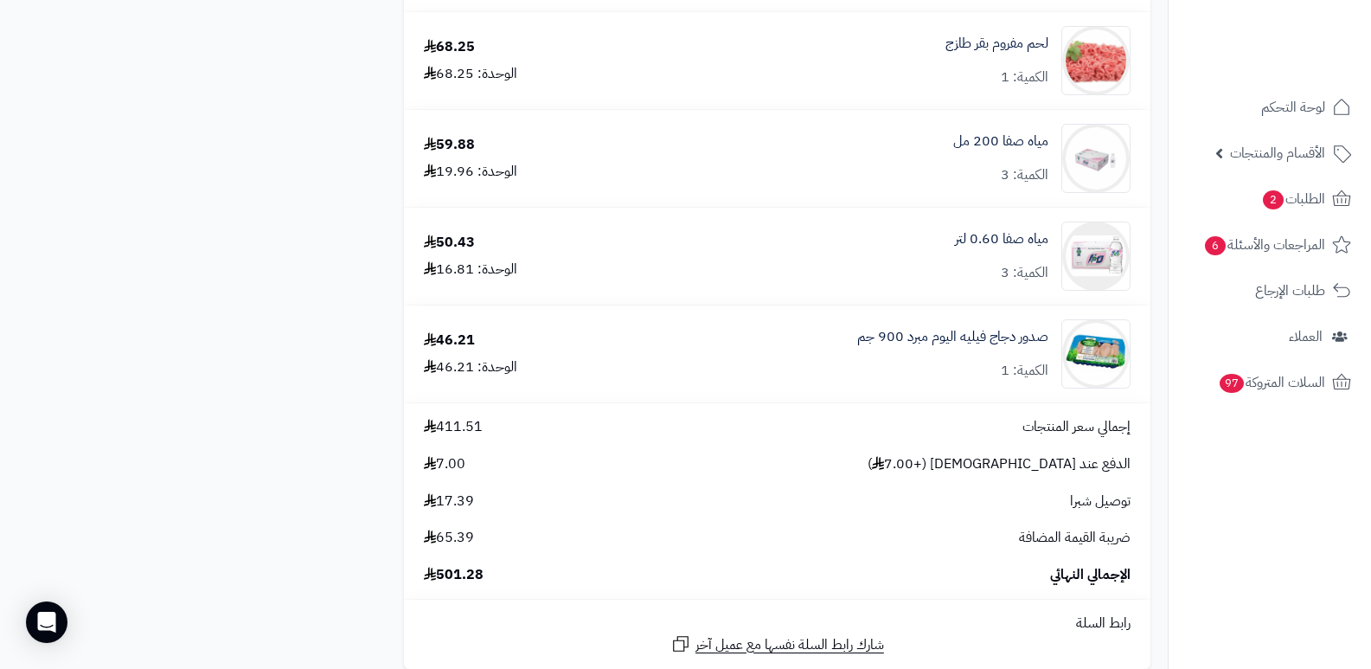
scroll to position [1384, 0]
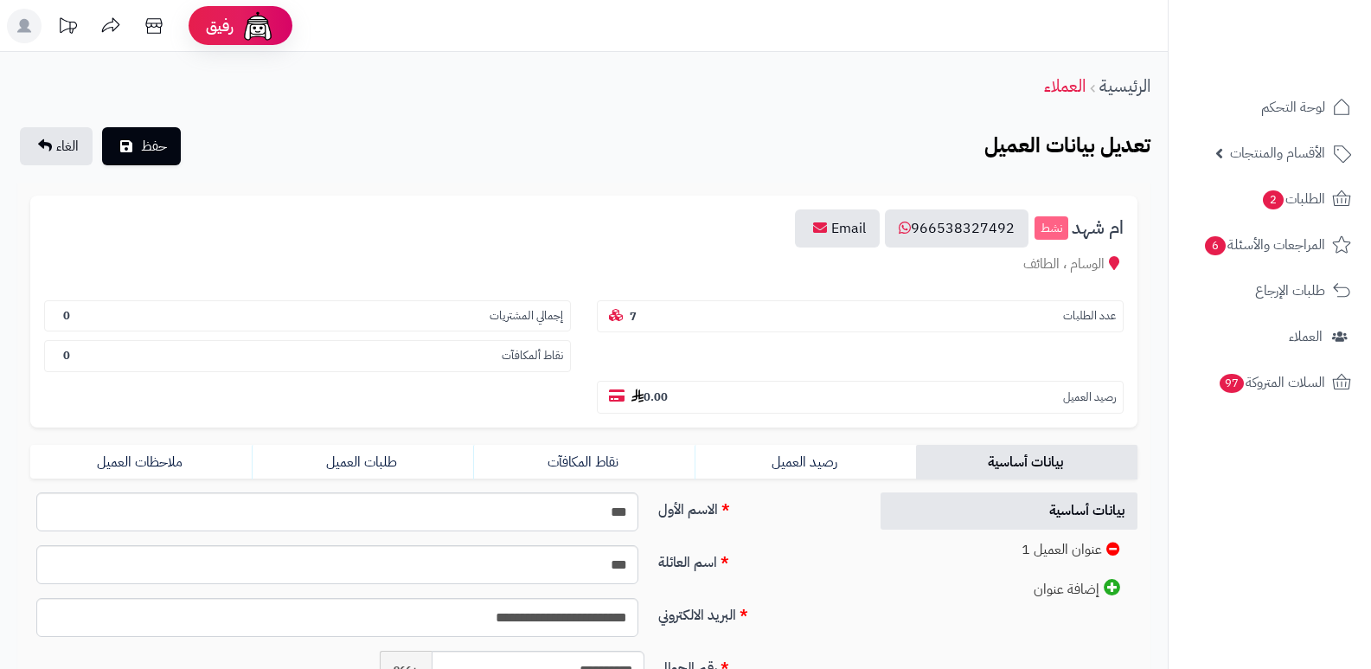
scroll to position [346, 0]
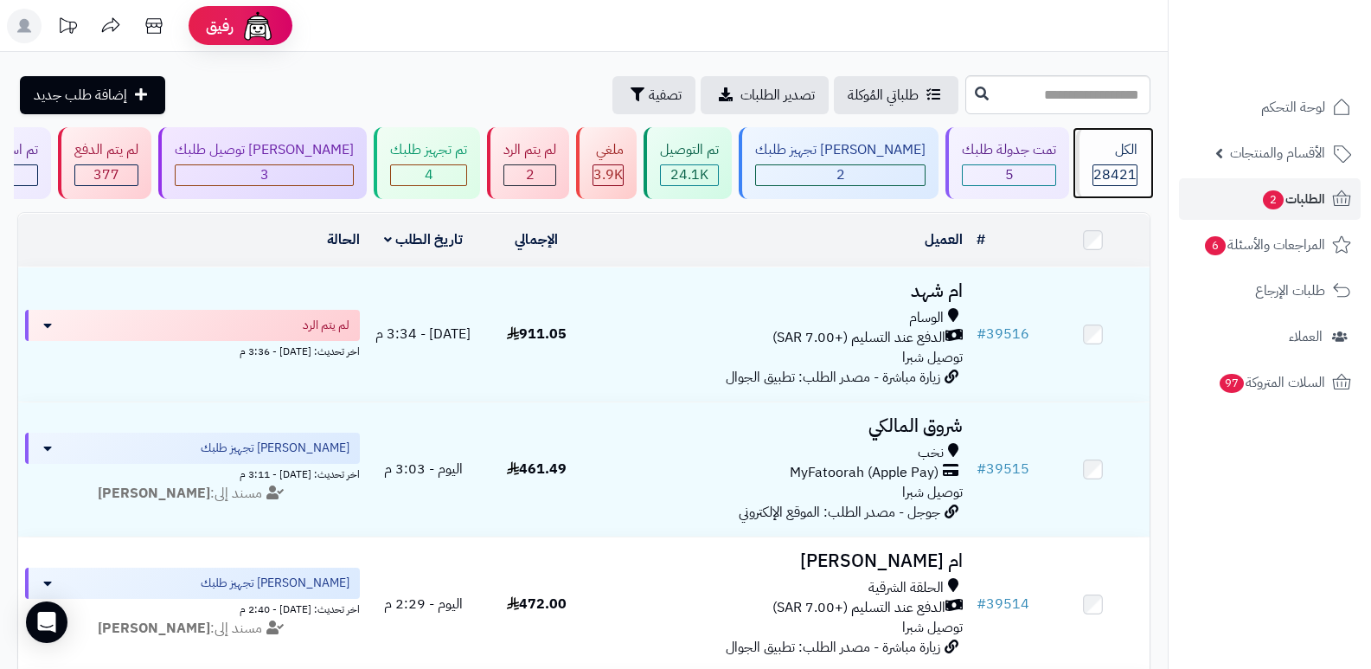
click at [1105, 163] on div "الكل 28421" at bounding box center [1113, 163] width 74 height 72
click at [1107, 173] on span "28421" at bounding box center [1114, 174] width 43 height 21
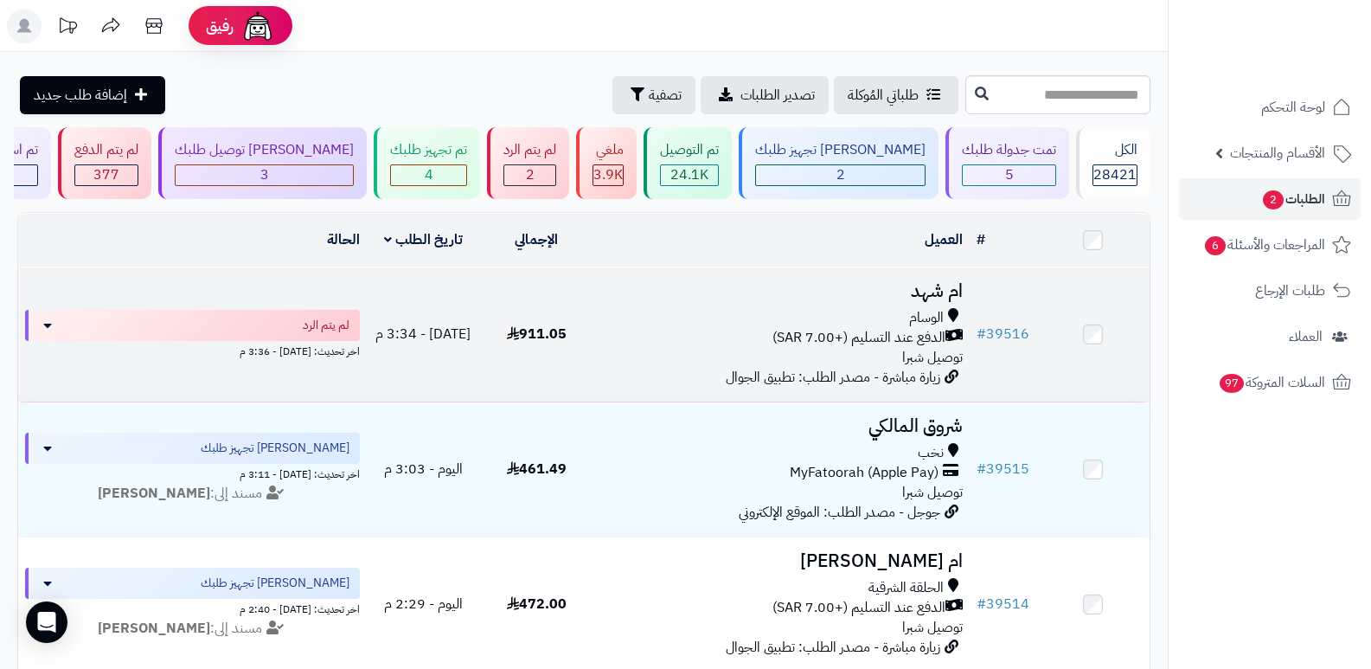
click at [933, 287] on h3 "ام شهد" at bounding box center [781, 291] width 363 height 20
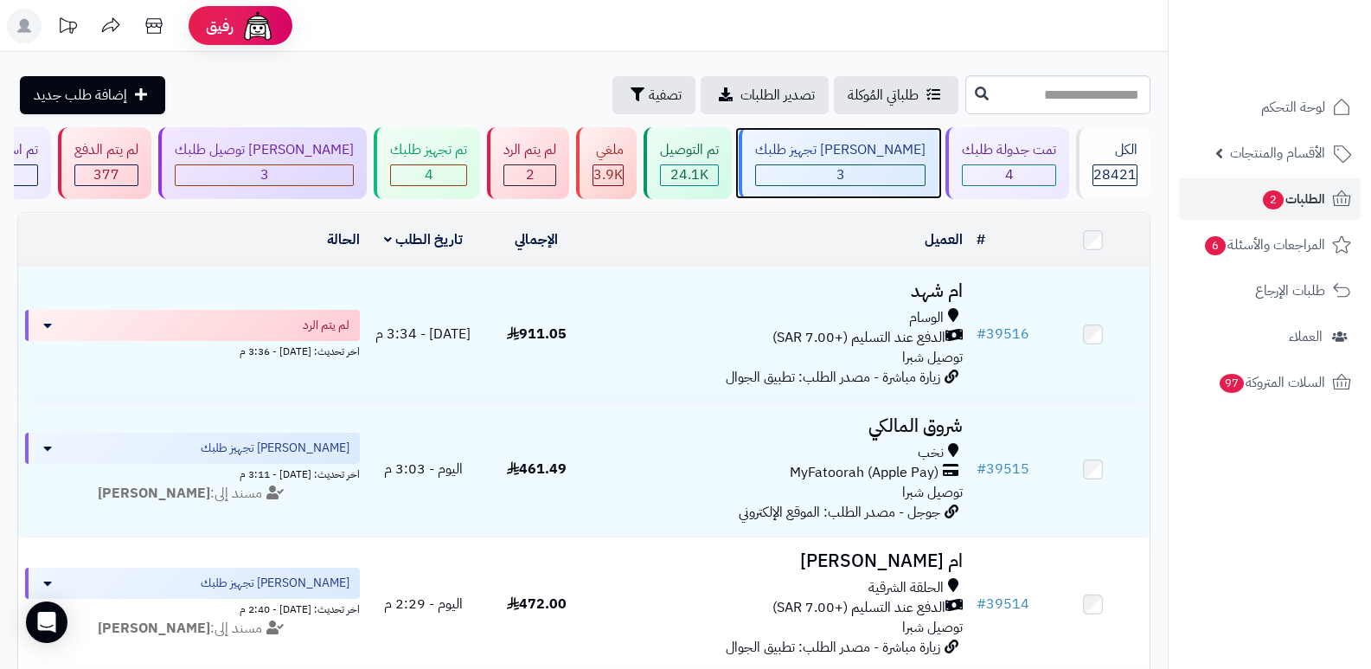
click at [856, 145] on div "[PERSON_NAME] تجهيز طلبك" at bounding box center [840, 150] width 170 height 20
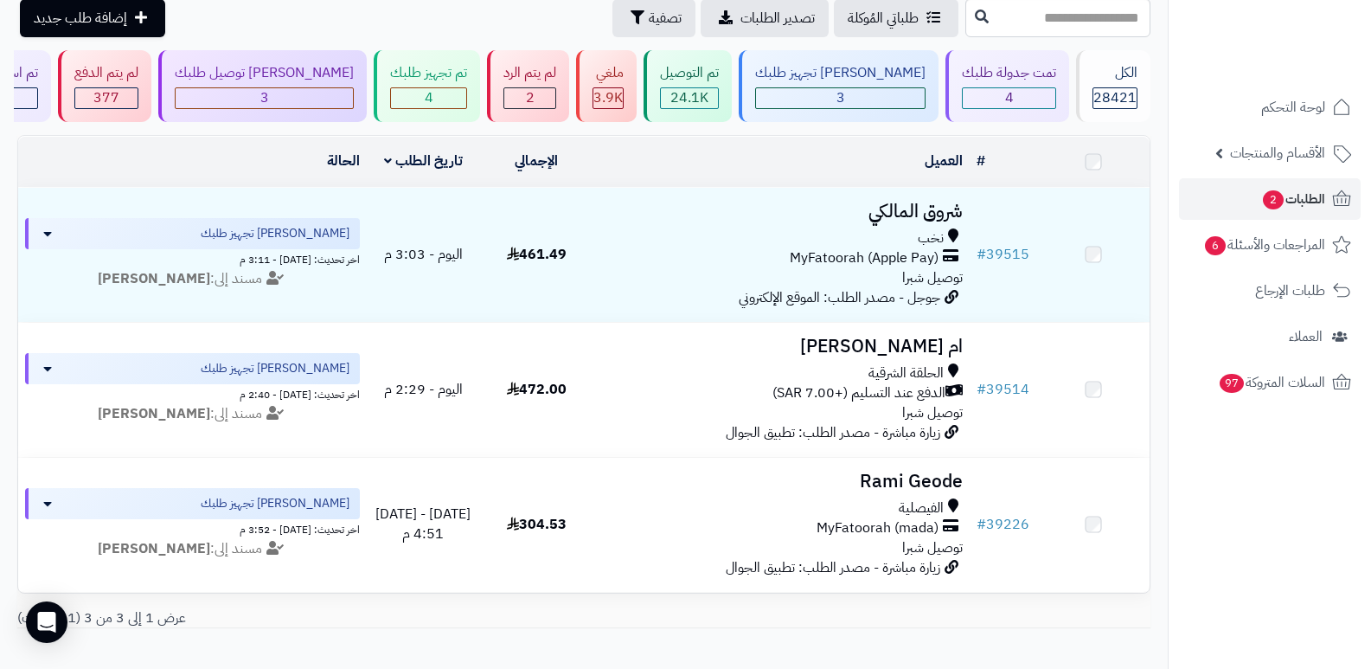
scroll to position [86, 0]
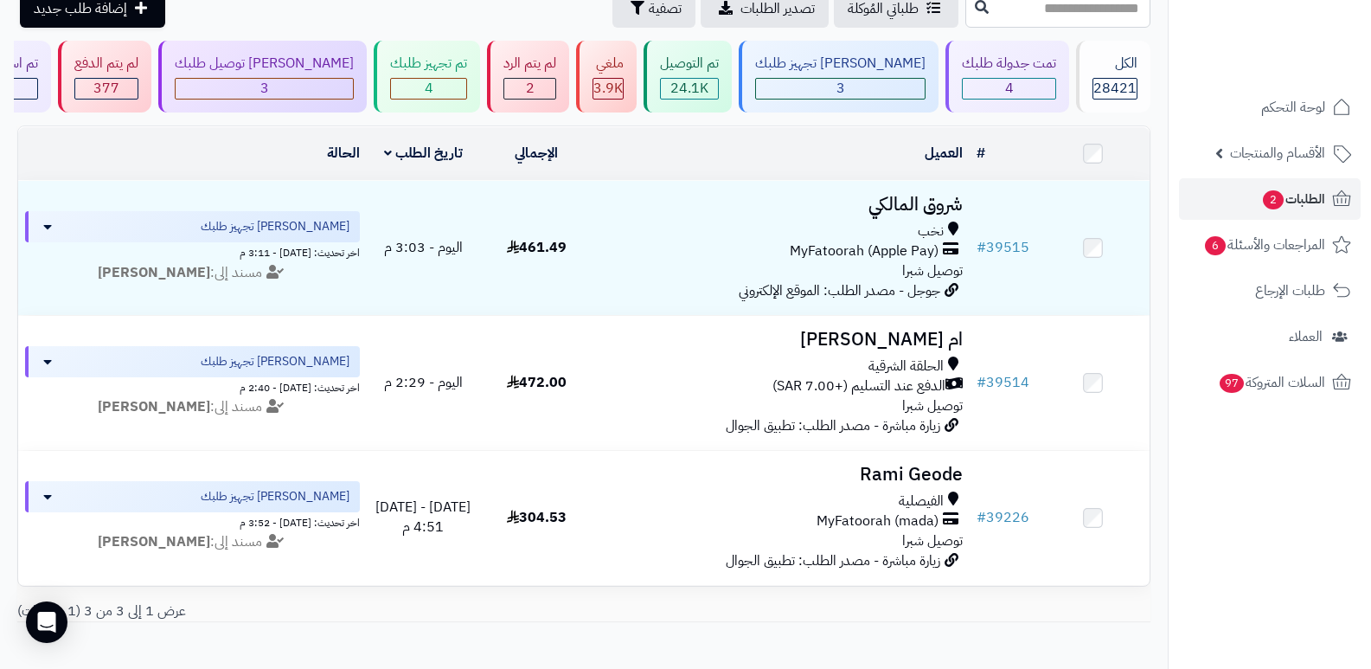
click at [1213, 492] on nav "لوحة التحكم الأقسام والمنتجات المنتجات الأقسام الماركات مواصفات المنتجات مواصفا…" at bounding box center [1269, 356] width 203 height 669
click at [307, 74] on div "جاري توصيل طلبك 3" at bounding box center [262, 77] width 208 height 72
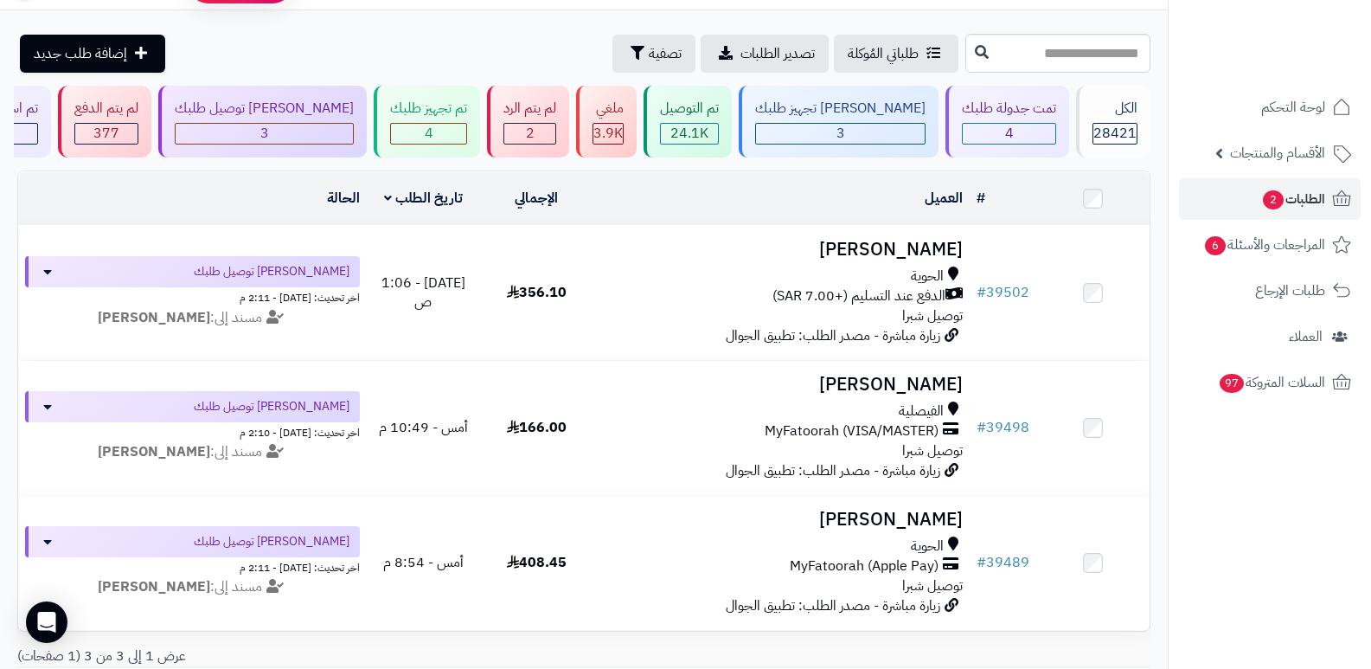
scroll to position [11, 0]
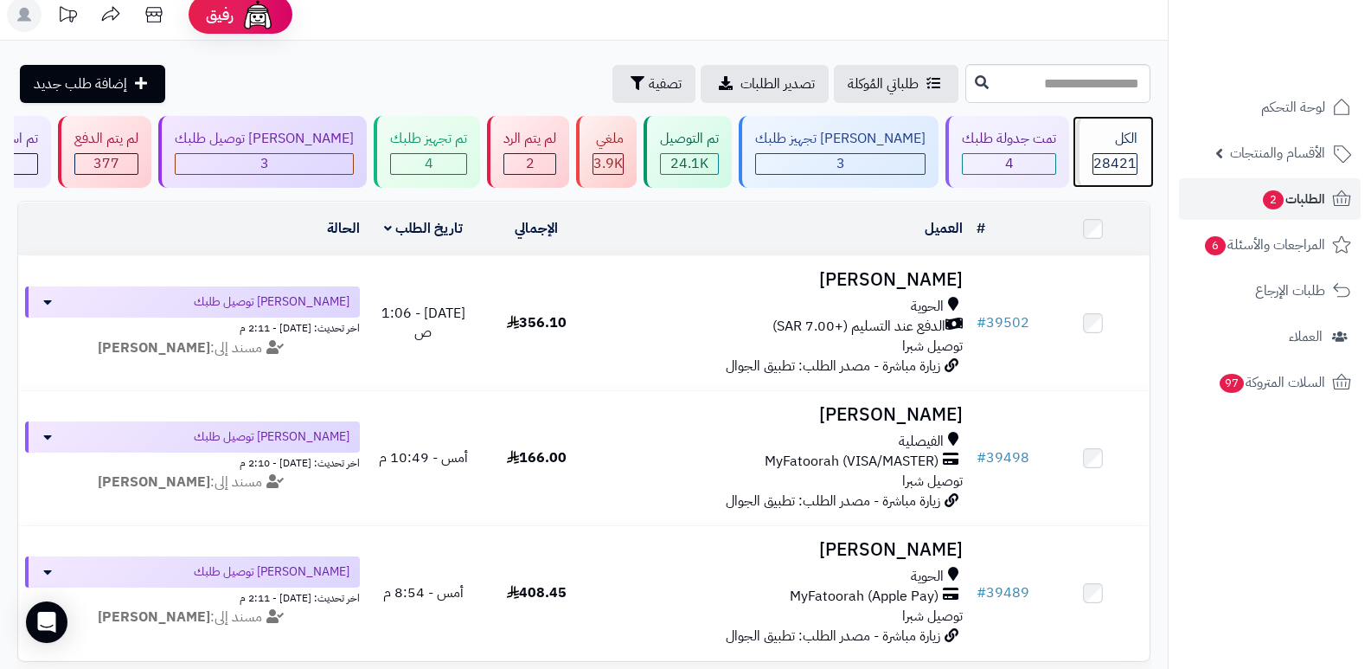
click at [1118, 154] on span "28421" at bounding box center [1114, 163] width 43 height 21
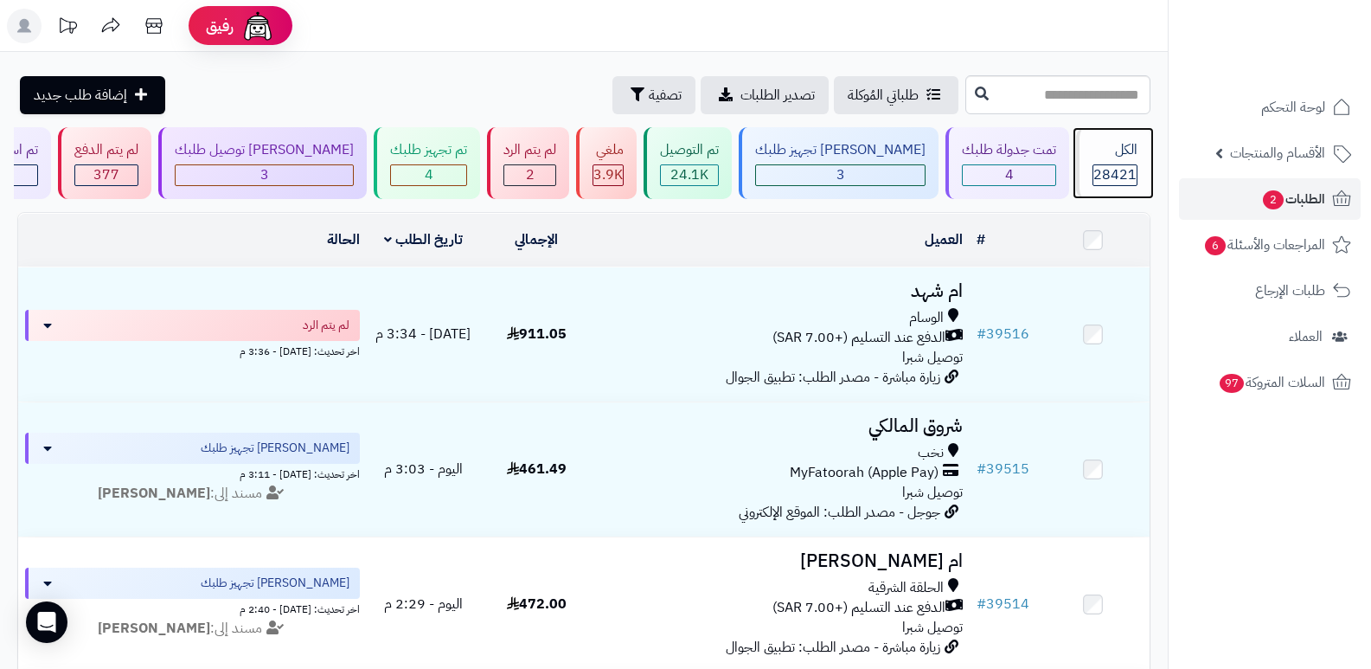
click at [1111, 168] on span "28421" at bounding box center [1114, 174] width 43 height 21
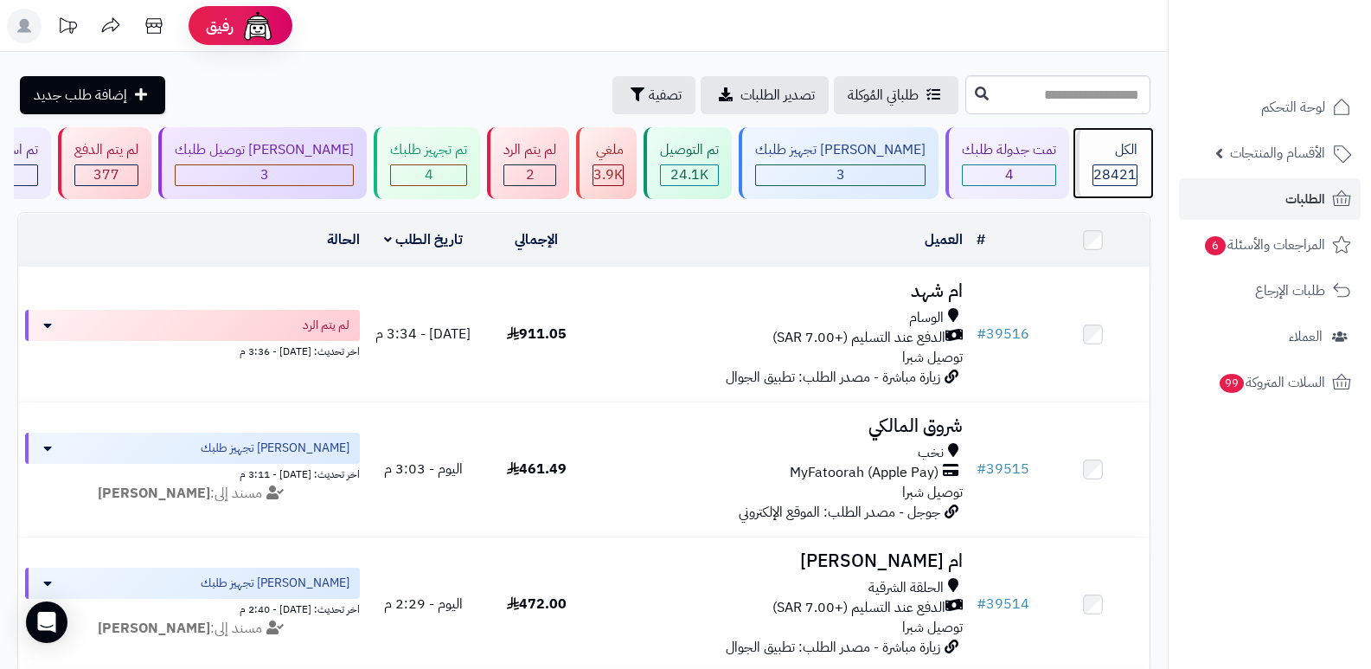
click at [1079, 161] on div "الكل 28421" at bounding box center [1113, 163] width 74 height 72
click at [1092, 159] on div "الكل" at bounding box center [1114, 150] width 45 height 20
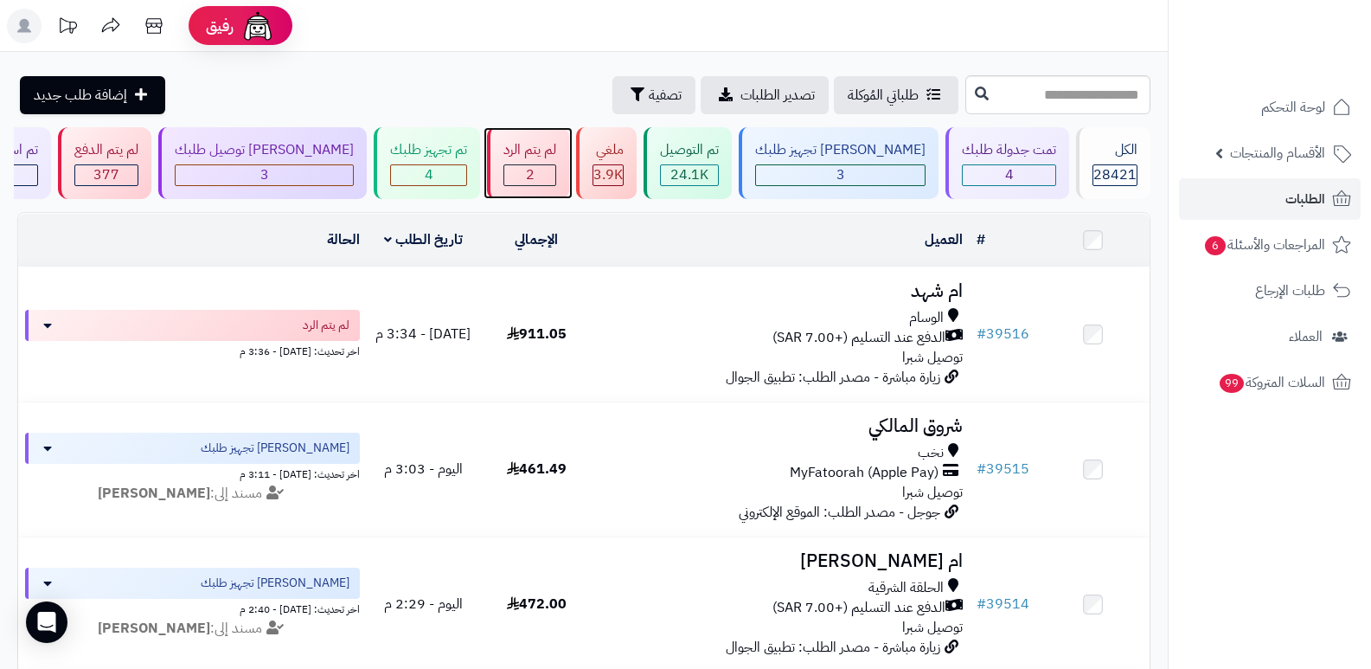
click at [556, 157] on div "لم يتم الرد" at bounding box center [529, 150] width 53 height 20
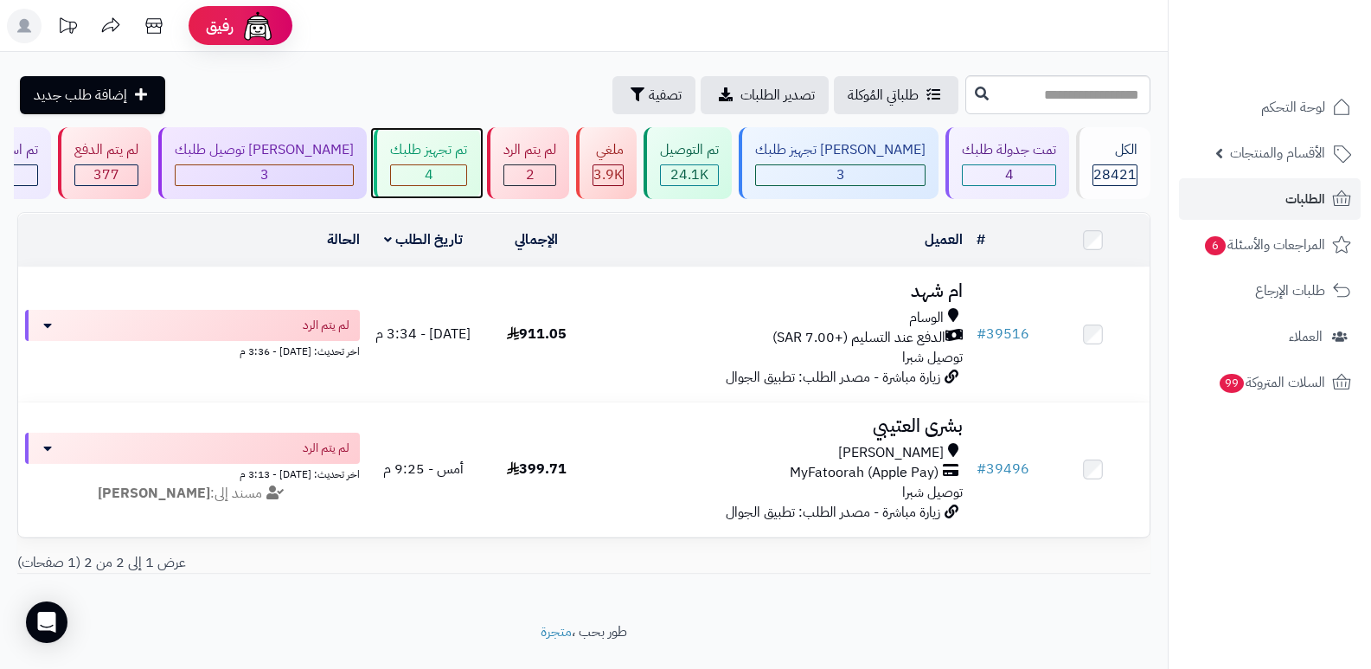
click at [450, 169] on div "4" at bounding box center [428, 175] width 75 height 20
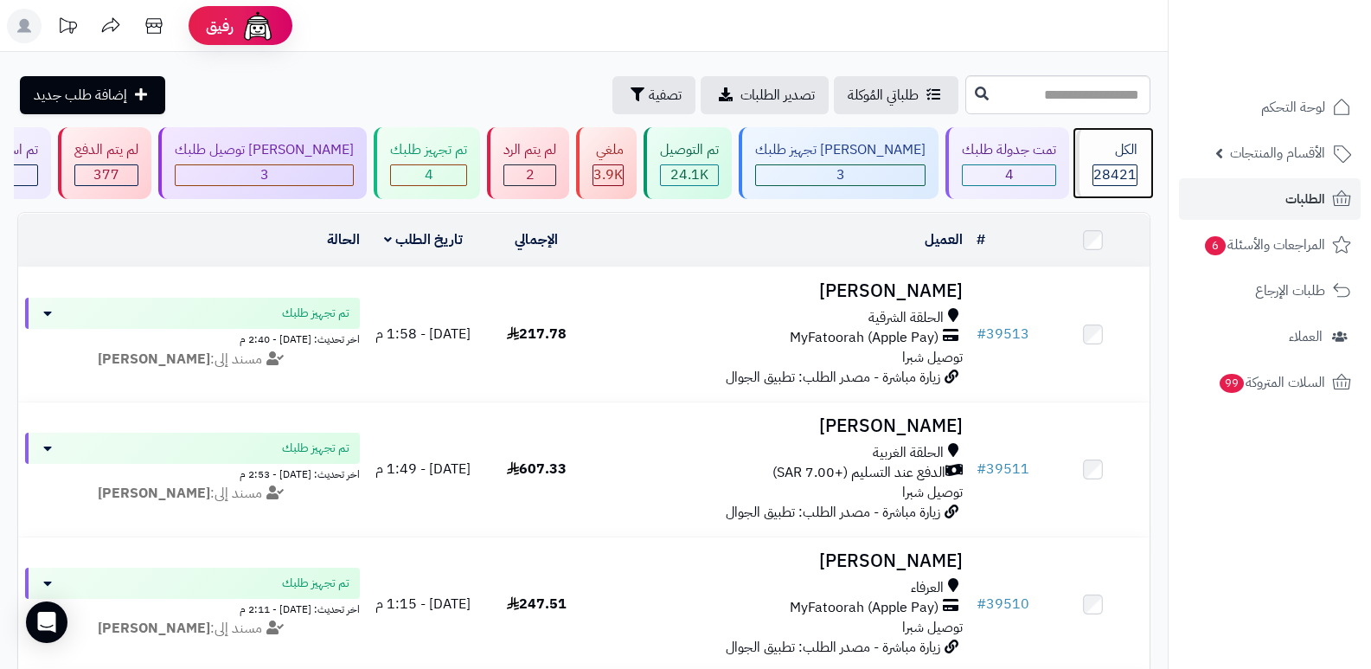
click at [1105, 167] on span "28421" at bounding box center [1114, 174] width 43 height 21
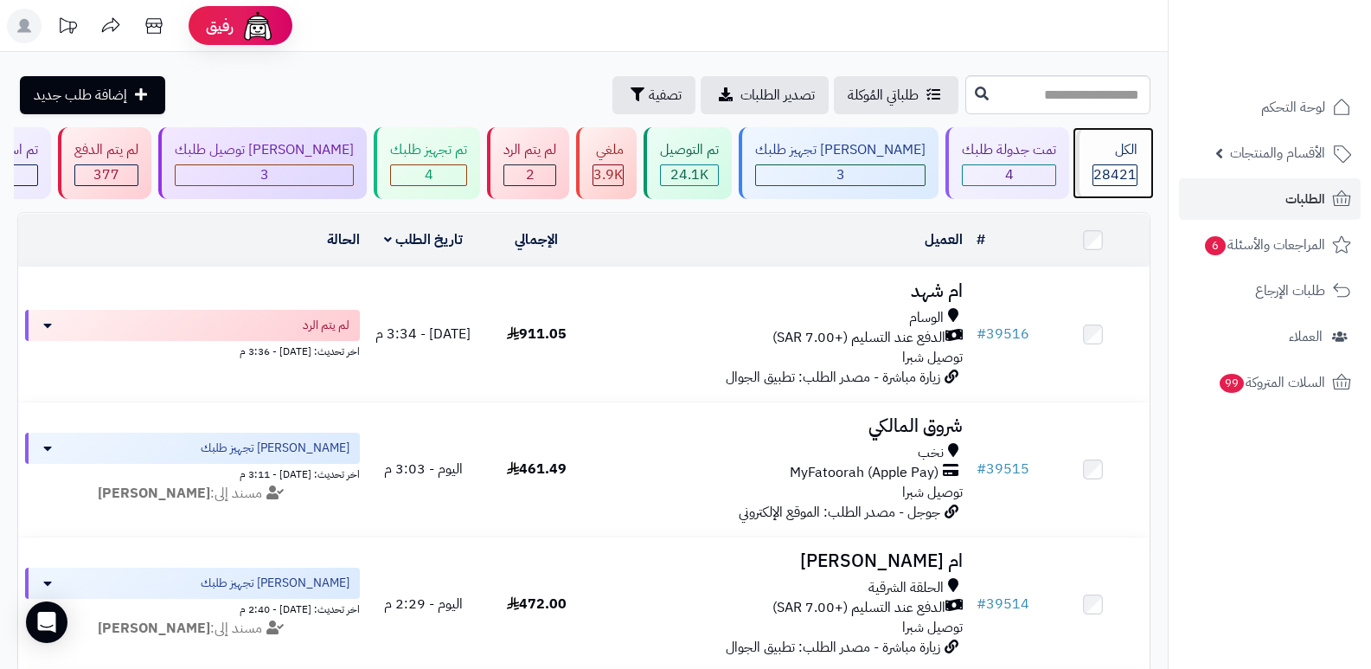
click at [1105, 157] on div "الكل" at bounding box center [1114, 150] width 45 height 20
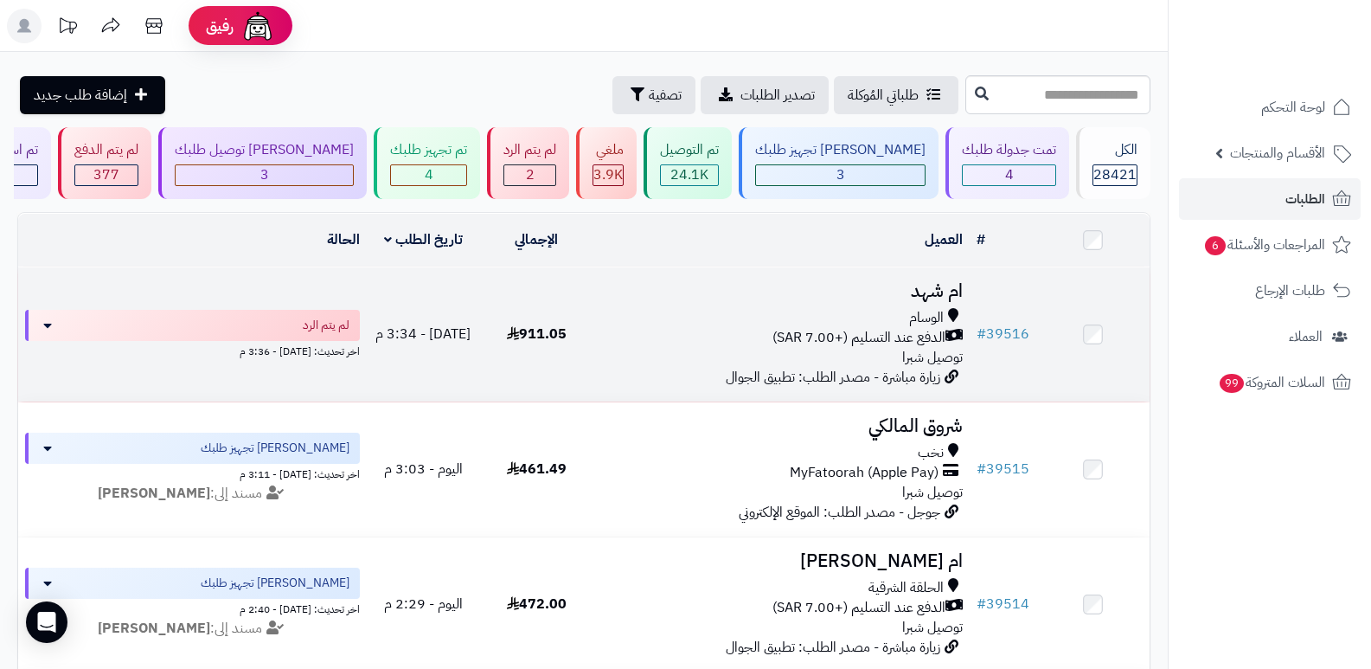
click at [928, 295] on h3 "ام شهد" at bounding box center [781, 291] width 363 height 20
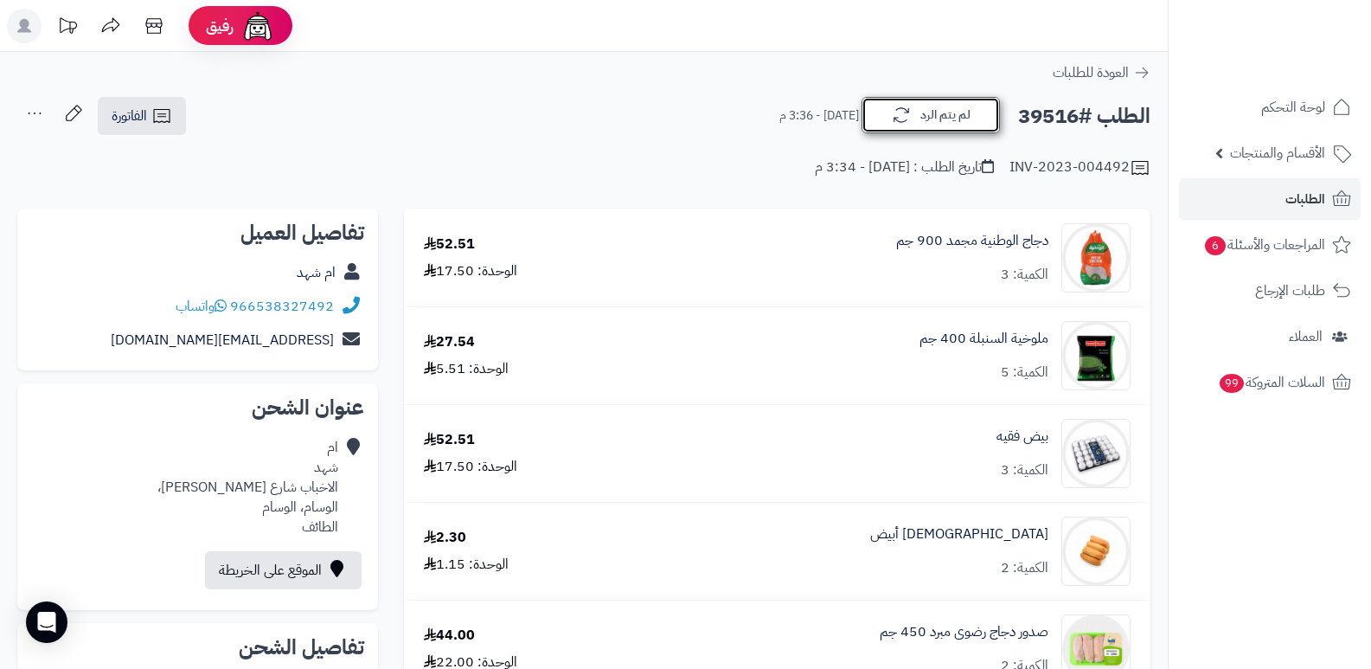
click at [945, 105] on button "لم يتم الرد" at bounding box center [931, 115] width 138 height 36
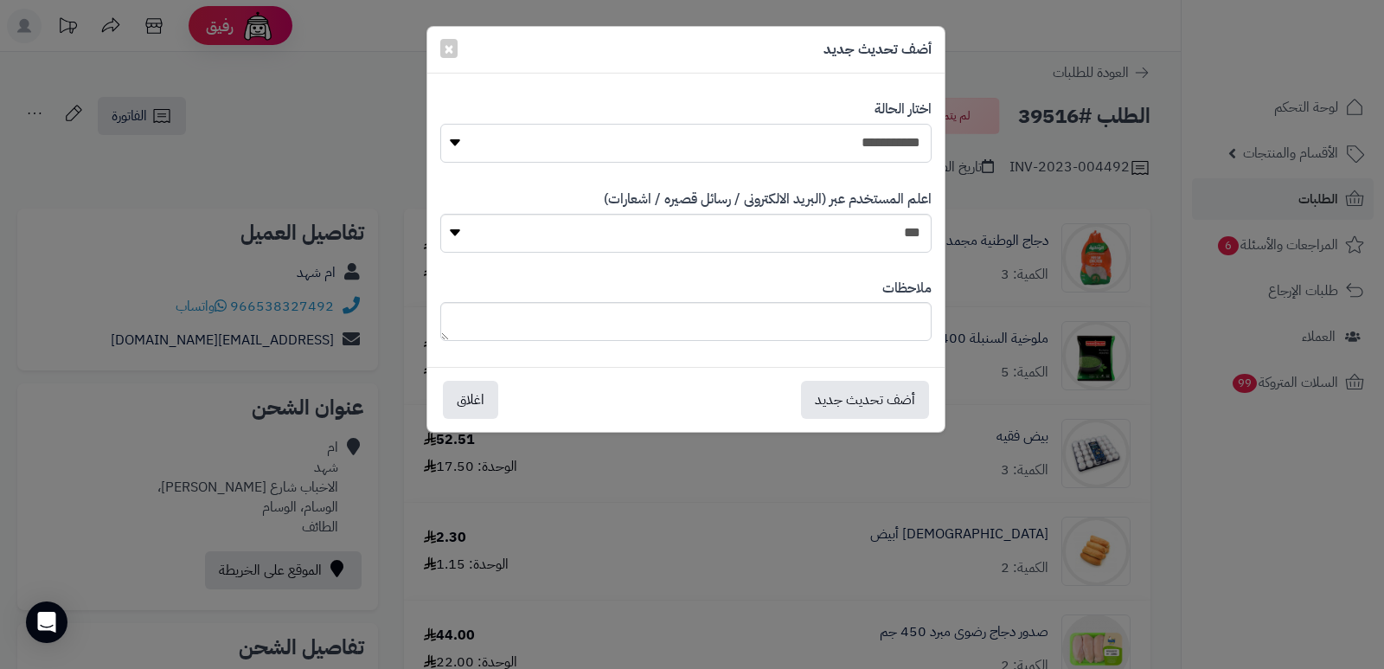
click at [908, 137] on select "**********" at bounding box center [685, 143] width 491 height 39
click at [440, 124] on select "**********" at bounding box center [685, 143] width 491 height 39
click at [913, 330] on textarea at bounding box center [685, 321] width 491 height 39
type textarea "*****"
click at [895, 400] on button "أضف تحديث جديد" at bounding box center [865, 399] width 128 height 38
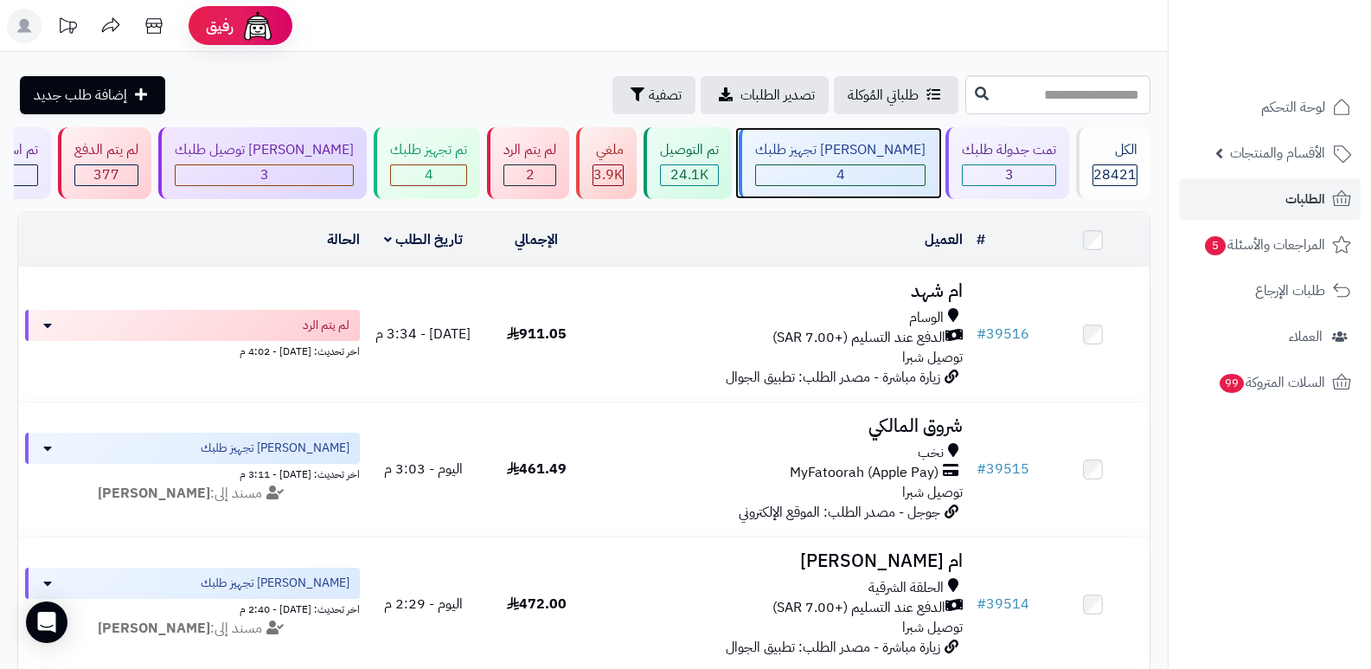
click at [883, 160] on div "[PERSON_NAME] تجهيز طلبك 4" at bounding box center [839, 163] width 200 height 72
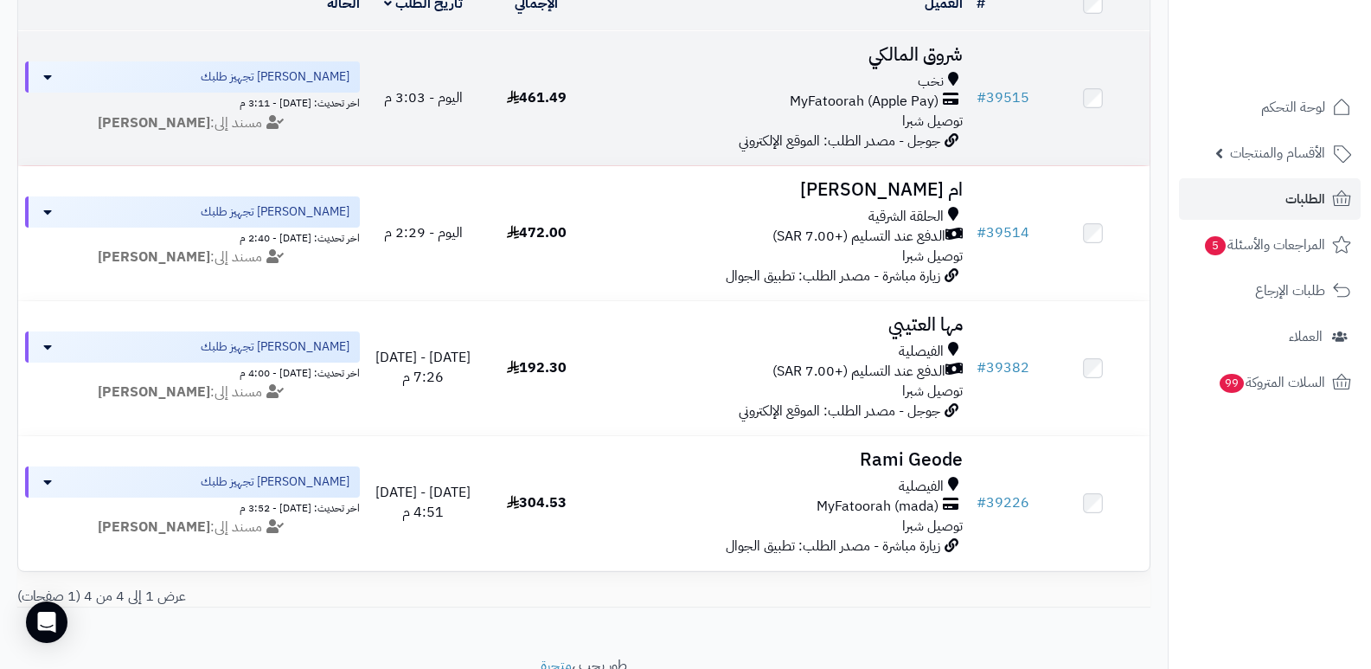
scroll to position [259, 0]
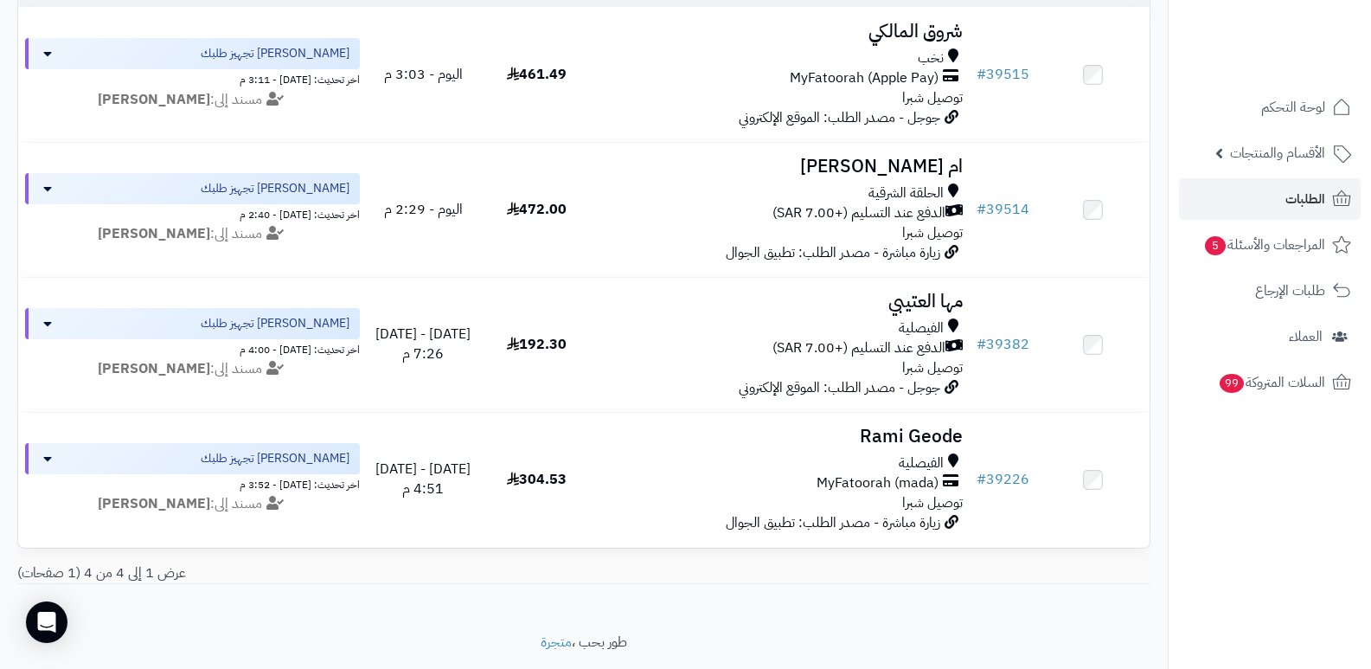
click at [1263, 580] on nav "لوحة التحكم الأقسام والمنتجات المنتجات الأقسام الماركات مواصفات المنتجات مواصفا…" at bounding box center [1269, 356] width 203 height 669
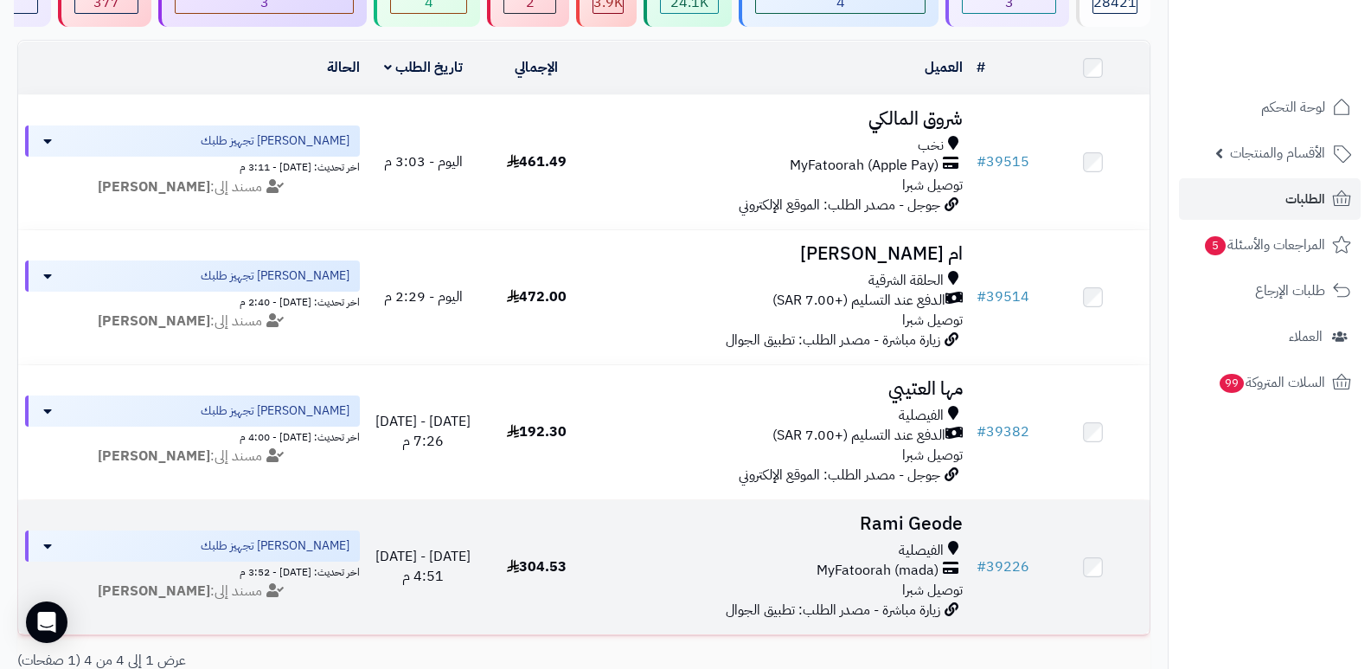
scroll to position [0, 0]
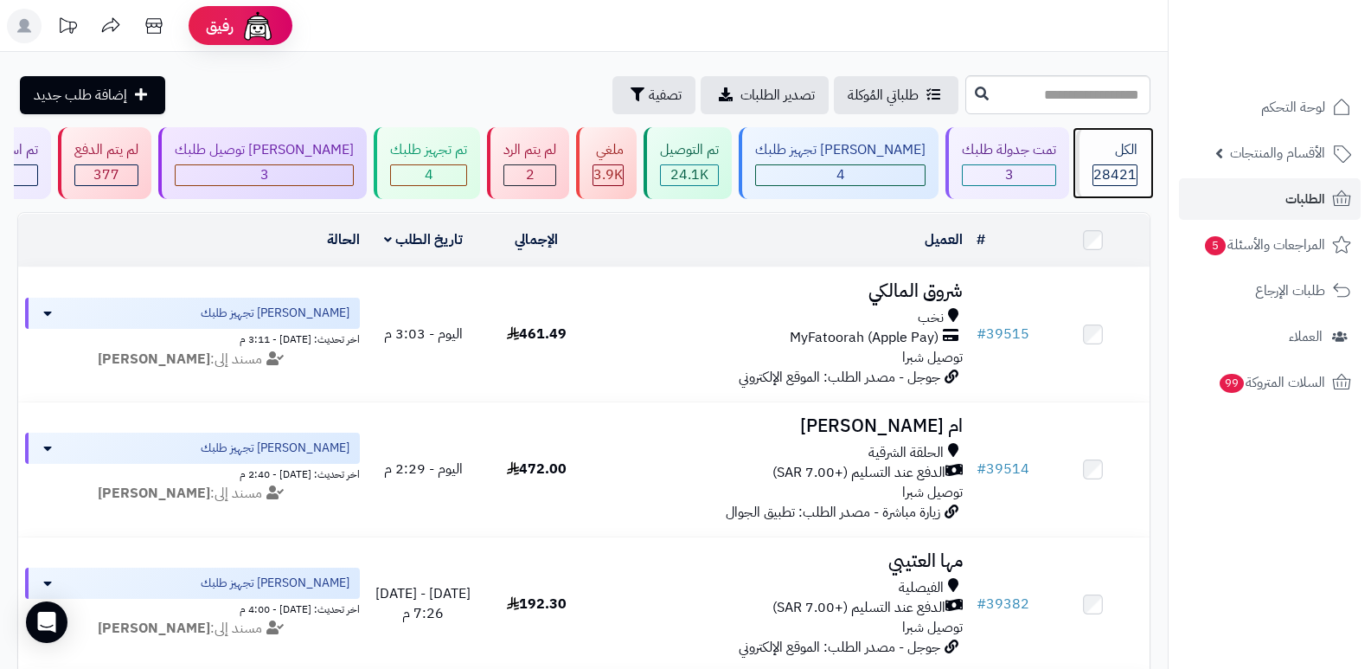
click at [1117, 177] on span "28421" at bounding box center [1114, 174] width 43 height 21
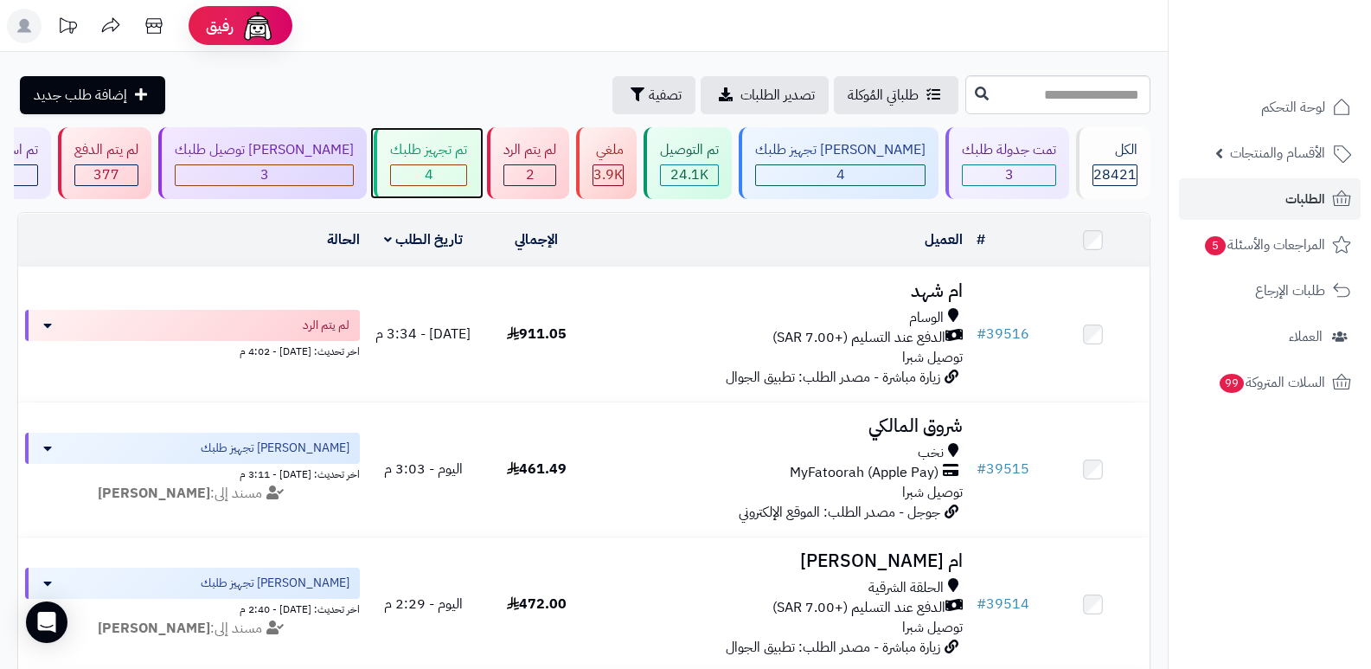
click at [444, 144] on div "تم تجهيز طلبك" at bounding box center [428, 150] width 77 height 20
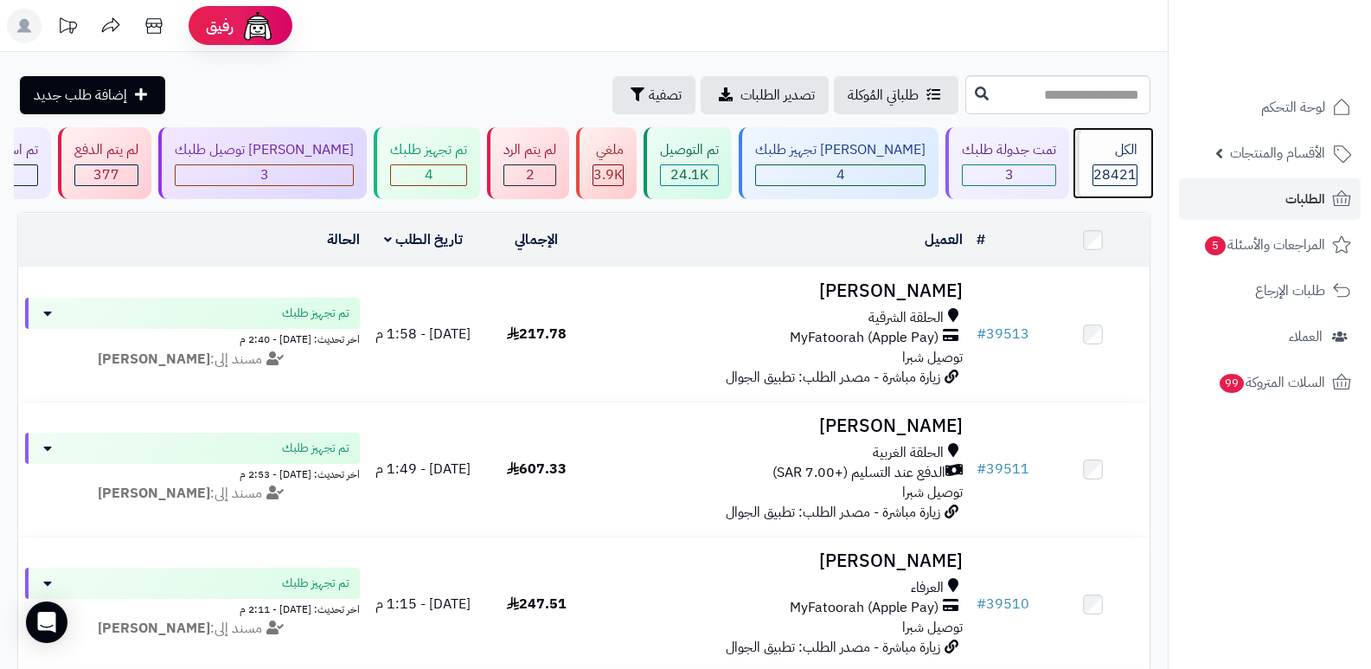
click at [1117, 168] on span "28421" at bounding box center [1114, 174] width 43 height 21
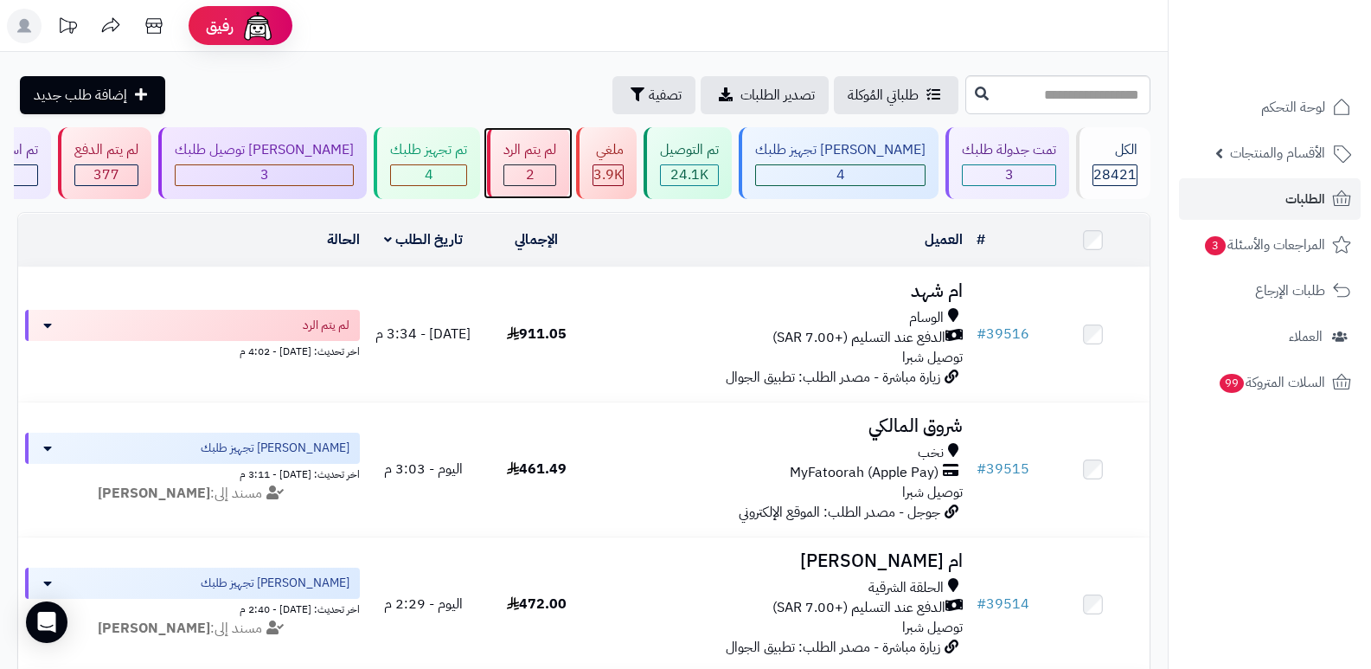
click at [546, 165] on div "2" at bounding box center [529, 175] width 51 height 20
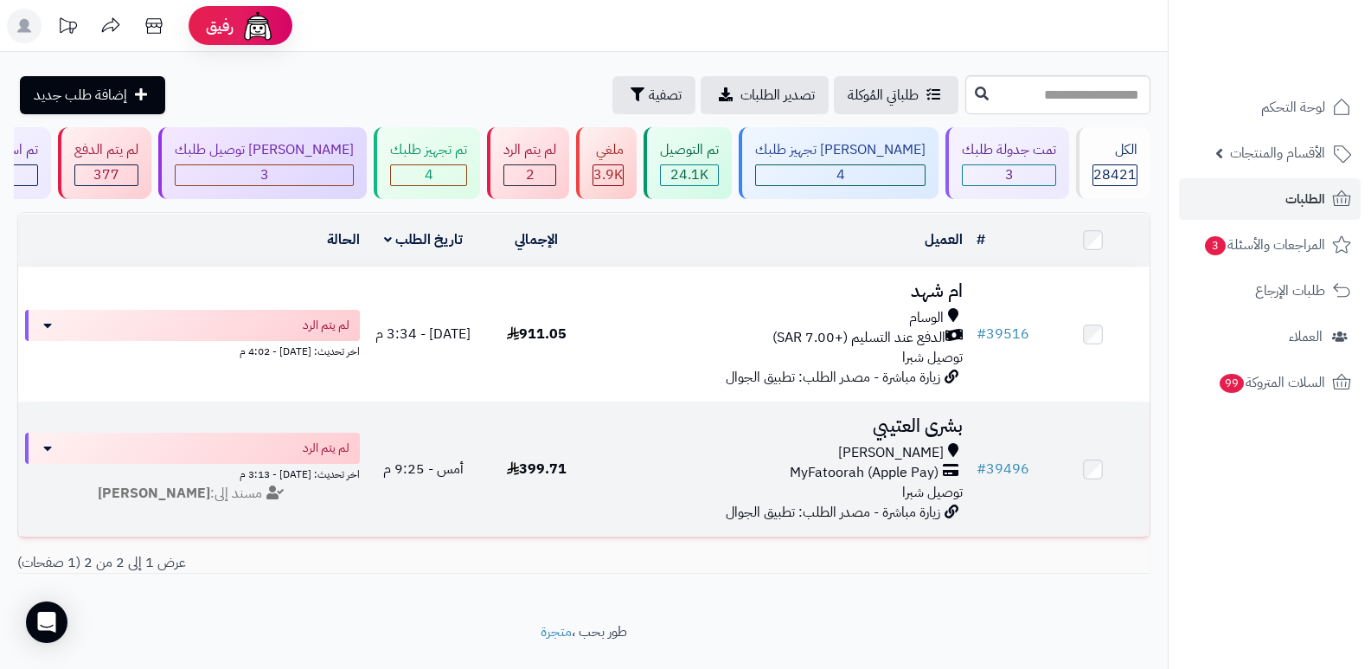
click at [889, 416] on h3 "بشرى العتيبي" at bounding box center [781, 426] width 363 height 20
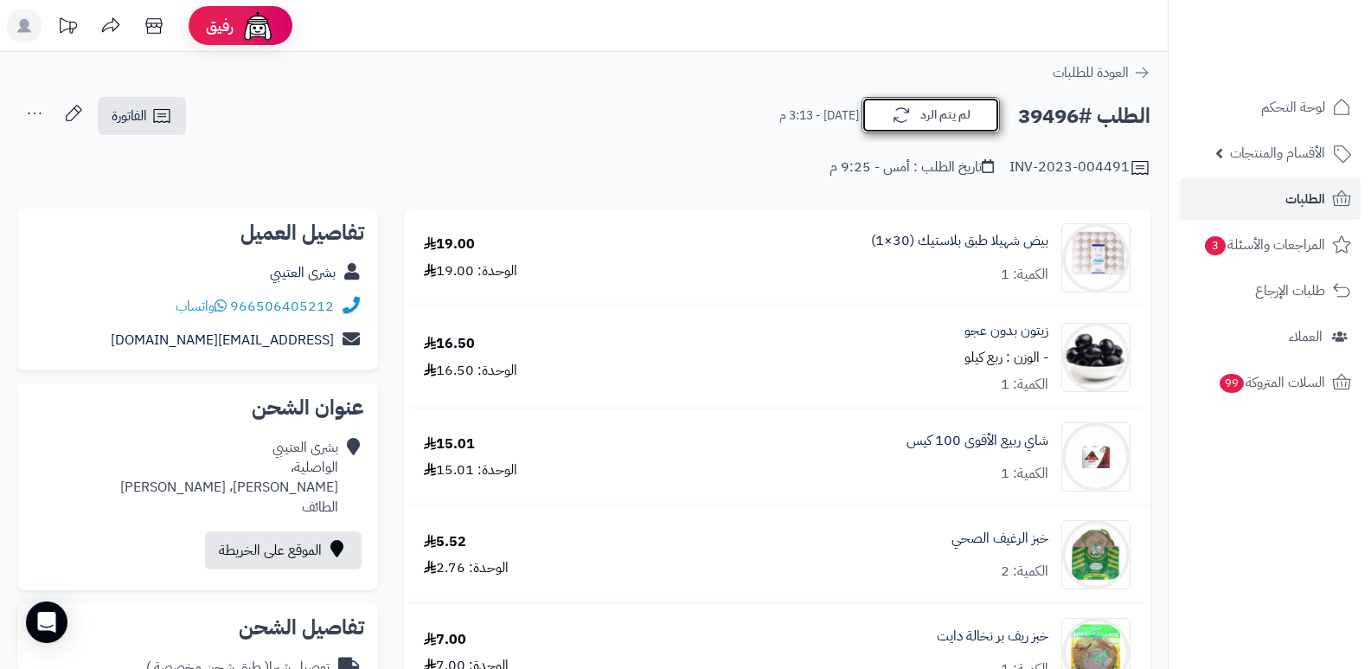
click at [881, 118] on button "لم يتم الرد" at bounding box center [931, 115] width 138 height 36
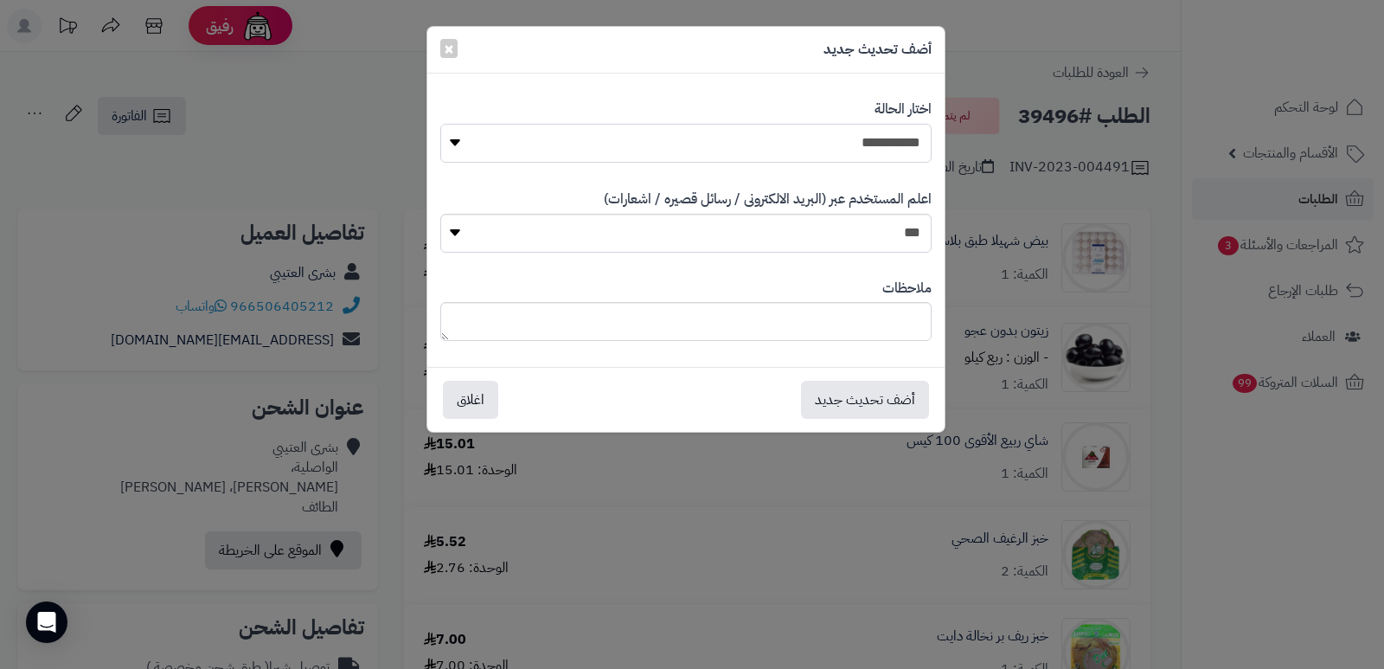
click at [899, 128] on select "**********" at bounding box center [685, 143] width 491 height 39
click at [440, 124] on select "**********" at bounding box center [685, 143] width 491 height 39
click at [859, 394] on button "أضف تحديث جديد" at bounding box center [865, 399] width 128 height 38
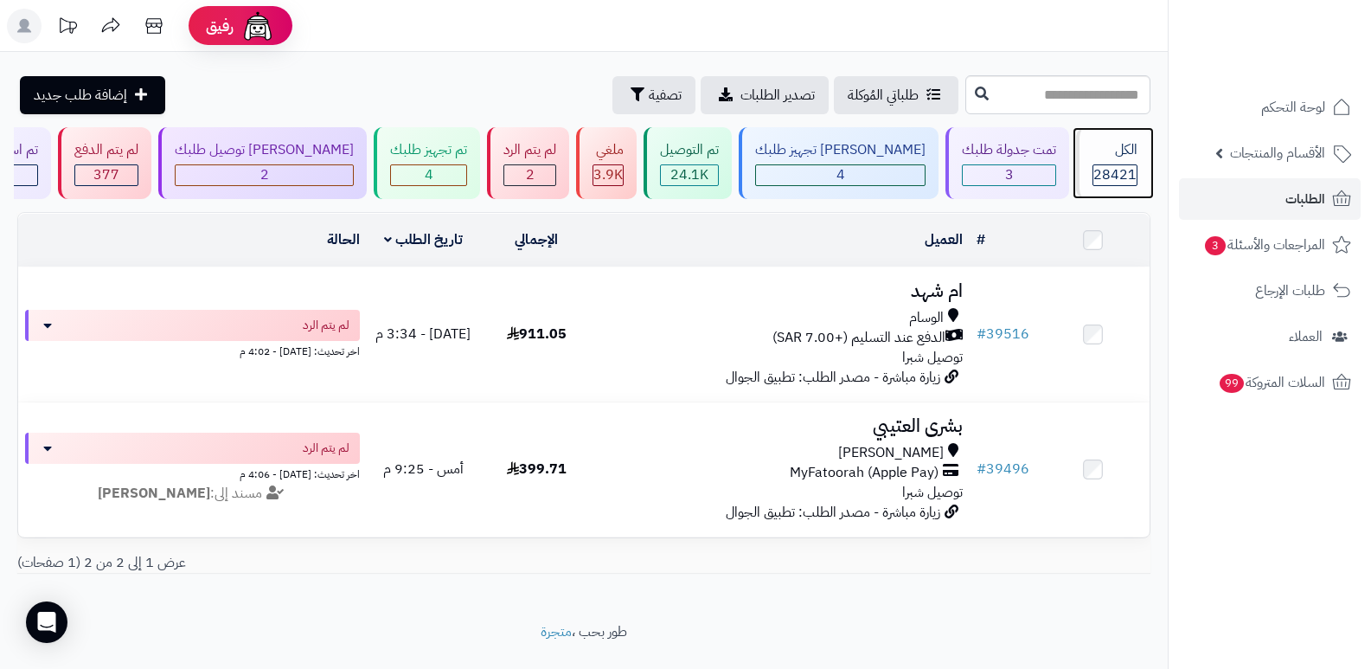
click at [1116, 168] on span "28421" at bounding box center [1114, 174] width 43 height 21
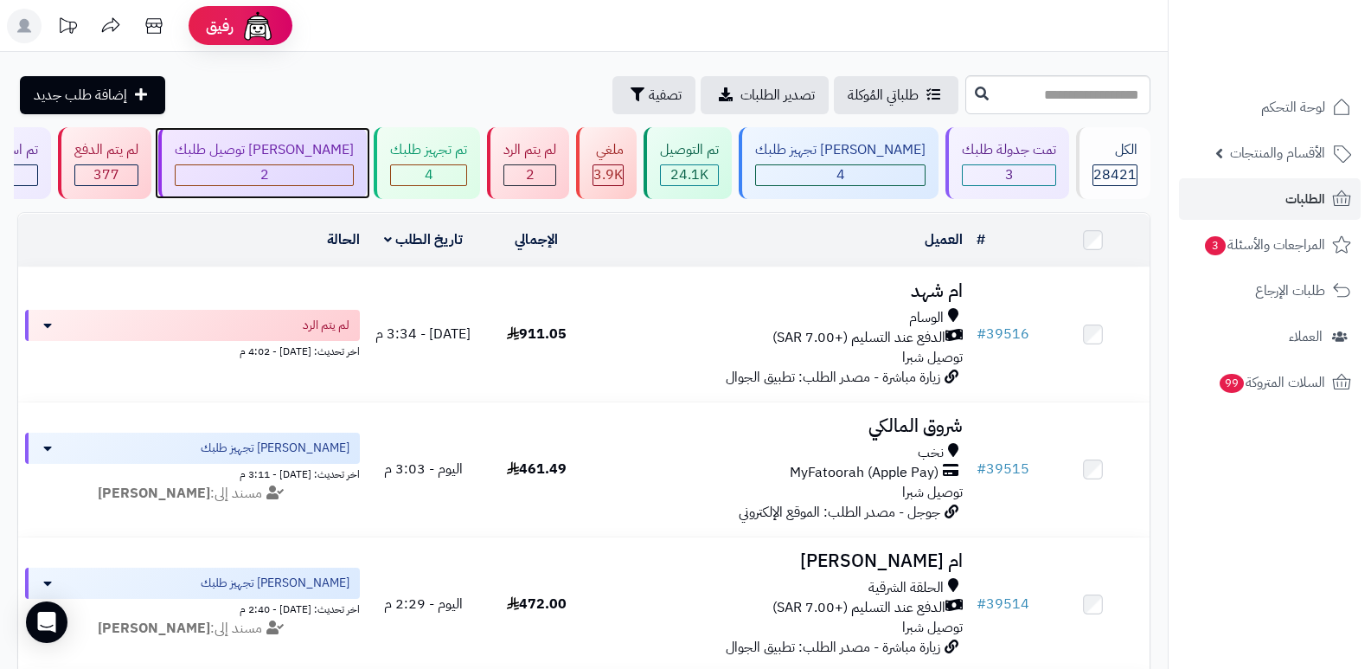
click at [303, 149] on div "جاري توصيل طلبك" at bounding box center [264, 150] width 179 height 20
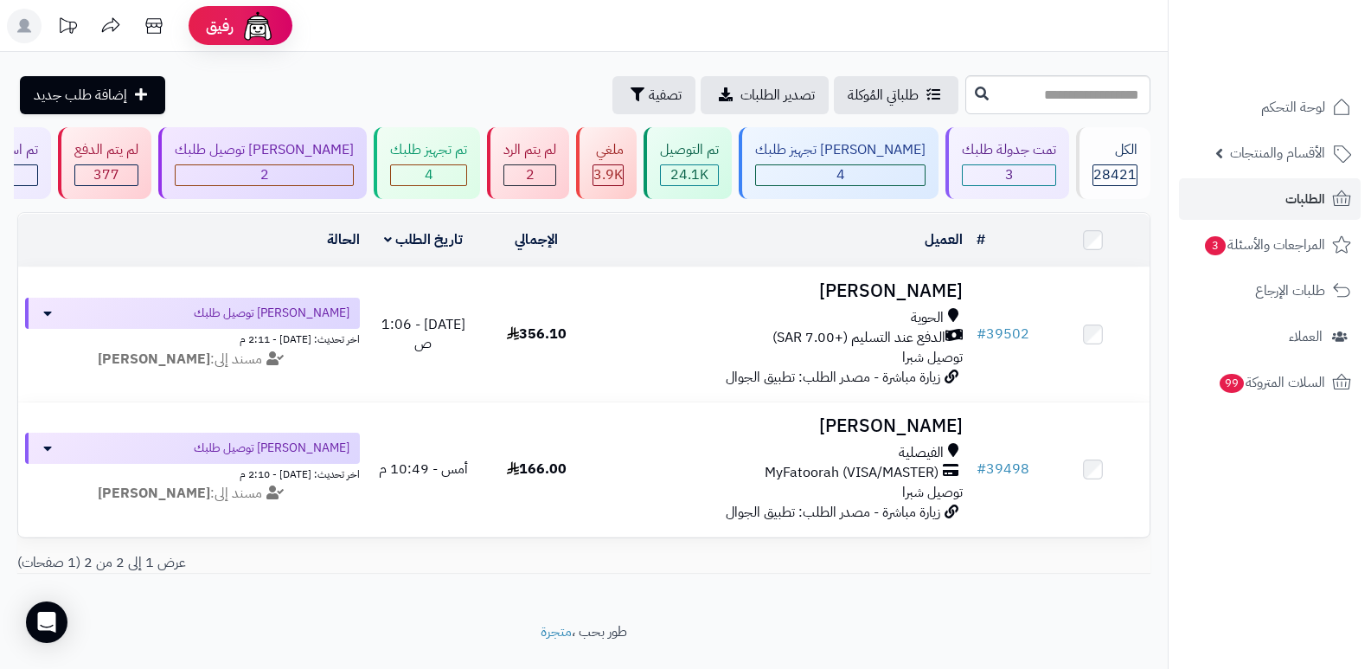
click at [1240, 628] on nav "لوحة التحكم الأقسام والمنتجات المنتجات الأقسام الماركات مواصفات المنتجات مواصفا…" at bounding box center [1269, 356] width 203 height 669
click at [1105, 141] on div "الكل" at bounding box center [1114, 150] width 45 height 20
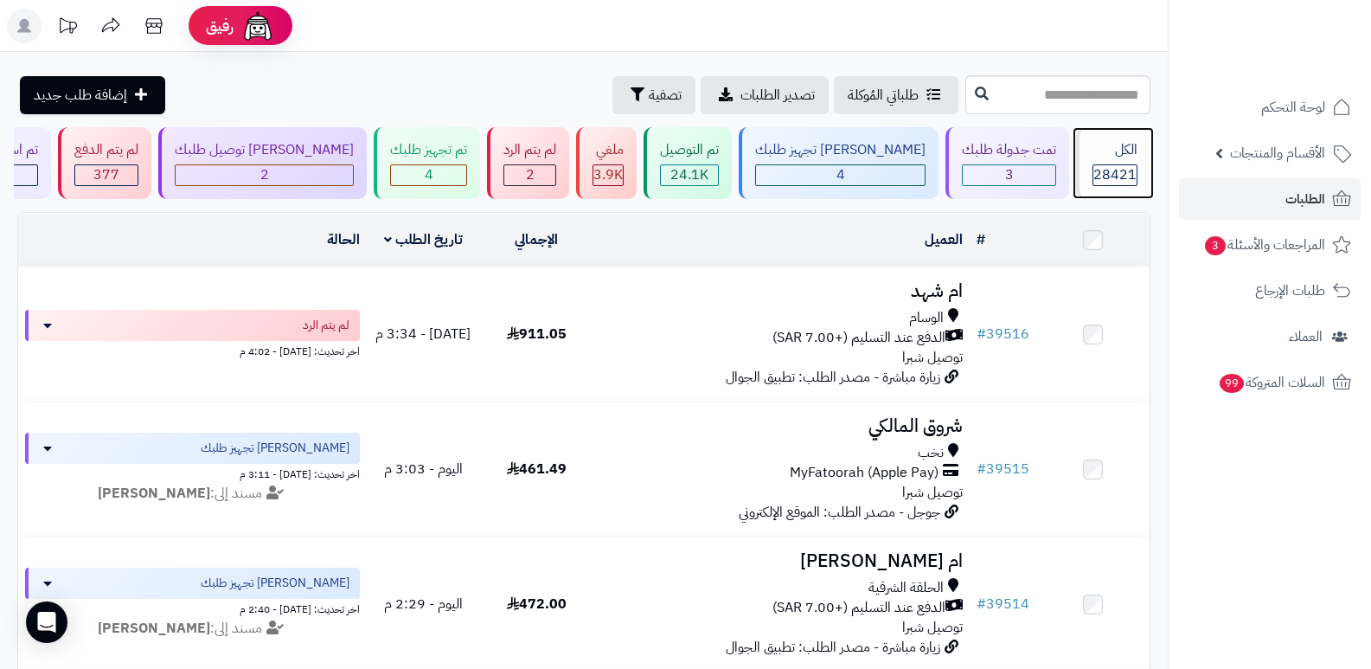
click at [1085, 168] on div "الكل 28421" at bounding box center [1113, 163] width 74 height 72
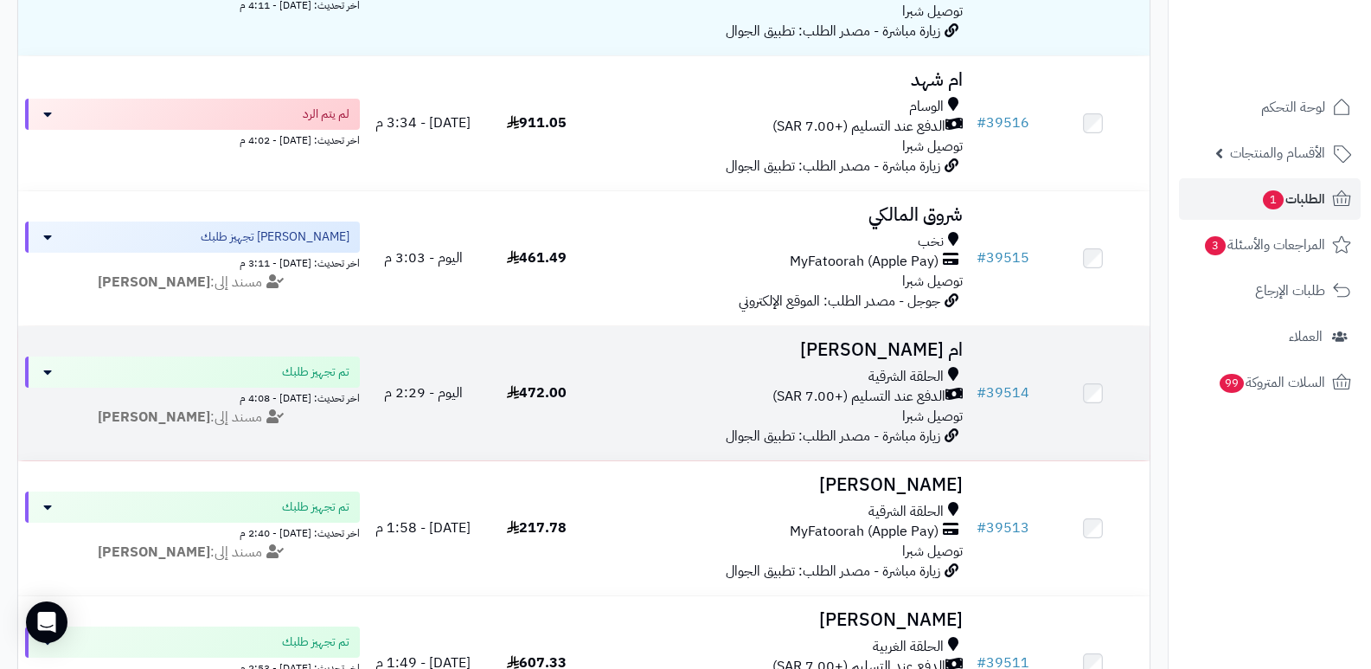
scroll to position [86, 0]
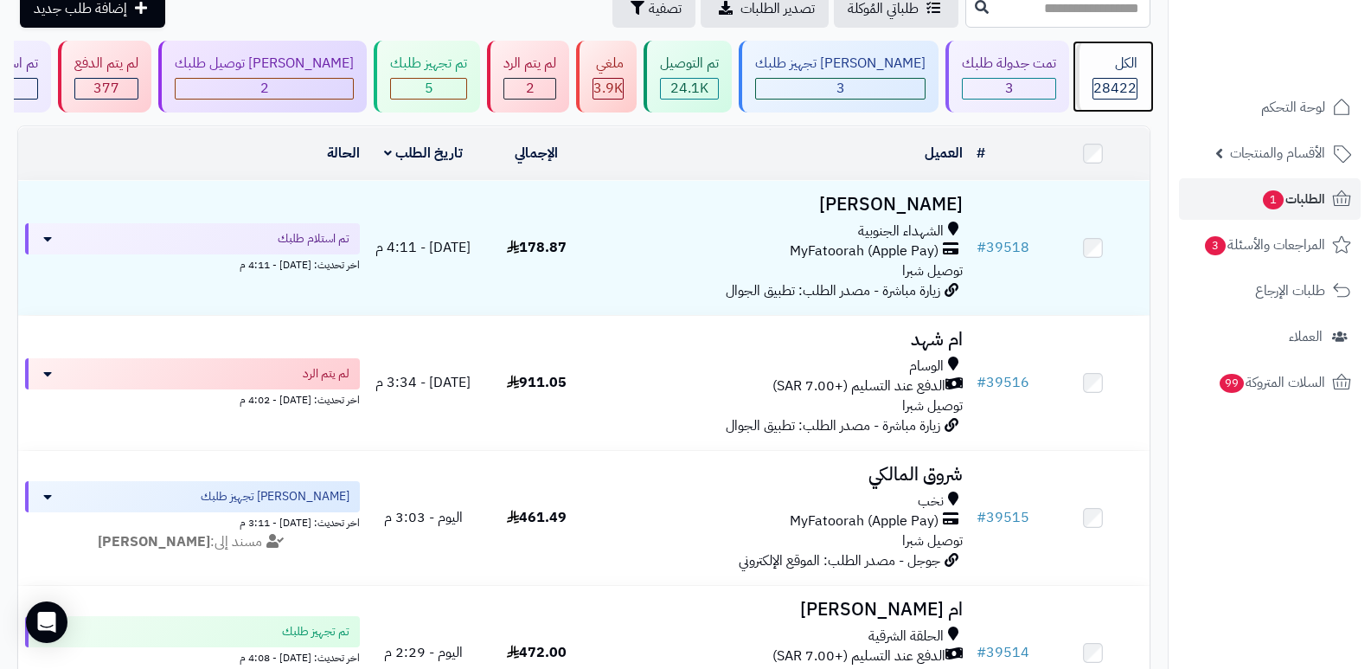
click at [1085, 80] on div "الكل 28422" at bounding box center [1113, 77] width 74 height 72
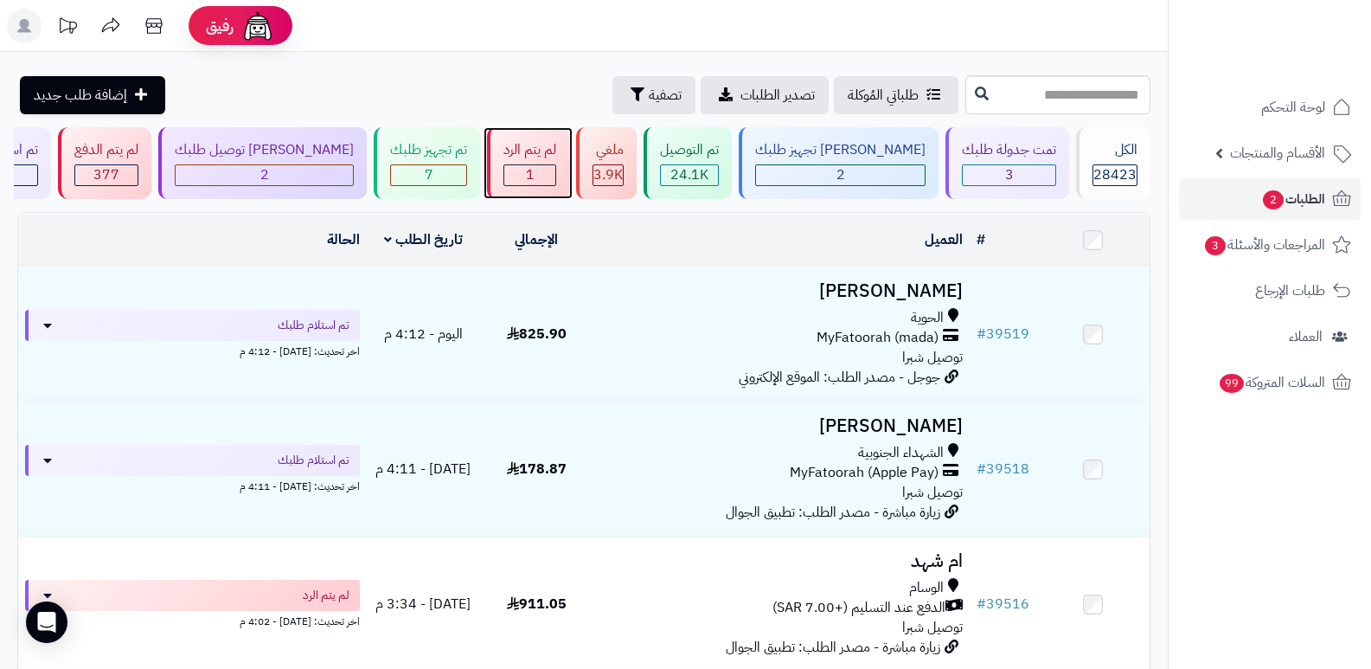
click at [556, 157] on div "لم يتم الرد" at bounding box center [529, 150] width 53 height 20
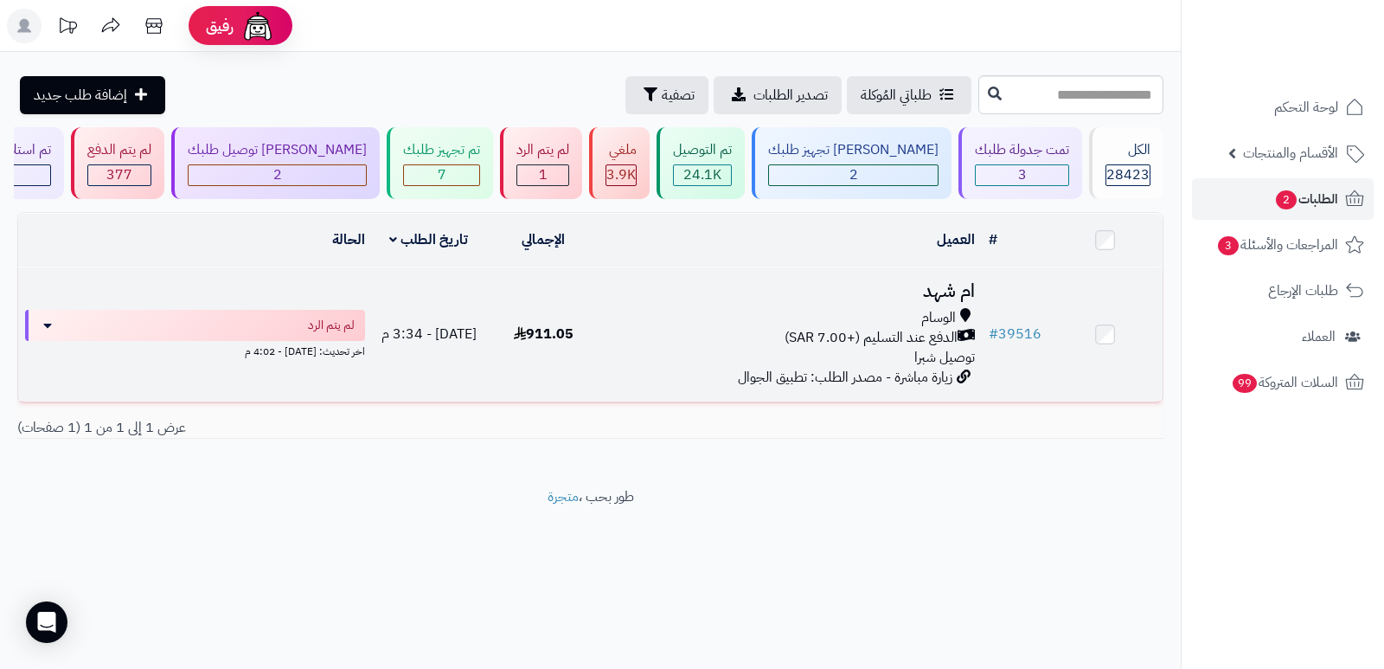
click at [967, 295] on h3 "ام شهد" at bounding box center [791, 291] width 368 height 20
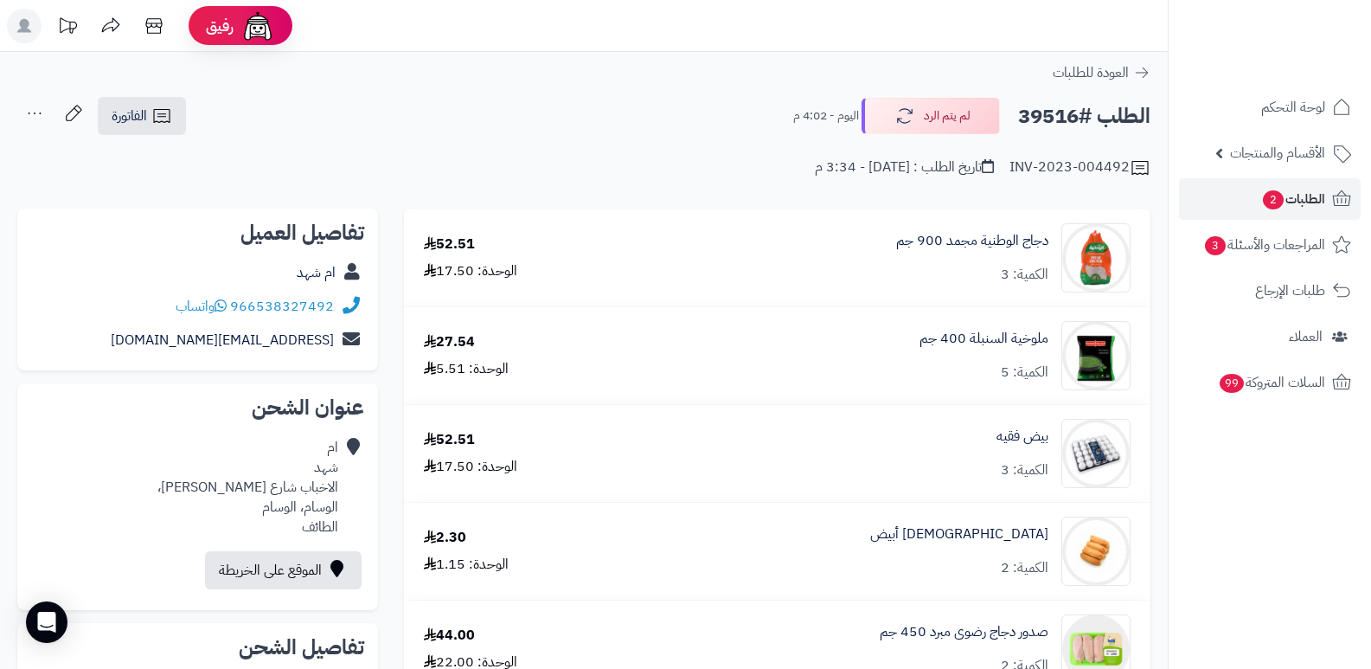
click at [1275, 622] on nav "لوحة التحكم الأقسام والمنتجات المنتجات الأقسام الماركات مواصفات المنتجات مواصفا…" at bounding box center [1269, 356] width 203 height 669
click at [1249, 579] on nav "لوحة التحكم الأقسام والمنتجات المنتجات الأقسام الماركات مواصفات المنتجات مواصفا…" at bounding box center [1269, 356] width 203 height 669
click at [896, 120] on icon "button" at bounding box center [902, 115] width 16 height 15
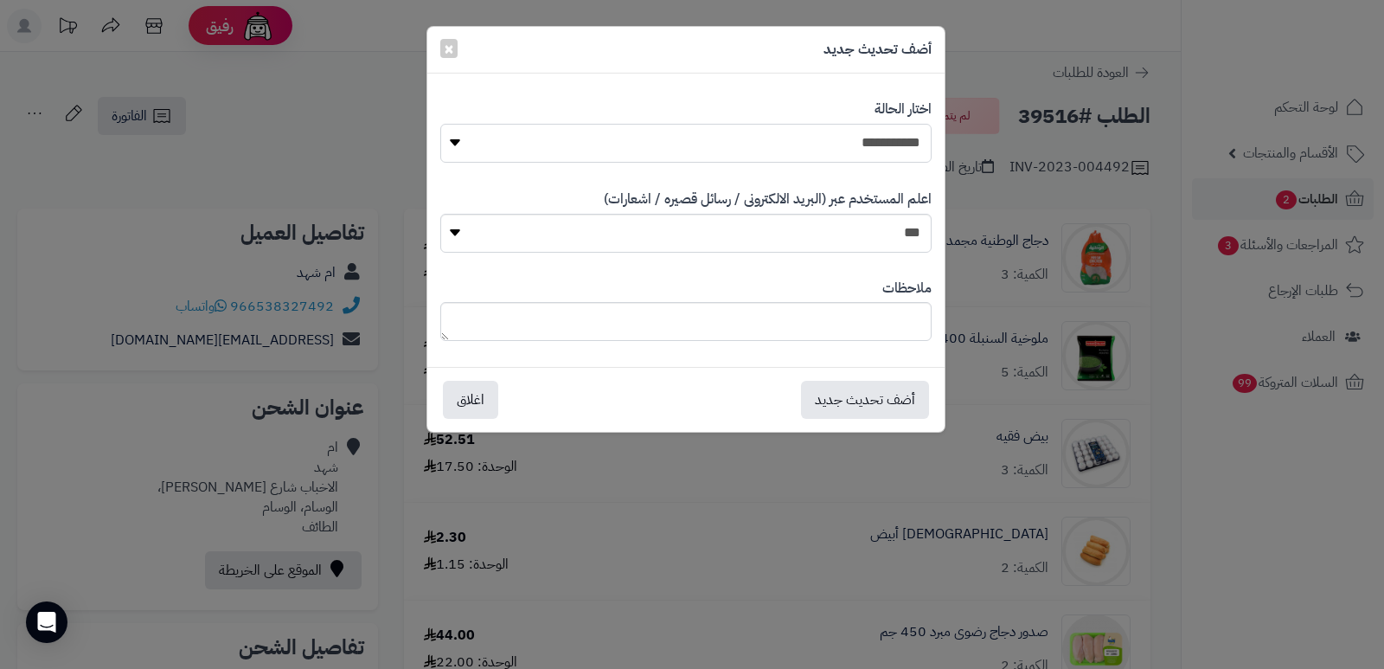
click at [808, 141] on select "**********" at bounding box center [685, 143] width 491 height 39
select select "*"
click at [440, 124] on select "**********" at bounding box center [685, 143] width 491 height 39
click at [872, 327] on textarea at bounding box center [685, 321] width 491 height 39
type textarea "****"
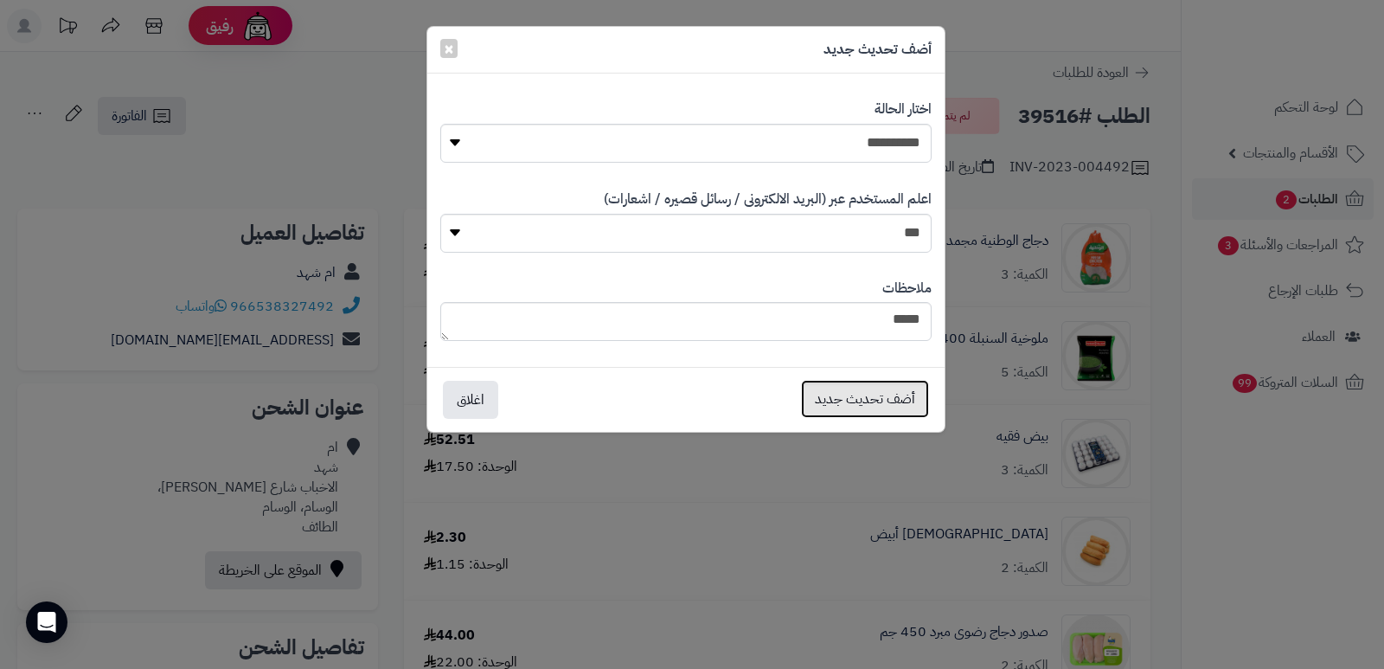
click at [862, 398] on button "أضف تحديث جديد" at bounding box center [865, 399] width 128 height 38
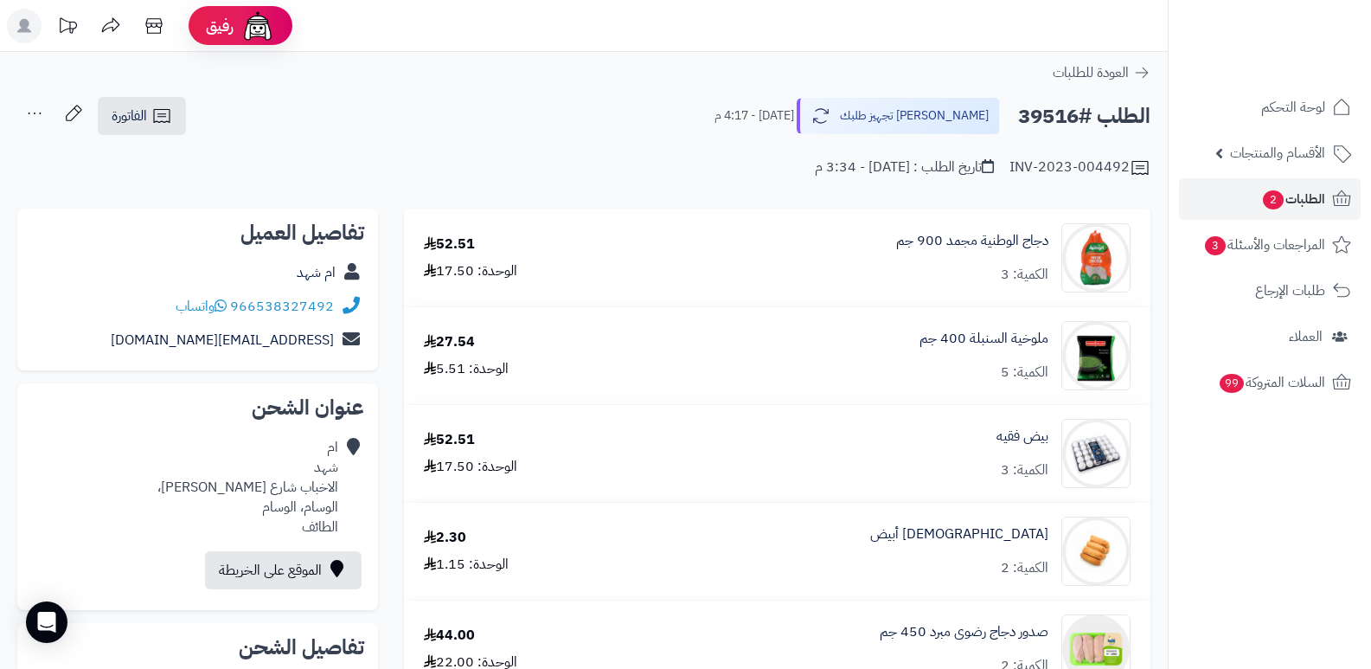
click at [21, 113] on icon at bounding box center [34, 113] width 35 height 35
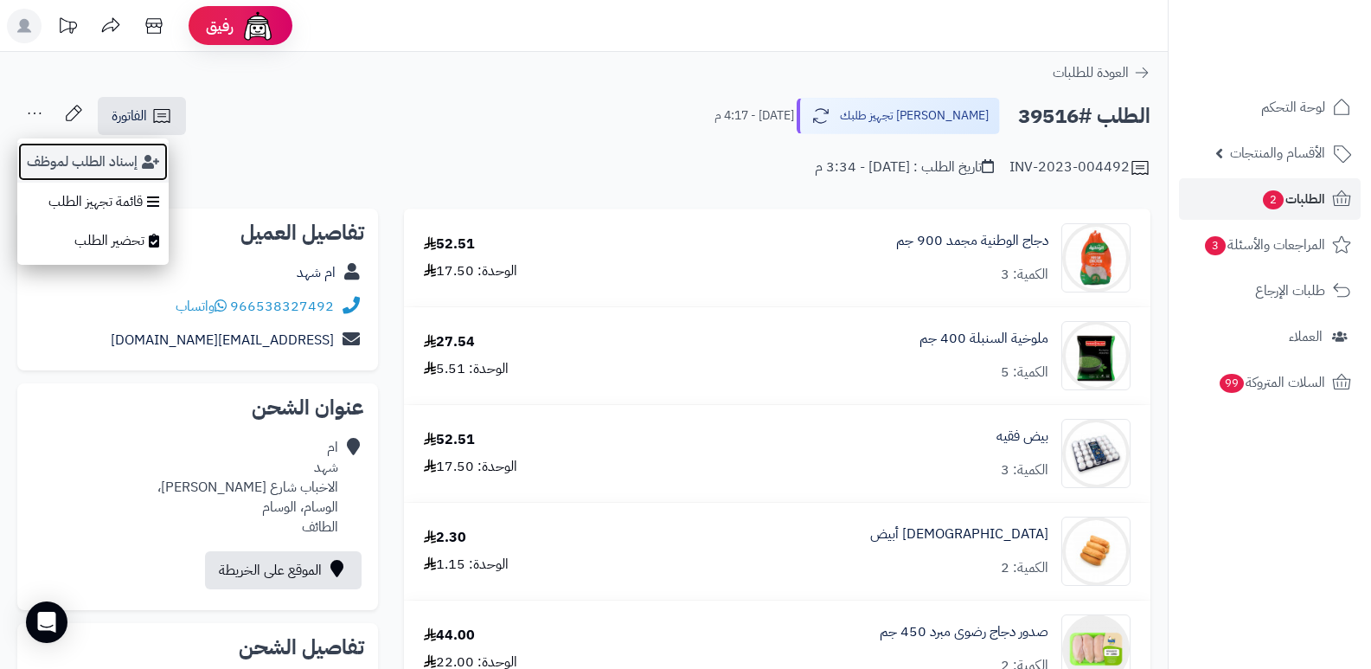
click at [61, 147] on button "إسناد الطلب لموظف" at bounding box center [92, 162] width 151 height 40
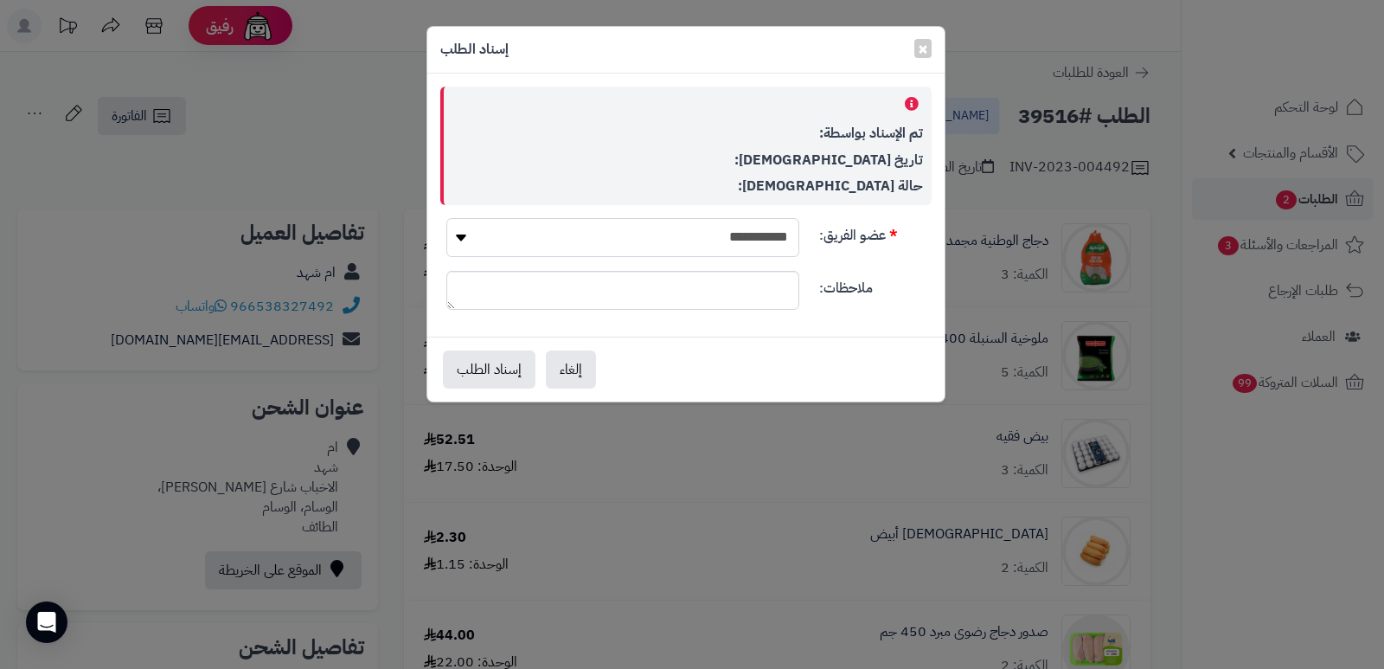
click at [653, 238] on select "**********" at bounding box center [622, 237] width 353 height 39
select select "**"
click at [446, 218] on select "**********" at bounding box center [622, 237] width 353 height 39
click at [501, 370] on button "إسناد الطلب" at bounding box center [489, 368] width 93 height 38
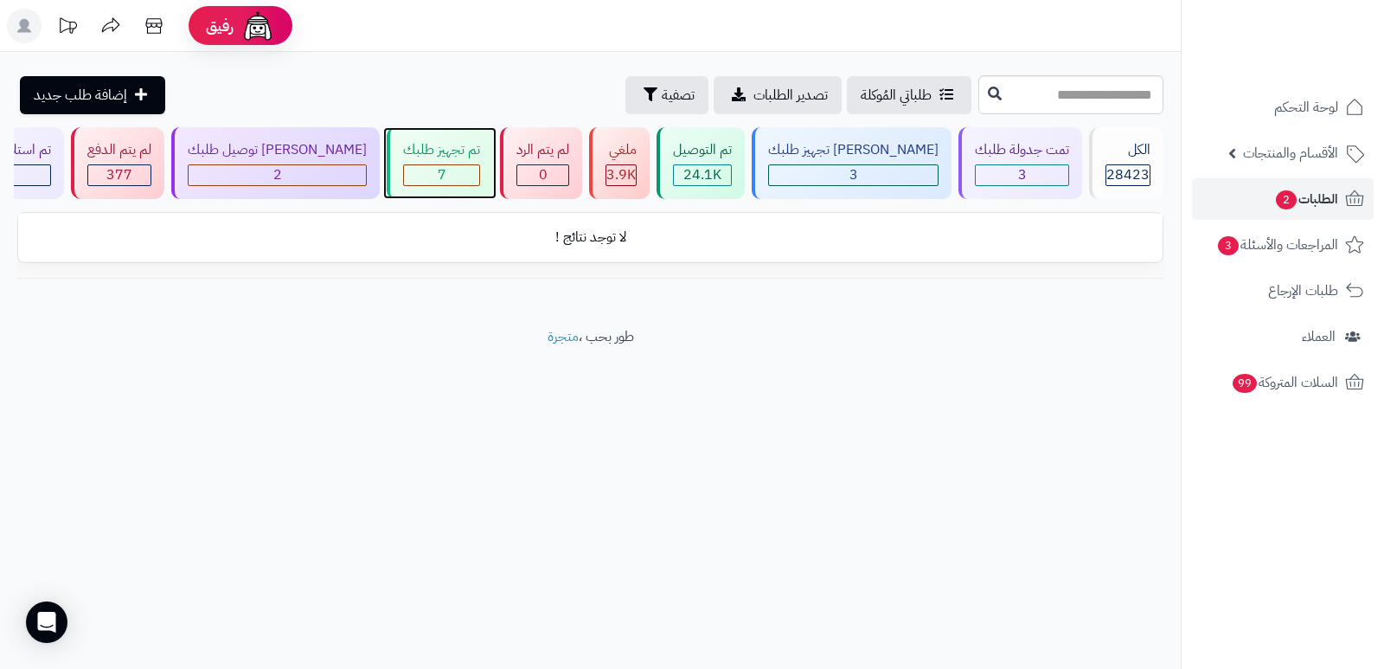
click at [448, 157] on div "تم تجهيز طلبك" at bounding box center [441, 150] width 77 height 20
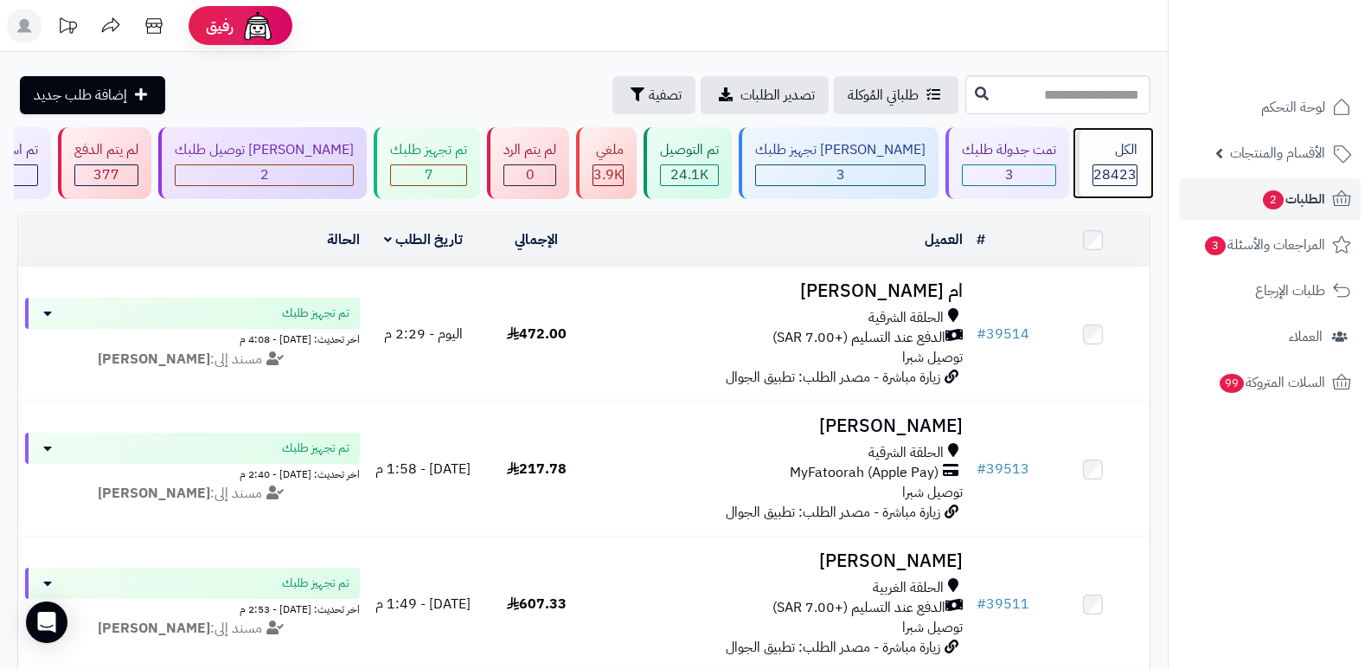
click at [1130, 151] on div "الكل" at bounding box center [1114, 150] width 45 height 20
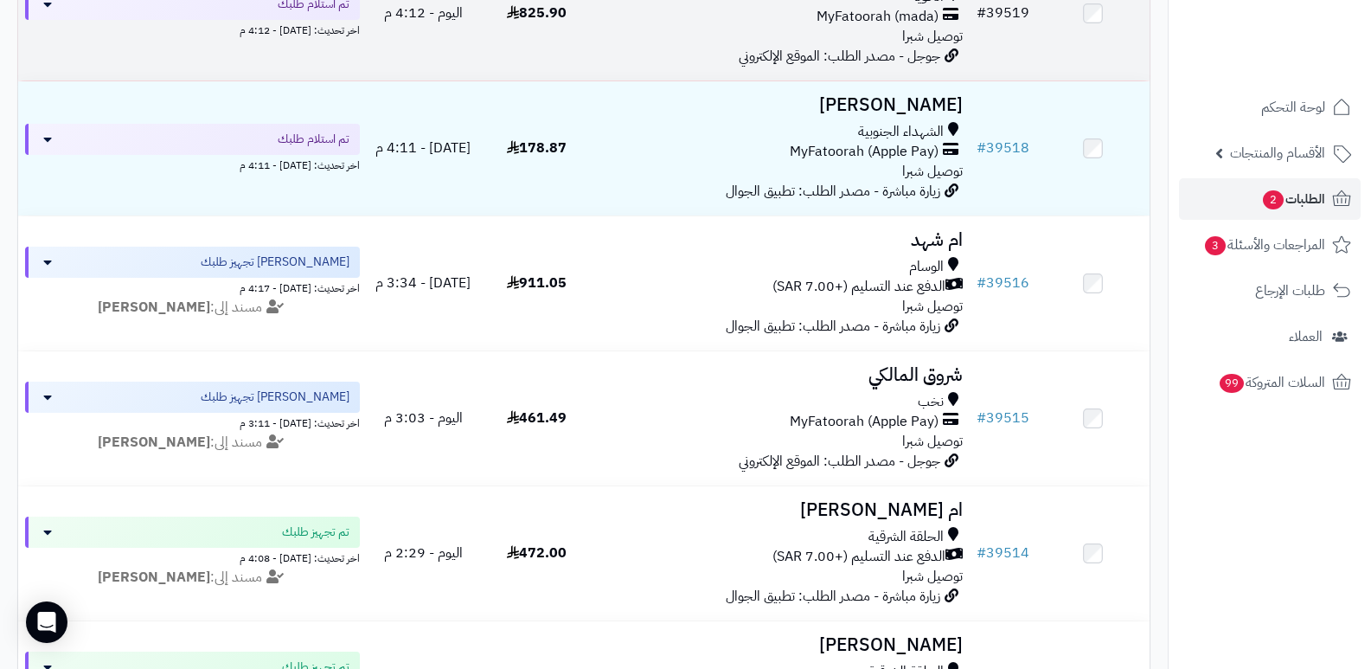
scroll to position [346, 0]
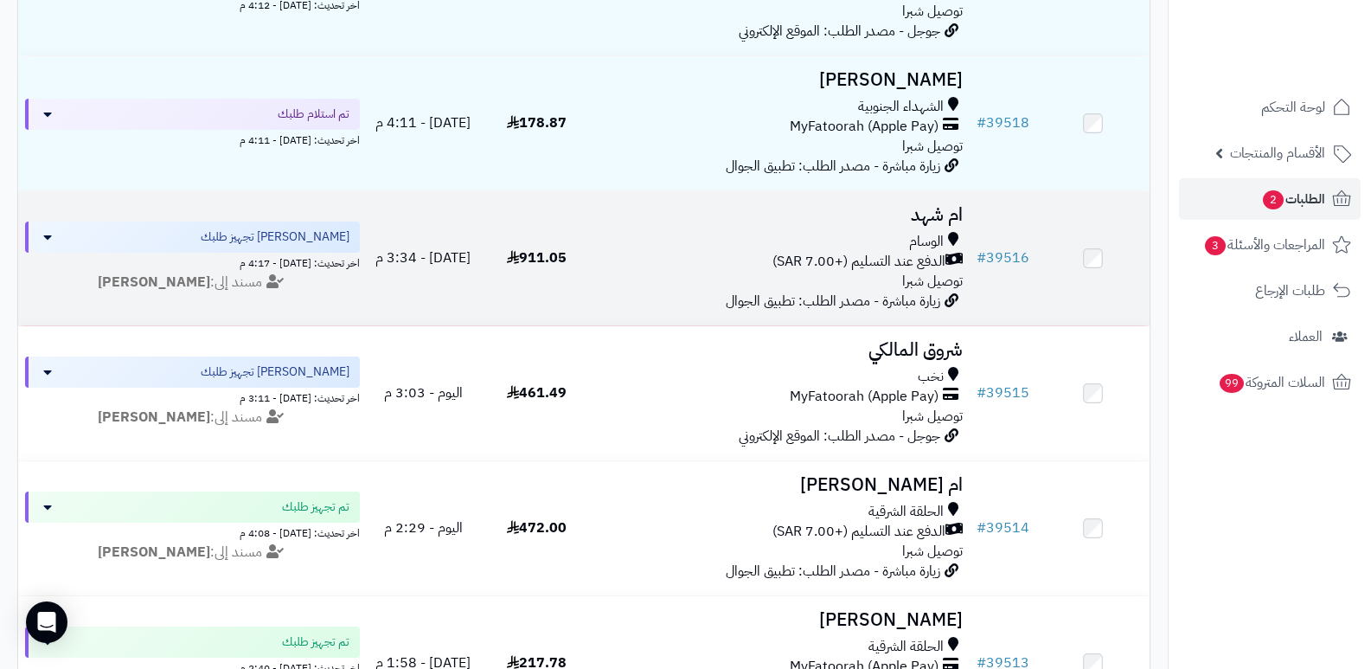
click at [936, 205] on h3 "ام شهد" at bounding box center [781, 215] width 363 height 20
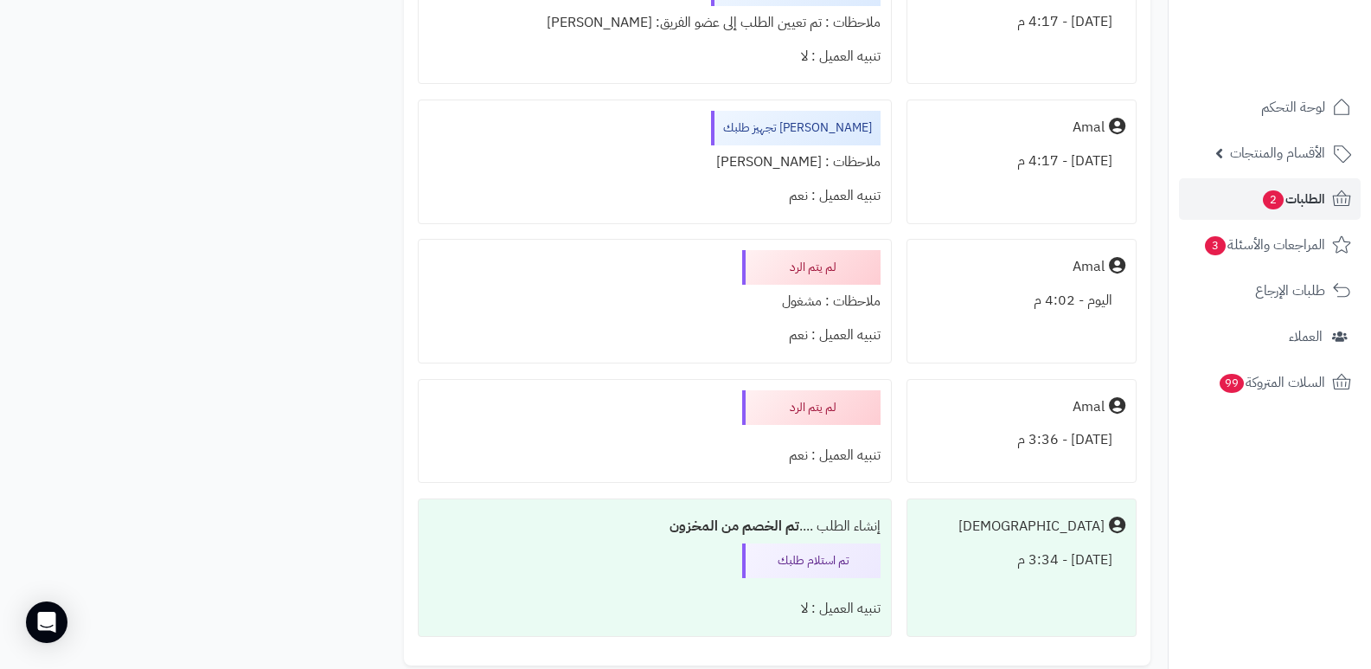
scroll to position [2681, 0]
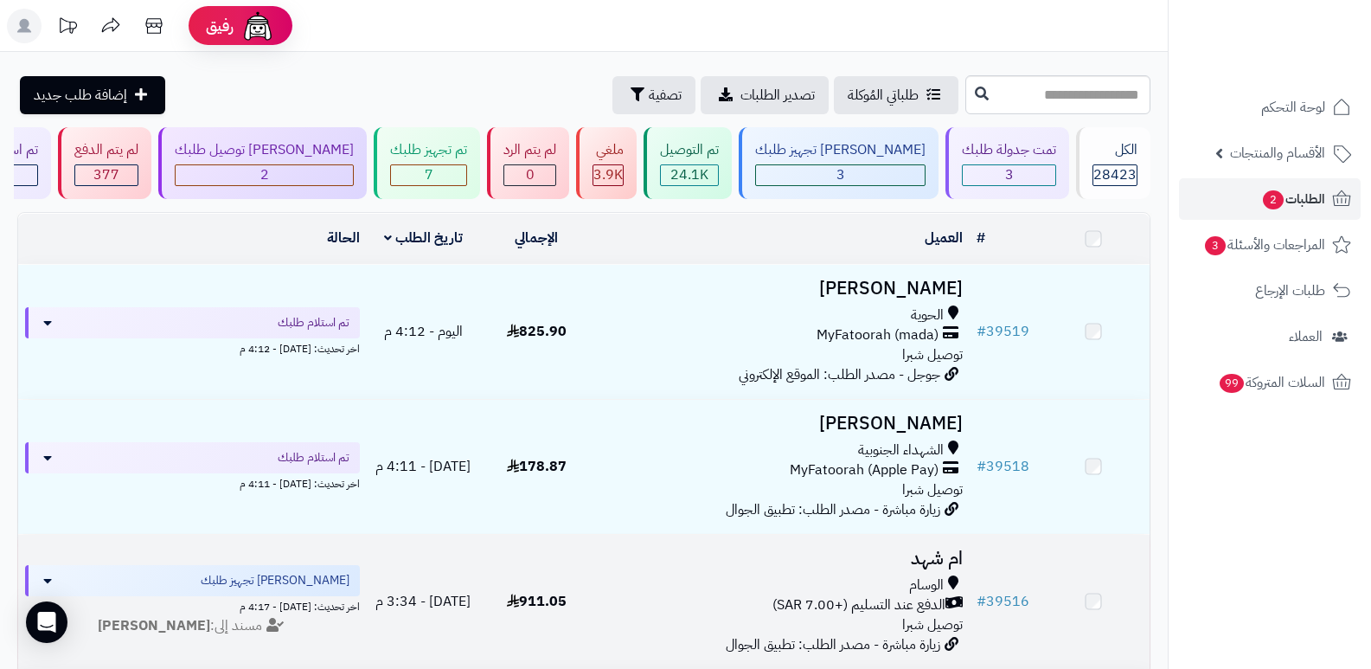
scroll to position [346, 0]
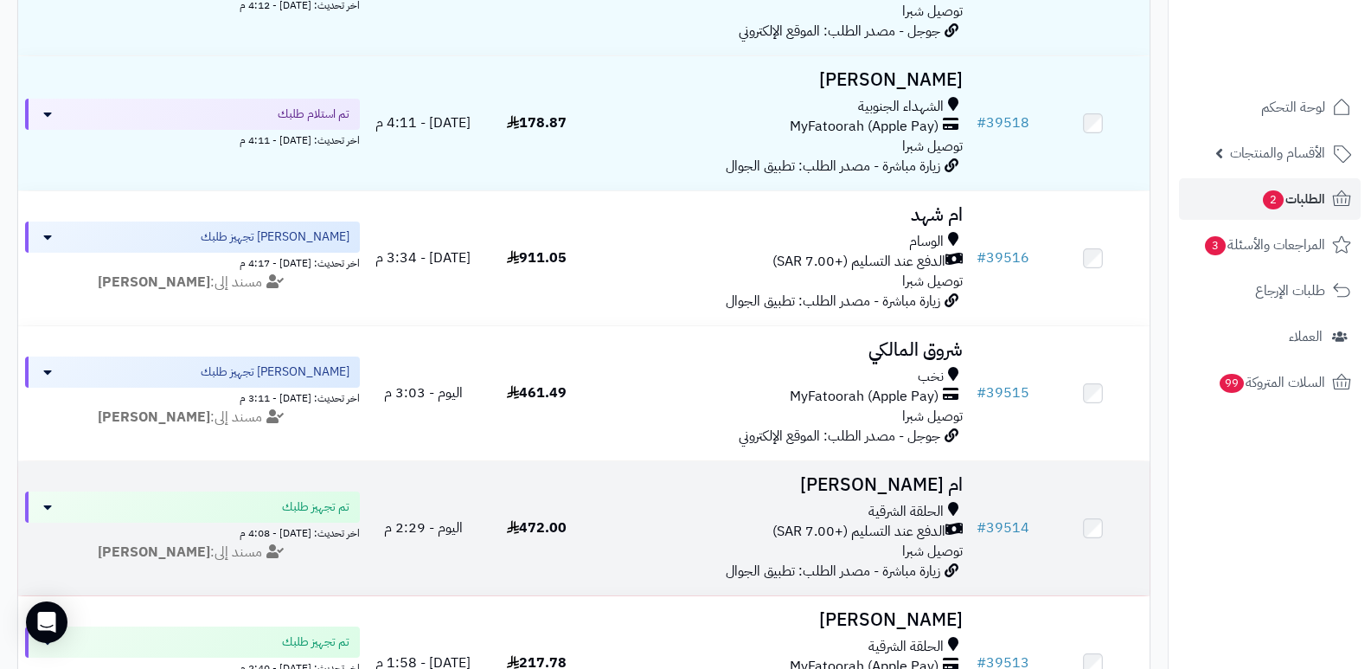
drag, startPoint x: 1213, startPoint y: 506, endPoint x: 1067, endPoint y: 484, distance: 146.9
click at [1209, 508] on nav "لوحة التحكم الأقسام والمنتجات المنتجات الأقسام الماركات مواصفات المنتجات مواصفا…" at bounding box center [1269, 356] width 203 height 669
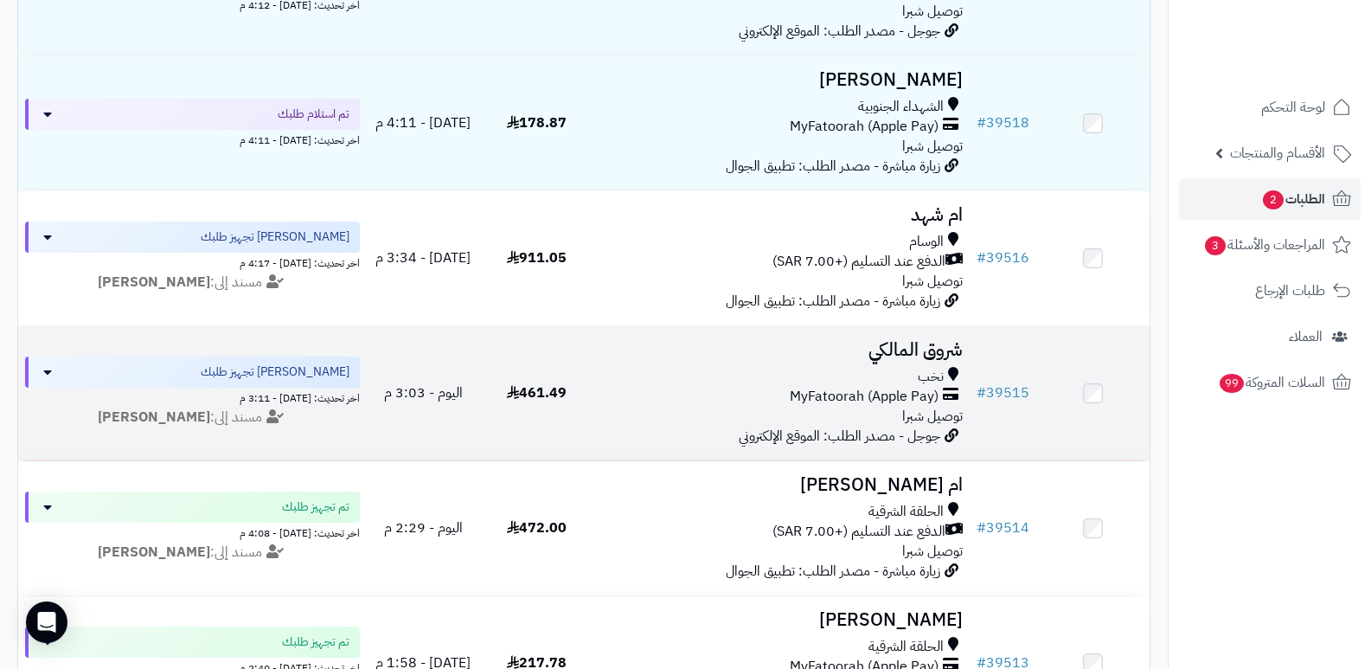
scroll to position [0, 0]
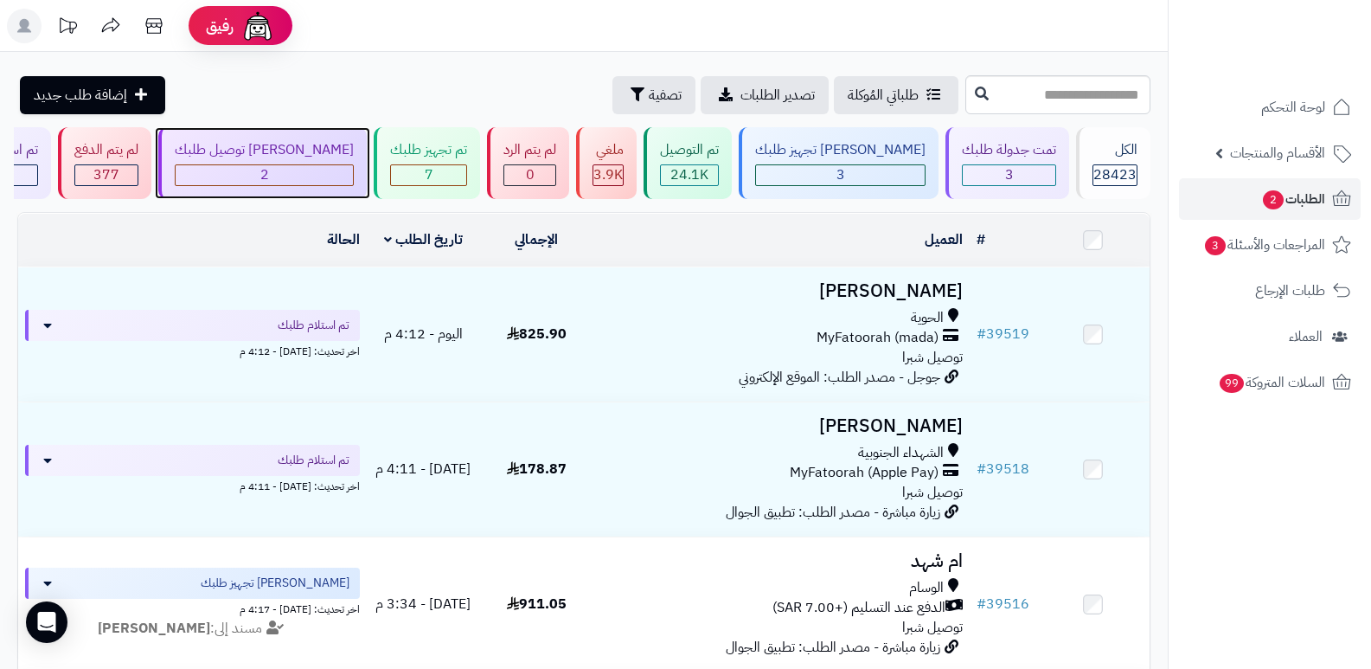
click at [347, 153] on div "[PERSON_NAME] توصيل طلبك" at bounding box center [264, 150] width 179 height 20
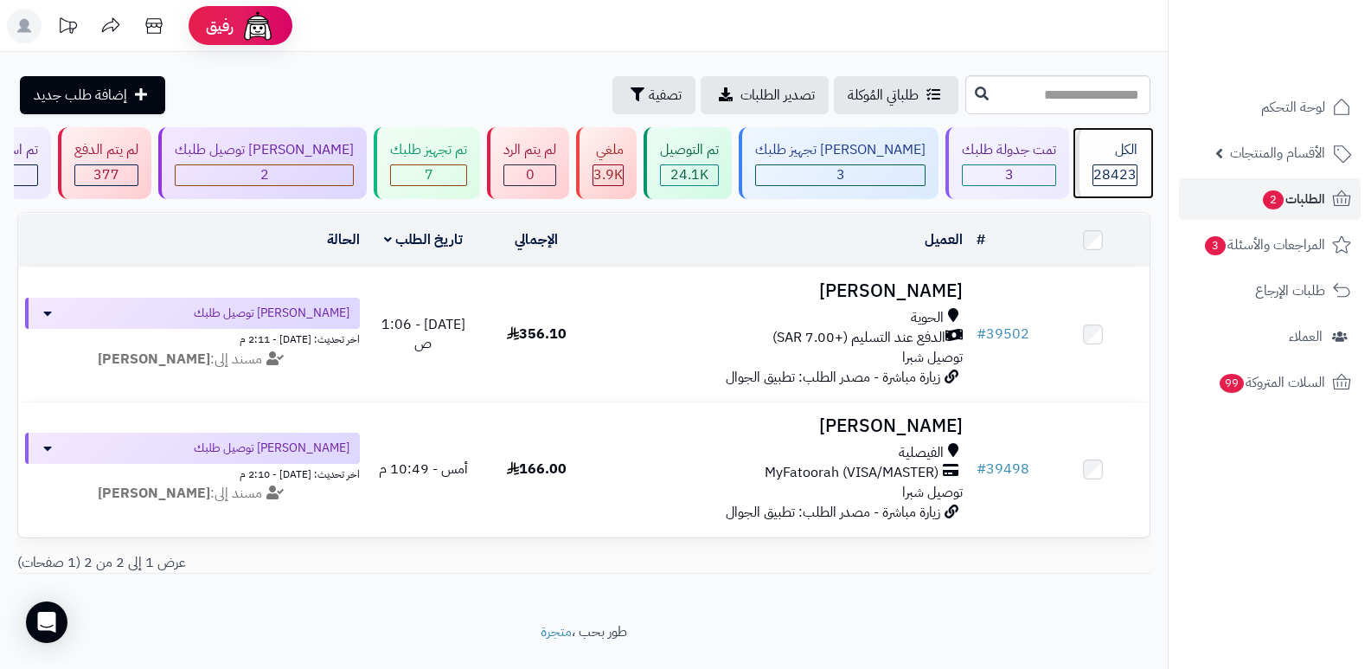
click at [1111, 160] on div "الكل 28423" at bounding box center [1113, 163] width 74 height 72
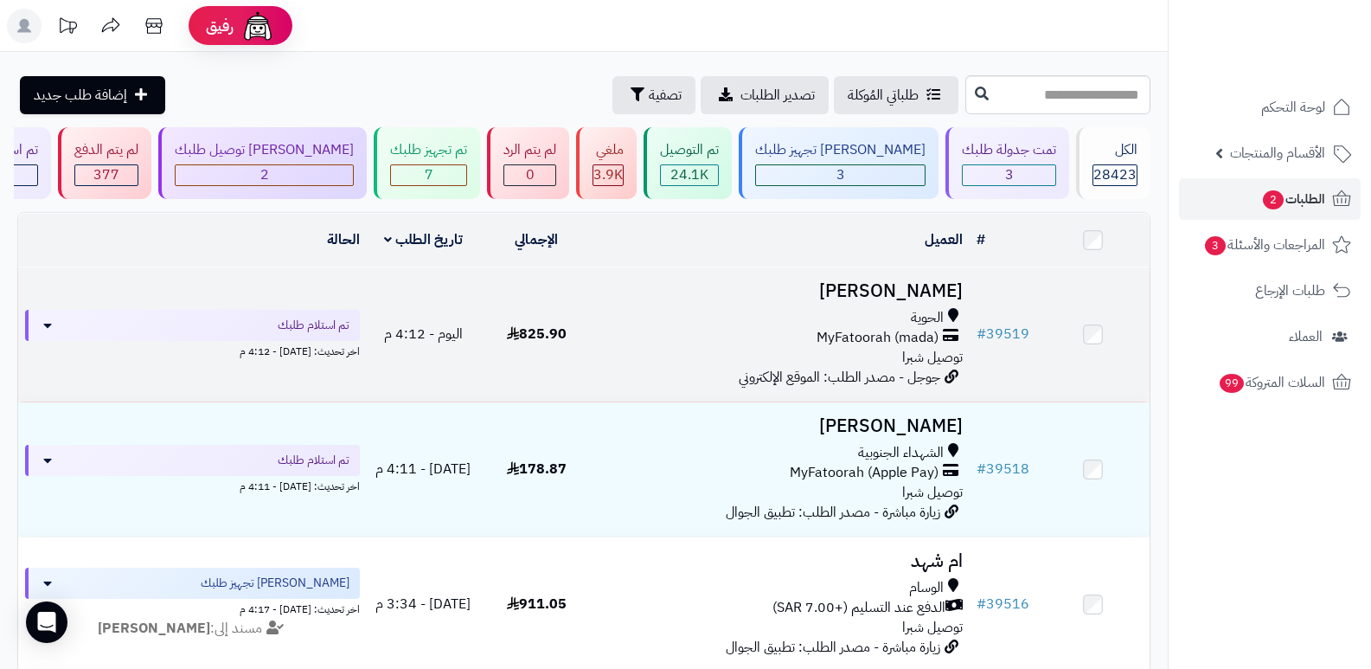
click at [926, 281] on h3 "[PERSON_NAME]" at bounding box center [781, 291] width 363 height 20
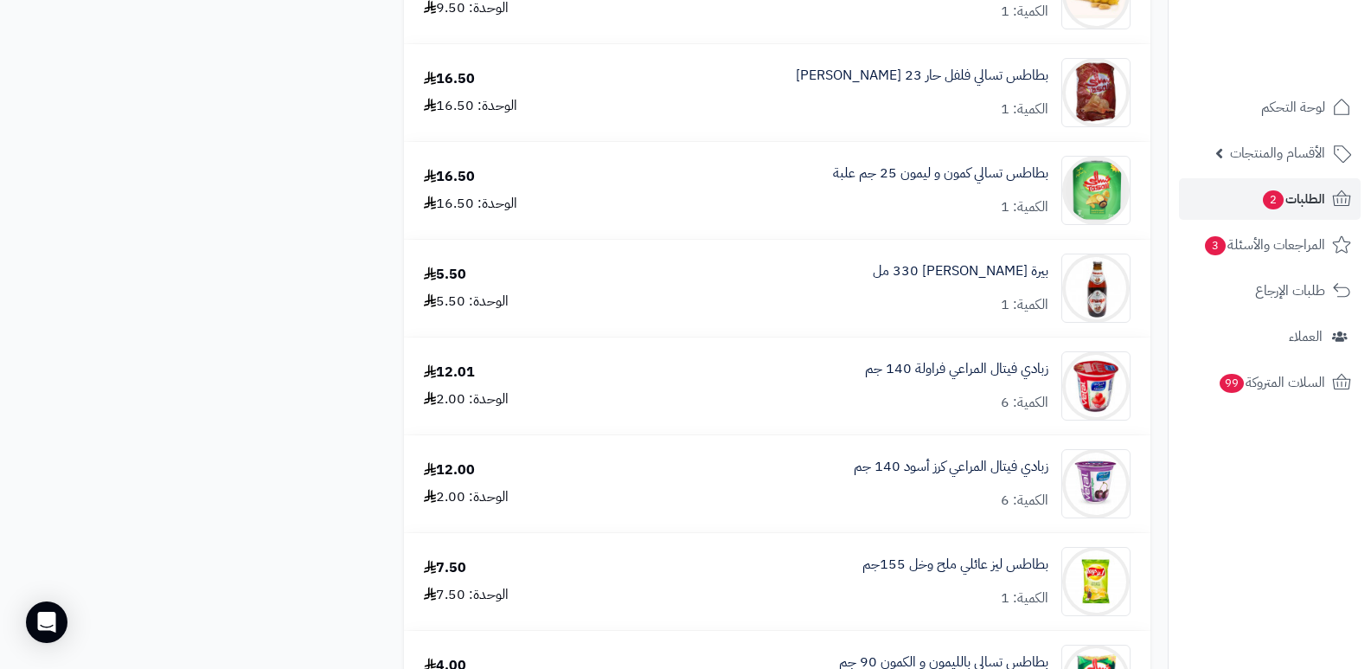
scroll to position [1227, 0]
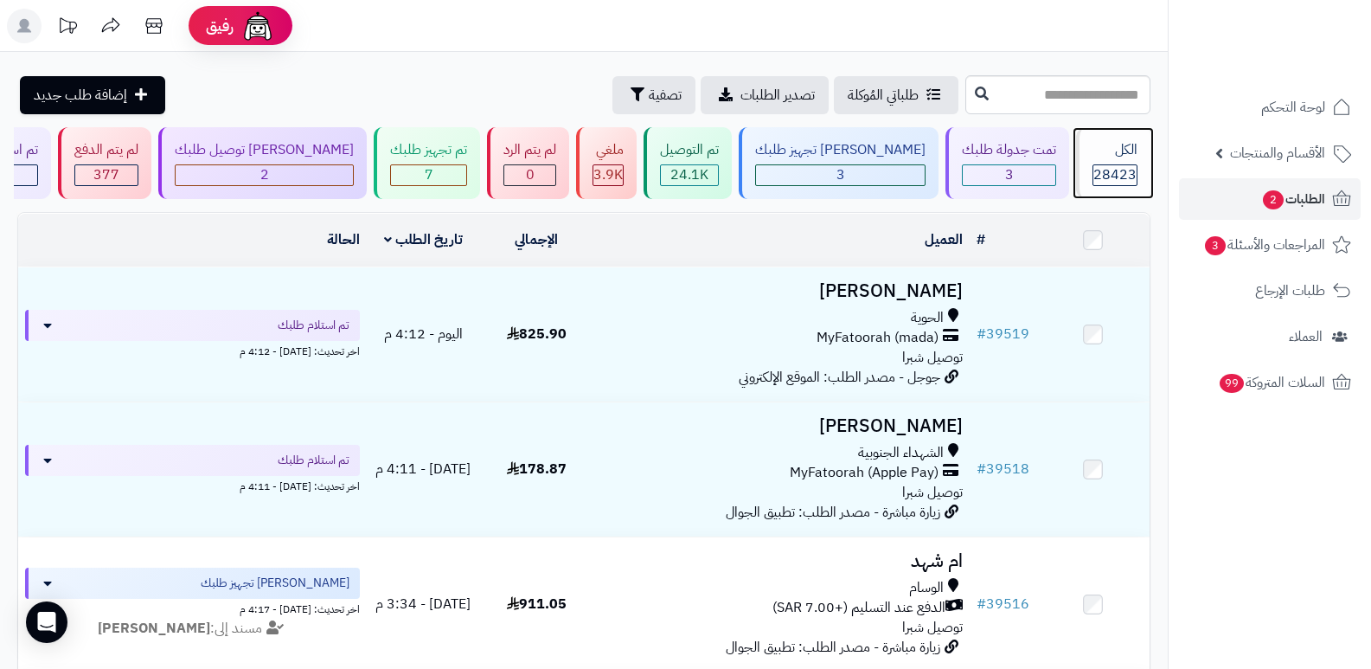
click at [1128, 161] on div "الكل 28423" at bounding box center [1113, 163] width 74 height 72
click at [1247, 499] on nav "لوحة التحكم الأقسام والمنتجات المنتجات الأقسام الماركات مواصفات المنتجات مواصفا…" at bounding box center [1269, 356] width 203 height 669
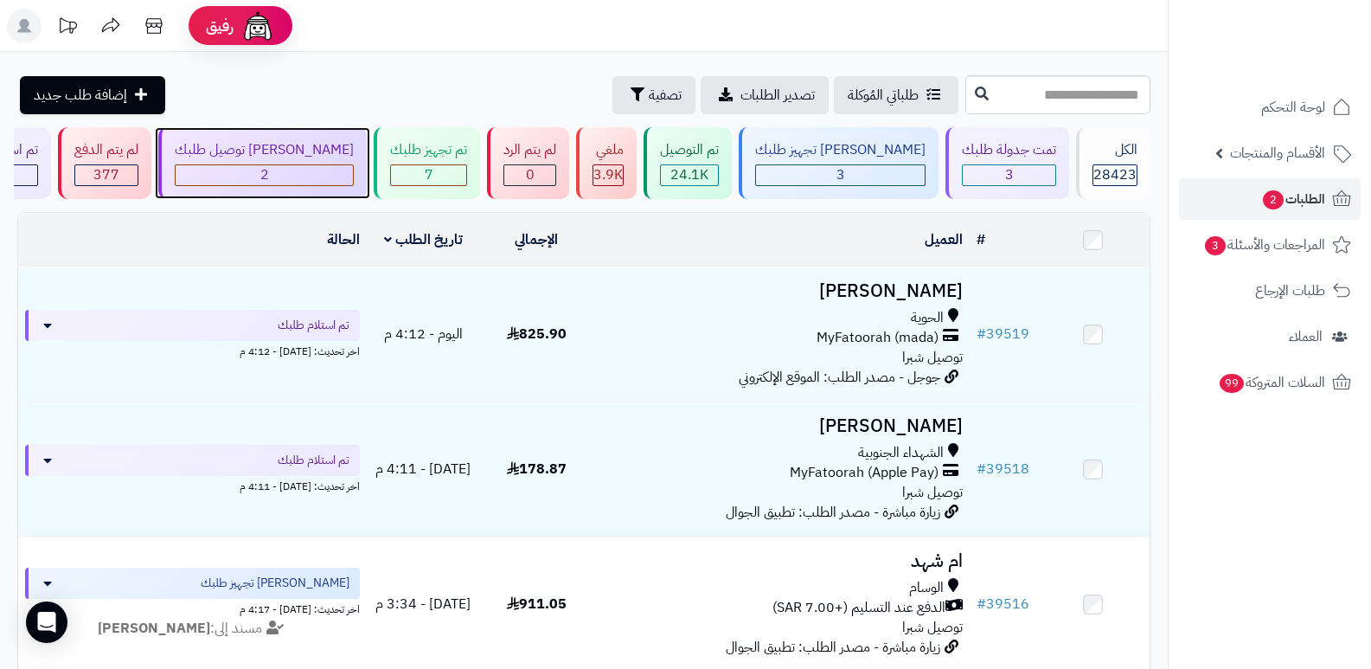
click at [348, 179] on div "2" at bounding box center [264, 175] width 177 height 20
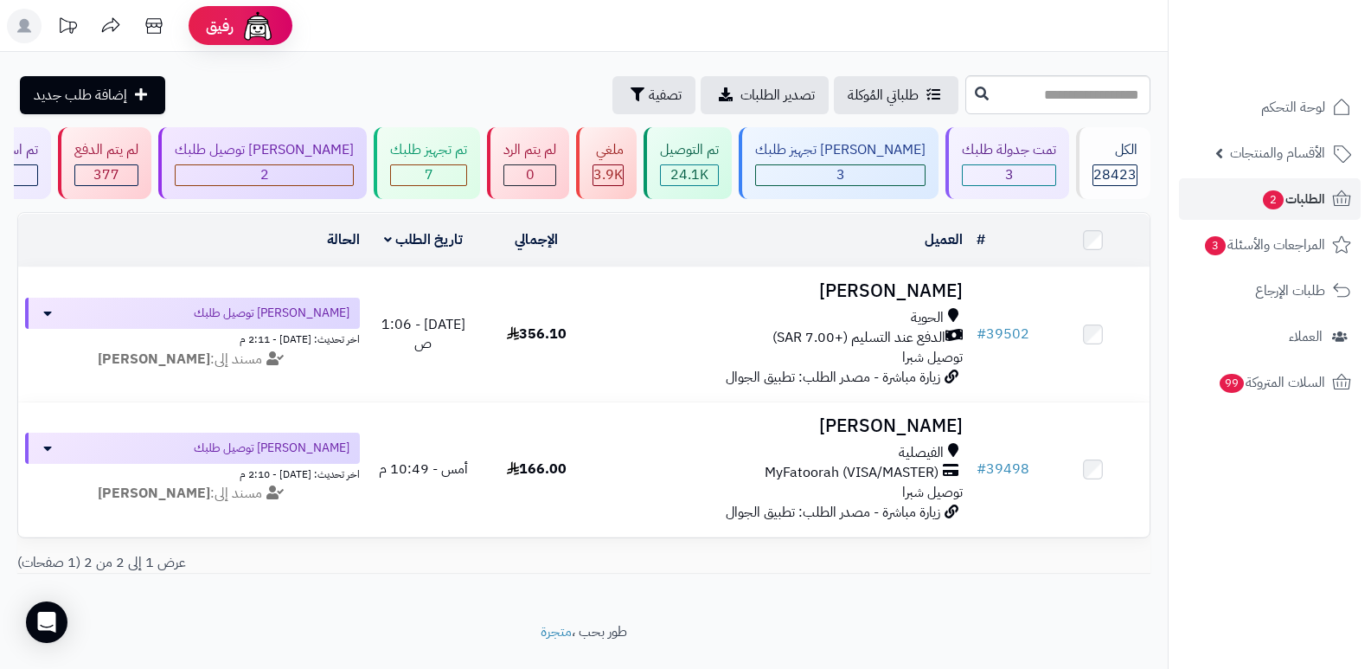
click at [1276, 514] on nav "لوحة التحكم الأقسام والمنتجات المنتجات الأقسام الماركات مواصفات المنتجات مواصفا…" at bounding box center [1269, 356] width 203 height 669
click at [1143, 164] on div "الكل 28423" at bounding box center [1113, 163] width 74 height 72
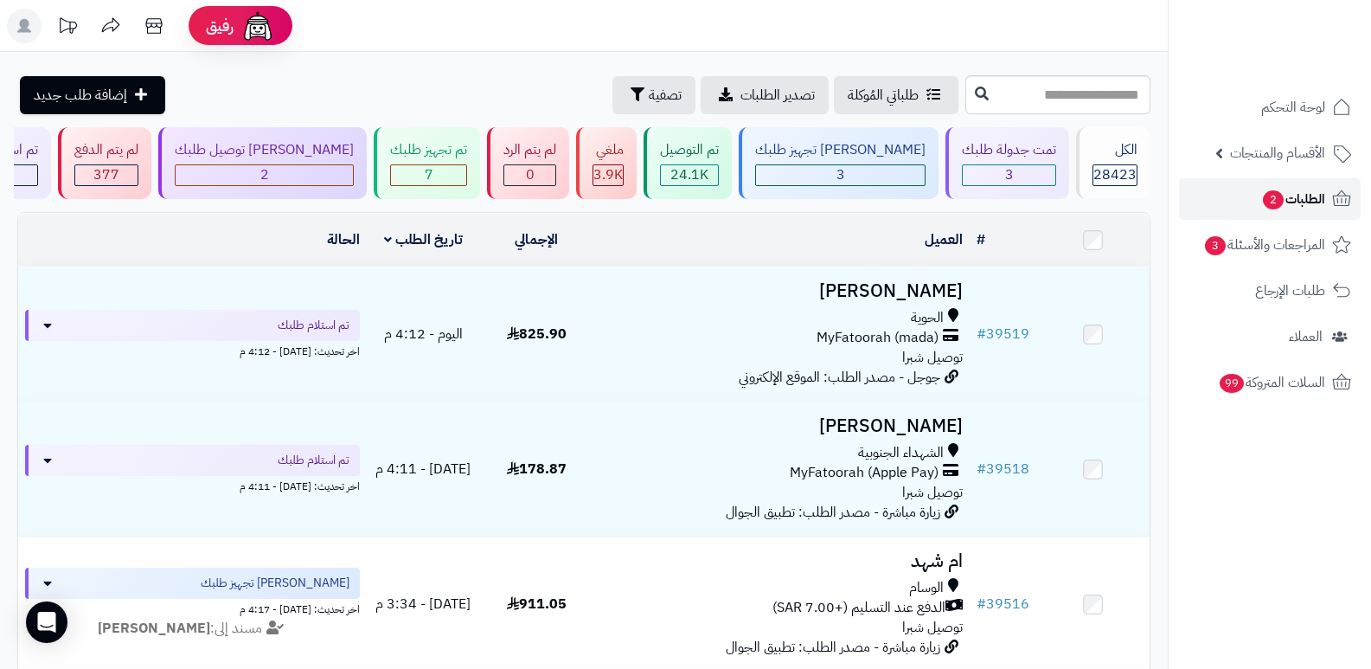
click at [1185, 178] on link "الطلبات 2" at bounding box center [1270, 199] width 182 height 42
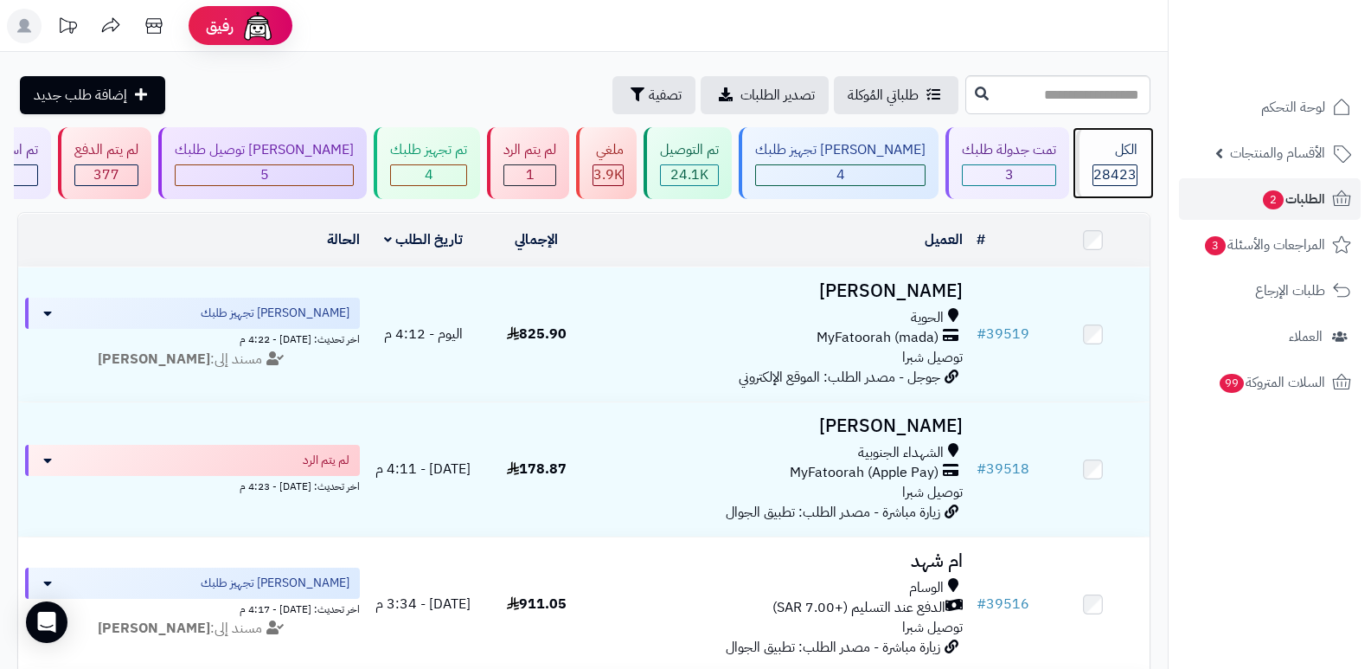
click at [1120, 143] on div "الكل" at bounding box center [1114, 150] width 45 height 20
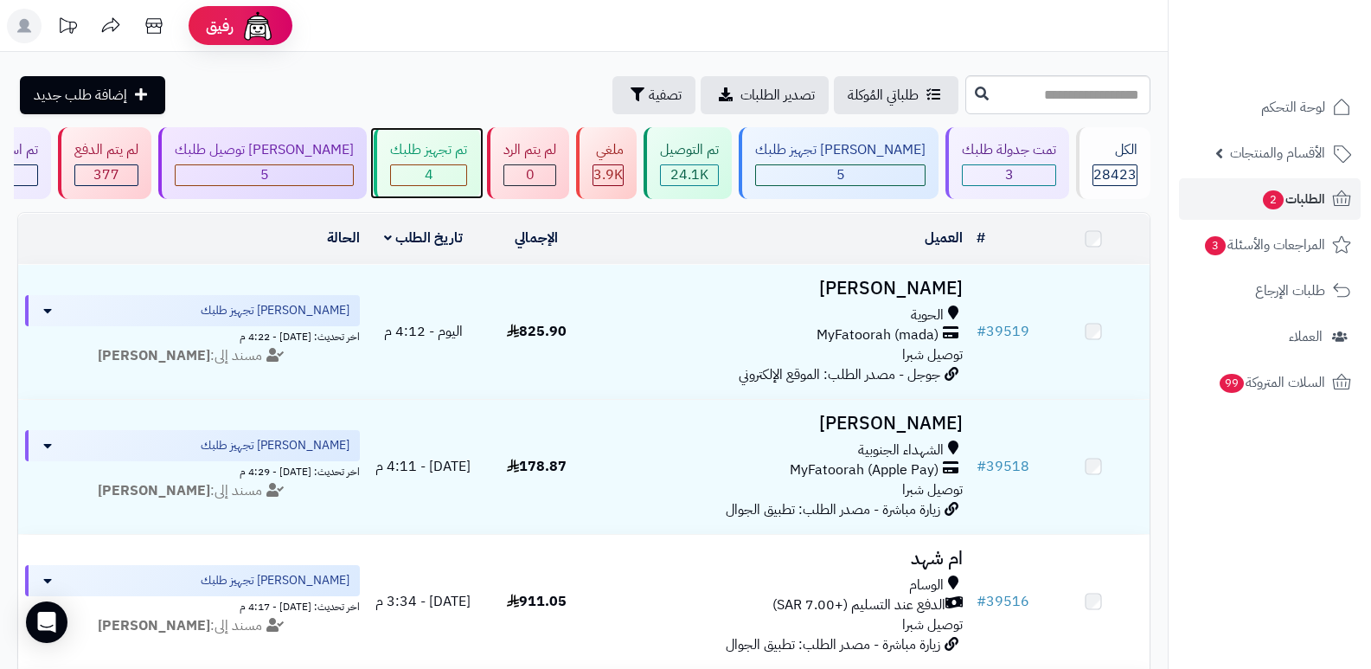
click at [467, 140] on div "تم تجهيز طلبك" at bounding box center [428, 150] width 77 height 20
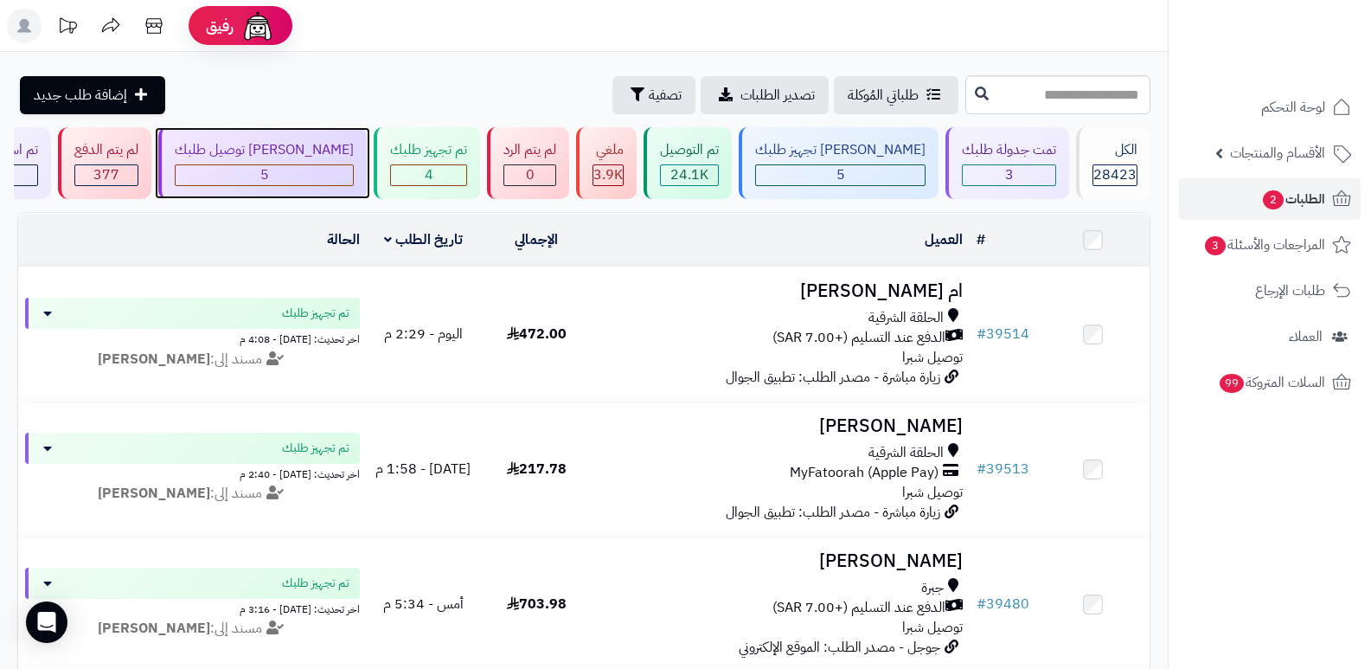
click at [334, 144] on div "[PERSON_NAME] توصيل طلبك" at bounding box center [264, 150] width 179 height 20
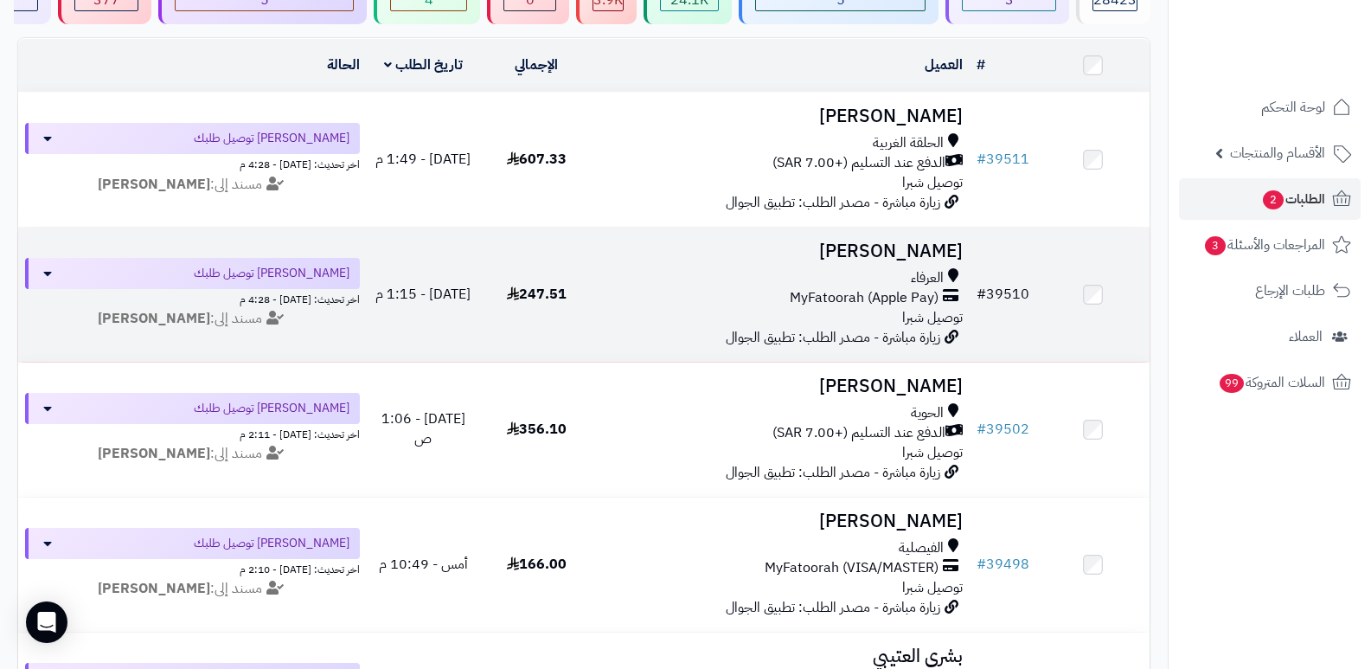
scroll to position [346, 0]
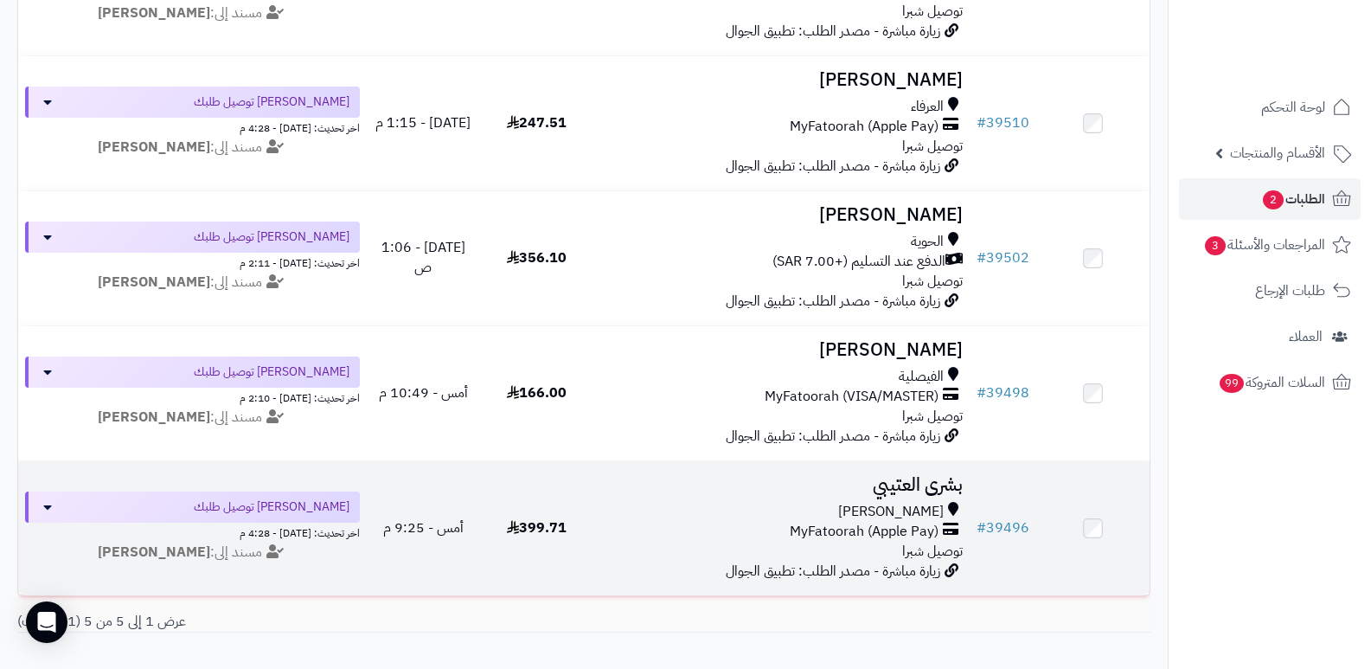
click at [926, 482] on h3 "بشرى العتيبي" at bounding box center [781, 485] width 363 height 20
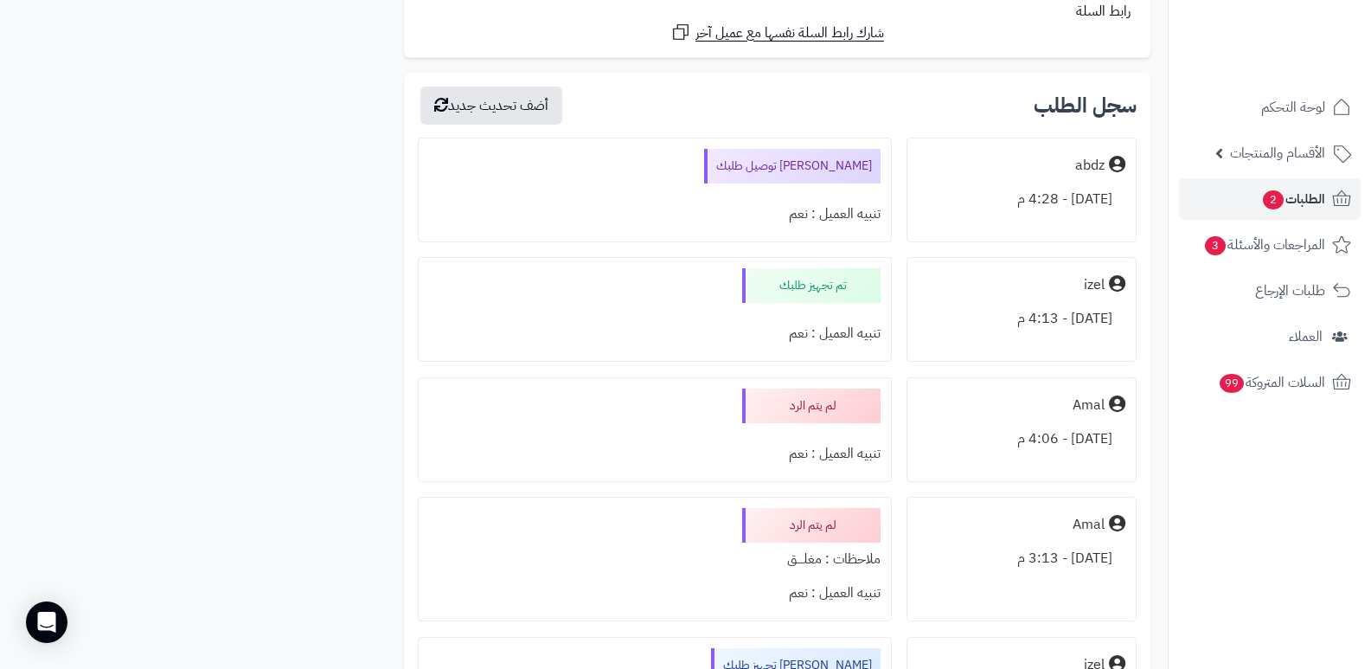
scroll to position [2681, 0]
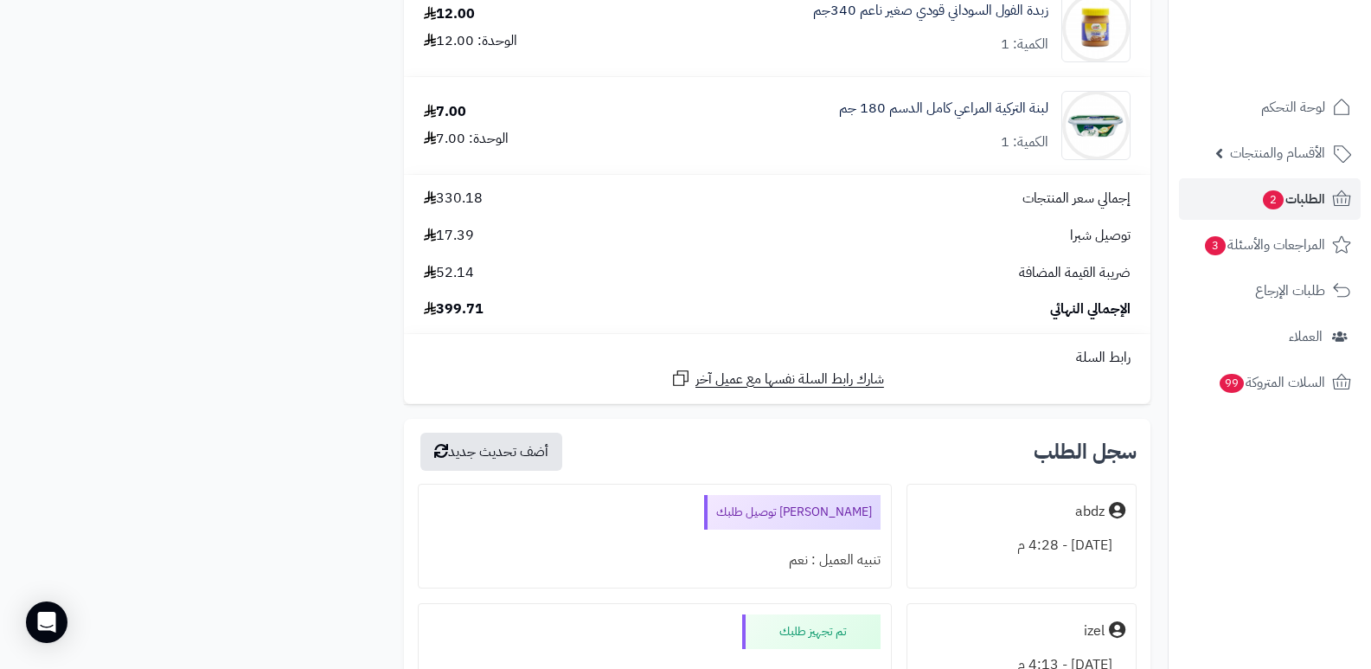
click at [1310, 492] on nav "لوحة التحكم الأقسام والمنتجات المنتجات الأقسام الماركات مواصفات المنتجات مواصفا…" at bounding box center [1269, 356] width 203 height 669
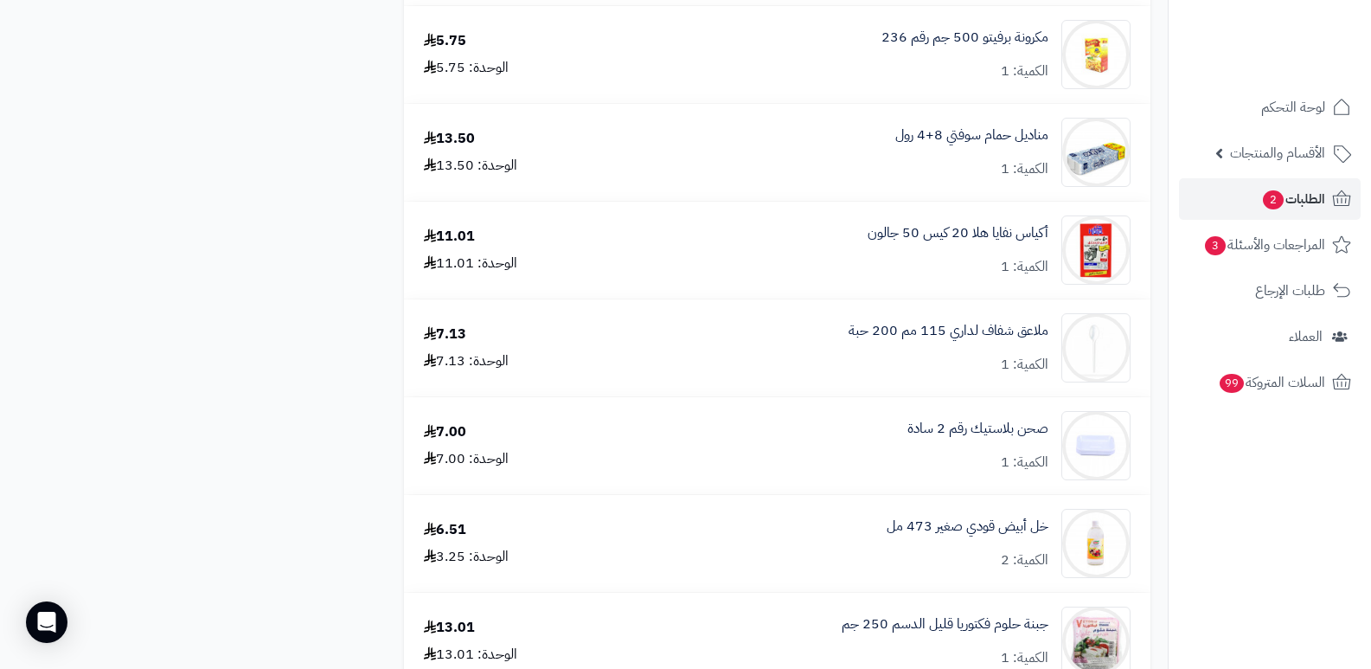
scroll to position [865, 0]
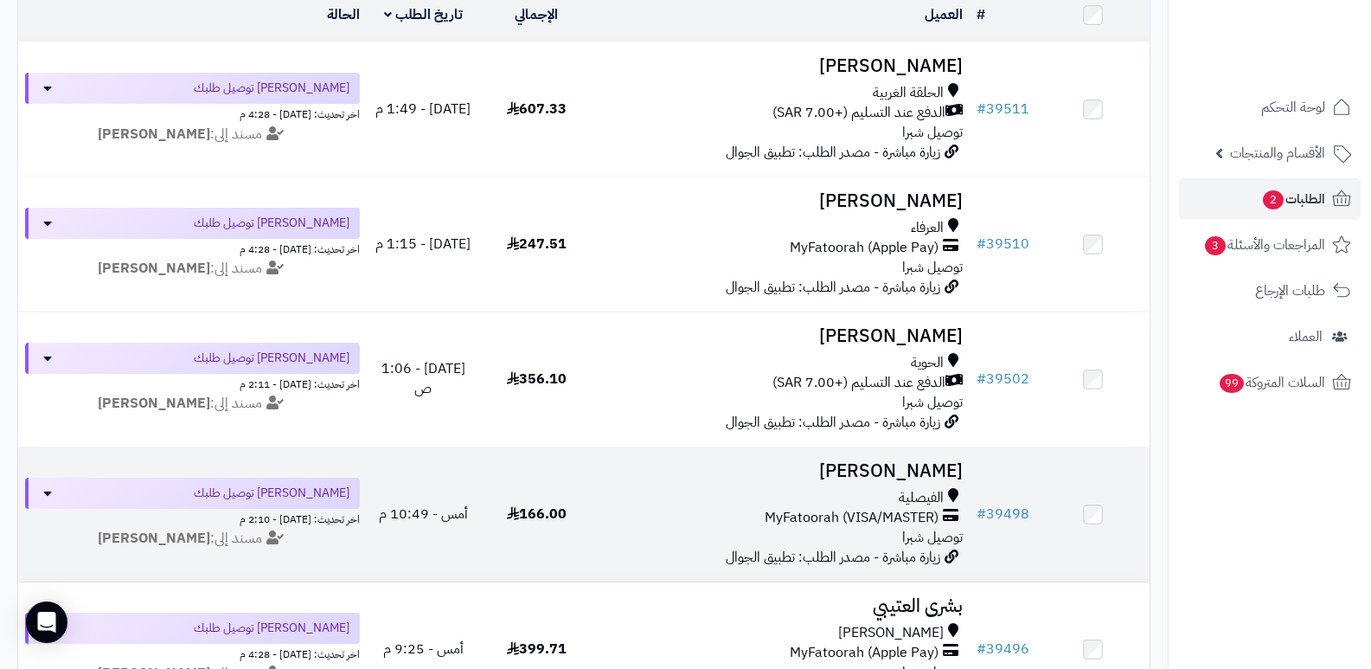
scroll to position [173, 0]
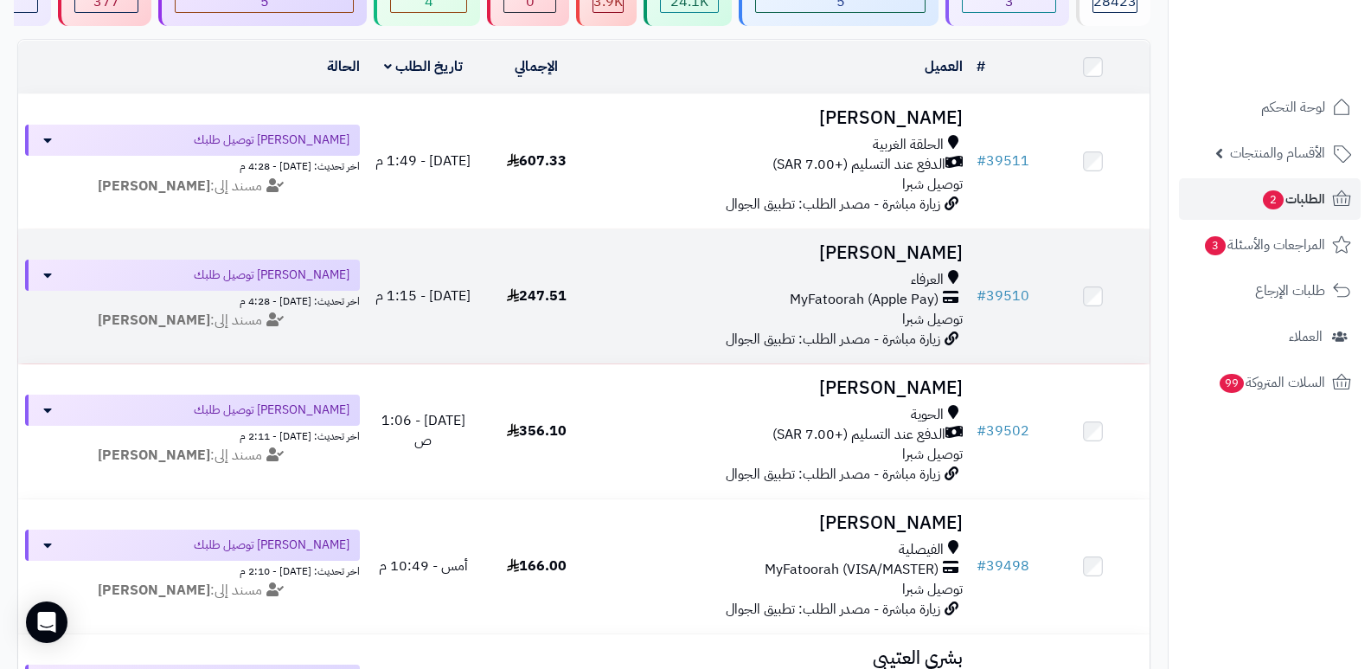
click at [936, 249] on h3 "عبدالعزيز العتيبي" at bounding box center [781, 253] width 363 height 20
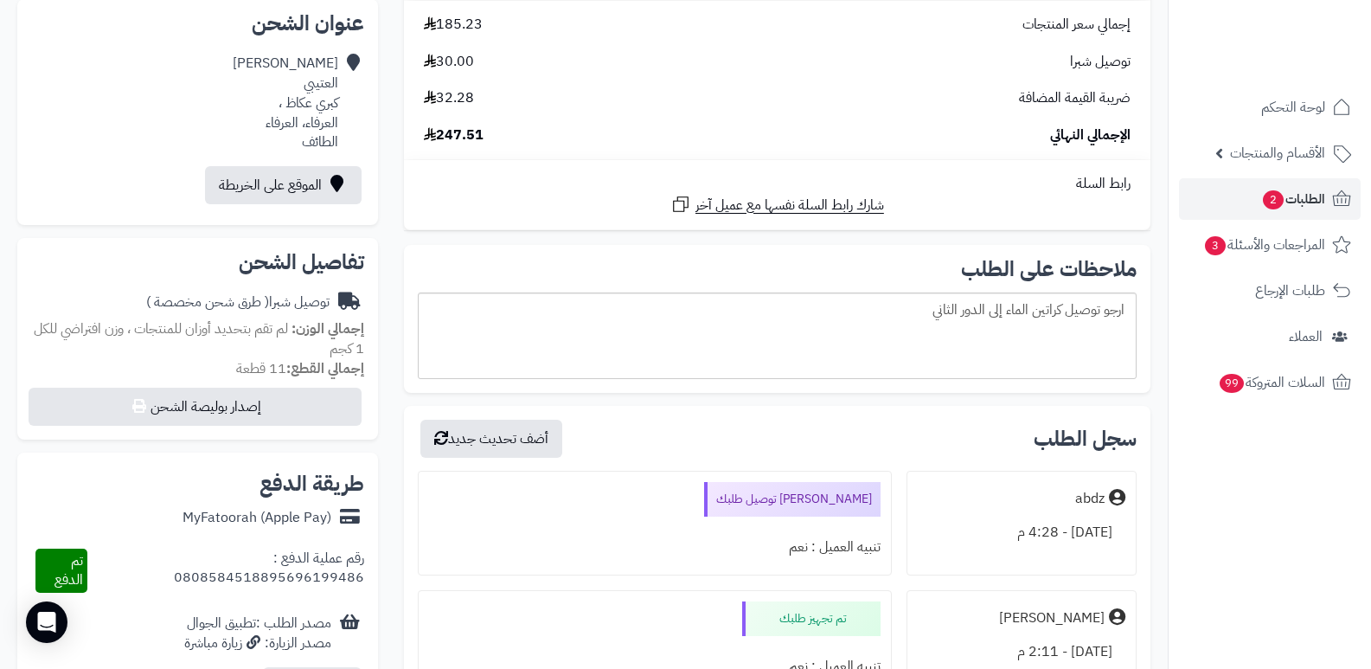
scroll to position [432, 0]
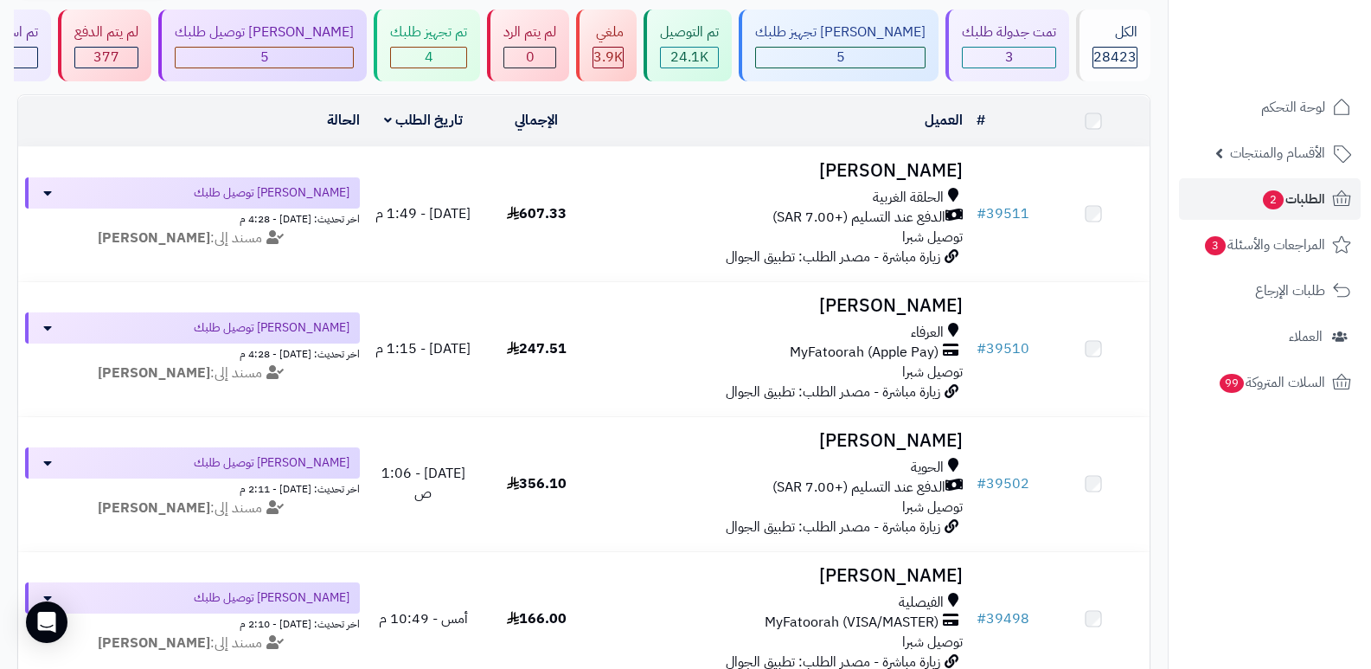
scroll to position [86, 0]
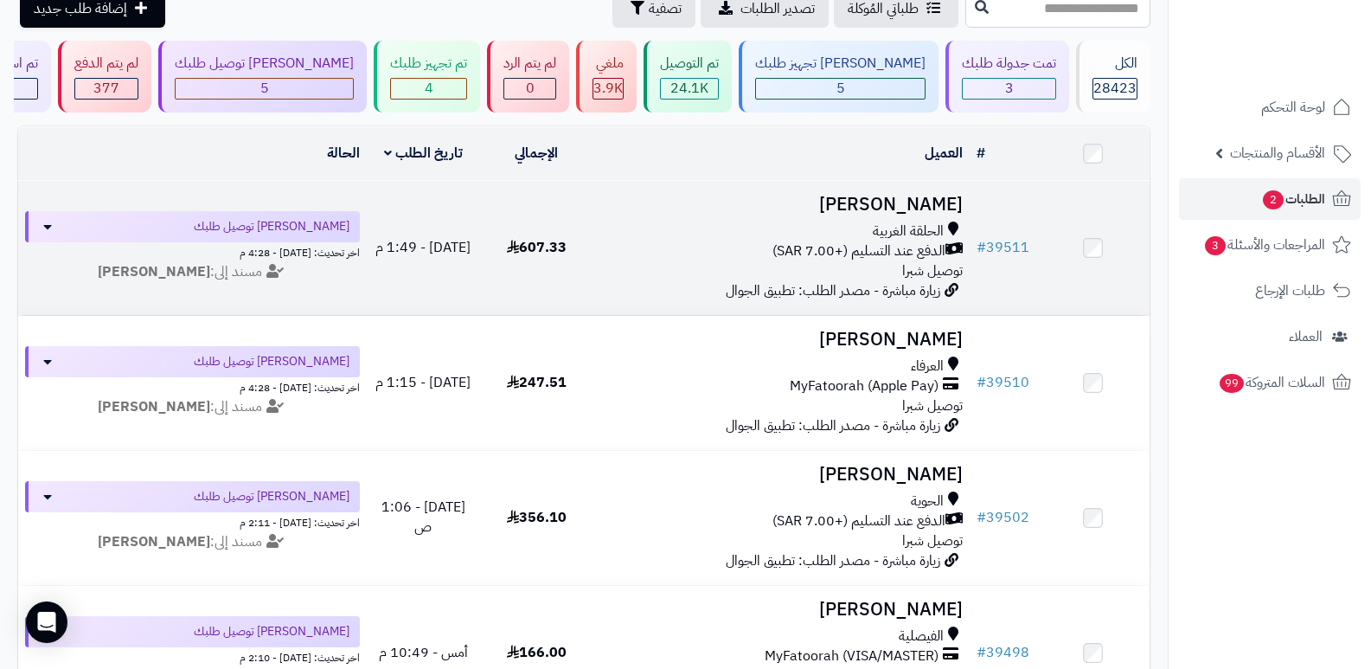
click at [940, 195] on h3 "[PERSON_NAME]" at bounding box center [781, 205] width 363 height 20
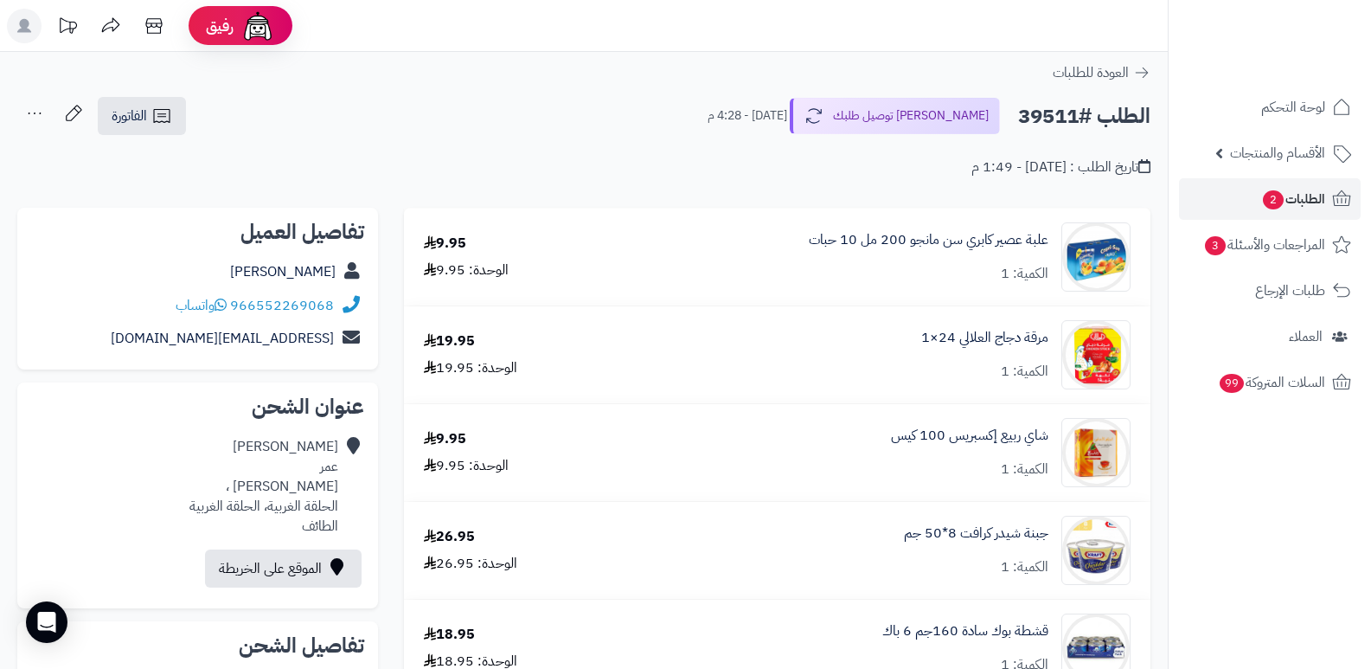
click at [1238, 560] on nav "لوحة التحكم الأقسام والمنتجات المنتجات الأقسام الماركات مواصفات المنتجات مواصفا…" at bounding box center [1269, 356] width 203 height 669
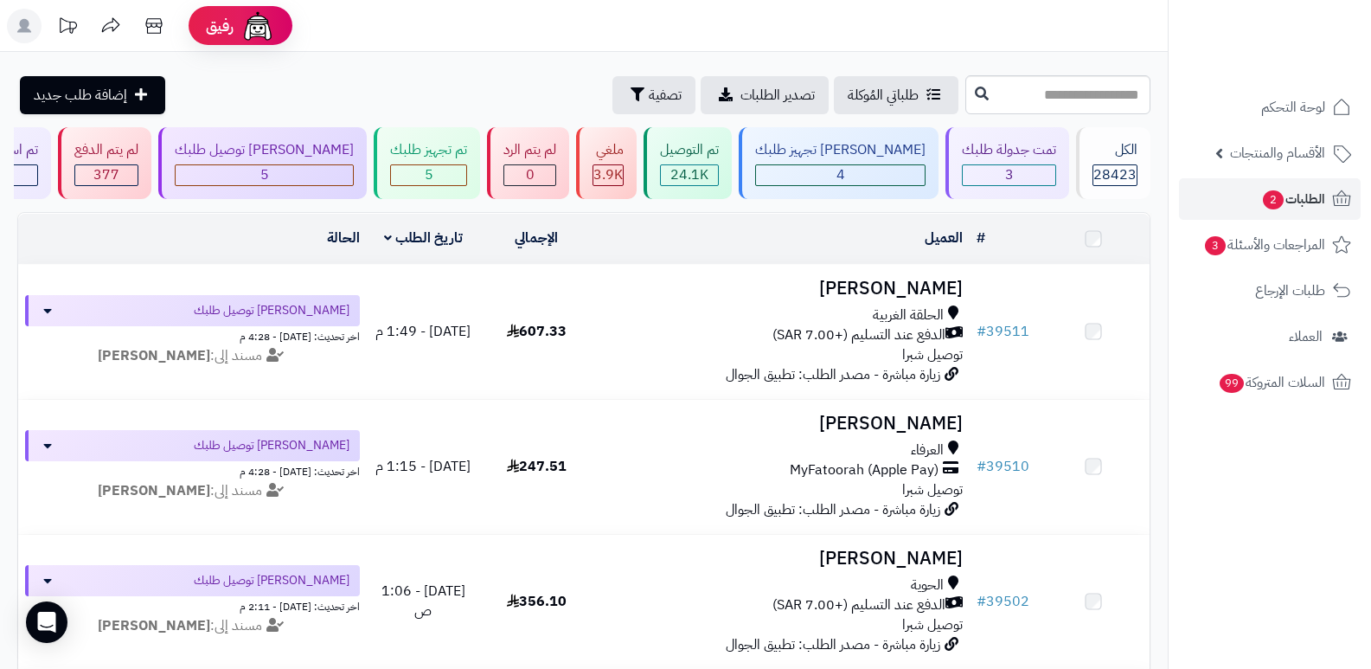
scroll to position [86, 0]
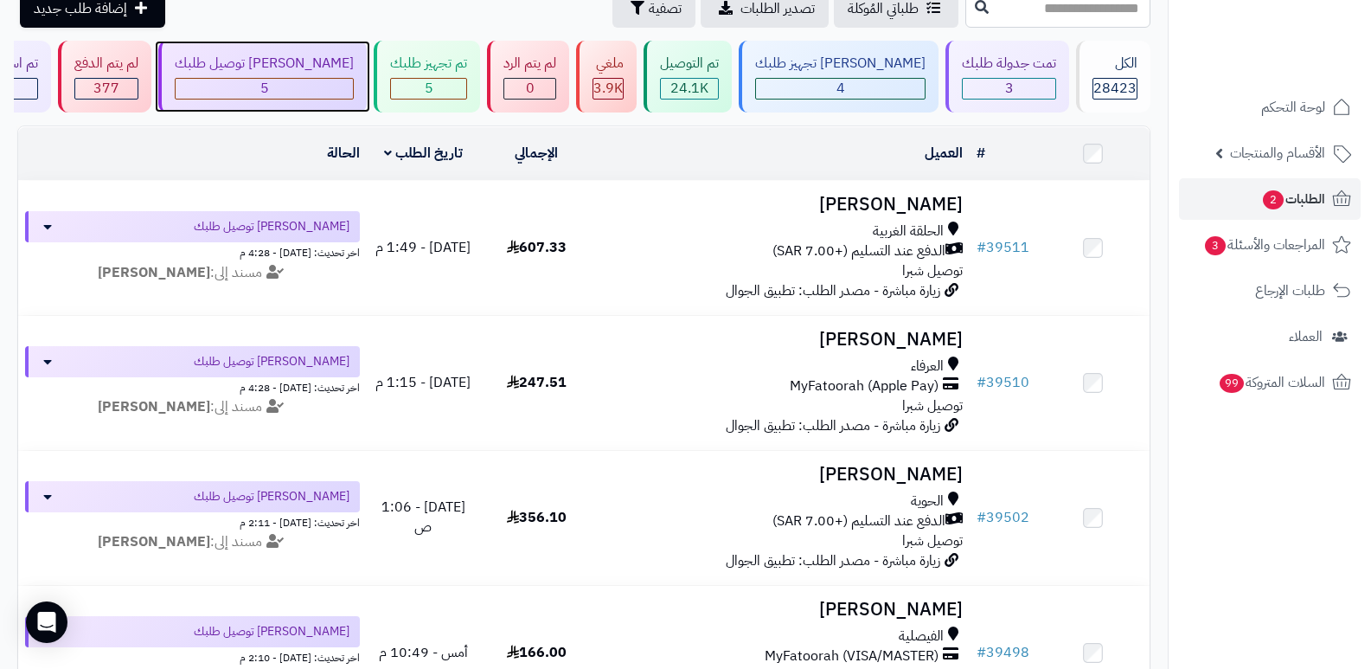
click at [336, 87] on div "5" at bounding box center [264, 89] width 177 height 20
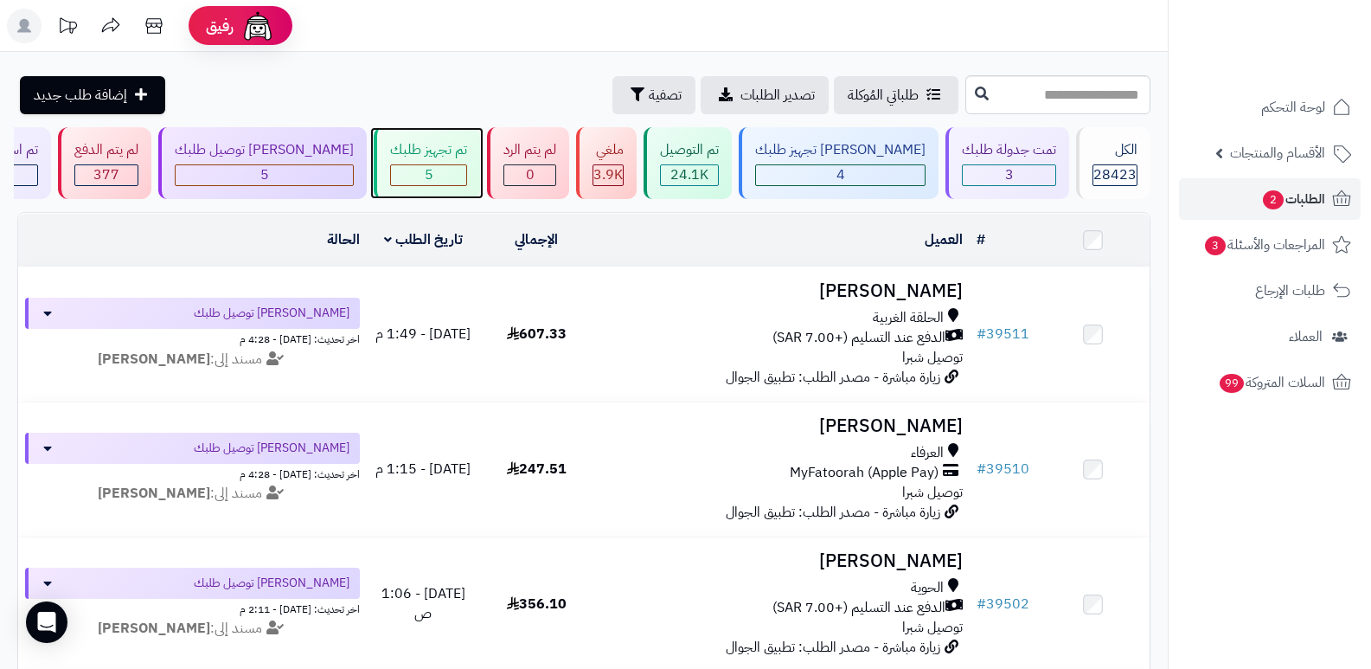
click at [433, 182] on span "5" at bounding box center [429, 174] width 9 height 21
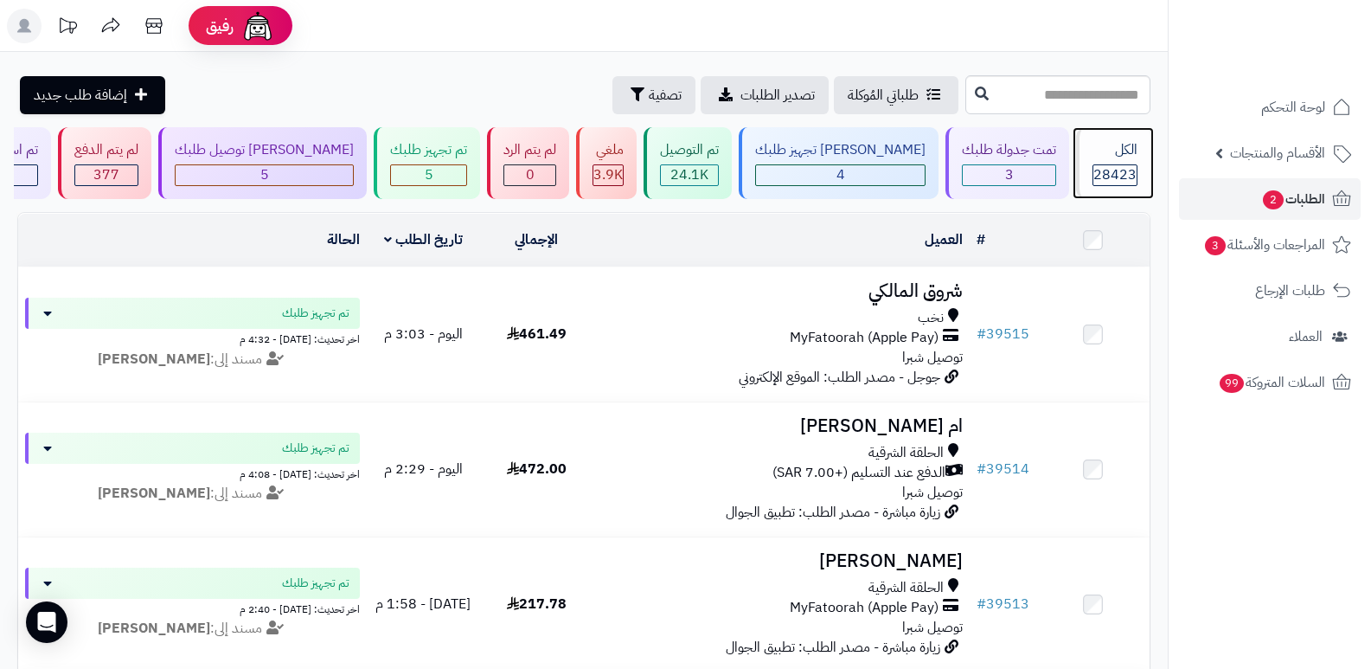
click at [1093, 174] on div "28423" at bounding box center [1114, 175] width 43 height 20
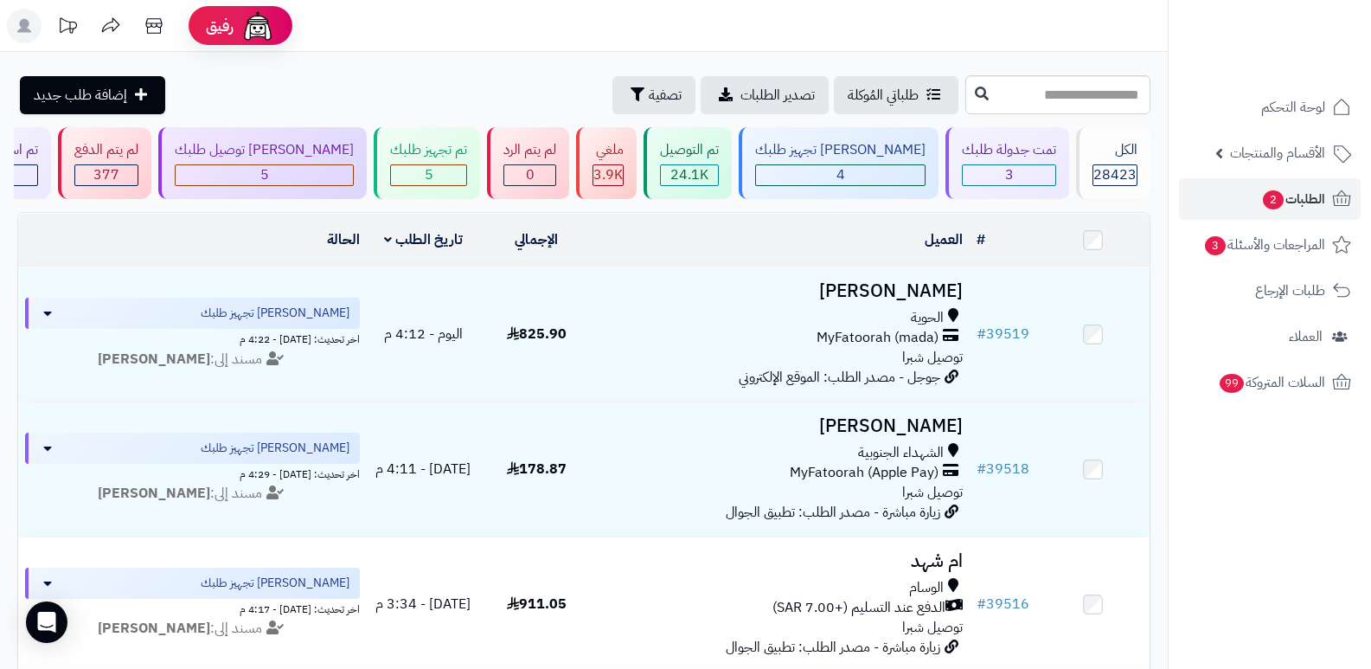
click at [908, 47] on header "رفيق ! الطلبات معالجة مكتمل إرجاع المنتجات العملاء المتواجدون الان 29278 عملاء …" at bounding box center [685, 26] width 1371 height 52
click at [141, 30] on icon at bounding box center [154, 26] width 35 height 35
click at [17, 23] on rect at bounding box center [24, 26] width 35 height 35
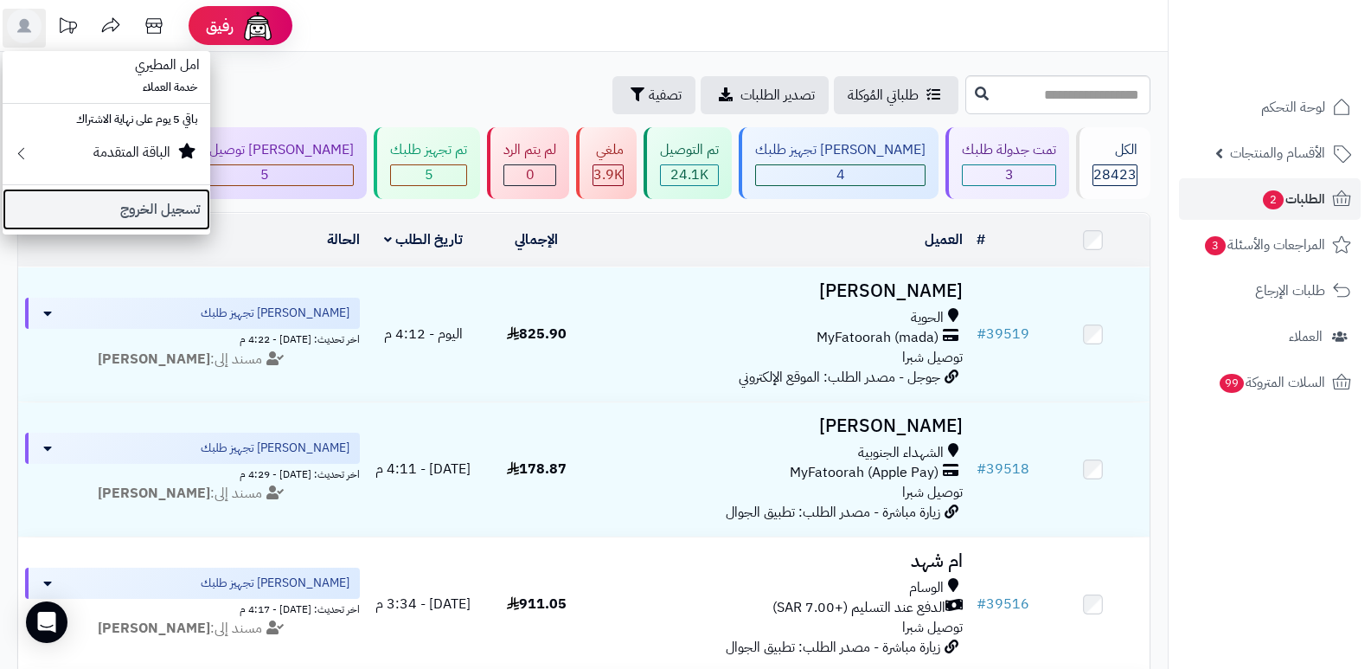
click at [125, 207] on link "تسجيل الخروج" at bounding box center [107, 210] width 208 height 42
